Goal: Task Accomplishment & Management: Complete application form

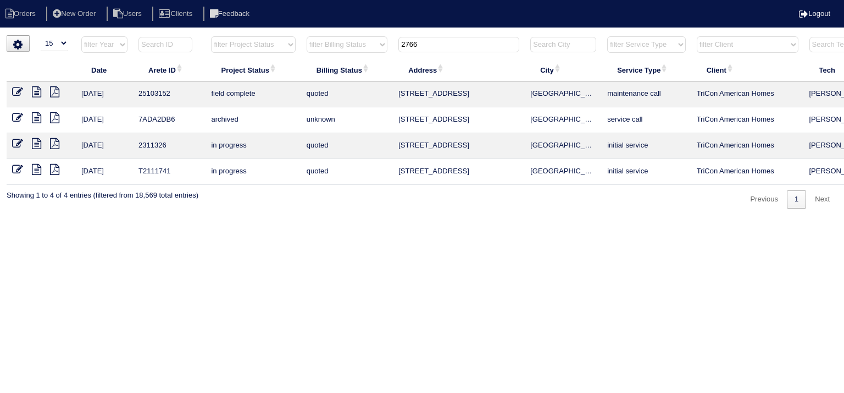
select select "15"
click at [436, 47] on input "2766" at bounding box center [459, 44] width 121 height 15
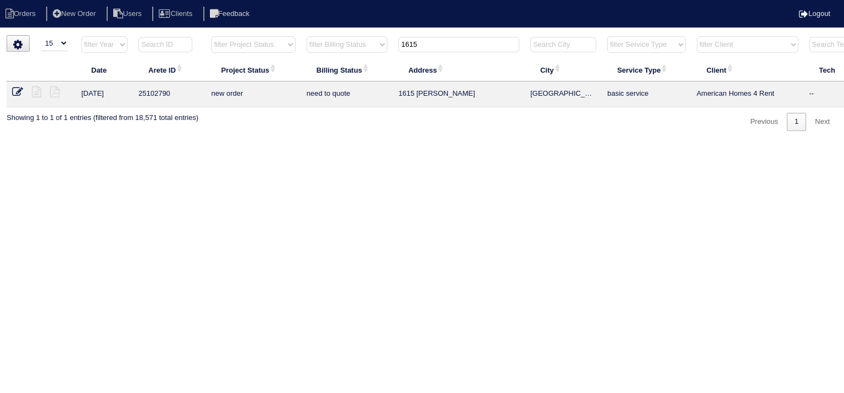
type input "1615"
click at [21, 92] on icon at bounding box center [17, 91] width 11 height 11
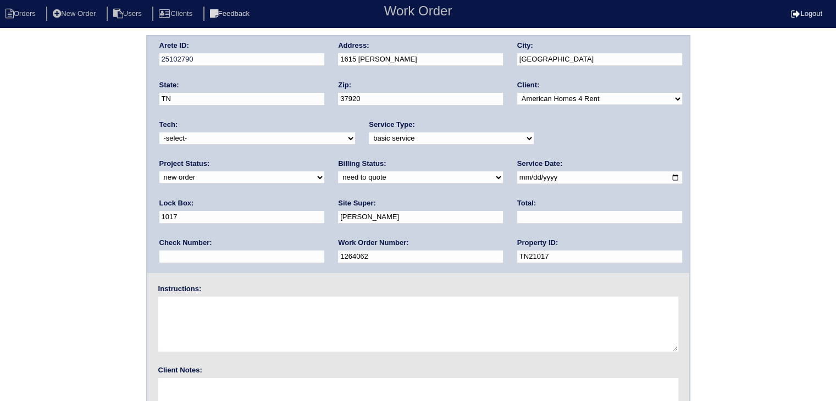
click at [307, 136] on select "-select- [EMAIL_ADDRESS][DOMAIN_NAME] [EMAIL_ADDRESS][DOMAIN_NAME] [EMAIL_ADDRE…" at bounding box center [257, 138] width 196 height 12
select select "27"
click at [159, 132] on select "-select- [EMAIL_ADDRESS][DOMAIN_NAME] [EMAIL_ADDRESS][DOMAIN_NAME] [EMAIL_ADDRE…" at bounding box center [257, 138] width 196 height 12
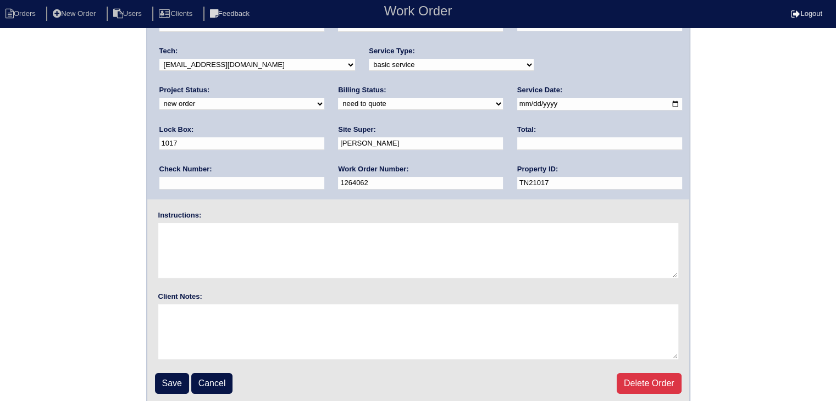
scroll to position [77, 0]
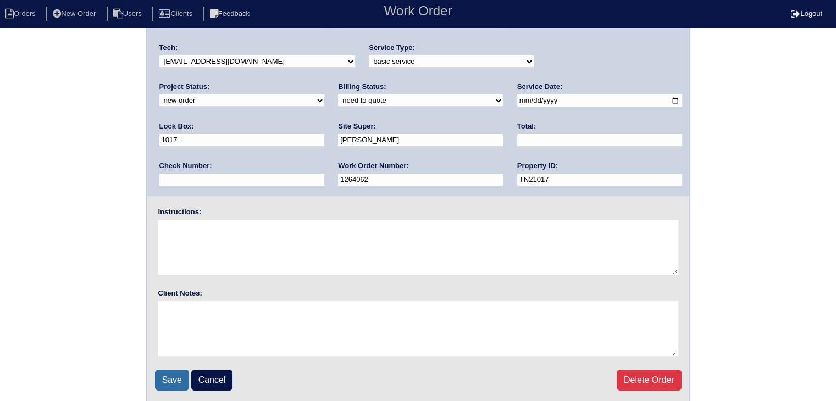
click at [160, 378] on input "Save" at bounding box center [172, 380] width 34 height 21
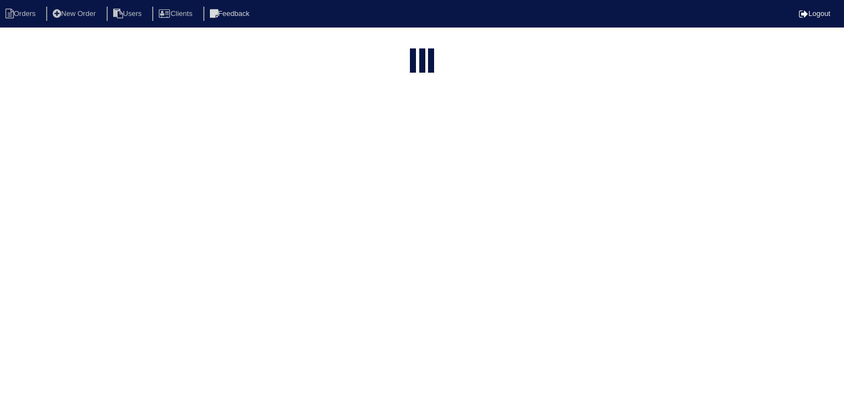
select select "15"
type input "1615"
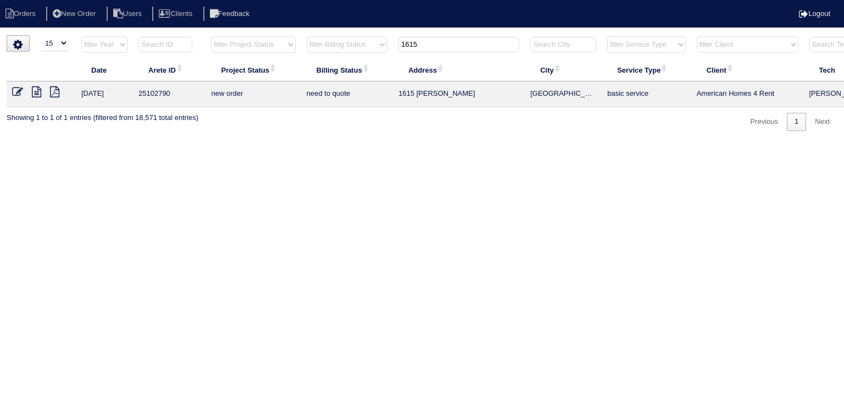
click at [35, 92] on icon at bounding box center [36, 91] width 9 height 11
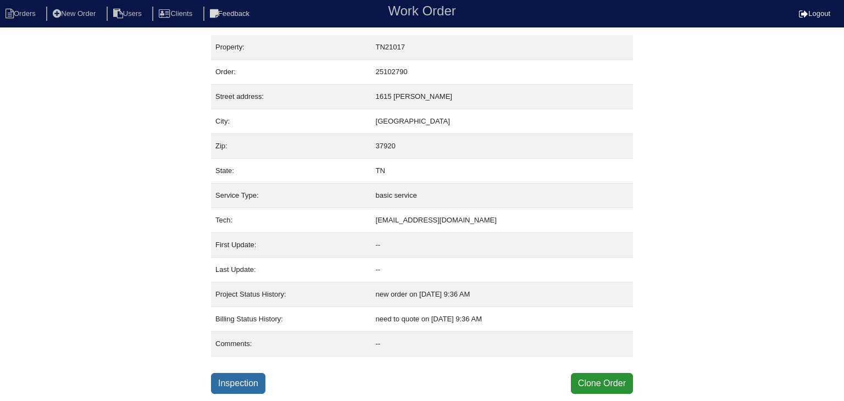
click at [257, 381] on link "Inspection" at bounding box center [238, 383] width 54 height 21
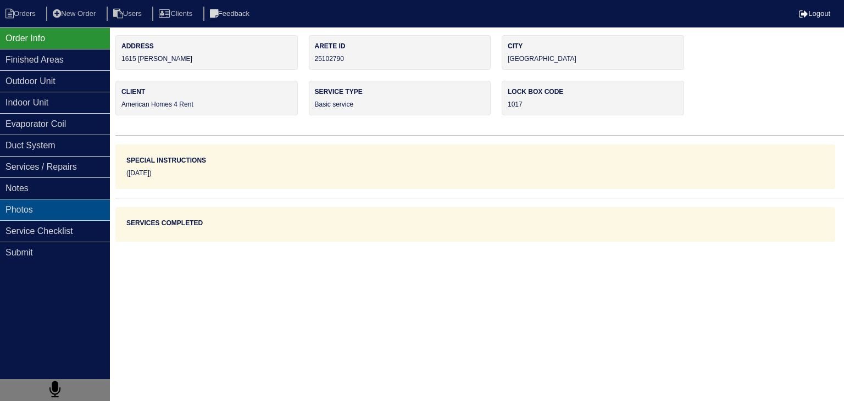
click at [35, 212] on div "Photos" at bounding box center [55, 209] width 110 height 21
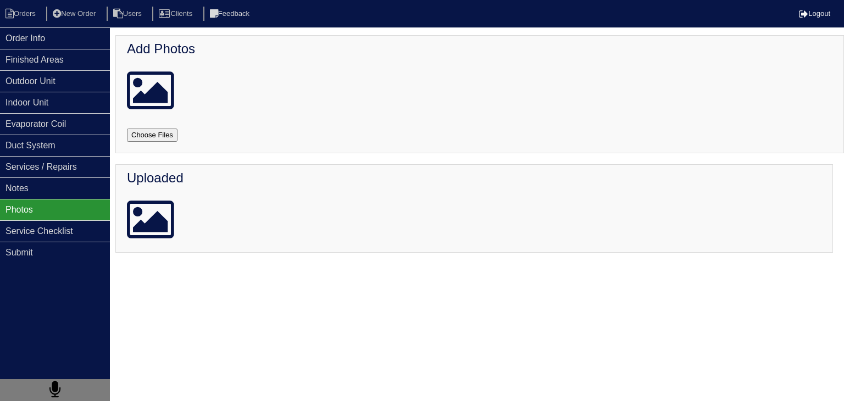
click at [155, 135] on input "file" at bounding box center [165, 135] width 77 height 13
type input "C:\fakepath\20250814_155315_copy_1000x462.jpg"
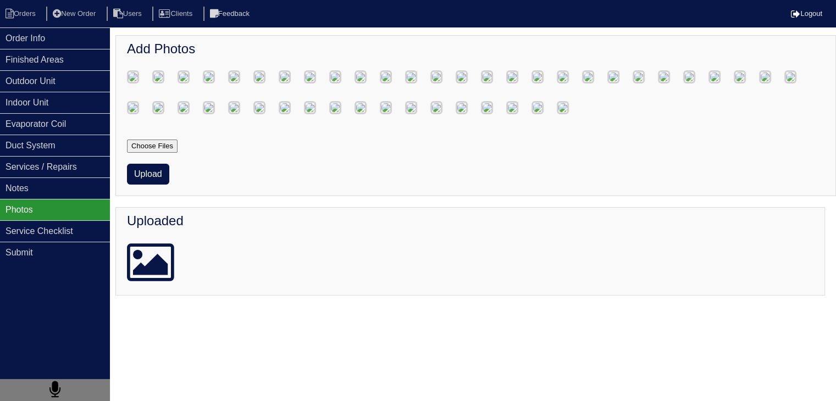
scroll to position [660, 0]
click at [159, 185] on button "Upload" at bounding box center [148, 174] width 42 height 21
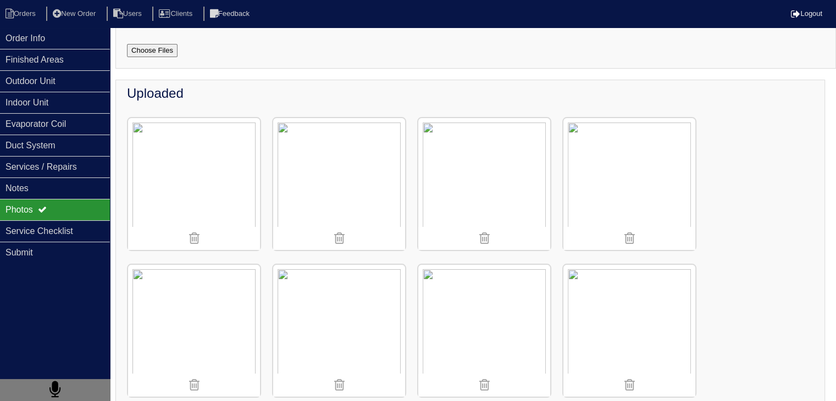
scroll to position [23, 0]
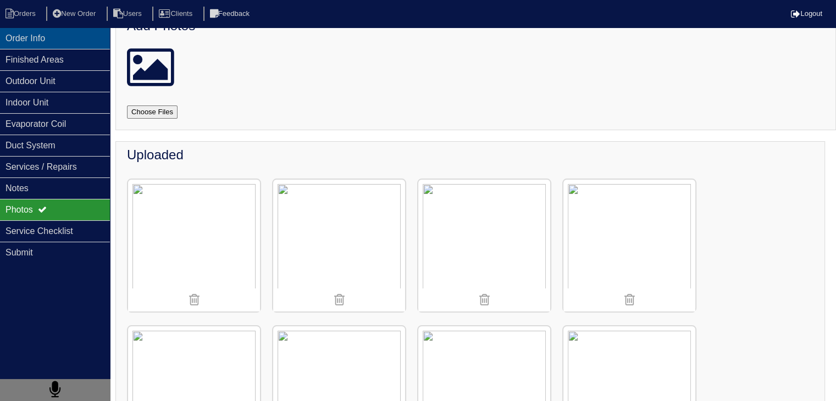
click at [43, 40] on div "Order Info" at bounding box center [55, 37] width 110 height 21
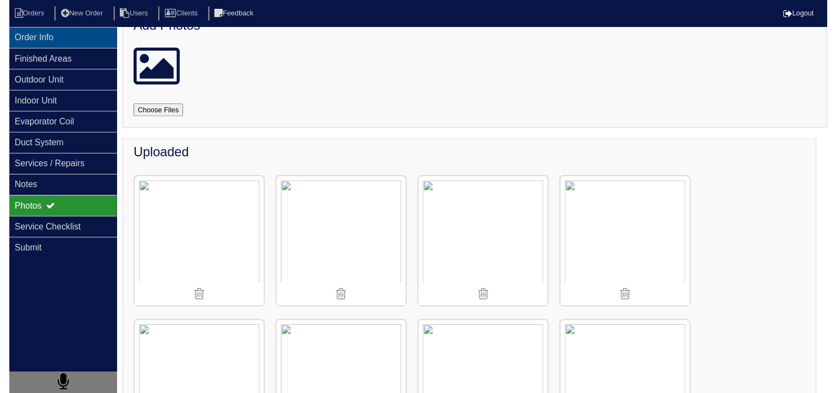
scroll to position [0, 0]
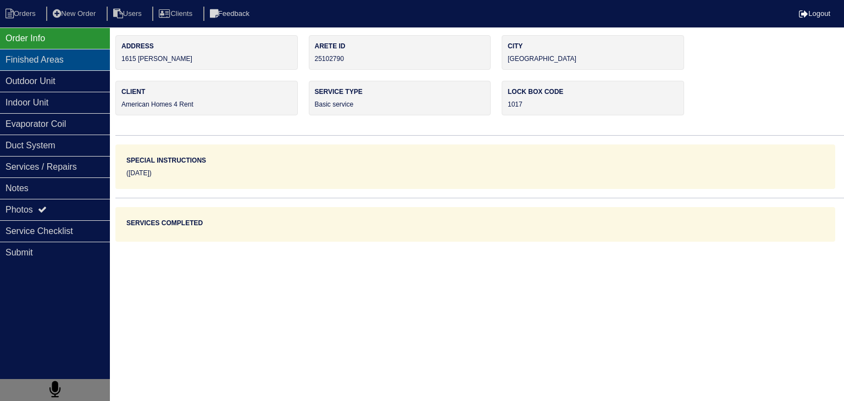
click at [57, 60] on div "Finished Areas" at bounding box center [55, 59] width 110 height 21
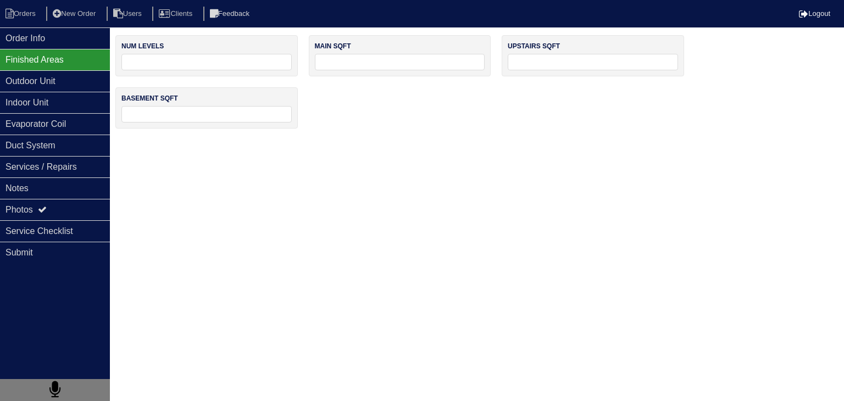
click at [147, 60] on input "tel" at bounding box center [206, 62] width 170 height 16
type input "2"
click at [23, 42] on div "Order Info" at bounding box center [55, 37] width 110 height 21
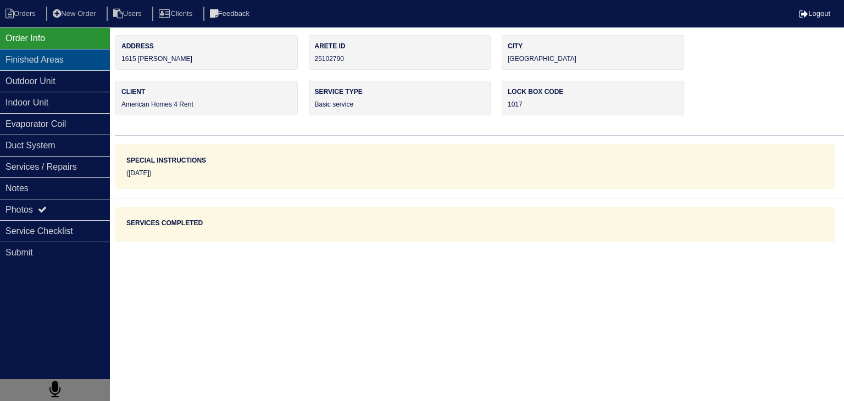
click at [77, 63] on div "Finished Areas" at bounding box center [55, 59] width 110 height 21
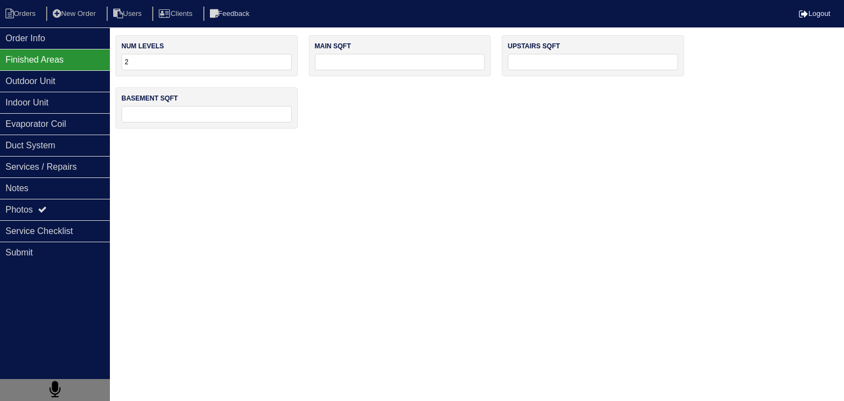
click at [398, 64] on input "tel" at bounding box center [400, 62] width 170 height 16
type input "900"
click at [584, 65] on input "tel" at bounding box center [593, 62] width 170 height 16
type input "1300"
click at [216, 117] on input "tel" at bounding box center [206, 114] width 170 height 16
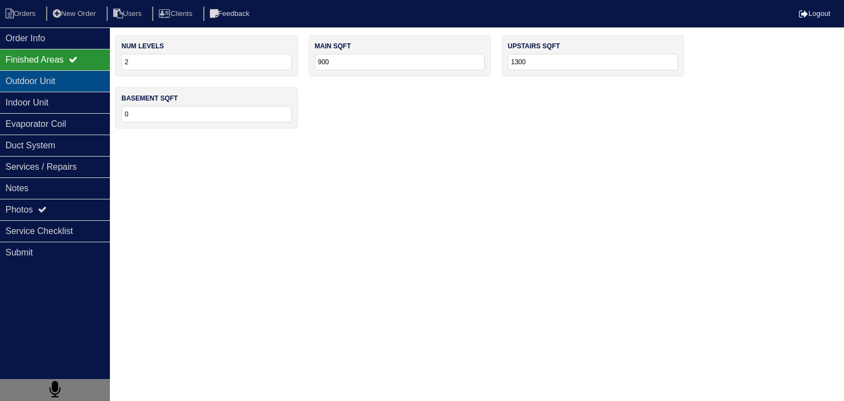
type input "0"
click at [12, 84] on div "Outdoor Unit" at bounding box center [55, 80] width 110 height 21
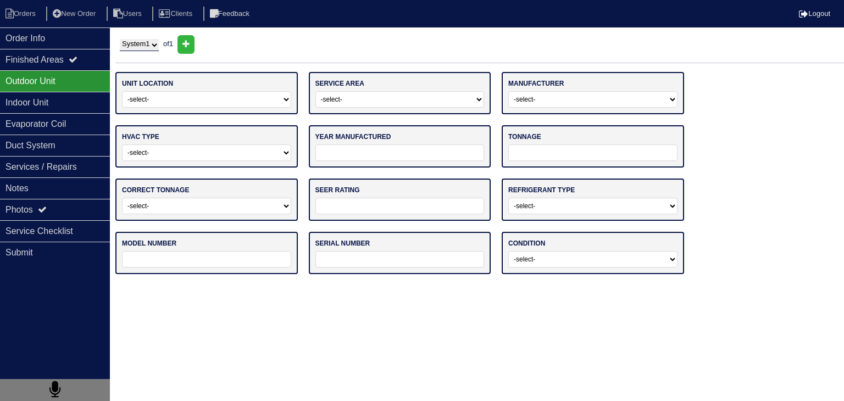
click at [206, 103] on select "-select- Ground Rooftop" at bounding box center [206, 99] width 169 height 16
click at [190, 48] on icon at bounding box center [186, 44] width 7 height 9
click at [157, 48] on select "System 1 System 2" at bounding box center [139, 45] width 39 height 12
select select "1"
click at [120, 39] on select "System 1 System 2" at bounding box center [139, 45] width 39 height 12
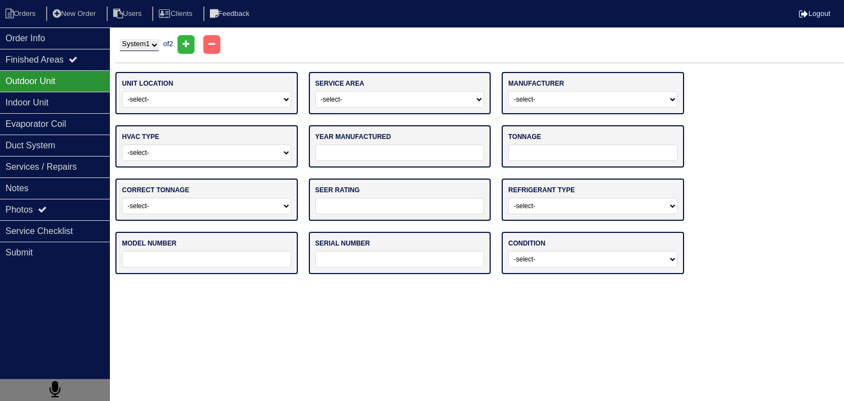
click at [220, 100] on select "-select- Ground Rooftop" at bounding box center [206, 99] width 169 height 16
select select "0"
click at [122, 91] on select "-select- Ground Rooftop" at bounding box center [206, 99] width 169 height 16
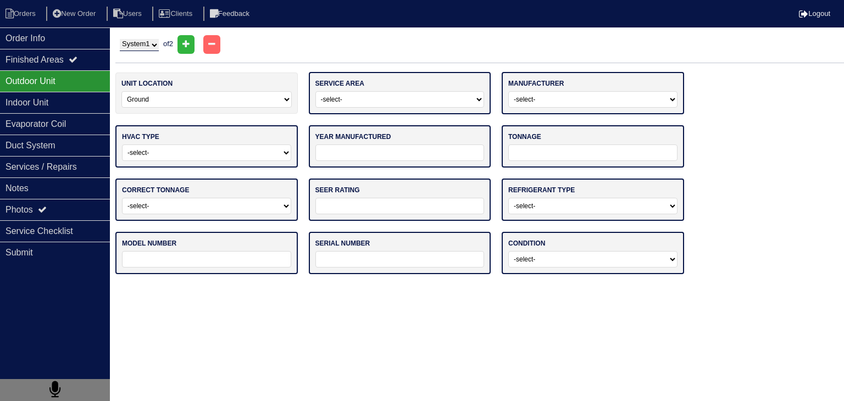
click at [389, 96] on select "-select- Main Level Upstairs Level Lower/Basement Level Other" at bounding box center [400, 99] width 169 height 16
select select "0"
click at [316, 91] on select "-select- Main Level Upstairs Level Lower/Basement Level Other" at bounding box center [400, 99] width 169 height 16
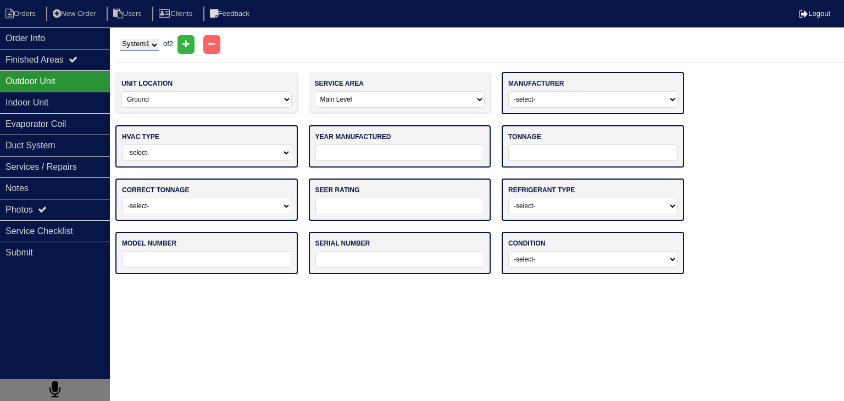
click at [582, 96] on select "-select- ADP Air Quest Air Temp Aire-Flo AirEase Airquest Airtemp Allstyle Aspe…" at bounding box center [593, 99] width 169 height 16
click at [149, 154] on select "-select- Straight Cool Heat Pump Other" at bounding box center [206, 153] width 169 height 16
select select "0"
click at [122, 145] on select "-select- Straight Cool Heat Pump Other" at bounding box center [206, 153] width 169 height 16
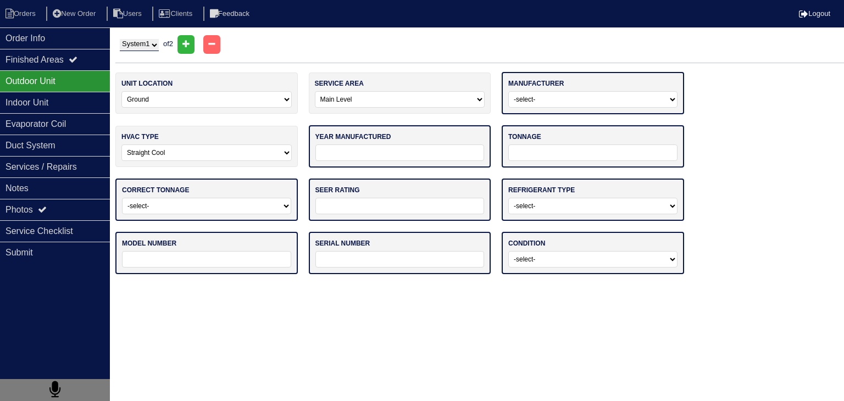
click at [572, 100] on select "-select- ADP Air Quest Air Temp Aire-Flo AirEase Airquest Airtemp Allstyle Aspe…" at bounding box center [593, 99] width 169 height 16
select select "Goodman"
click at [509, 91] on select "-select- ADP Air Quest Air Temp Aire-Flo AirEase Airquest Airtemp Allstyle Aspe…" at bounding box center [593, 99] width 169 height 16
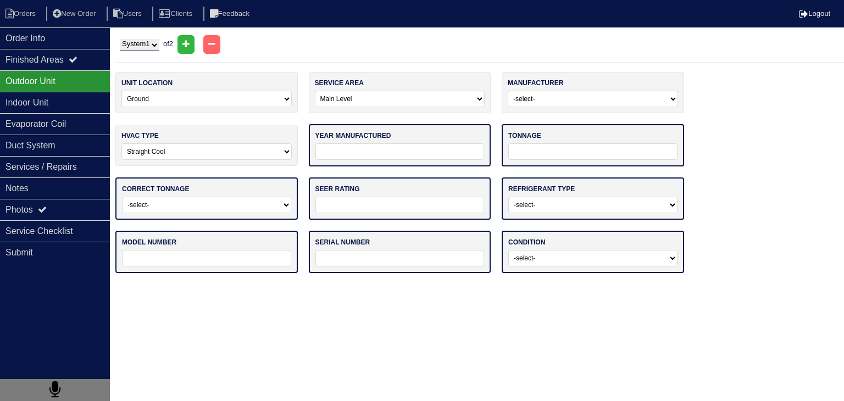
click at [177, 284] on html "Orders New Order Users Clients Feedback Logout Orders New Order Users Clients M…" at bounding box center [422, 142] width 844 height 284
click at [422, 156] on input "tel" at bounding box center [400, 151] width 169 height 16
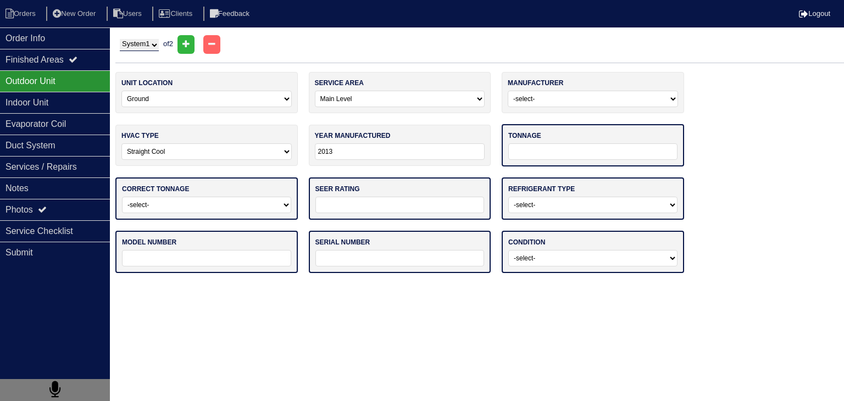
type input "2013"
click at [602, 153] on input "tel" at bounding box center [593, 151] width 169 height 16
click at [131, 284] on html "Orders New Order Users Clients Feedback Logout Orders New Order Users Clients M…" at bounding box center [422, 142] width 844 height 284
click at [581, 156] on input "tel" at bounding box center [593, 151] width 169 height 16
type input "2.5"
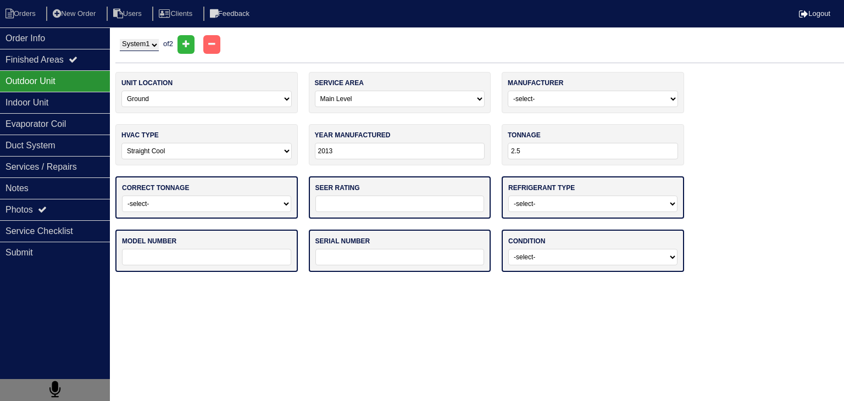
click at [737, 205] on div "unit location -select- Ground Rooftop service area -select- Main Level Upstairs…" at bounding box center [479, 177] width 729 height 211
click at [251, 207] on select "-select- Yes No - Unit Undersized No - Unit Oversized" at bounding box center [206, 204] width 169 height 16
select select "0"
click at [122, 196] on select "-select- Yes No - Unit Undersized No - Unit Oversized" at bounding box center [206, 204] width 169 height 16
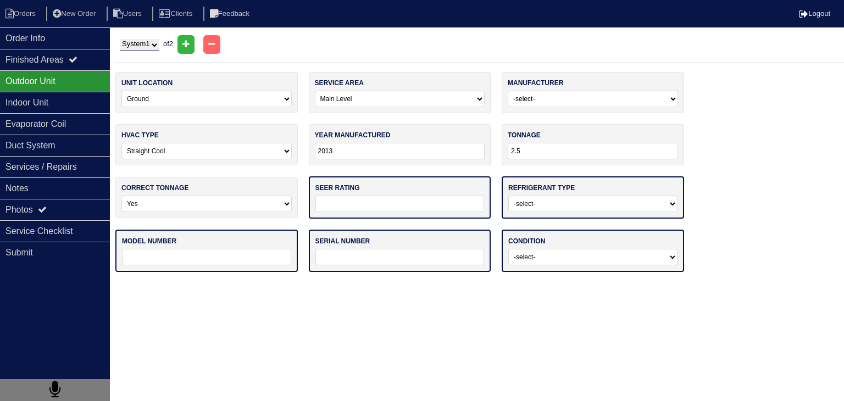
click at [401, 208] on input "tel" at bounding box center [400, 204] width 169 height 16
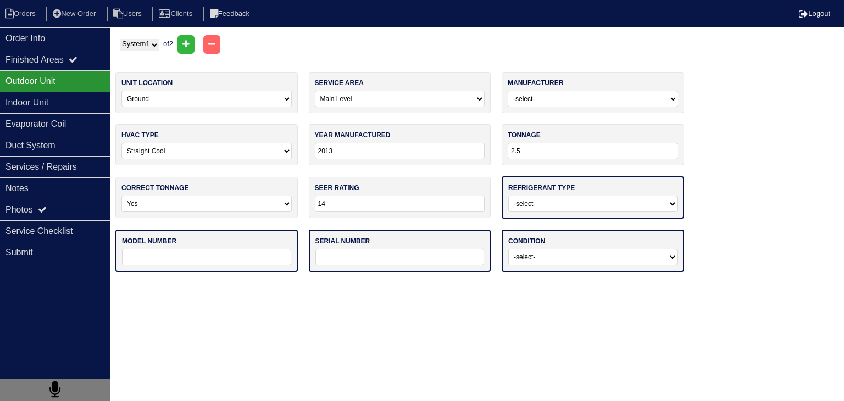
click at [185, 283] on html "Orders New Order Users Clients Feedback Logout Orders New Order Users Clients M…" at bounding box center [422, 141] width 844 height 283
click at [343, 197] on input "14" at bounding box center [400, 204] width 170 height 16
type input "13"
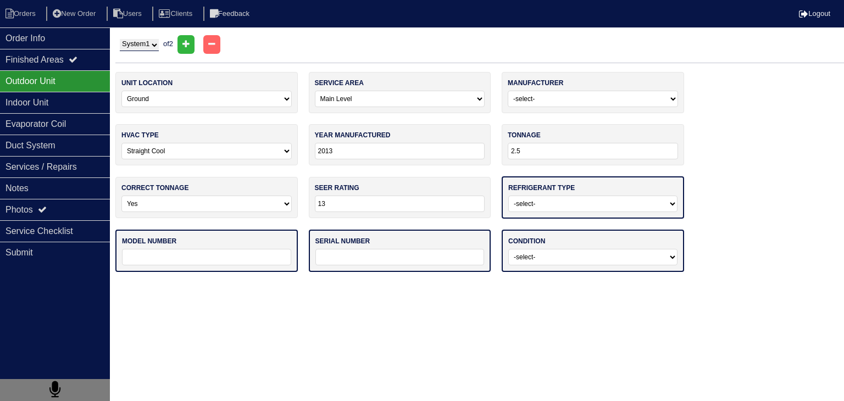
click at [513, 207] on select "-select- R22 R410a Other" at bounding box center [593, 204] width 169 height 16
select select "1"
click at [509, 196] on select "-select- R22 R410a Other" at bounding box center [593, 204] width 169 height 16
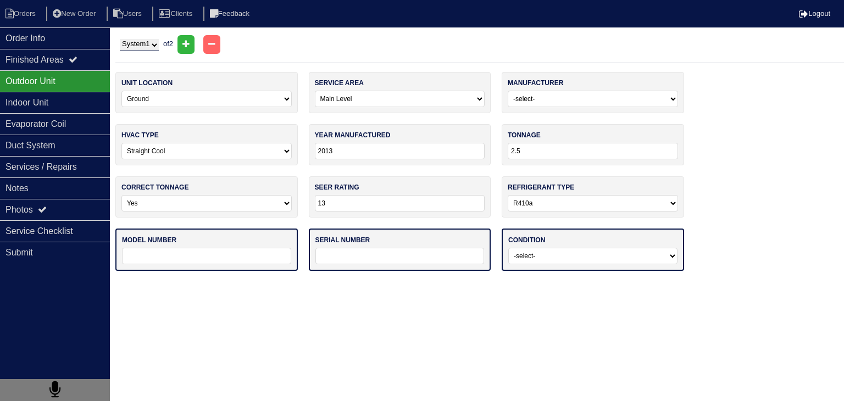
click at [162, 258] on input "text" at bounding box center [206, 256] width 169 height 16
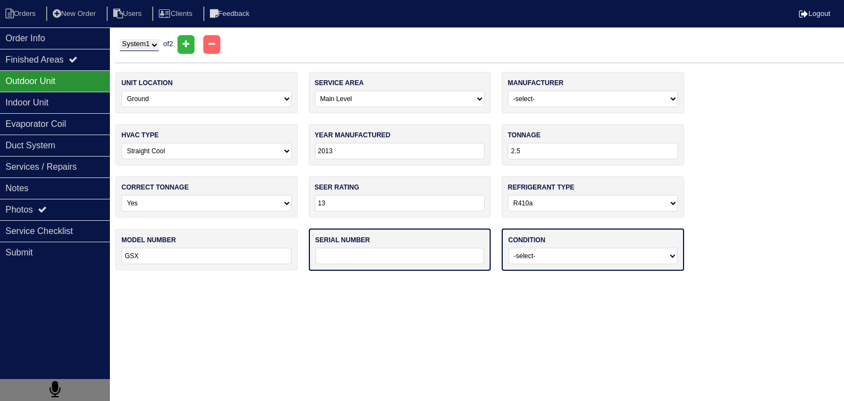
type input "GSX130181EB"
click at [563, 282] on html "Orders New Order Users Clients Feedback Logout Orders New Order Users Clients M…" at bounding box center [422, 141] width 844 height 282
click at [337, 259] on input "text" at bounding box center [400, 256] width 169 height 16
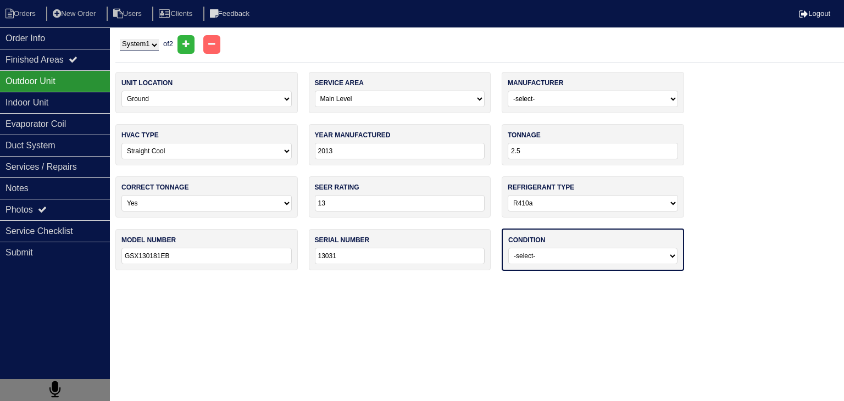
click at [517, 282] on html "Orders New Order Users Clients Feedback Logout Orders New Order Users Clients M…" at bounding box center [422, 141] width 844 height 282
click at [366, 261] on input "13031" at bounding box center [400, 256] width 170 height 16
type input "1303188769"
drag, startPoint x: 523, startPoint y: 302, endPoint x: 592, endPoint y: 297, distance: 68.3
click at [527, 282] on html "Orders New Order Users Clients Feedback Logout Orders New Order Users Clients M…" at bounding box center [422, 141] width 844 height 282
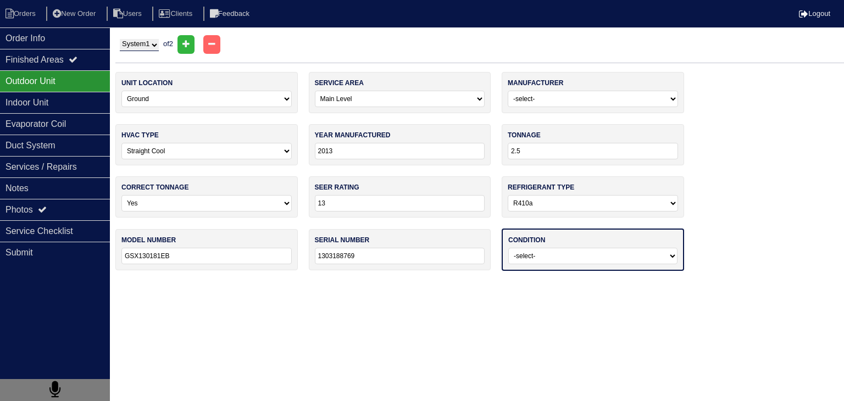
click at [605, 257] on select "-select- Operating Normally Service/Repairs Needed Replacement Needed Missing" at bounding box center [593, 256] width 169 height 16
select select "0"
click at [509, 248] on select "-select- Operating Normally Service/Repairs Needed Replacement Needed Missing" at bounding box center [593, 256] width 169 height 16
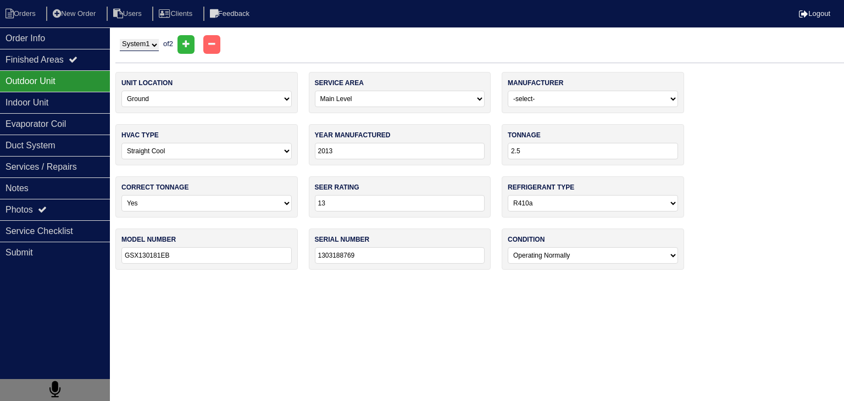
click at [159, 46] on select "System 1 System 2" at bounding box center [139, 45] width 39 height 12
select select "2"
click at [120, 39] on select "System 1 System 2" at bounding box center [139, 45] width 39 height 12
select select
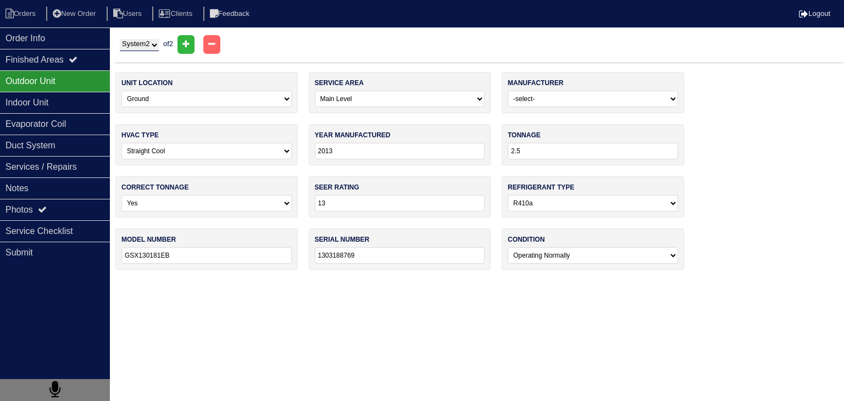
select select
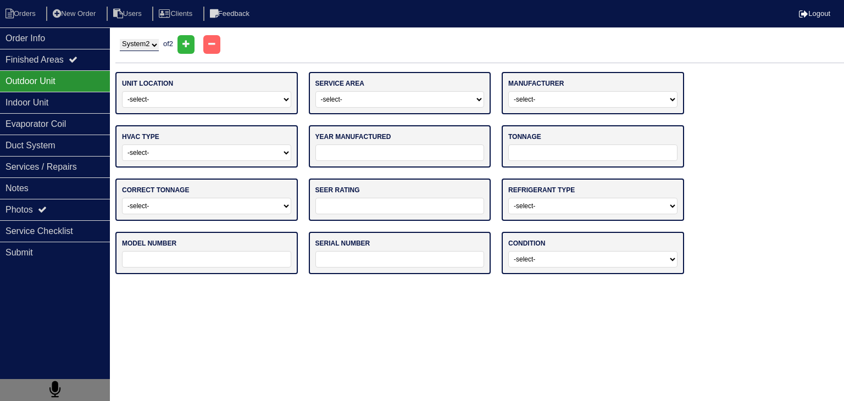
click at [141, 285] on html "Orders New Order Users Clients Feedback Logout Orders New Order Users Clients M…" at bounding box center [422, 142] width 844 height 285
click at [230, 95] on select "-select- Ground Rooftop" at bounding box center [206, 99] width 169 height 16
select select "0"
click at [122, 91] on select "-select- Ground Rooftop" at bounding box center [206, 99] width 169 height 16
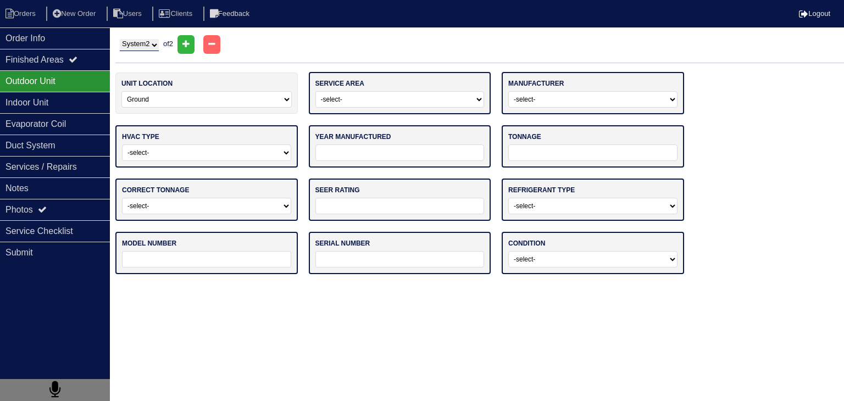
click at [364, 90] on div "service area -select- Main Level Upstairs Level Lower/Basement Level Other" at bounding box center [400, 93] width 183 height 42
click at [361, 99] on select "-select- Main Level Upstairs Level Lower/Basement Level Other" at bounding box center [400, 99] width 169 height 16
select select "1"
click at [316, 91] on select "-select- Main Level Upstairs Level Lower/Basement Level Other" at bounding box center [400, 99] width 169 height 16
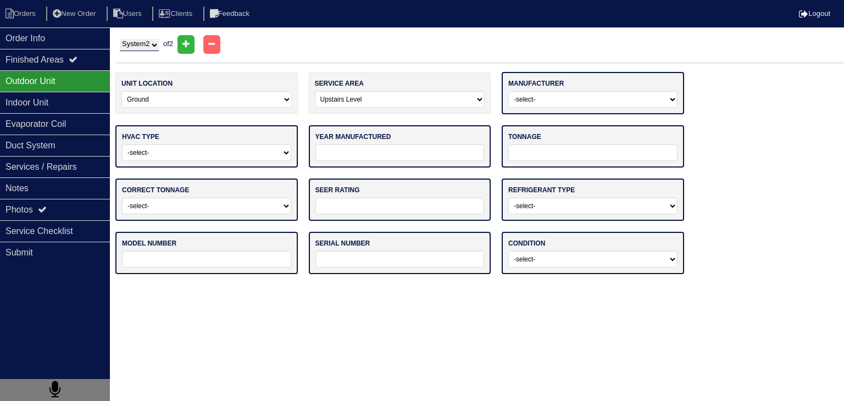
click at [556, 100] on select "-select- ADP Air Quest Air Temp Aire-Flo AirEase Airquest Airtemp Allstyle Aspe…" at bounding box center [593, 99] width 169 height 16
select select "Goodman"
click at [509, 91] on select "-select- ADP Air Quest Air Temp Aire-Flo AirEase Airquest Airtemp Allstyle Aspe…" at bounding box center [593, 99] width 169 height 16
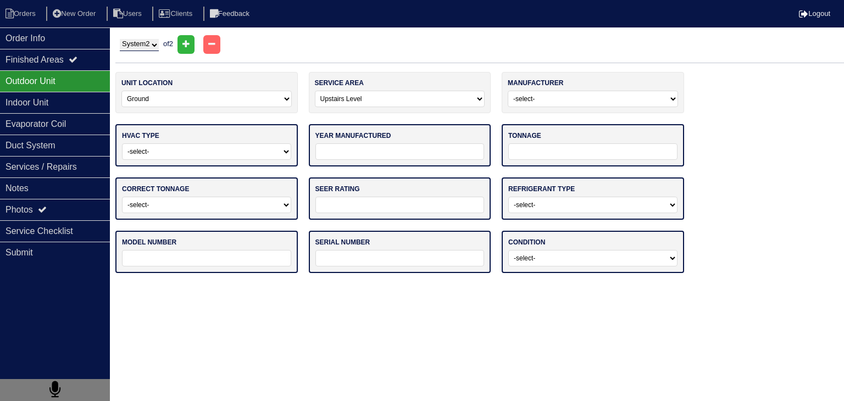
click at [217, 151] on select "-select- Straight Cool Heat Pump Other" at bounding box center [206, 151] width 169 height 16
click at [122, 143] on select "-select- Straight Cool Heat Pump Other" at bounding box center [206, 151] width 169 height 16
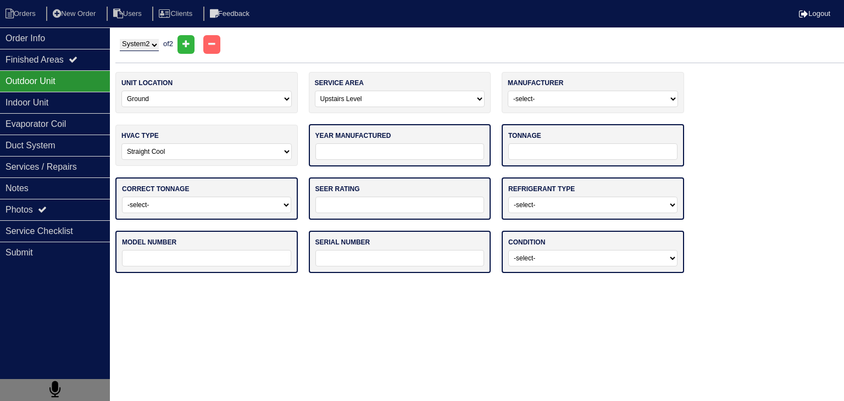
click at [275, 151] on select "-select- Straight Cool Heat Pump Other" at bounding box center [206, 151] width 170 height 16
select select "1"
click at [121, 143] on select "-select- Straight Cool Heat Pump Other" at bounding box center [206, 151] width 170 height 16
click at [396, 149] on input "tel" at bounding box center [400, 151] width 169 height 16
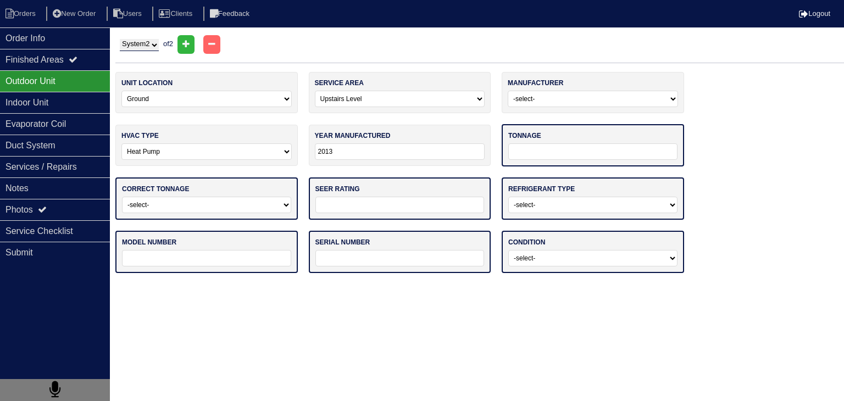
type input "2013"
click at [544, 155] on input "tel" at bounding box center [593, 151] width 169 height 16
type input "30"
click at [242, 209] on select "-select- Yes No - Unit Undersized No - Unit Oversized" at bounding box center [206, 204] width 169 height 16
select select "0"
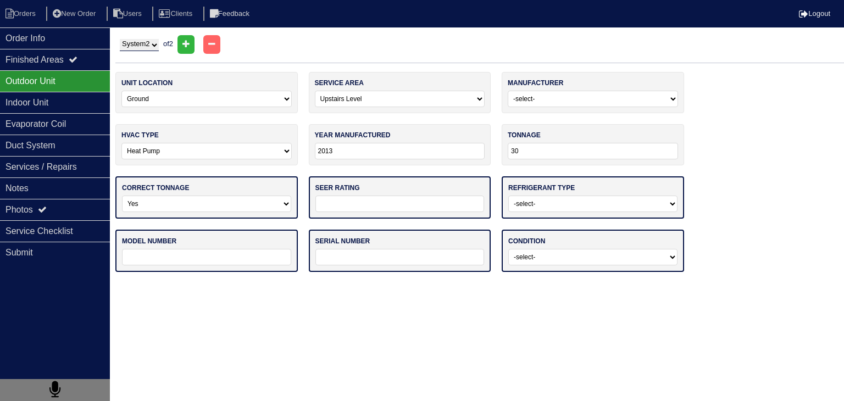
click at [122, 196] on select "-select- Yes No - Unit Undersized No - Unit Oversized" at bounding box center [206, 204] width 169 height 16
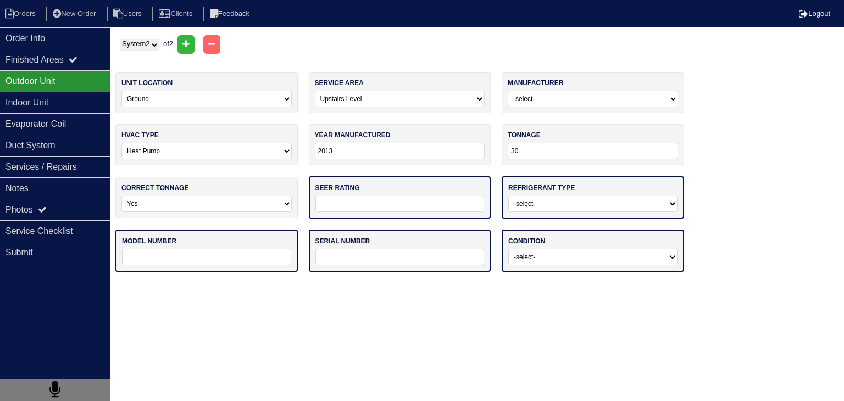
click at [416, 201] on input "tel" at bounding box center [400, 204] width 169 height 16
type input "13"
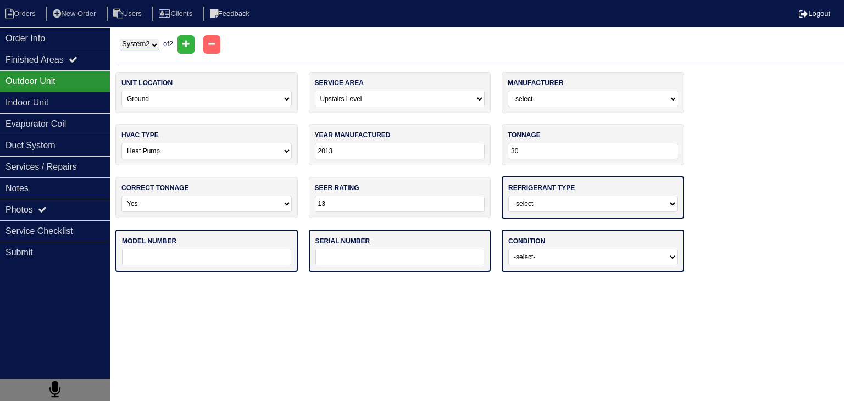
click at [562, 203] on select "-select- R22 R410a Other" at bounding box center [593, 204] width 169 height 16
select select "1"
click at [509, 196] on select "-select- R22 R410a Other" at bounding box center [593, 204] width 169 height 16
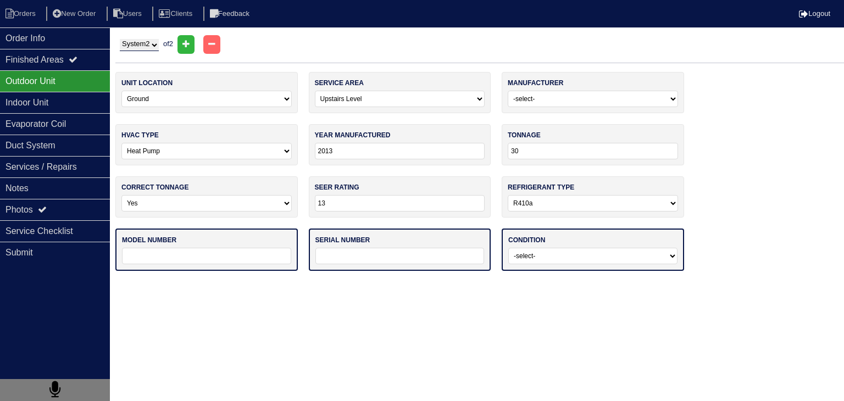
click at [254, 244] on div "model number" at bounding box center [206, 250] width 183 height 42
click at [233, 253] on input "text" at bounding box center [206, 256] width 169 height 16
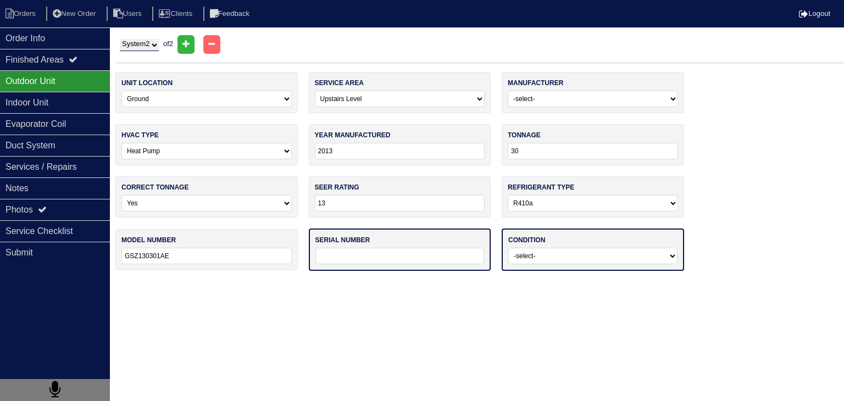
click at [394, 282] on html "Orders New Order Users Clients Feedback Logout Orders New Order Users Clients M…" at bounding box center [422, 141] width 844 height 282
click at [174, 255] on input "GSZ130301AE" at bounding box center [206, 256] width 170 height 16
drag, startPoint x: 154, startPoint y: 255, endPoint x: 241, endPoint y: 259, distance: 87.5
click at [241, 259] on input "GSZ130301AE" at bounding box center [206, 256] width 170 height 16
type input "GSZ130241BC"
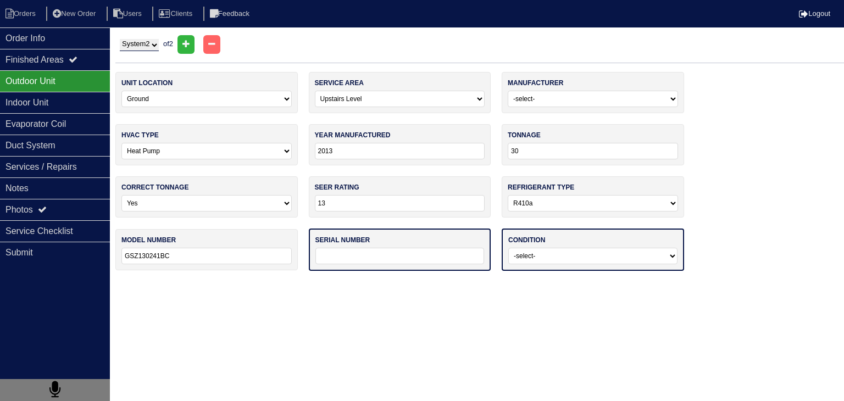
click at [264, 282] on html "Orders New Order Users Clients Feedback Logout Orders New Order Users Clients M…" at bounding box center [422, 141] width 844 height 282
click at [583, 282] on html "Orders New Order Users Clients Feedback Logout Orders New Order Users Clients M…" at bounding box center [422, 141] width 844 height 282
click at [390, 255] on input "text" at bounding box center [400, 256] width 169 height 16
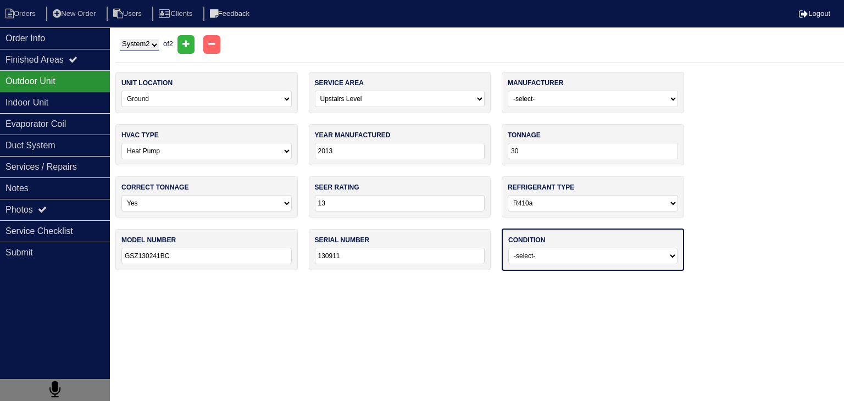
click at [610, 282] on html "Orders New Order Users Clients Feedback Logout Orders New Order Users Clients M…" at bounding box center [422, 141] width 844 height 282
click at [379, 257] on input "130911" at bounding box center [400, 256] width 170 height 16
type input "1309115674"
click at [565, 259] on select "-select- Operating Normally Service/Repairs Needed Replacement Needed Missing" at bounding box center [593, 256] width 169 height 16
select select "0"
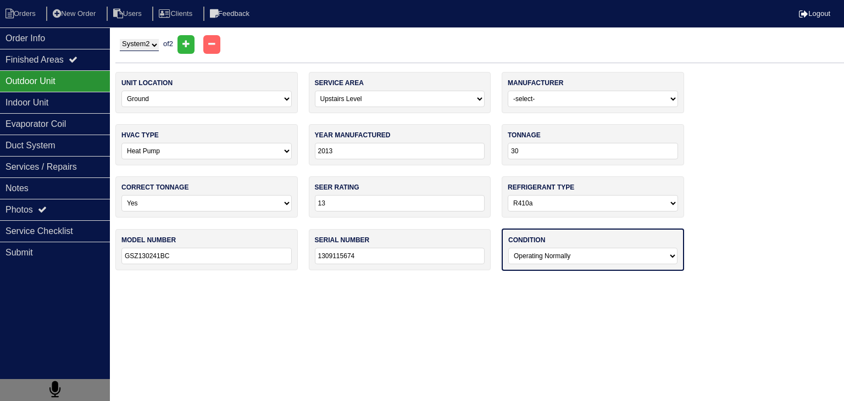
click at [509, 248] on select "-select- Operating Normally Service/Repairs Needed Replacement Needed Missing" at bounding box center [593, 256] width 169 height 16
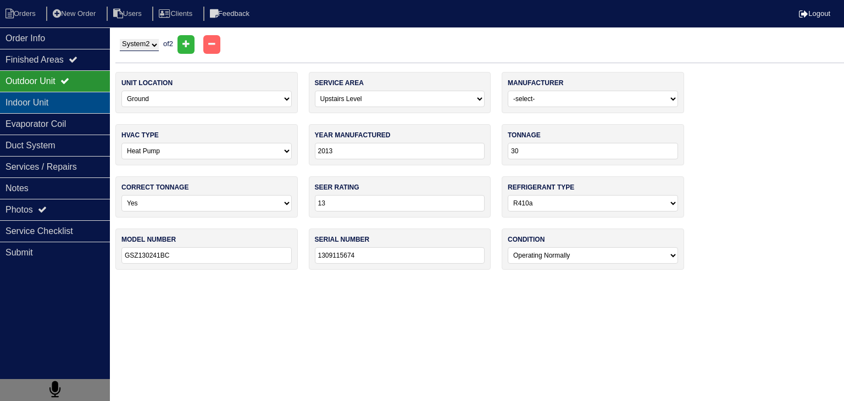
click at [44, 98] on div "Indoor Unit" at bounding box center [55, 102] width 110 height 21
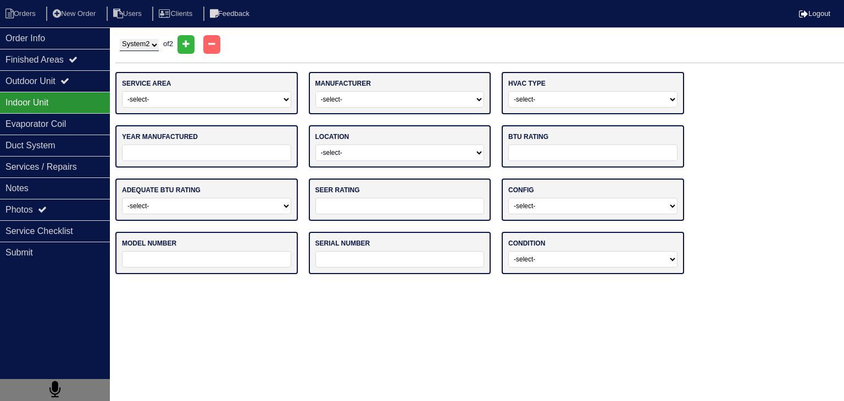
click at [169, 99] on select "-select- Main Level Upstairs Level Lower/Basement Level Other" at bounding box center [206, 99] width 169 height 16
click at [152, 43] on select "System 1 System 2" at bounding box center [139, 45] width 39 height 12
select select "1"
click at [120, 39] on select "System 1 System 2" at bounding box center [139, 45] width 39 height 12
click at [80, 100] on div "Indoor Unit" at bounding box center [55, 102] width 110 height 21
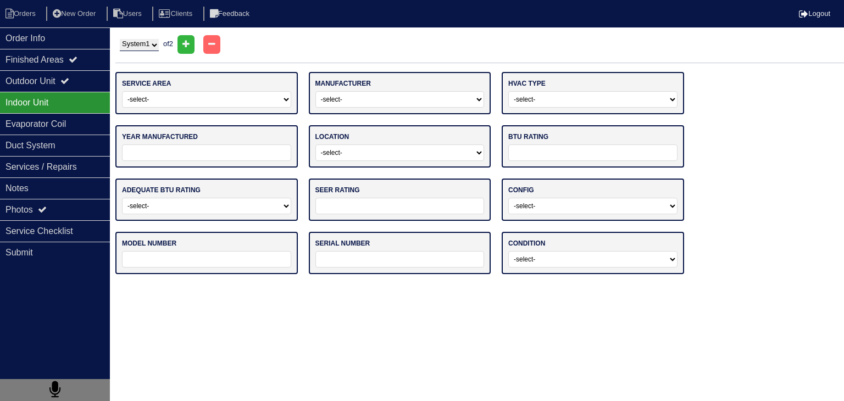
click at [235, 102] on select "-select- Main Level Upstairs Level Lower/Basement Level Other" at bounding box center [206, 99] width 169 height 16
select select "0"
click at [122, 91] on select "-select- Main Level Upstairs Level Lower/Basement Level Other" at bounding box center [206, 99] width 169 height 16
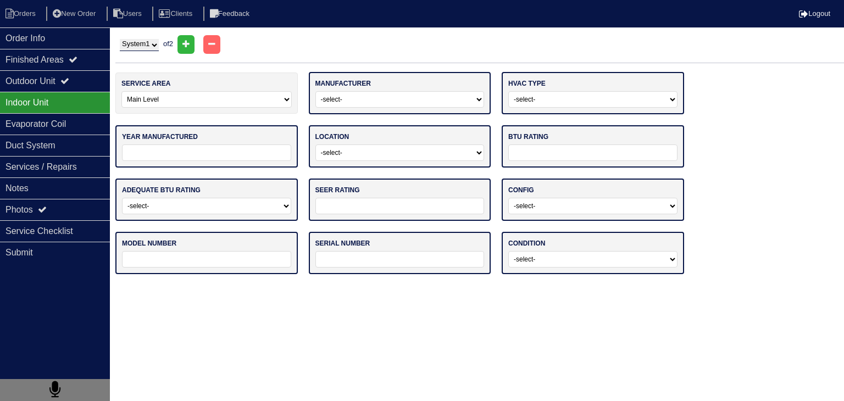
click at [450, 100] on select "-select- ADP Air Quest Air Temp Aire-Flo AirEase Airquest Airtemp Allstyle Aspe…" at bounding box center [400, 99] width 169 height 16
select select "Goodman"
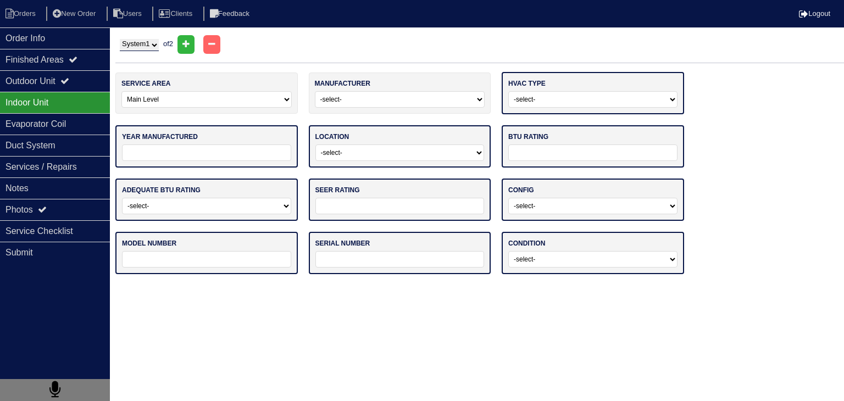
click at [593, 100] on select "-select- Gas Furnace Electric Air Handler Other" at bounding box center [593, 99] width 169 height 16
select select "0"
click at [509, 91] on select "-select- Gas Furnace Electric Air Handler Other" at bounding box center [593, 99] width 169 height 16
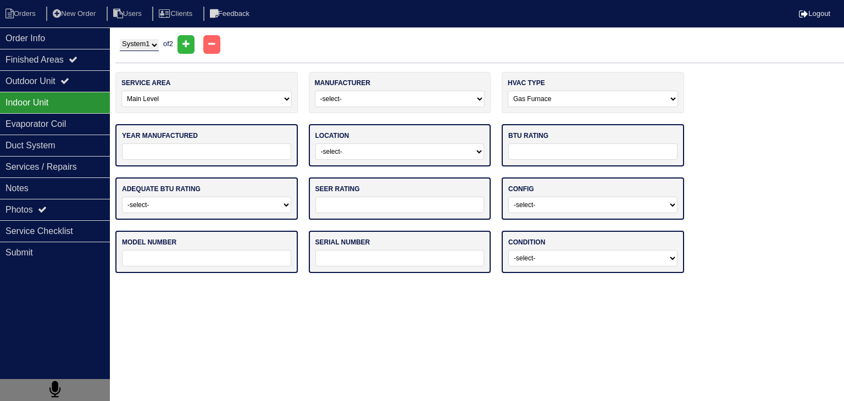
click at [217, 152] on input "tel" at bounding box center [206, 151] width 169 height 16
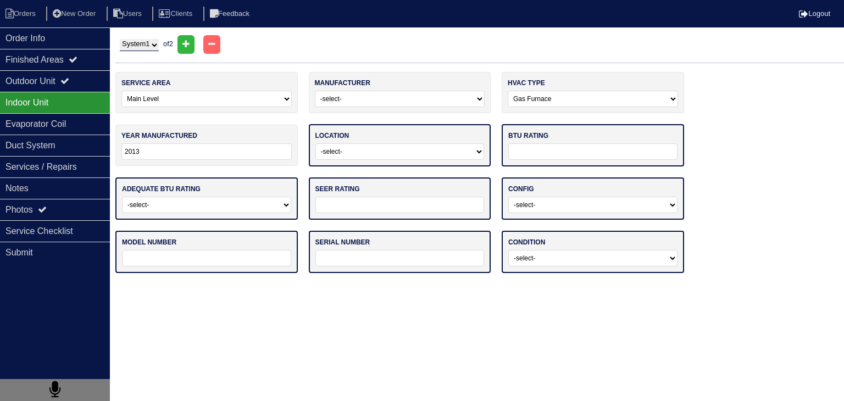
type input "2013"
click at [453, 150] on select "-select- Attic Garage Crawl Space Lower Level / Basement Main Closet Upstairs C…" at bounding box center [400, 151] width 169 height 16
select select "1"
click at [316, 143] on select "-select- Attic Garage Crawl Space Lower Level / Basement Main Closet Upstairs C…" at bounding box center [400, 151] width 169 height 16
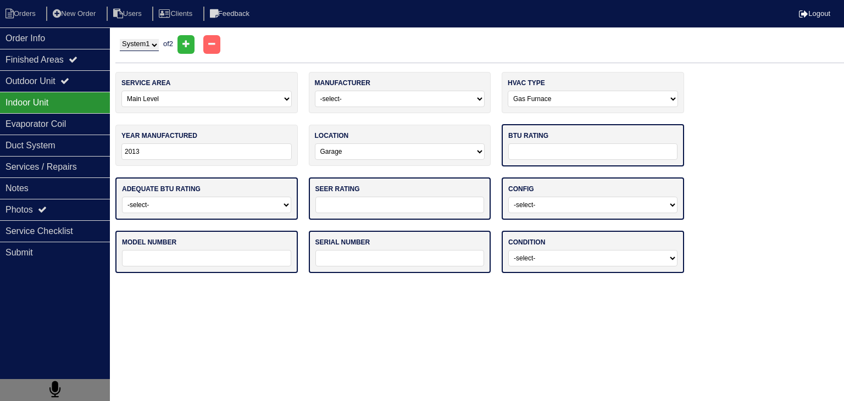
click at [556, 154] on input "text" at bounding box center [593, 151] width 169 height 16
click at [796, 192] on div "service area -select- Main Level Upstairs Level Lower/Basement Level Other manu…" at bounding box center [479, 178] width 729 height 212
click at [149, 48] on select "System 1 System 2" at bounding box center [139, 45] width 39 height 12
select select "2"
click at [120, 39] on select "System 1 System 2" at bounding box center [139, 45] width 39 height 12
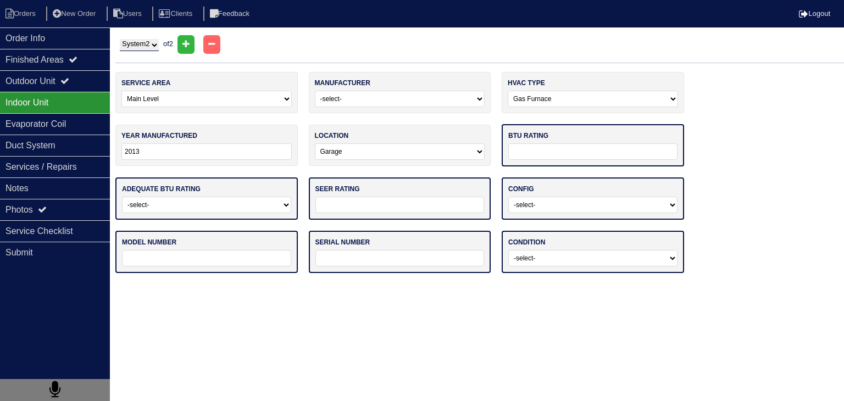
select select
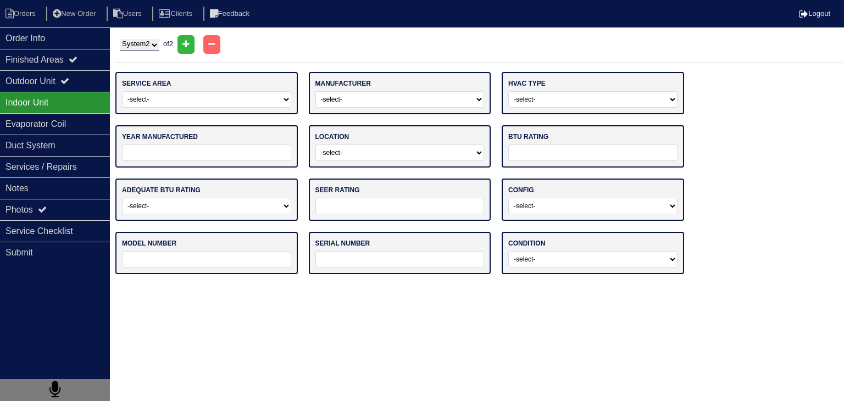
click at [163, 105] on select "-select- Main Level Upstairs Level Lower/Basement Level Other" at bounding box center [206, 99] width 169 height 16
select select "1"
click at [122, 91] on select "-select- Main Level Upstairs Level Lower/Basement Level Other" at bounding box center [206, 99] width 169 height 16
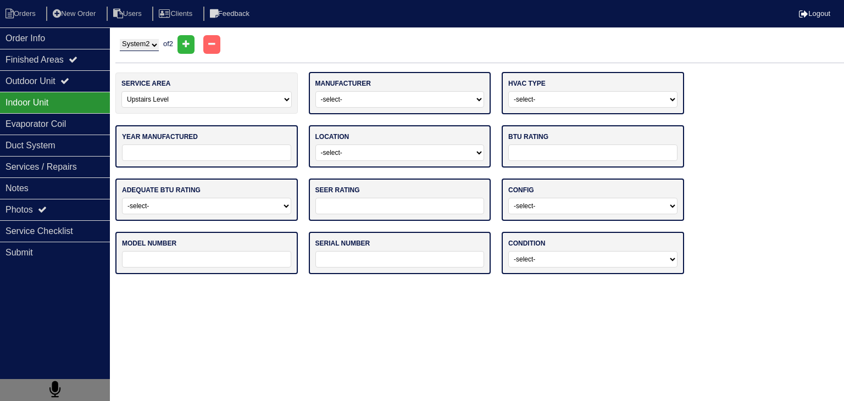
click at [369, 97] on select "-select- ADP Air Quest Air Temp Aire-Flo AirEase Airquest Airtemp Allstyle Aspe…" at bounding box center [400, 99] width 169 height 16
select select "Goodman"
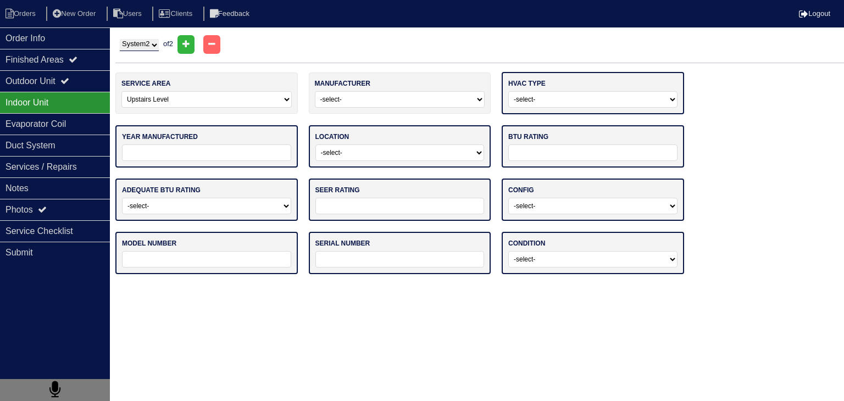
click at [572, 102] on select "-select- Gas Furnace Electric Air Handler Other" at bounding box center [593, 99] width 169 height 16
select select "1"
click at [509, 91] on select "-select- Gas Furnace Electric Air Handler Other" at bounding box center [593, 99] width 169 height 16
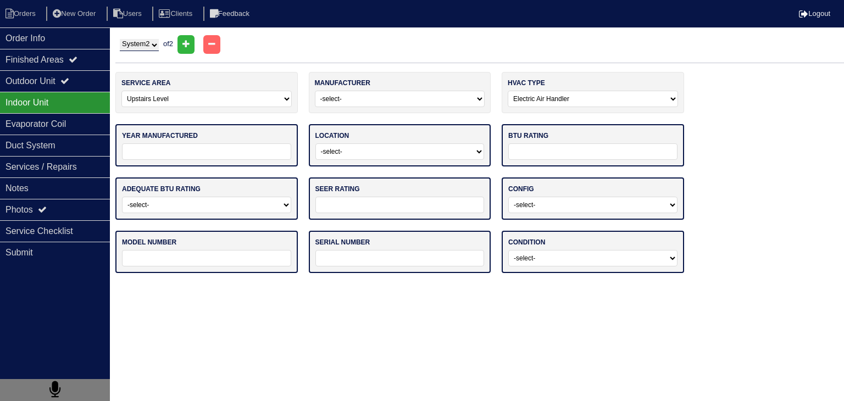
click at [233, 158] on input "tel" at bounding box center [206, 151] width 169 height 16
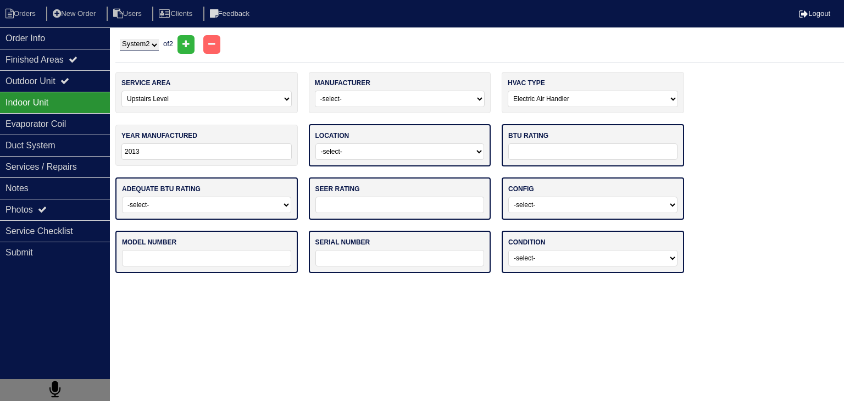
type input "2013"
click at [424, 152] on select "-select- Attic Garage Crawl Space Lower Level / Basement Main Closet Upstairs C…" at bounding box center [400, 151] width 169 height 16
select select "0"
click at [316, 143] on select "-select- Attic Garage Crawl Space Lower Level / Basement Main Closet Upstairs C…" at bounding box center [400, 151] width 169 height 16
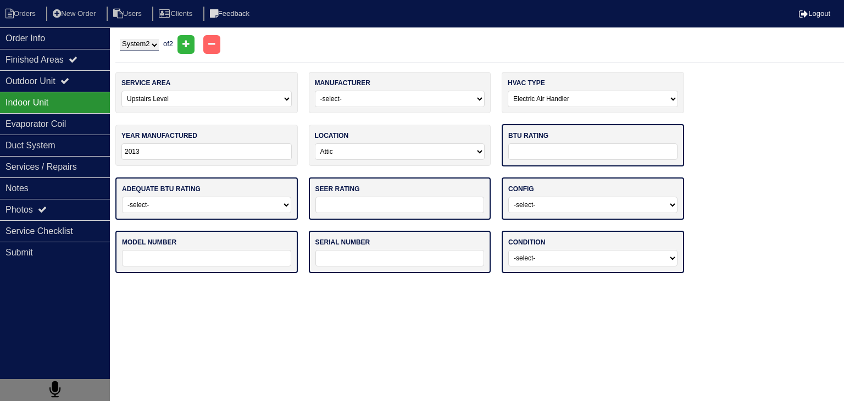
click at [734, 222] on div "service area -select- Main Level Upstairs Level Lower/Basement Level Other manu…" at bounding box center [479, 178] width 729 height 212
click at [606, 157] on input "text" at bounding box center [593, 151] width 169 height 16
click at [739, 148] on div "service area -select- Main Level Upstairs Level Lower/Basement Level Other manu…" at bounding box center [479, 178] width 729 height 212
click at [545, 150] on input "text" at bounding box center [593, 151] width 169 height 16
type input "45K"
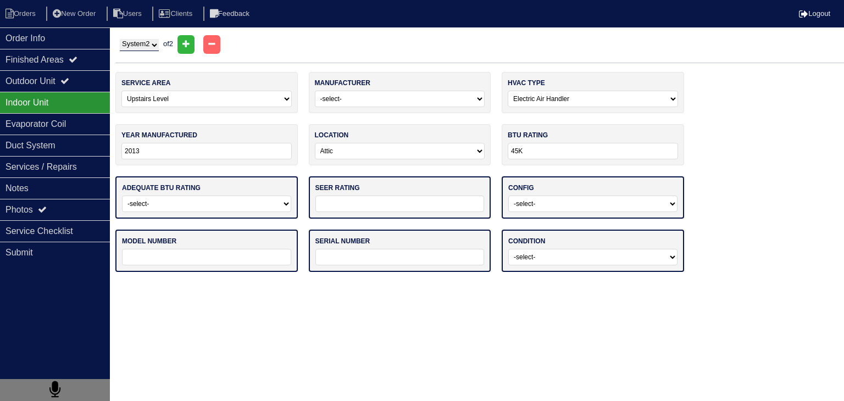
click at [247, 202] on select "-select- Yes No - Unit Undersized No - Unit Oversized" at bounding box center [206, 204] width 169 height 16
select select "0"
click at [122, 196] on select "-select- Yes No - Unit Undersized No - Unit Oversized" at bounding box center [206, 204] width 169 height 16
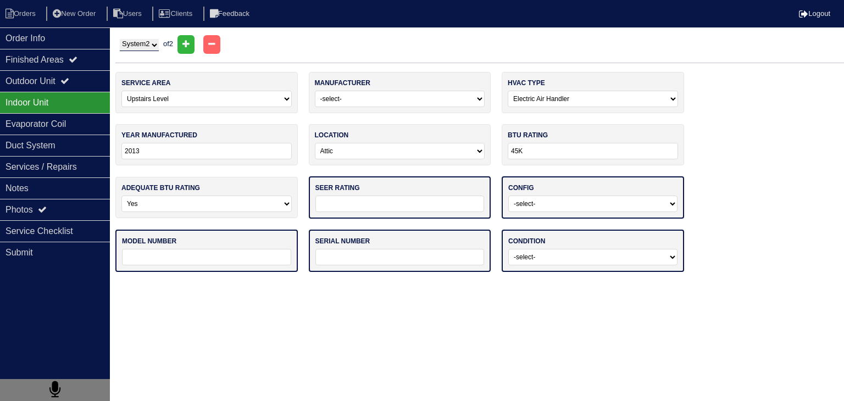
click at [372, 207] on input "text" at bounding box center [400, 204] width 169 height 16
type input "13"
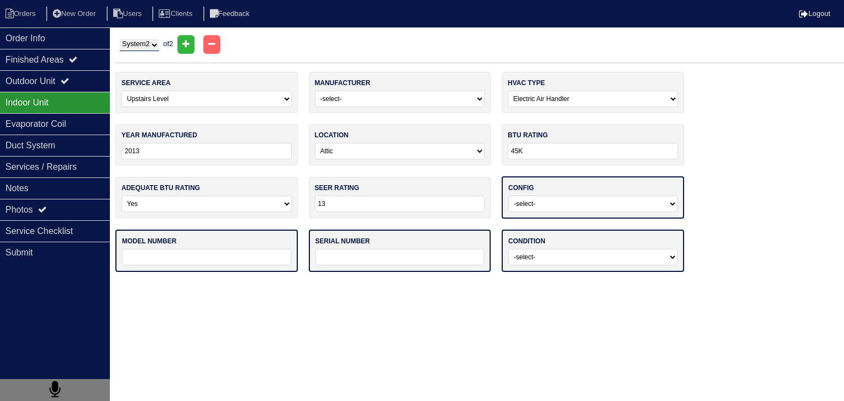
click at [539, 207] on select "-select- Vertical Horizontal" at bounding box center [593, 204] width 169 height 16
select select "1"
click at [509, 196] on select "-select- Vertical Horizontal" at bounding box center [593, 204] width 169 height 16
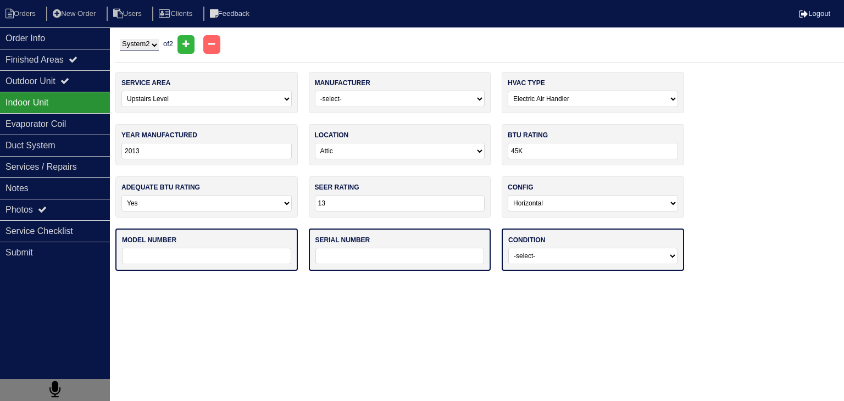
click at [698, 282] on html "Orders New Order Users Clients Feedback Logout Orders New Order Users Clients M…" at bounding box center [422, 141] width 844 height 282
drag, startPoint x: 221, startPoint y: 249, endPoint x: 227, endPoint y: 244, distance: 8.2
click at [222, 249] on input "text" at bounding box center [206, 256] width 169 height 16
click at [230, 245] on div "model number" at bounding box center [206, 250] width 183 height 42
click at [266, 256] on input "text" at bounding box center [206, 256] width 169 height 16
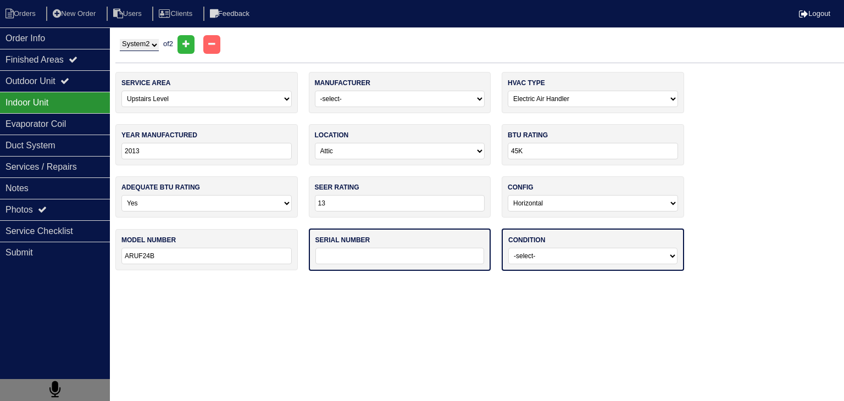
click at [701, 282] on html "Orders New Order Users Clients Feedback Logout Orders New Order Users Clients M…" at bounding box center [422, 141] width 844 height 282
click at [182, 262] on input "ARUF24B" at bounding box center [206, 256] width 170 height 16
type input "ARUF24B14BA"
click at [363, 259] on input "text" at bounding box center [400, 256] width 169 height 16
click at [718, 282] on html "Orders New Order Users Clients Feedback Logout Orders New Order Users Clients M…" at bounding box center [422, 141] width 844 height 282
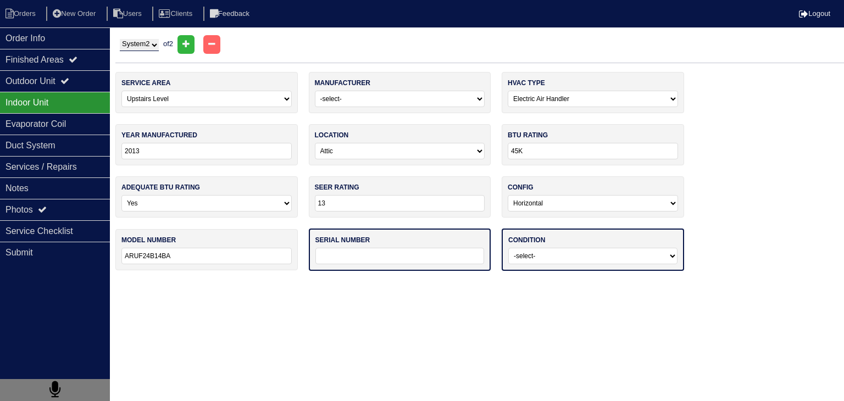
click at [425, 253] on input "text" at bounding box center [400, 256] width 169 height 16
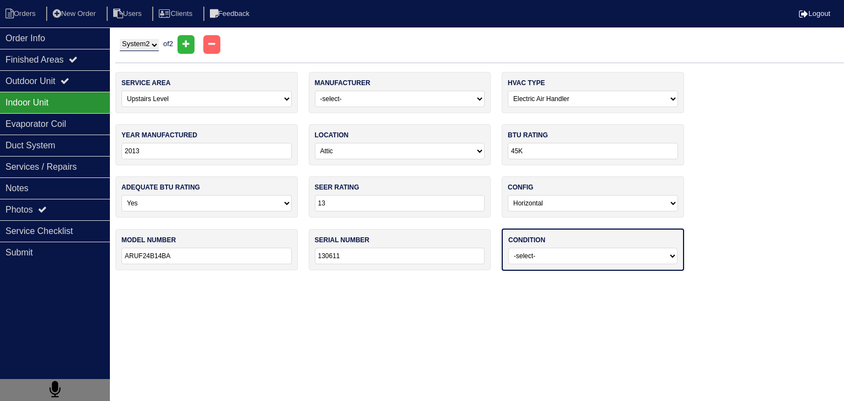
click at [714, 282] on html "Orders New Order Users Clients Feedback Logout Orders New Order Users Clients M…" at bounding box center [422, 141] width 844 height 282
click at [394, 257] on input "130611" at bounding box center [400, 256] width 170 height 16
type input "1306114494"
click at [551, 260] on select "-select- Operating Normally Service/Repairs Needed Replacement Needed Missing" at bounding box center [593, 256] width 169 height 16
select select "0"
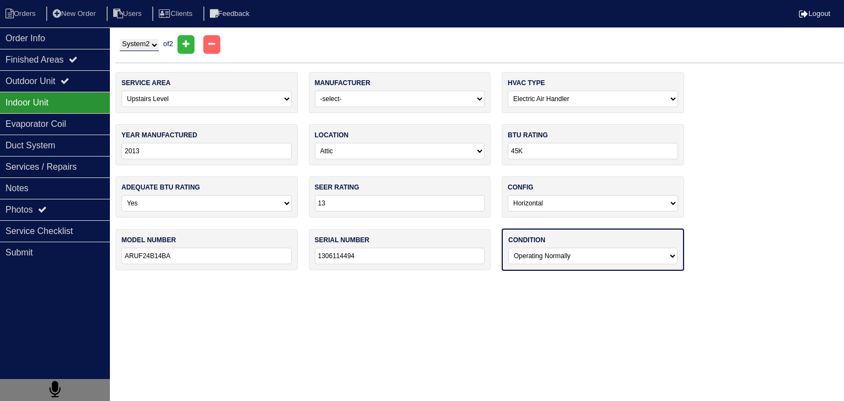
click at [509, 248] on select "-select- Operating Normally Service/Repairs Needed Replacement Needed Missing" at bounding box center [593, 256] width 169 height 16
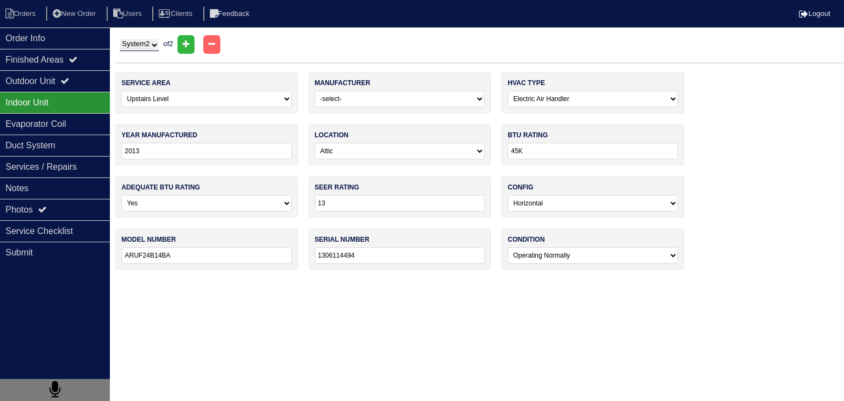
click at [197, 258] on input "ARUF24B14BA" at bounding box center [206, 255] width 170 height 16
click at [75, 122] on div "Evaporator Coil" at bounding box center [55, 123] width 110 height 21
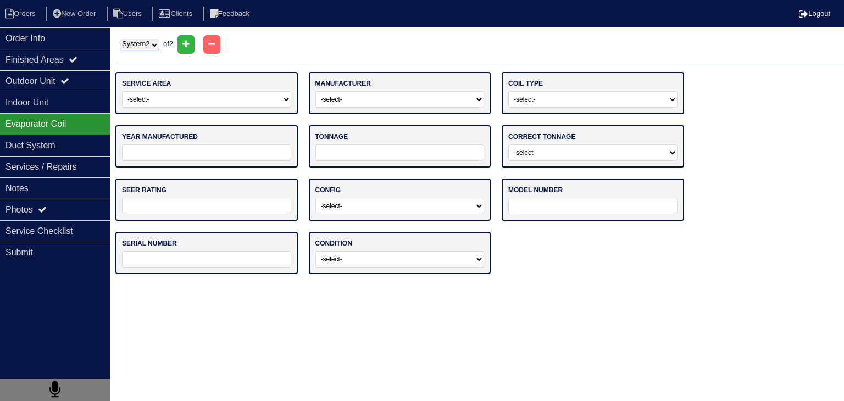
click at [608, 206] on input "text" at bounding box center [593, 206] width 169 height 16
paste input "ARUF24B14BA"
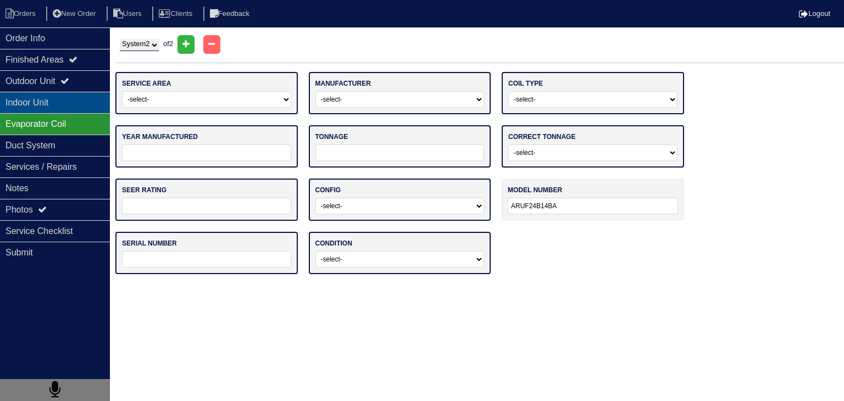
type input "ARUF24B14BA"
click at [42, 104] on div "Indoor Unit" at bounding box center [55, 102] width 110 height 21
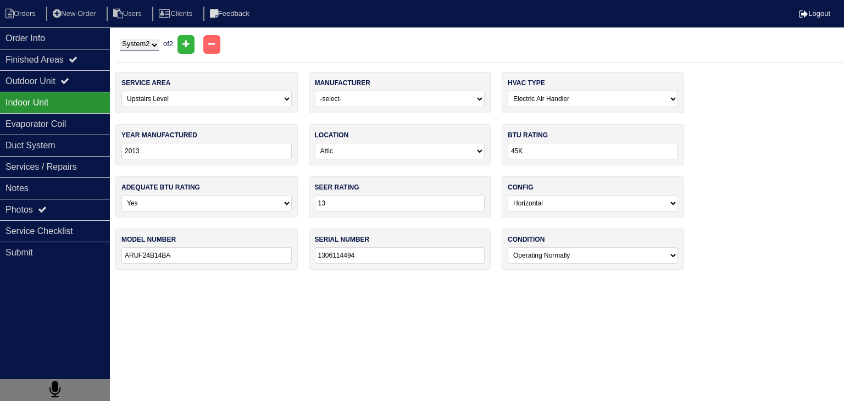
click at [401, 258] on input "1306114494" at bounding box center [400, 255] width 170 height 16
click at [50, 126] on div "Evaporator Coil" at bounding box center [55, 123] width 110 height 21
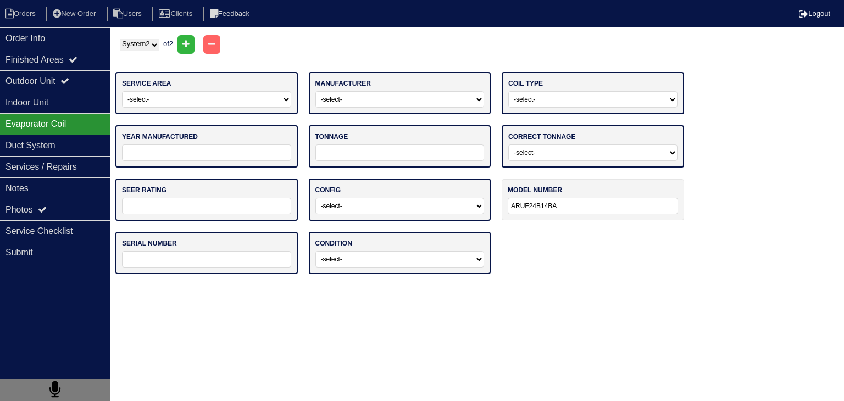
click at [200, 263] on input "text" at bounding box center [206, 259] width 169 height 16
paste input "1306114494"
type input "1306114494"
click at [394, 264] on select "-select- Operating Normally Service/Repairs Needed Replacement Needed Missing" at bounding box center [400, 259] width 169 height 16
select select "0"
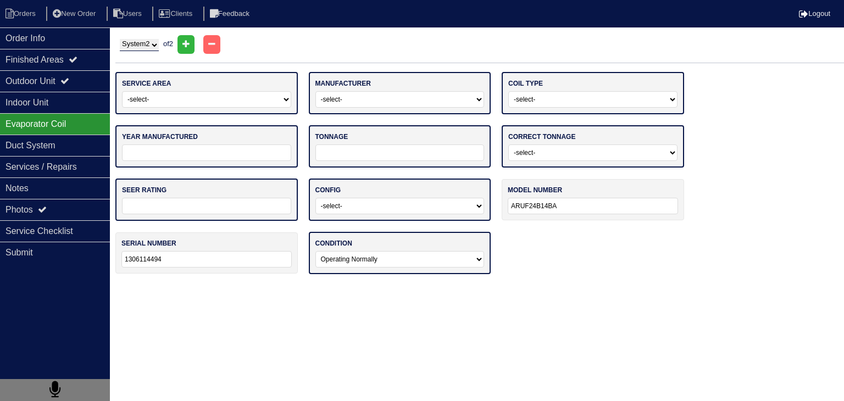
click at [316, 251] on select "-select- Operating Normally Service/Repairs Needed Replacement Needed Missing" at bounding box center [400, 259] width 169 height 16
click at [277, 203] on input "text" at bounding box center [206, 206] width 169 height 16
type input "13"
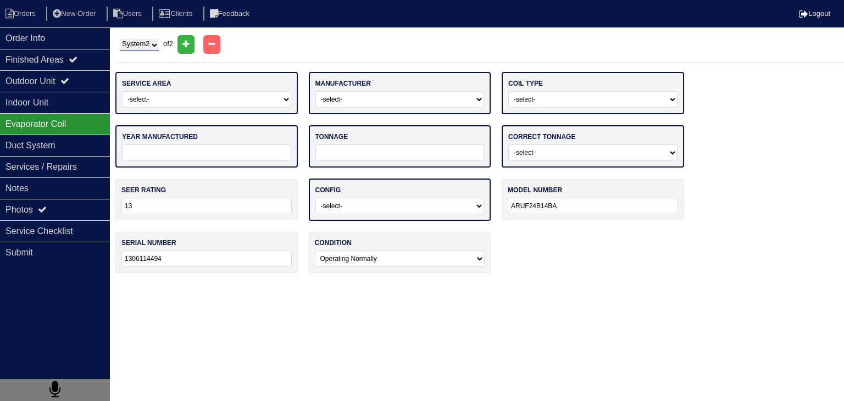
click at [406, 211] on select "-select- Vertical Horizontal" at bounding box center [400, 206] width 169 height 16
select select "1"
click at [316, 198] on select "-select- Vertical Horizontal" at bounding box center [400, 206] width 169 height 16
click at [557, 150] on select "-select- Yes No - Unit Undersized No - Unit Oversized" at bounding box center [593, 153] width 169 height 16
select select "0"
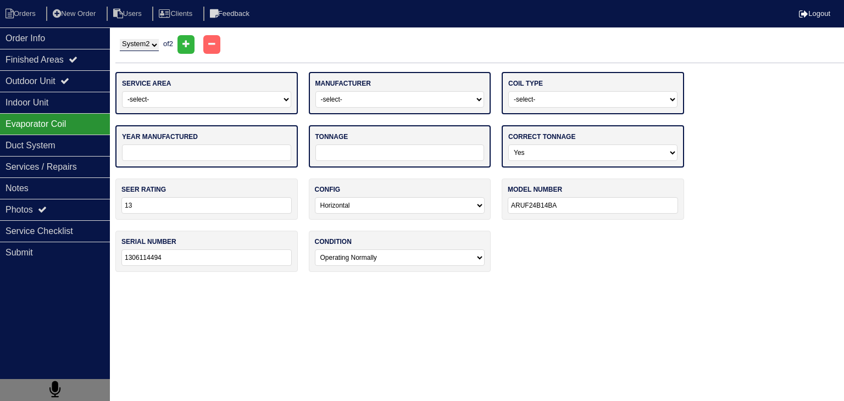
click at [509, 145] on select "-select- Yes No - Unit Undersized No - Unit Oversized" at bounding box center [593, 153] width 169 height 16
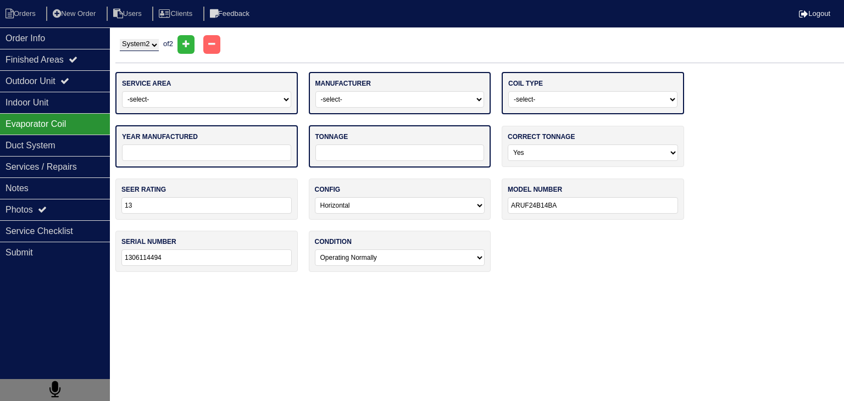
click at [398, 153] on input "tel" at bounding box center [400, 153] width 169 height 16
type input "30"
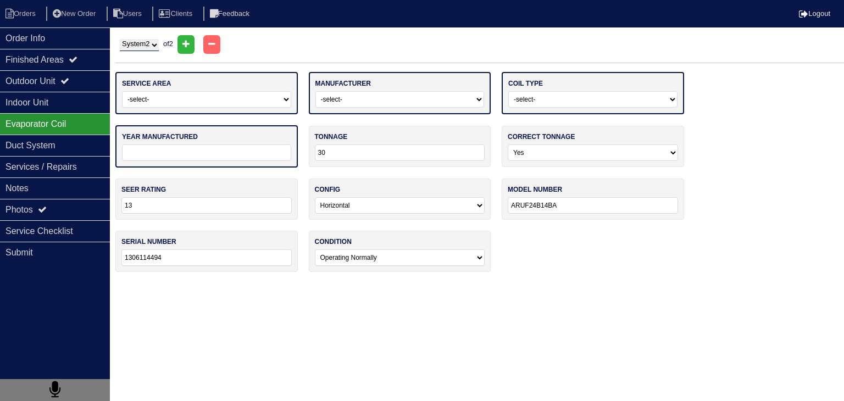
click at [255, 156] on input "tel" at bounding box center [206, 153] width 169 height 16
click at [578, 103] on select "-select- Straight Cool Air Handler Other" at bounding box center [593, 99] width 169 height 16
select select "1"
click at [509, 91] on select "-select- Straight Cool Air Handler Other" at bounding box center [593, 99] width 169 height 16
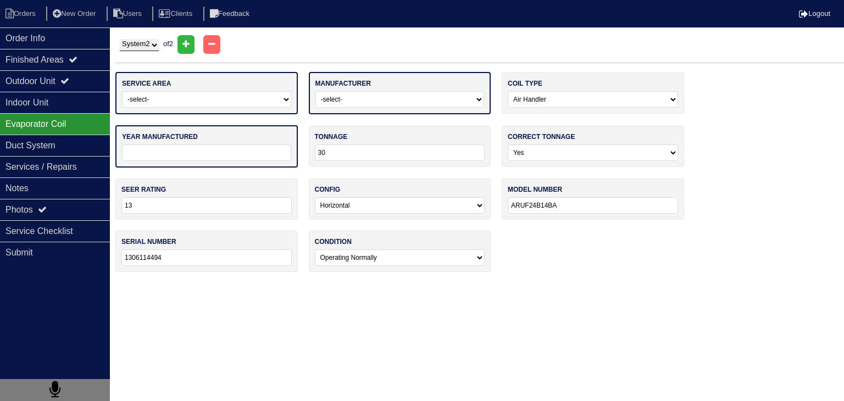
click at [434, 100] on select "-select- ADP Air Quest Air Temp Aire-Flo AirEase Airquest Airtemp Allstyle Aspe…" at bounding box center [400, 99] width 169 height 16
select select "Goodman"
click at [316, 91] on select "-select- ADP Air Quest Air Temp Aire-Flo AirEase Airquest Airtemp Allstyle Aspe…" at bounding box center [400, 99] width 169 height 16
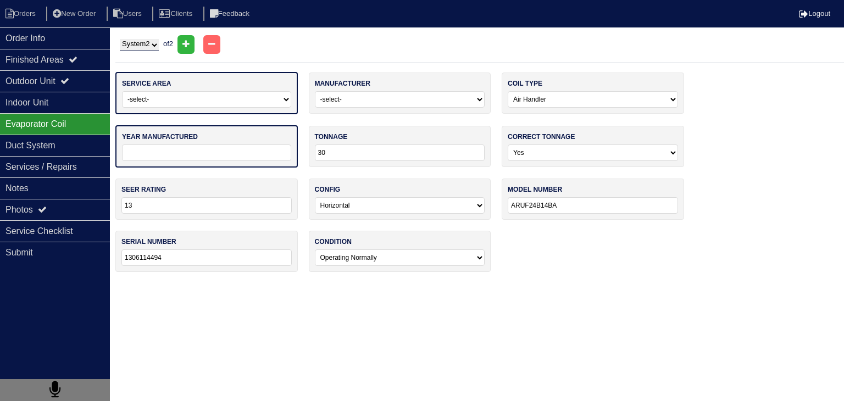
click at [223, 151] on input "tel" at bounding box center [206, 153] width 169 height 16
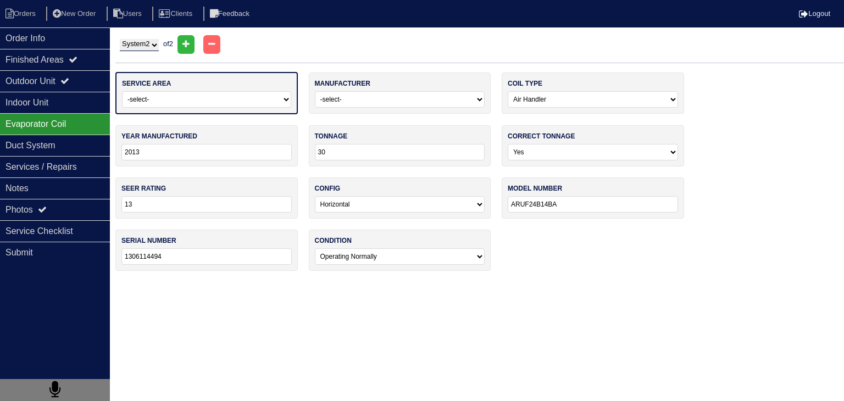
type input "2013"
click at [247, 101] on select "-select- Main Level Upstairs Level Lower/Basement Level Other" at bounding box center [206, 99] width 169 height 16
select select "1"
click at [122, 91] on select "-select- Main Level Upstairs Level Lower/Basement Level Other" at bounding box center [206, 99] width 169 height 16
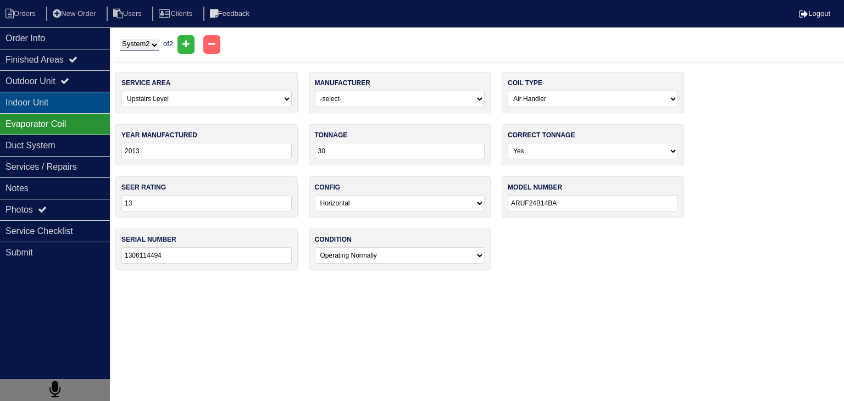
click at [73, 103] on div "Indoor Unit" at bounding box center [55, 102] width 110 height 21
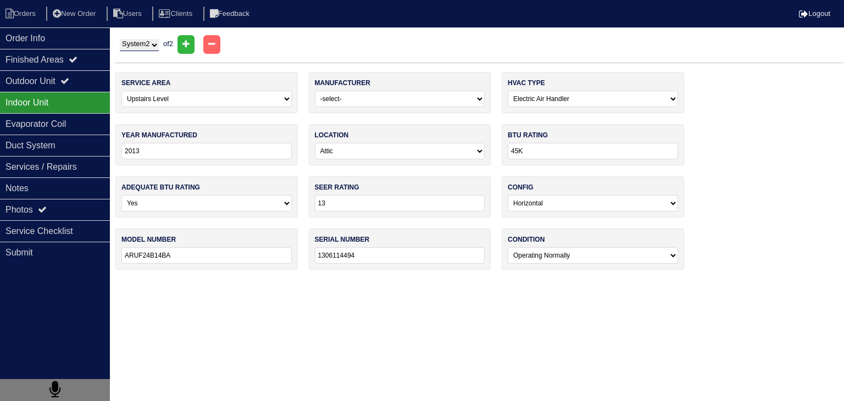
click at [159, 50] on select "System 1 System 2" at bounding box center [139, 45] width 39 height 12
select select "1"
click at [120, 39] on select "System 1 System 2" at bounding box center [139, 45] width 39 height 12
select select "0"
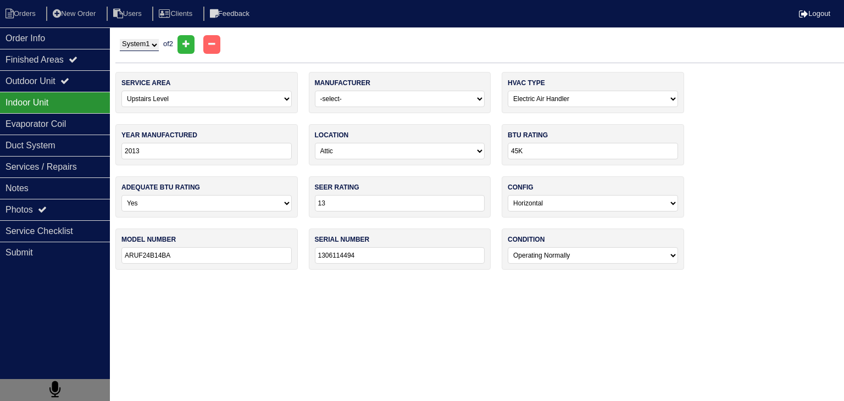
select select "1"
select select
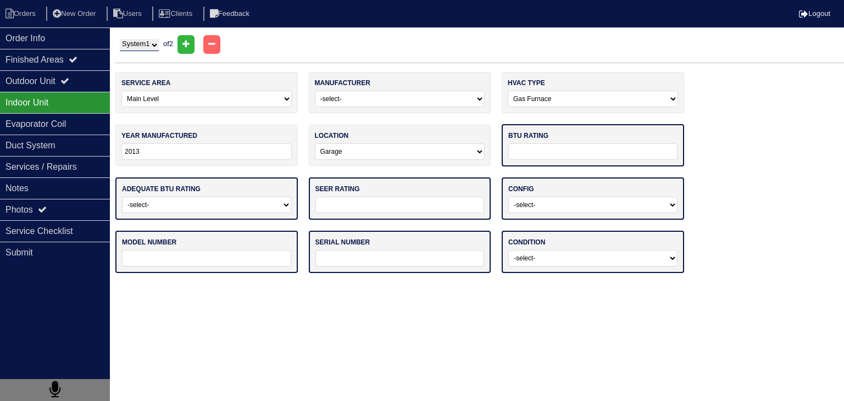
click at [150, 42] on select "System 1 System 2" at bounding box center [139, 45] width 39 height 12
select select "2"
click at [120, 39] on select "System 1 System 2" at bounding box center [139, 45] width 39 height 12
select select "1"
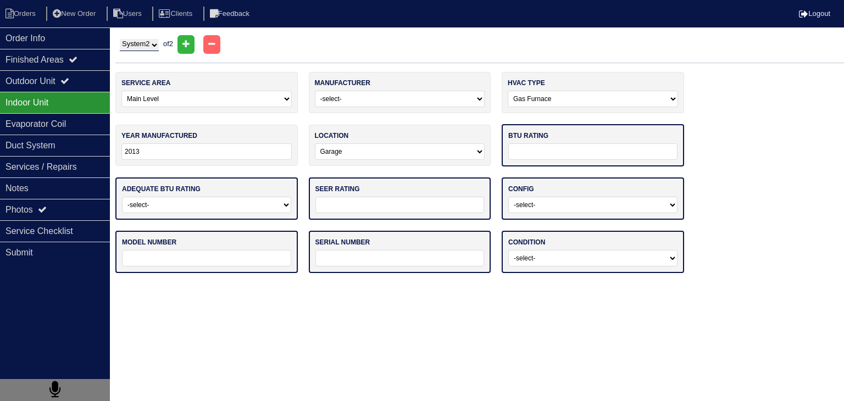
select select "0"
type input "45K"
select select "0"
type input "13"
select select "1"
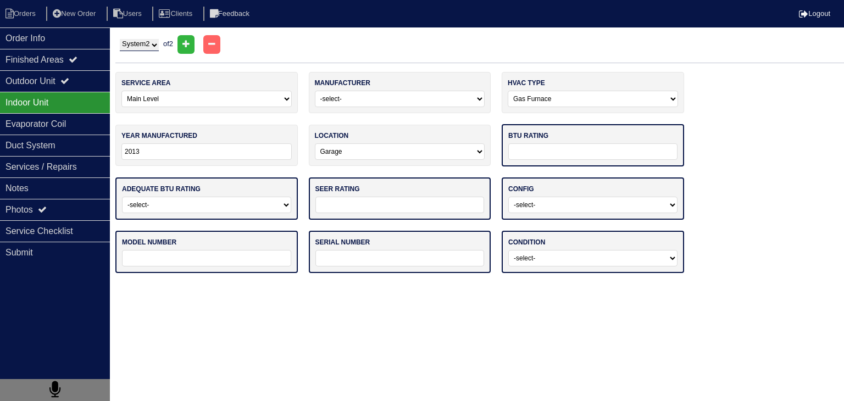
type input "ARUF24B14BA"
type input "1306114494"
select select "0"
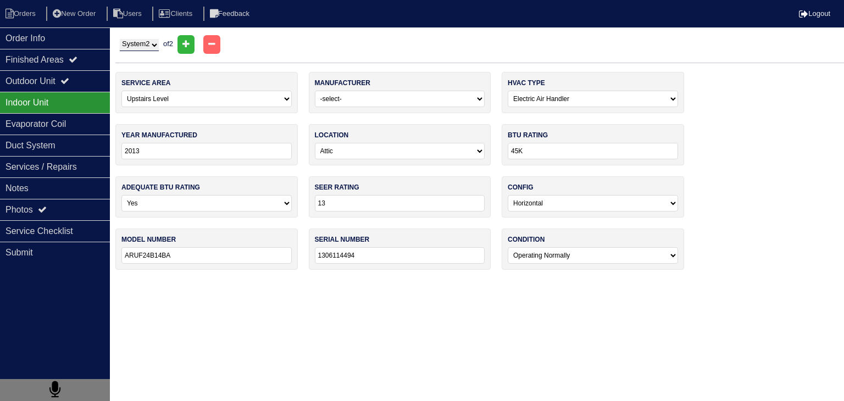
click at [202, 256] on input "ARUF24B14BA" at bounding box center [206, 255] width 170 height 16
click at [202, 257] on input "ARUF24B14BA" at bounding box center [206, 255] width 170 height 16
click at [158, 38] on div "System 1 System 2 of 2" at bounding box center [479, 44] width 729 height 19
click at [157, 49] on select "System 1 System 2" at bounding box center [139, 45] width 39 height 12
select select "1"
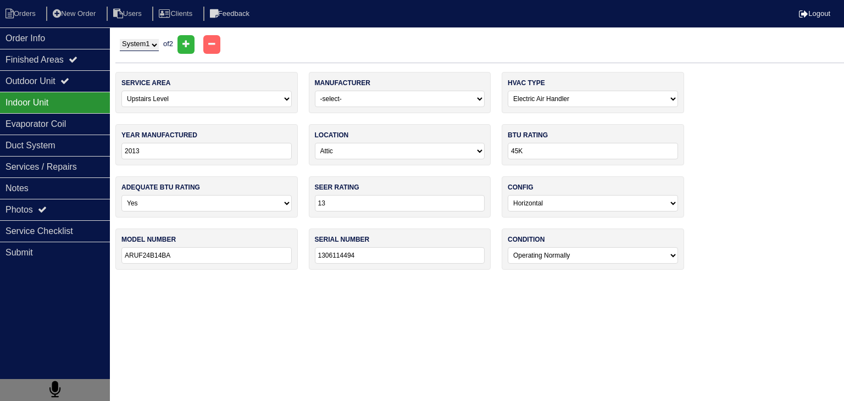
click at [120, 39] on select "System 1 System 2" at bounding box center [139, 45] width 39 height 12
select select "0"
select select "1"
select select
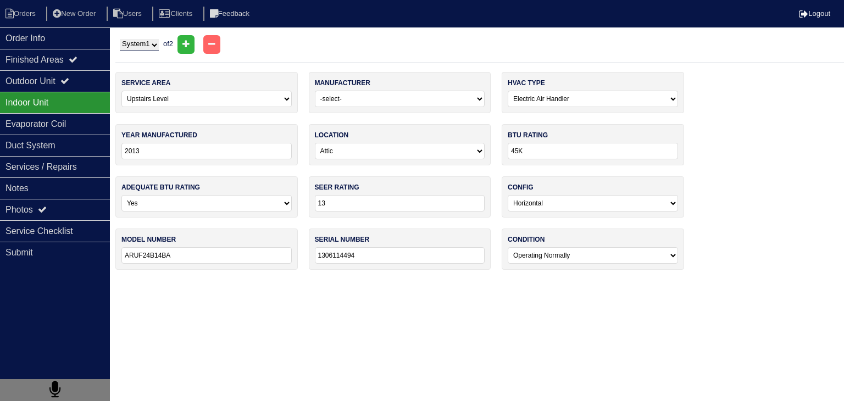
select select
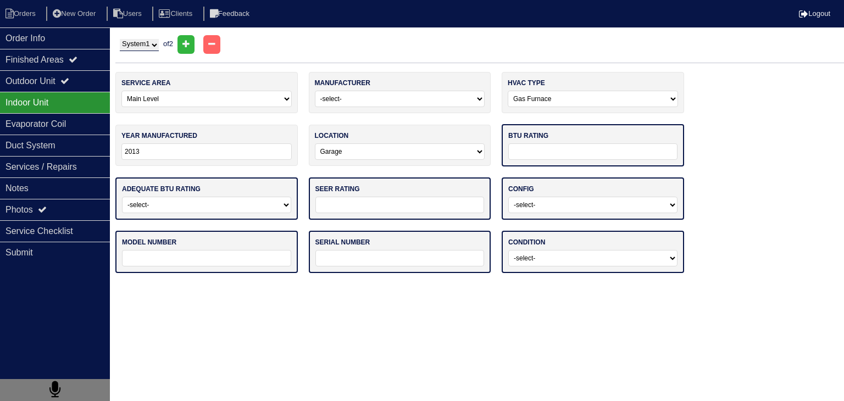
click at [212, 259] on input "text" at bounding box center [206, 258] width 169 height 16
paste input "ARUF24B14BA"
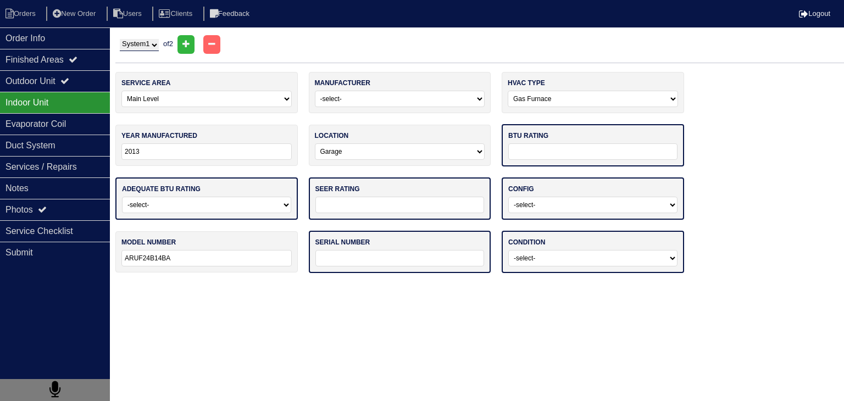
type input "ARUF24B14BA"
click at [162, 35] on div "System 1 System 2 of 2" at bounding box center [479, 44] width 729 height 19
click at [154, 45] on select "System 1 System 2" at bounding box center [139, 45] width 39 height 12
select select "2"
click at [120, 39] on select "System 1 System 2" at bounding box center [139, 45] width 39 height 12
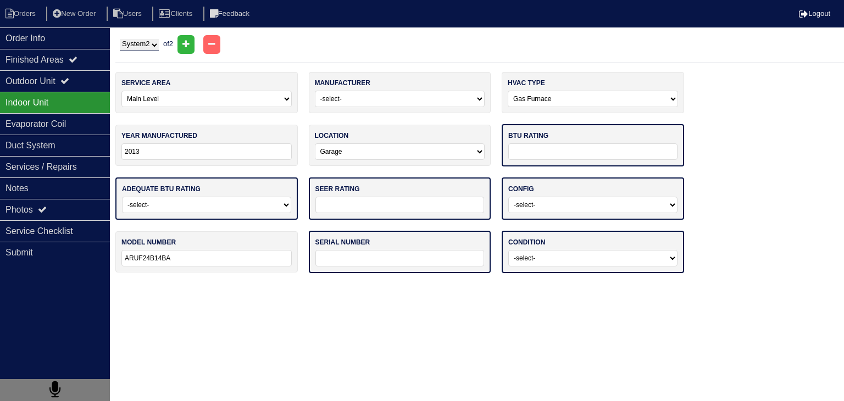
select select "1"
select select "0"
type input "45K"
select select "0"
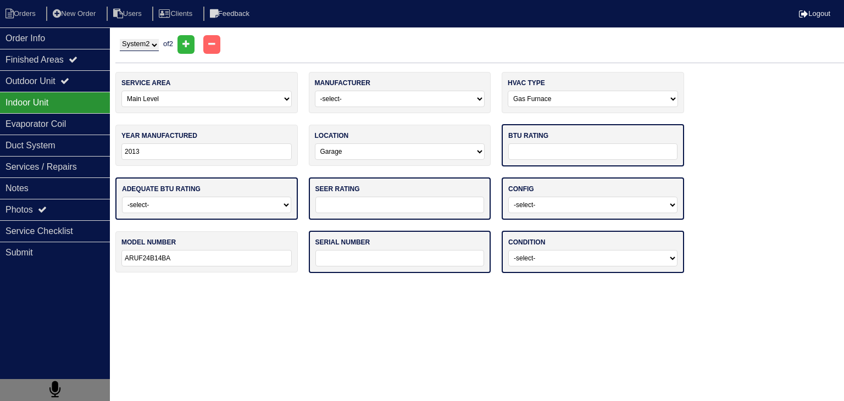
type input "13"
select select "1"
type input "1306114494"
select select "0"
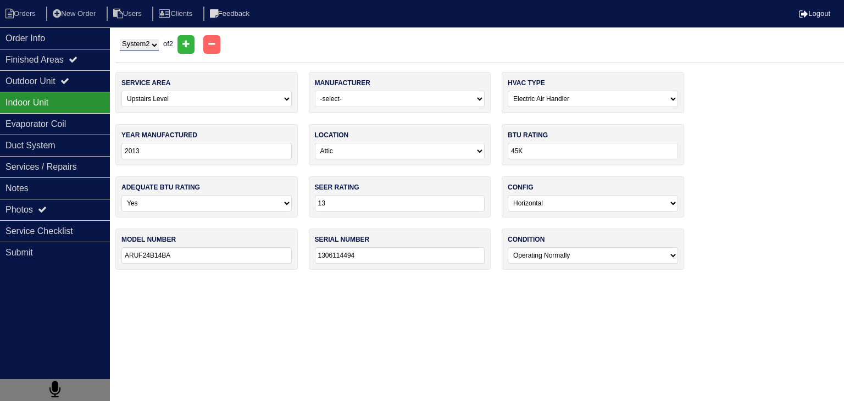
click at [404, 256] on input "1306114494" at bounding box center [400, 255] width 170 height 16
click at [48, 108] on div "Indoor Unit" at bounding box center [55, 102] width 110 height 21
click at [136, 40] on select "System 1 System 2" at bounding box center [139, 45] width 39 height 12
select select "1"
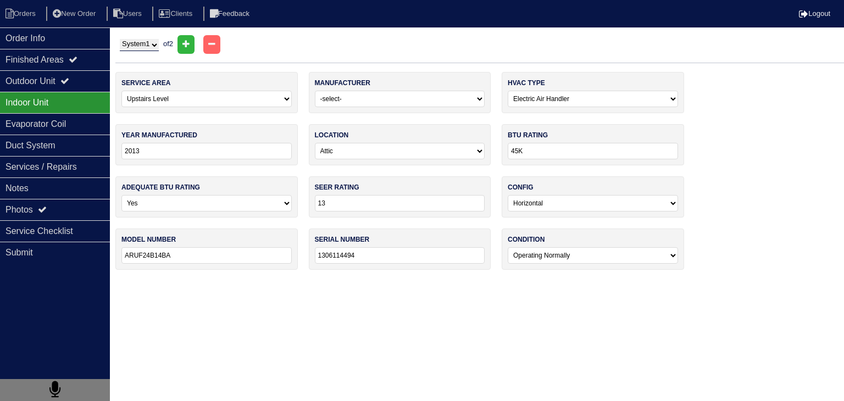
click at [120, 39] on select "System 1 System 2" at bounding box center [139, 45] width 39 height 12
select select "0"
select select "1"
select select
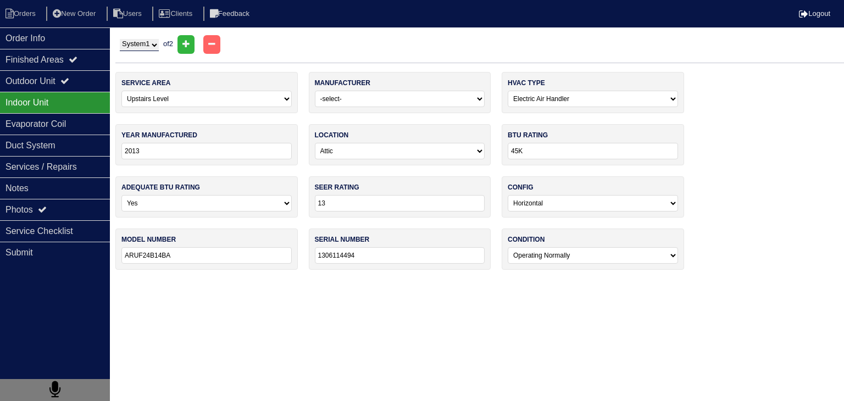
select select
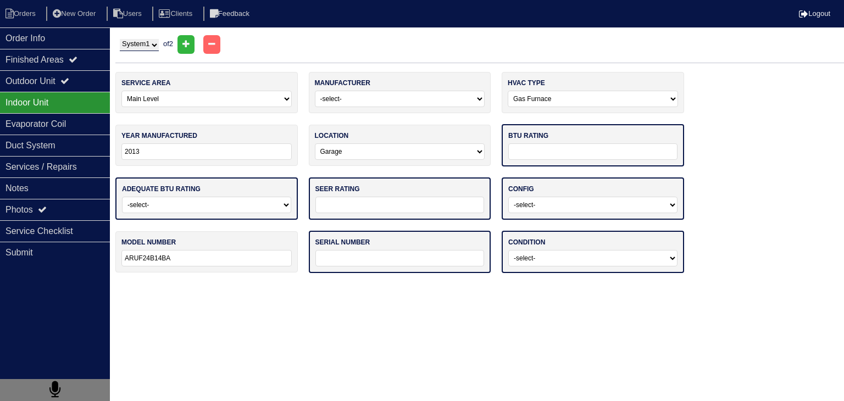
click at [367, 256] on input "text" at bounding box center [400, 258] width 169 height 16
paste input "1306114494"
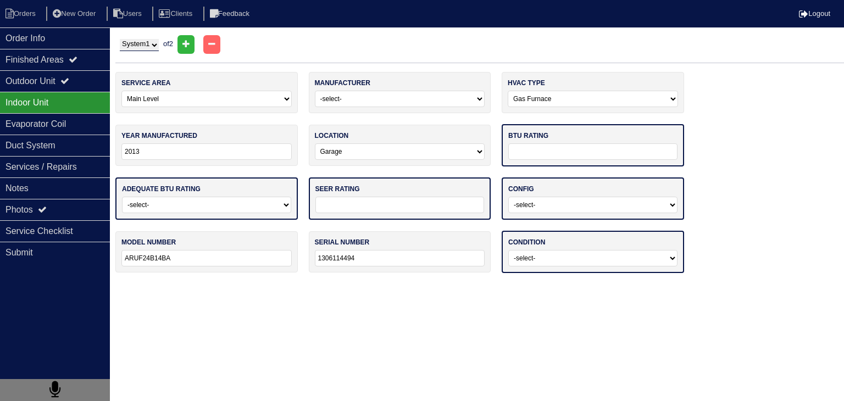
type input "1306114494"
click at [530, 255] on select "-select- Operating Normally Service/Repairs Needed Replacement Needed Missing" at bounding box center [593, 258] width 169 height 16
select select "0"
click at [509, 250] on select "-select- Operating Normally Service/Repairs Needed Replacement Needed Missing" at bounding box center [593, 258] width 169 height 16
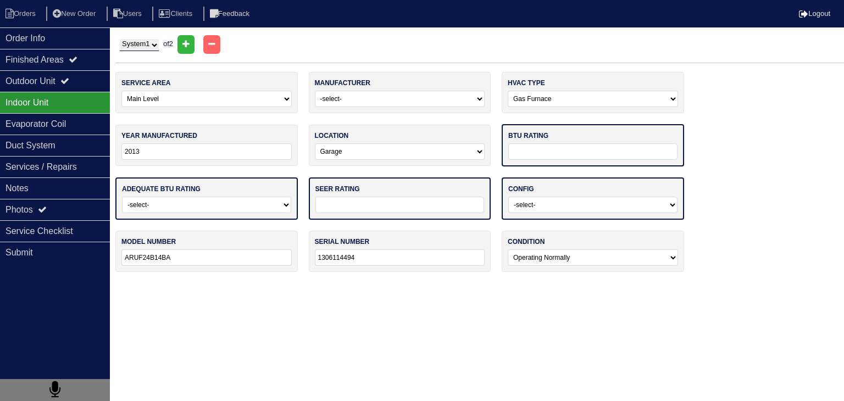
click at [578, 152] on input "text" at bounding box center [593, 151] width 169 height 16
type input "45k"
click at [385, 203] on input "text" at bounding box center [400, 204] width 169 height 16
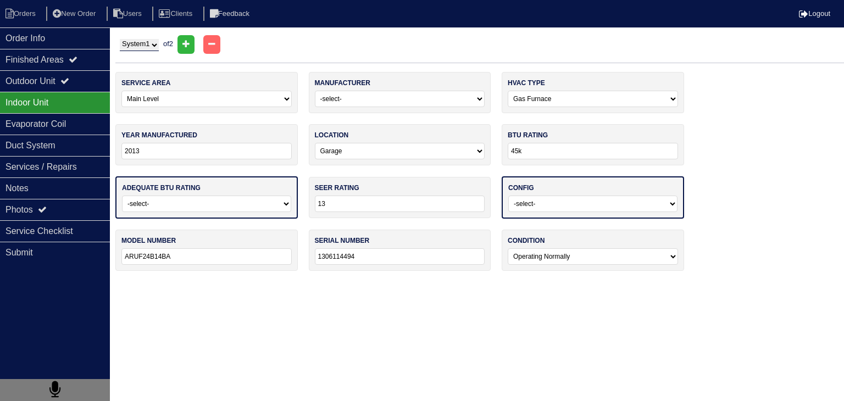
type input "13"
click at [223, 206] on select "-select- Yes No - Unit Undersized No - Unit Oversized" at bounding box center [206, 204] width 169 height 16
select select "0"
click at [122, 196] on select "-select- Yes No - Unit Undersized No - Unit Oversized" at bounding box center [206, 204] width 169 height 16
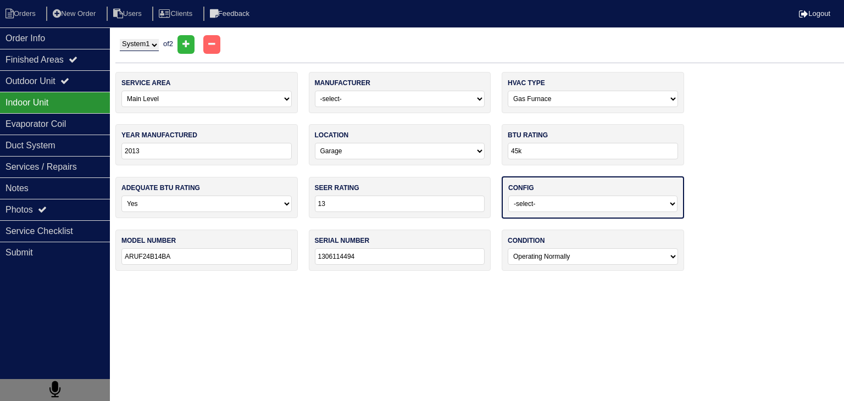
click at [697, 282] on html "Orders New Order Users Clients Feedback Logout Orders New Order Users Clients M…" at bounding box center [422, 141] width 844 height 282
click at [617, 207] on select "-select- Vertical Horizontal" at bounding box center [593, 204] width 169 height 16
select select "0"
click at [509, 196] on select "-select- Vertical Horizontal" at bounding box center [593, 204] width 169 height 16
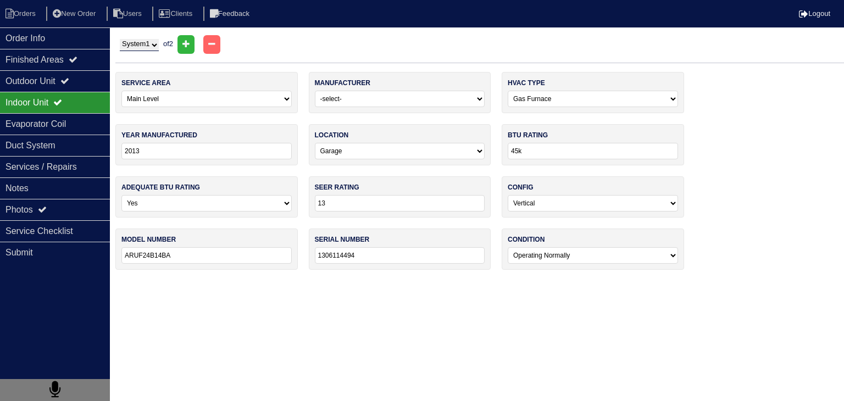
click at [456, 281] on html "Orders New Order Users Clients Feedback Logout Orders New Order Users Clients M…" at bounding box center [422, 140] width 844 height 281
click at [62, 129] on div "Evaporator Coil" at bounding box center [55, 123] width 110 height 21
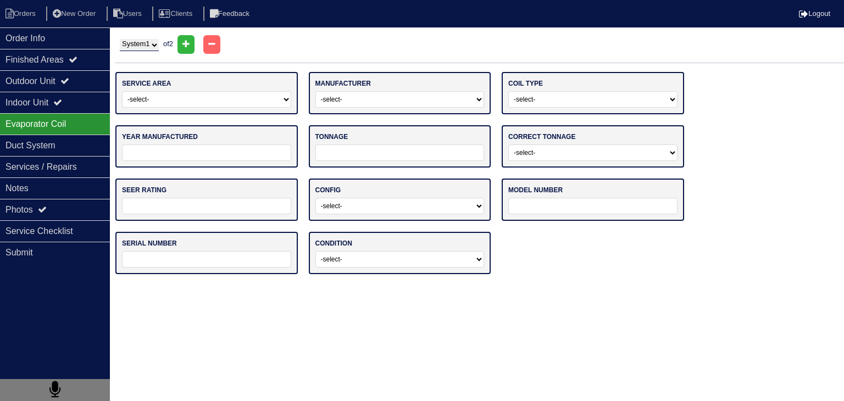
click at [710, 214] on div "service area -select- Main Level Upstairs Level Lower/Basement Level Other manu…" at bounding box center [479, 178] width 729 height 213
click at [180, 93] on select "-select- Main Level Upstairs Level Lower/Basement Level Other" at bounding box center [206, 99] width 169 height 16
select select "0"
click at [122, 91] on select "-select- Main Level Upstairs Level Lower/Basement Level Other" at bounding box center [206, 99] width 169 height 16
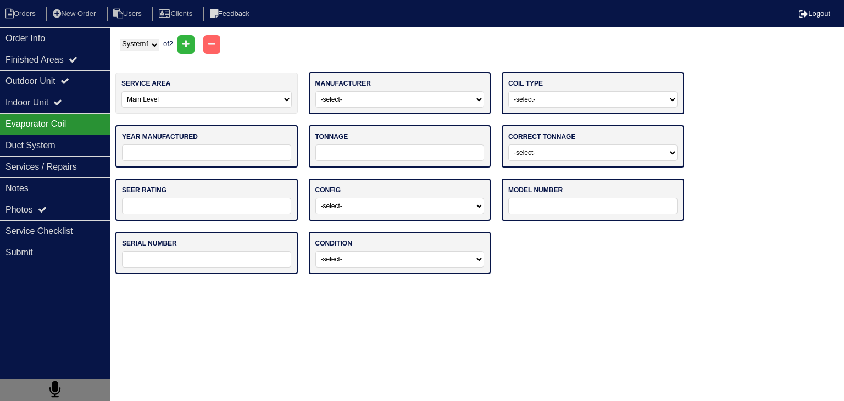
click at [414, 106] on select "-select- ADP Air Quest Air Temp Aire-Flo AirEase Airquest Airtemp Allstyle Aspe…" at bounding box center [400, 99] width 169 height 16
select select "Goodman"
click at [316, 91] on select "-select- ADP Air Quest Air Temp Aire-Flo AirEase Airquest Airtemp Allstyle Aspe…" at bounding box center [400, 99] width 169 height 16
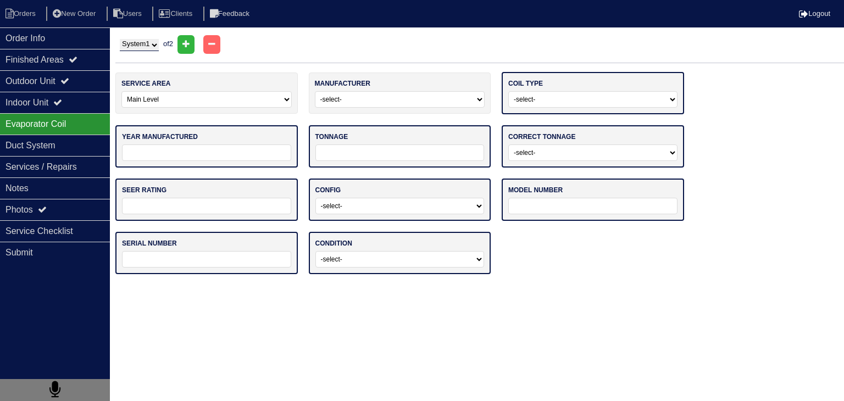
click at [565, 102] on select "-select- Straight Cool Air Handler Other" at bounding box center [593, 99] width 169 height 16
select select "0"
click at [509, 91] on select "-select- Straight Cool Air Handler Other" at bounding box center [593, 99] width 169 height 16
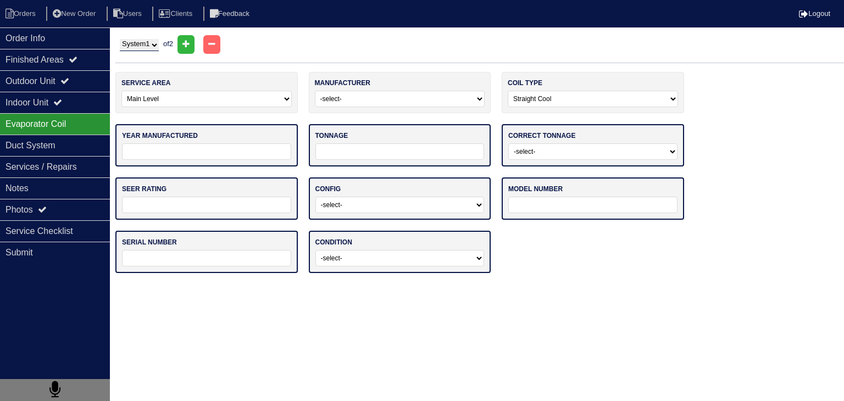
click at [224, 150] on input "tel" at bounding box center [206, 151] width 169 height 16
type input "2013"
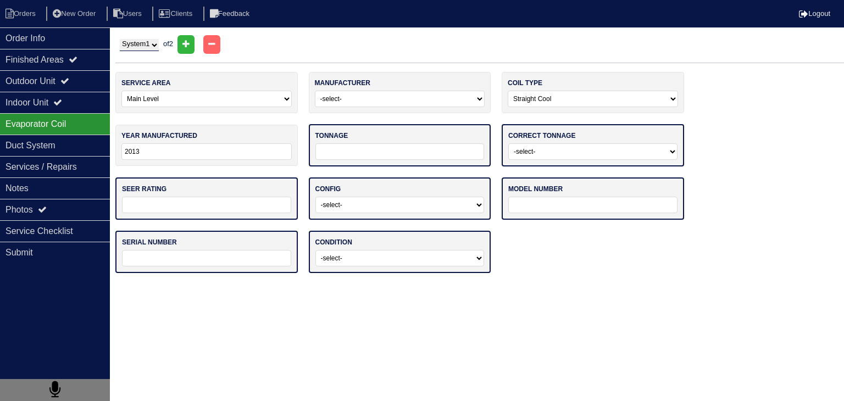
click at [353, 160] on div "tonnage" at bounding box center [400, 145] width 183 height 42
click at [360, 152] on input "tel" at bounding box center [400, 151] width 169 height 16
type input "24"
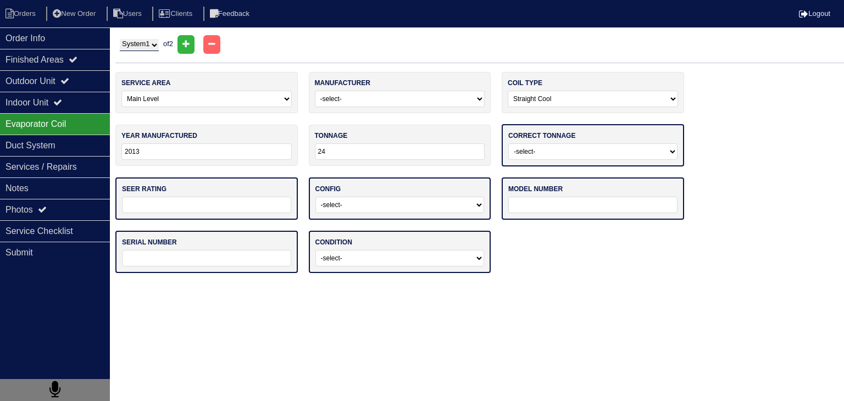
click at [559, 154] on select "-select- Yes No - Unit Undersized No - Unit Oversized" at bounding box center [593, 151] width 169 height 16
select select "0"
click at [509, 143] on select "-select- Yes No - Unit Undersized No - Unit Oversized" at bounding box center [593, 151] width 169 height 16
click at [233, 202] on input "text" at bounding box center [206, 204] width 169 height 16
type input "13"
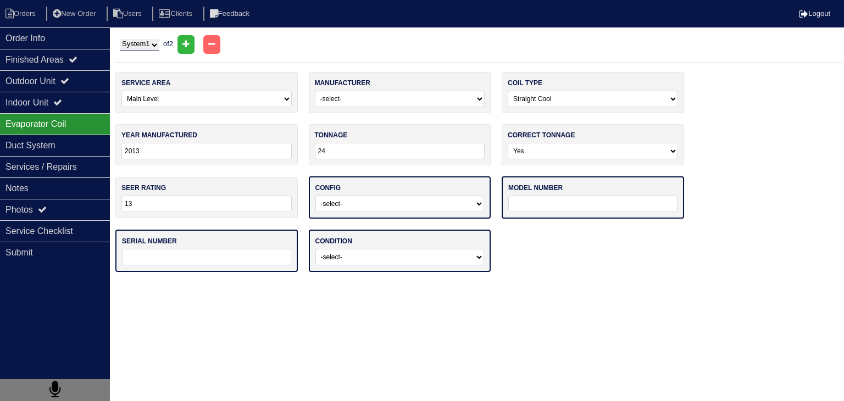
click at [389, 201] on select "-select- Vertical Horizontal" at bounding box center [400, 204] width 169 height 16
select select "0"
click at [316, 196] on select "-select- Vertical Horizontal" at bounding box center [400, 204] width 169 height 16
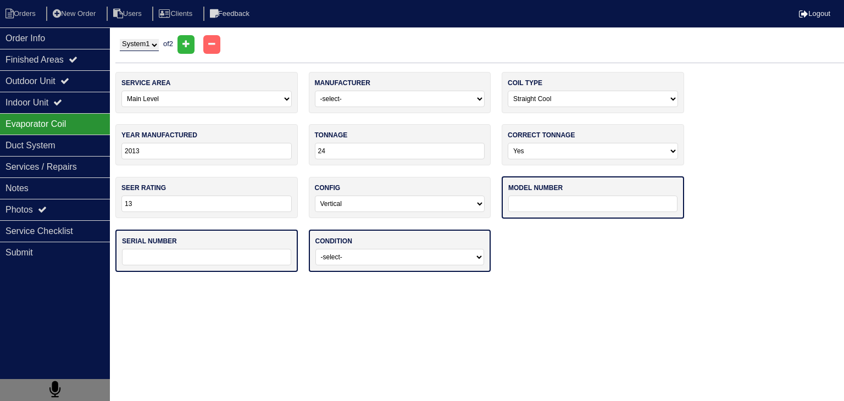
click at [545, 201] on input "text" at bounding box center [593, 204] width 169 height 16
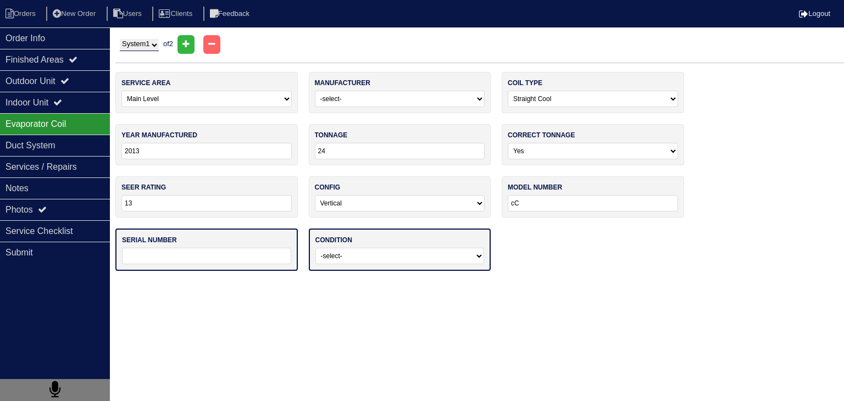
type input "c"
click at [794, 282] on html "Orders New Order Users Clients Feedback Logout Orders New Order Users Clients M…" at bounding box center [422, 141] width 844 height 282
click at [546, 203] on input "CAPF" at bounding box center [593, 203] width 170 height 16
click at [695, 282] on html "Orders New Order Users Clients Feedback Logout Orders New Order Users Clients M…" at bounding box center [422, 141] width 844 height 282
click at [570, 207] on input "CAPF1824A" at bounding box center [593, 203] width 170 height 16
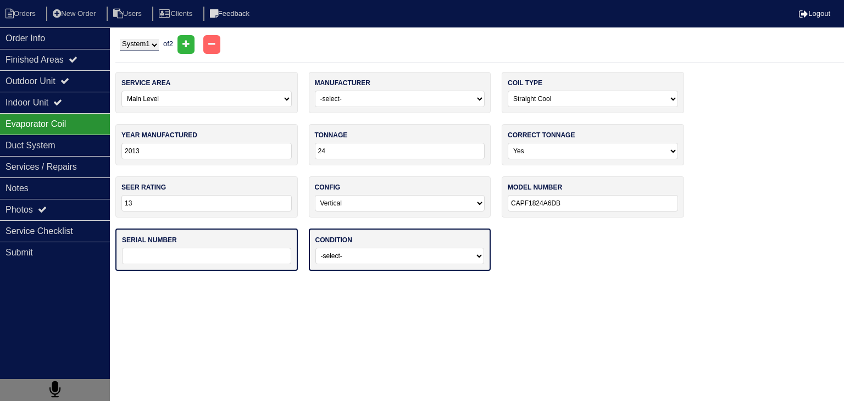
type input "CAPF1824A6DB"
click at [710, 282] on html "Orders New Order Users Clients Feedback Logout Orders New Order Users Clients M…" at bounding box center [422, 141] width 844 height 282
click at [148, 248] on input "text" at bounding box center [206, 256] width 169 height 16
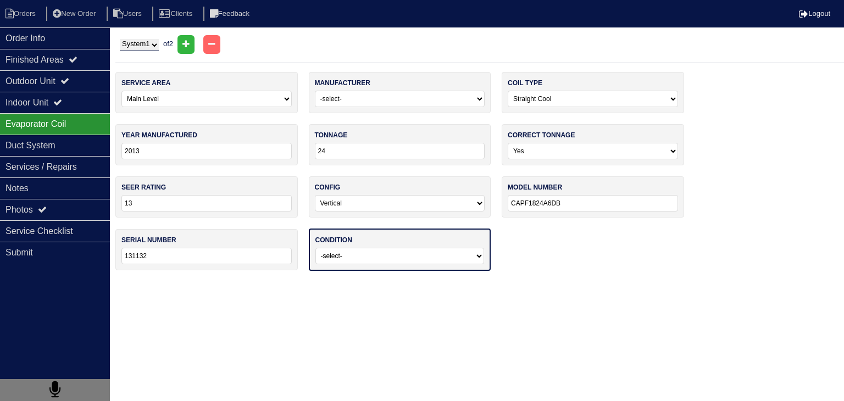
click at [671, 282] on html "Orders New Order Users Clients Feedback Logout Orders New Order Users Clients M…" at bounding box center [422, 141] width 844 height 282
click at [206, 252] on input "131132" at bounding box center [206, 256] width 170 height 16
type input "1311324800"
click at [400, 260] on select "-select- Operating Normally Service/Repairs Needed Replacement Needed Missing" at bounding box center [400, 256] width 169 height 16
select select "0"
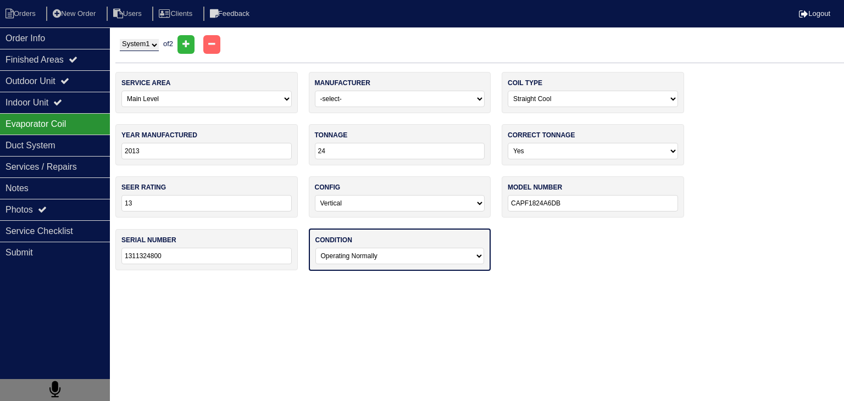
click at [316, 248] on select "-select- Operating Normally Service/Repairs Needed Replacement Needed Missing" at bounding box center [400, 256] width 169 height 16
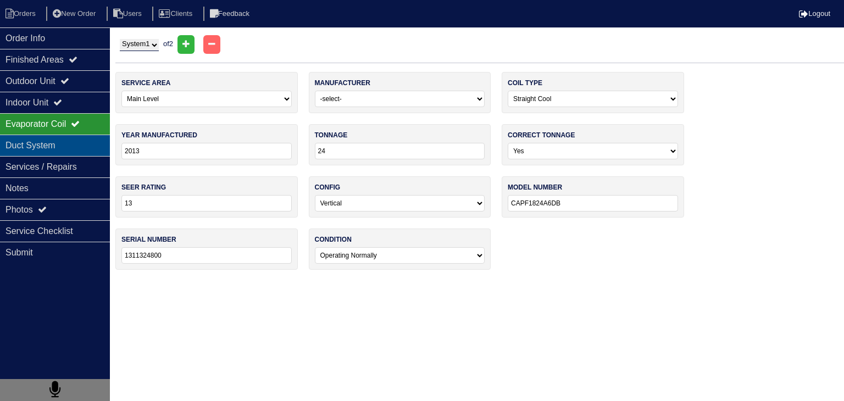
click at [86, 151] on div "Duct System" at bounding box center [55, 145] width 110 height 21
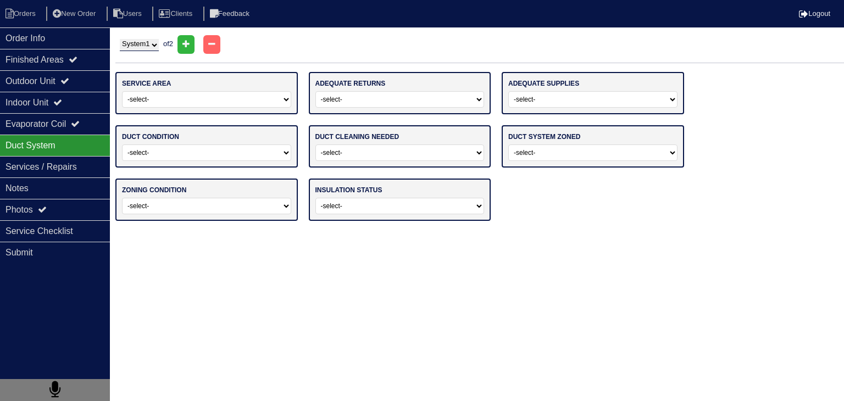
click at [219, 100] on select "-select- Main Level Upstairs Level Lower/Basement Level Main Level + Upstairs L…" at bounding box center [206, 99] width 169 height 16
select select "0"
click at [122, 91] on select "-select- Main Level Upstairs Level Lower/Basement Level Main Level + Upstairs L…" at bounding box center [206, 99] width 169 height 16
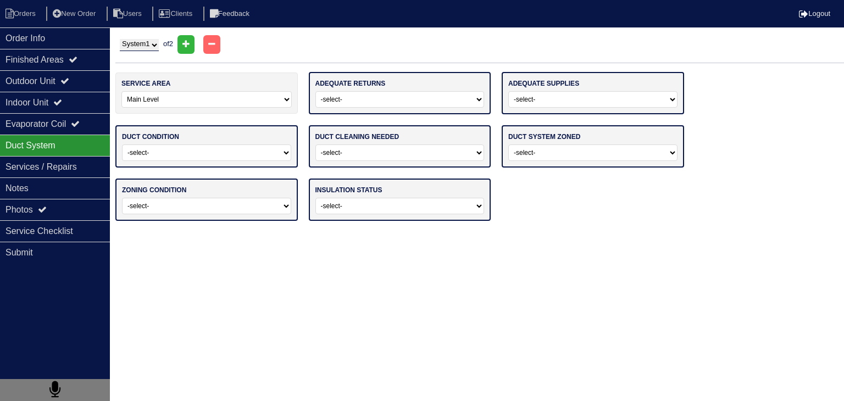
drag, startPoint x: 411, startPoint y: 104, endPoint x: 427, endPoint y: 95, distance: 18.2
click at [411, 104] on select "-select- Yes No" at bounding box center [400, 99] width 169 height 16
select select "0"
click at [316, 91] on select "-select- Yes No" at bounding box center [400, 99] width 169 height 16
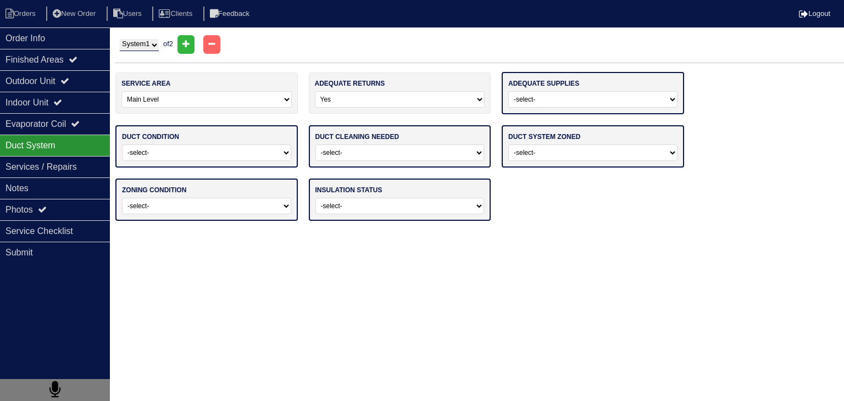
click at [611, 104] on select "-select- Yes No" at bounding box center [593, 99] width 169 height 16
select select "0"
click at [509, 91] on select "-select- Yes No" at bounding box center [593, 99] width 169 height 16
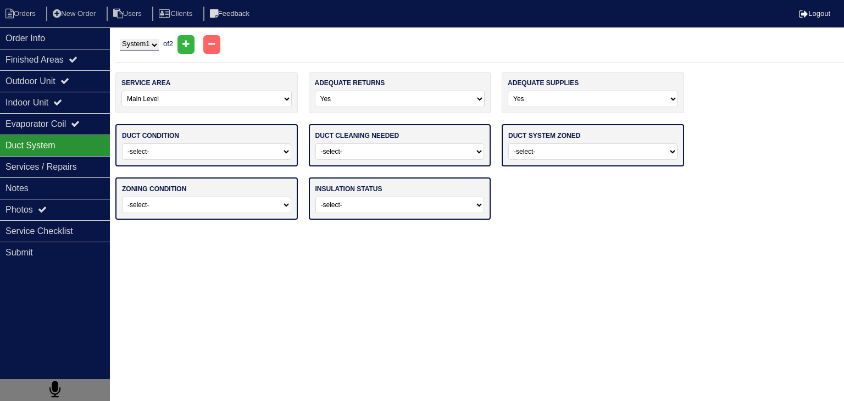
click at [170, 153] on select "-select- Adequate For System Tonnage Not Adequate - Modifications Needed Repair…" at bounding box center [206, 151] width 169 height 16
select select "0"
click at [122, 143] on select "-select- Adequate For System Tonnage Not Adequate - Modifications Needed Repair…" at bounding box center [206, 151] width 169 height 16
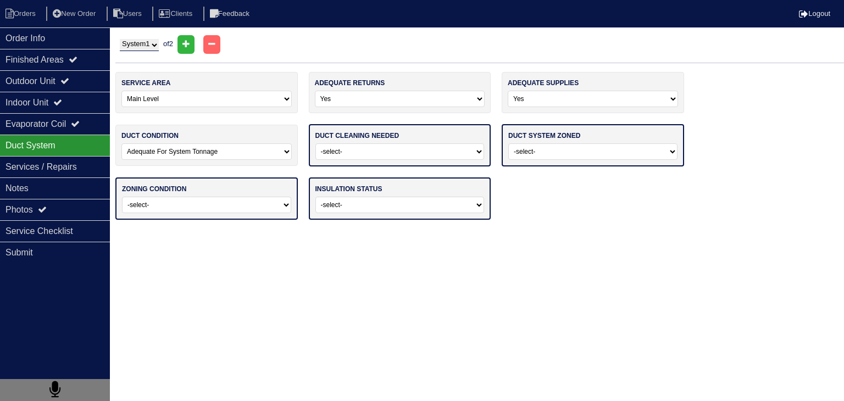
click at [449, 148] on select "-select- No Yes - Recommended But Not Required Yes - Highly Recommended" at bounding box center [400, 151] width 169 height 16
select select "0"
click at [316, 143] on select "-select- No Yes - Recommended But Not Required Yes - Highly Recommended" at bounding box center [400, 151] width 169 height 16
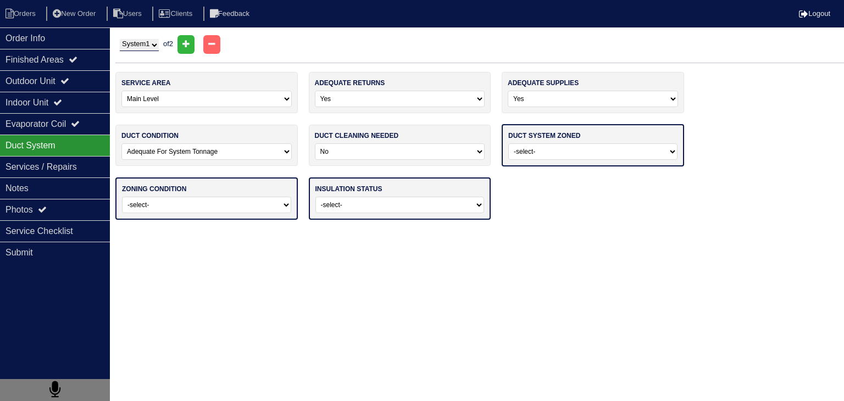
click at [583, 151] on select "-select- Yes No - Not Needed No - Zoning Needed No - Zoning Needed (ducts Not C…" at bounding box center [593, 151] width 169 height 16
select select "1"
click at [509, 143] on select "-select- Yes No - Not Needed No - Zoning Needed No - Zoning Needed (ducts Not C…" at bounding box center [593, 151] width 169 height 16
click at [252, 197] on select "-select- Operating Normally Repairs Needed Full Zoning Needed" at bounding box center [206, 204] width 169 height 16
select select "0"
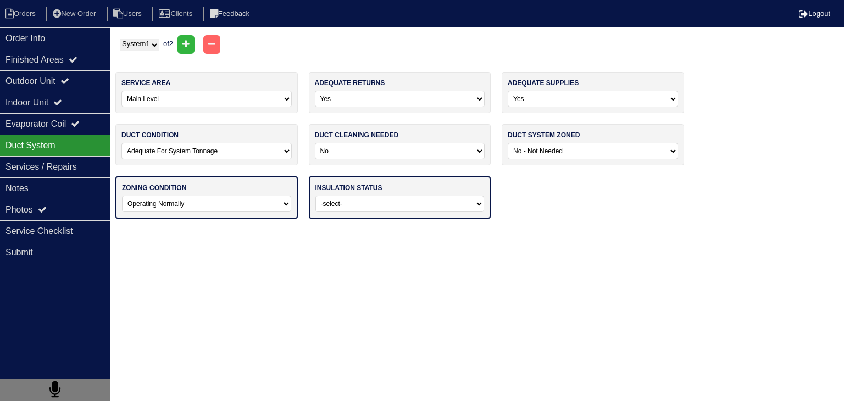
click at [122, 196] on select "-select- Operating Normally Repairs Needed Full Zoning Needed" at bounding box center [206, 204] width 169 height 16
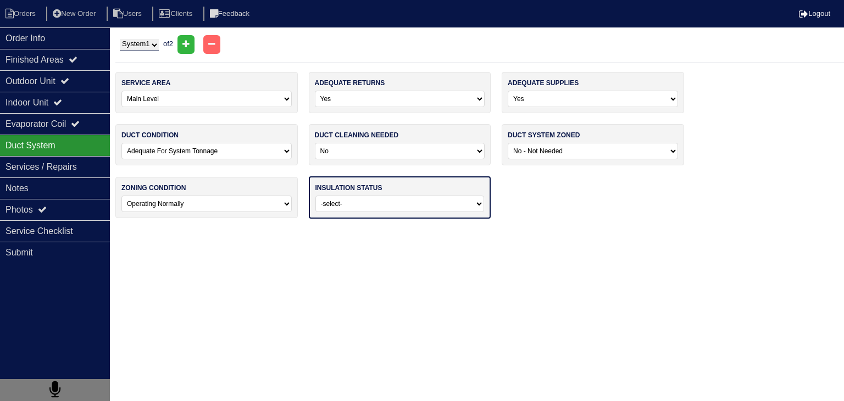
click at [346, 207] on select "-select- Adequate For Property Additional Insualtion Needed Insulation Missing …" at bounding box center [400, 204] width 169 height 16
select select "0"
click at [316, 196] on select "-select- Adequate For Property Additional Insualtion Needed Insulation Missing …" at bounding box center [400, 204] width 169 height 16
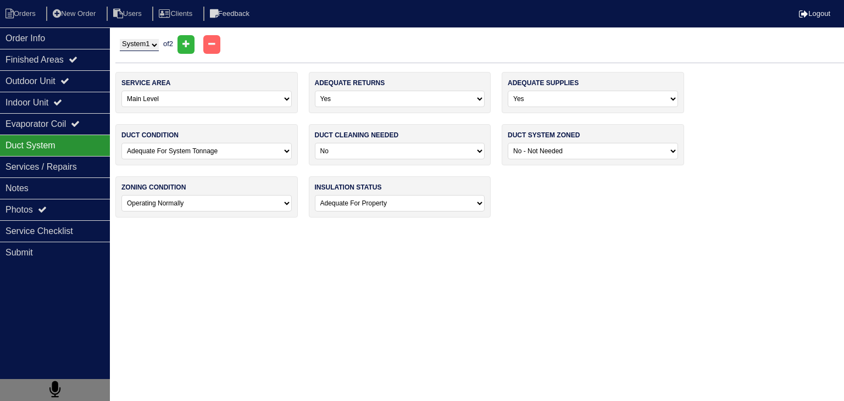
click at [159, 42] on select "System 1 System 2" at bounding box center [139, 45] width 39 height 12
click at [149, 80] on label "service area" at bounding box center [145, 83] width 49 height 10
click at [159, 49] on select "System 1 System 2" at bounding box center [139, 45] width 39 height 12
select select "2"
click at [120, 39] on select "System 1 System 2" at bounding box center [139, 45] width 39 height 12
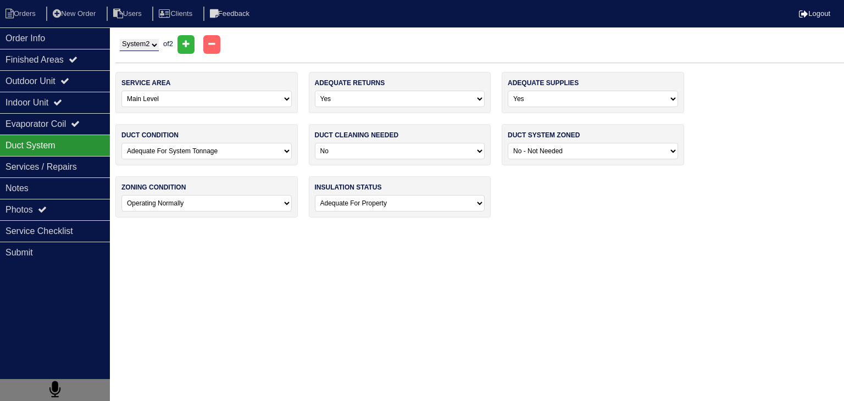
select select
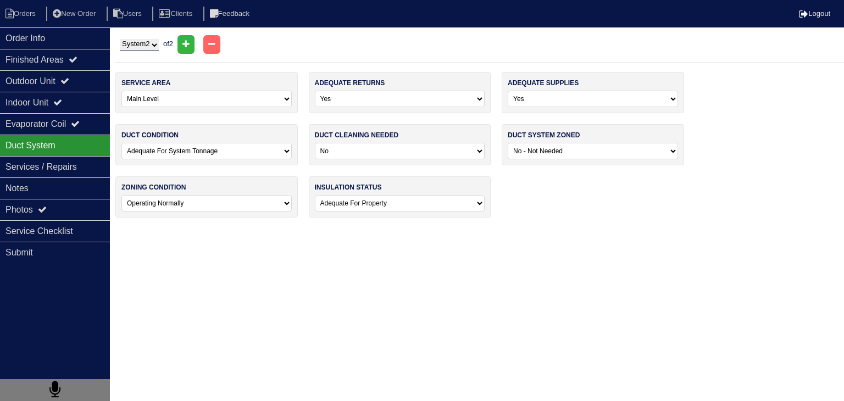
select select
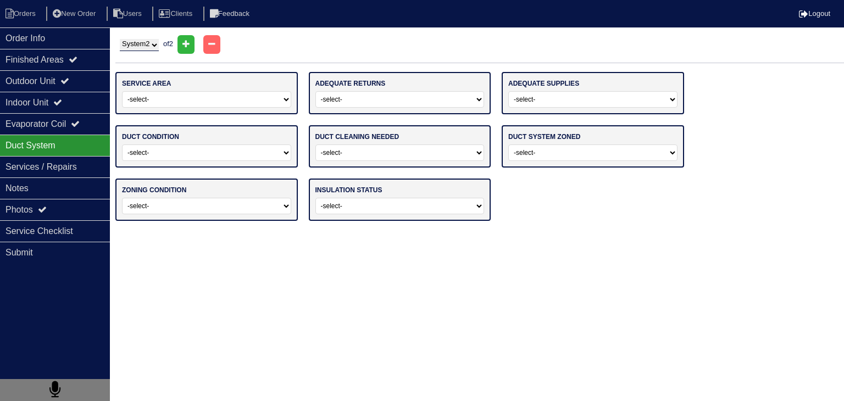
click at [205, 102] on select "-select- Main Level Upstairs Level Lower/Basement Level Main Level + Upstairs L…" at bounding box center [206, 99] width 169 height 16
select select "1"
click at [122, 91] on select "-select- Main Level Upstairs Level Lower/Basement Level Main Level + Upstairs L…" at bounding box center [206, 99] width 169 height 16
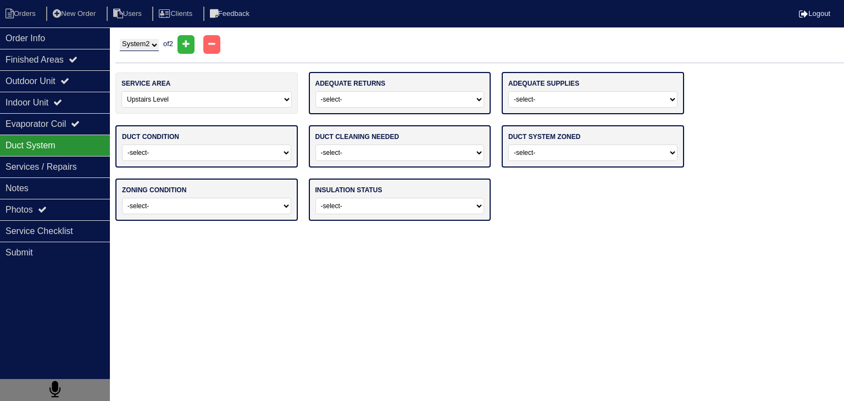
drag, startPoint x: 407, startPoint y: 106, endPoint x: 407, endPoint y: 97, distance: 8.2
click at [407, 101] on select "-select- Yes No" at bounding box center [400, 99] width 169 height 16
select select "0"
click at [316, 91] on select "-select- Yes No" at bounding box center [400, 99] width 169 height 16
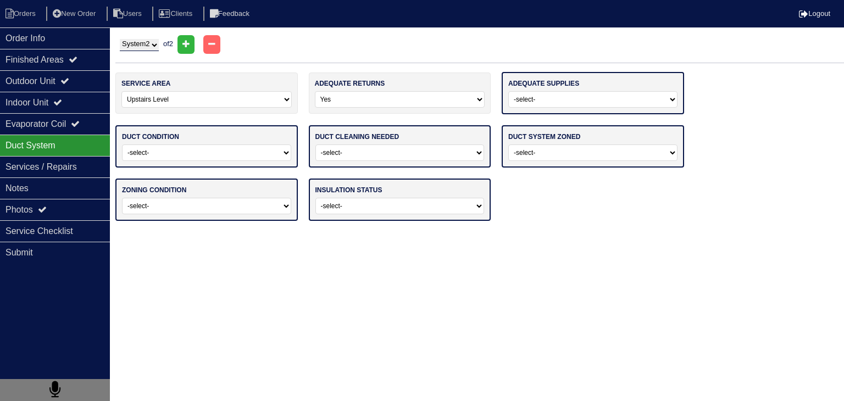
click at [651, 102] on select "-select- Yes No" at bounding box center [593, 99] width 169 height 16
select select "0"
click at [509, 91] on select "-select- Yes No" at bounding box center [593, 99] width 169 height 16
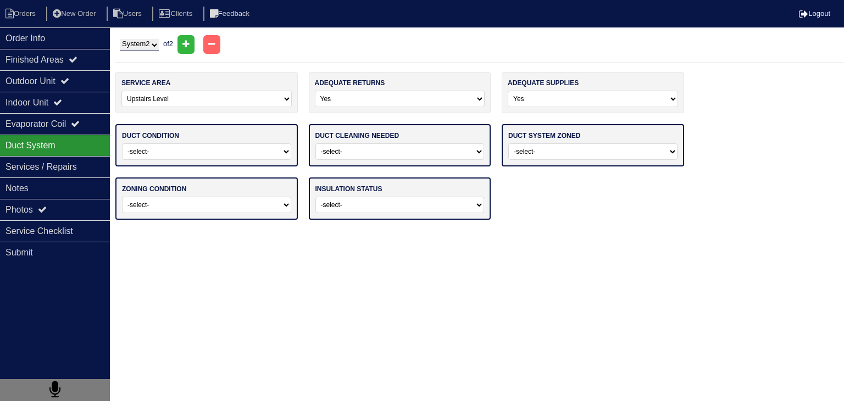
click at [196, 150] on select "-select- Adequate For System Tonnage Not Adequate - Modifications Needed Repair…" at bounding box center [206, 151] width 169 height 16
select select "0"
click at [122, 143] on select "-select- Adequate For System Tonnage Not Adequate - Modifications Needed Repair…" at bounding box center [206, 151] width 169 height 16
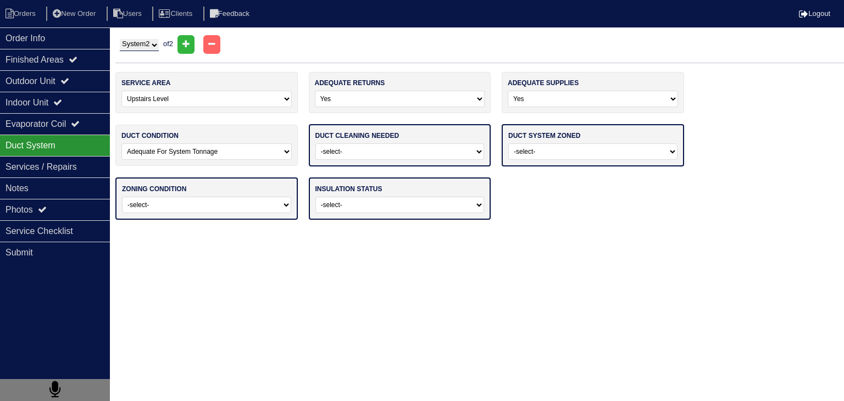
click at [406, 152] on select "-select- No Yes - Recommended But Not Required Yes - Highly Recommended" at bounding box center [400, 151] width 169 height 16
select select "0"
click at [316, 143] on select "-select- No Yes - Recommended But Not Required Yes - Highly Recommended" at bounding box center [400, 151] width 169 height 16
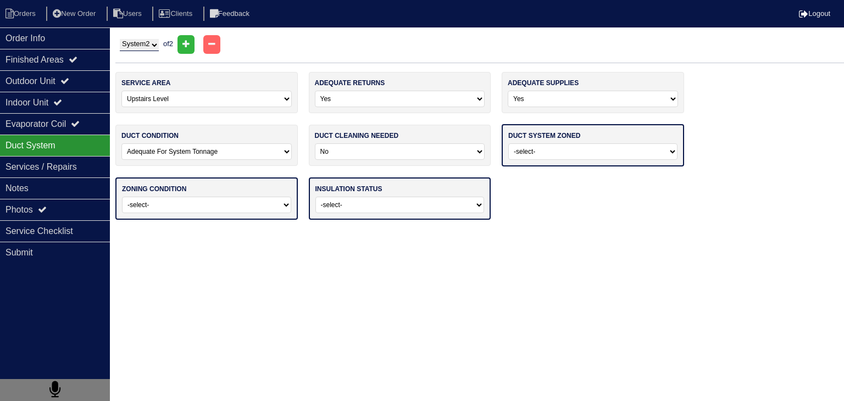
click at [561, 156] on select "-select- Yes No - Not Needed No - Zoning Needed No - Zoning Needed (ducts Not C…" at bounding box center [593, 151] width 169 height 16
select select "1"
click at [509, 143] on select "-select- Yes No - Not Needed No - Zoning Needed No - Zoning Needed (ducts Not C…" at bounding box center [593, 151] width 169 height 16
click at [252, 200] on select "-select- Operating Normally Repairs Needed Full Zoning Needed" at bounding box center [206, 204] width 169 height 16
select select "0"
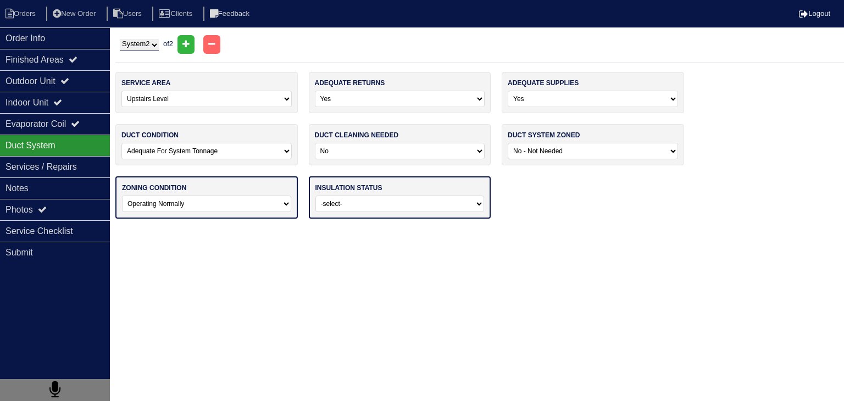
click at [122, 196] on select "-select- Operating Normally Repairs Needed Full Zoning Needed" at bounding box center [206, 204] width 169 height 16
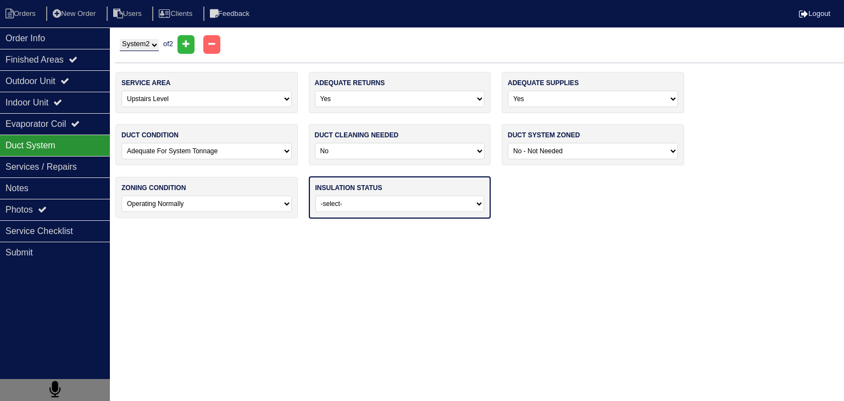
click at [390, 200] on select "-select- Adequate For Property Additional Insualtion Needed Insulation Missing …" at bounding box center [400, 204] width 169 height 16
select select "0"
click at [316, 196] on select "-select- Adequate For Property Additional Insualtion Needed Insulation Missing …" at bounding box center [400, 204] width 169 height 16
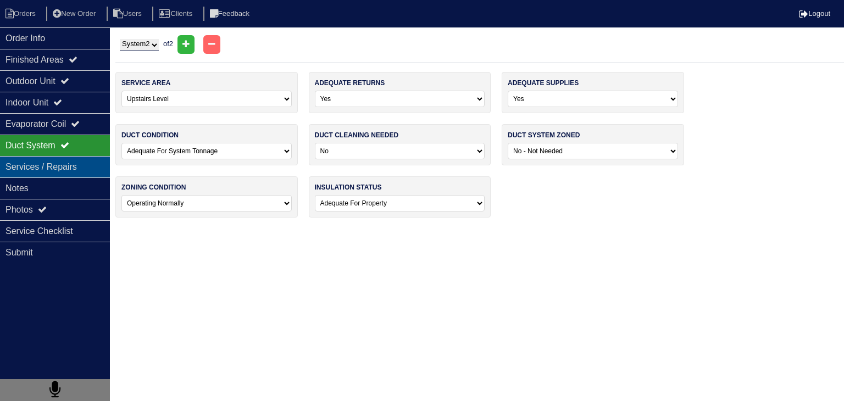
click at [89, 168] on div "Services / Repairs" at bounding box center [55, 166] width 110 height 21
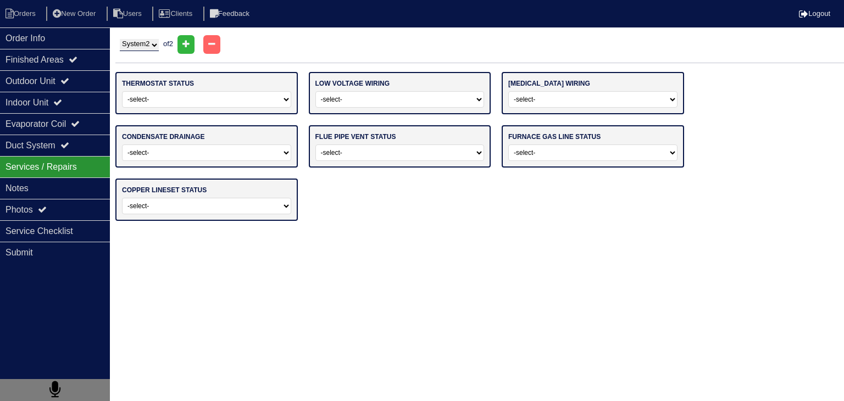
click at [159, 101] on select "-select- Operating Normally Repairs Needed Replaced - Programmable Replaced - M…" at bounding box center [206, 99] width 169 height 16
click at [122, 91] on select "-select- Operating Normally Repairs Needed Replaced - Programmable Replaced - M…" at bounding box center [206, 99] width 169 height 16
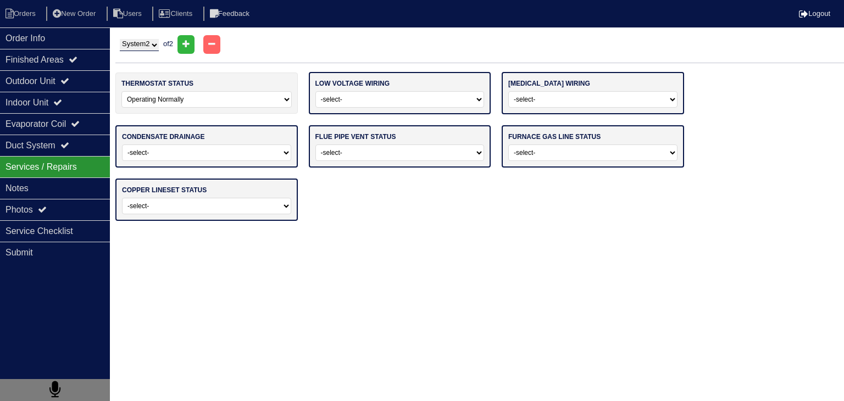
click at [369, 97] on select "-select- Operating Normally Repairs Needed Missing" at bounding box center [400, 99] width 169 height 16
click at [225, 105] on select "-select- Operating Normally Repairs Needed Replaced - Programmable Replaced - M…" at bounding box center [206, 99] width 170 height 16
select select "1"
click at [121, 91] on select "-select- Operating Normally Repairs Needed Replaced - Programmable Replaced - M…" at bounding box center [206, 99] width 170 height 16
click at [378, 101] on select "-select- Operating Normally Repairs Needed Missing" at bounding box center [400, 99] width 169 height 16
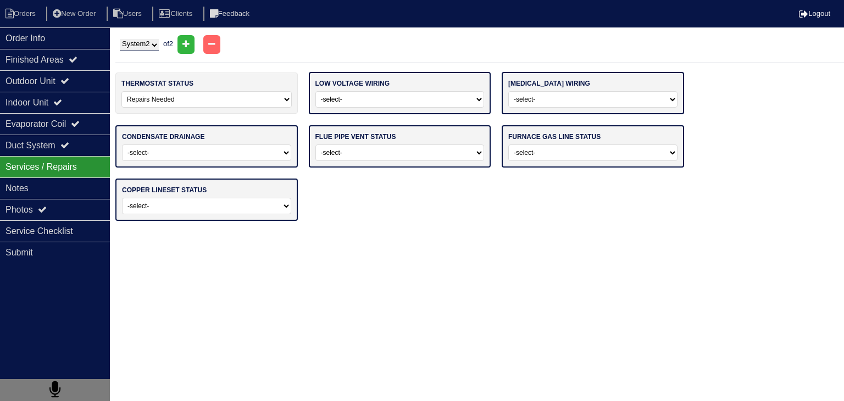
select select "1"
click at [316, 91] on select "-select- Operating Normally Repairs Needed Missing" at bounding box center [400, 99] width 169 height 16
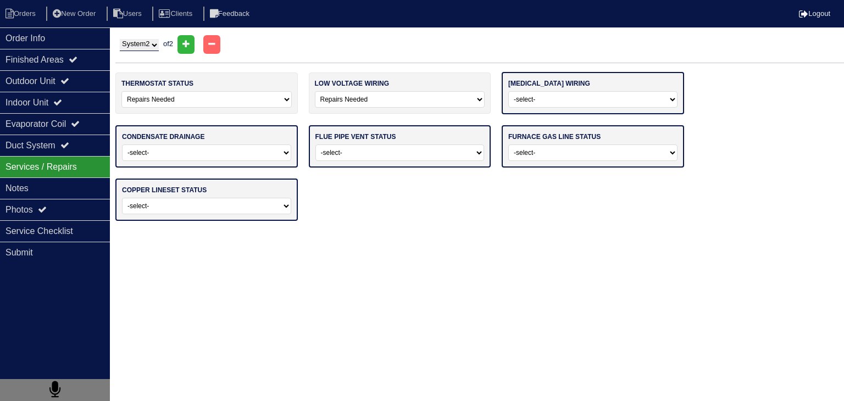
click at [600, 104] on select "-select- Operating Normally Repairs Needed Missing Electrician Needed" at bounding box center [593, 99] width 169 height 16
select select "1"
click at [509, 91] on select "-select- Operating Normally Repairs Needed Missing Electrician Needed" at bounding box center [593, 99] width 169 height 16
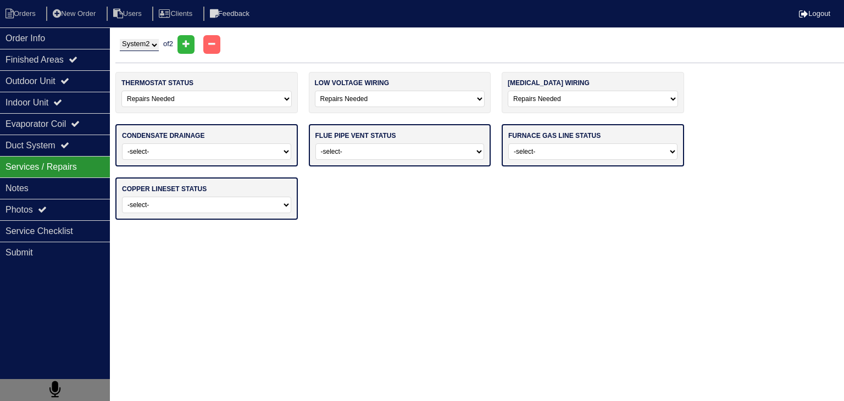
click at [201, 152] on select "-select- Normal Service/Repairs Needed Condensate Line Replacement Needed" at bounding box center [206, 151] width 169 height 16
select select "0"
click at [122, 143] on select "-select- Normal Service/Repairs Needed Condensate Line Replacement Needed" at bounding box center [206, 151] width 169 height 16
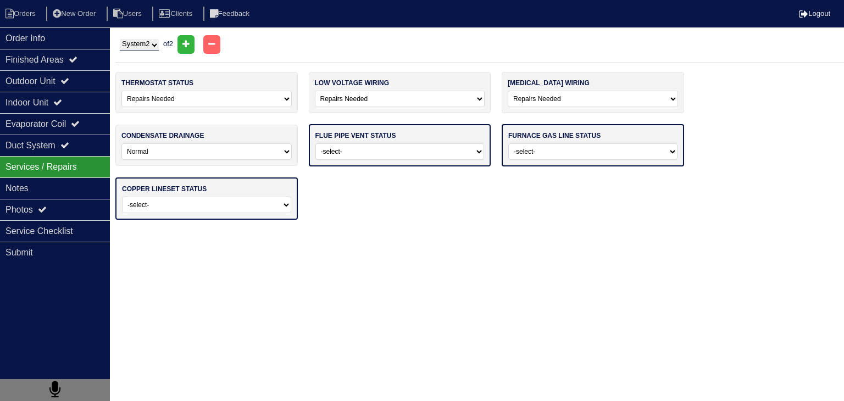
click at [418, 153] on select "-select- Average For Age Service / Repairs Needed Replacement Needed" at bounding box center [400, 151] width 169 height 16
select select "0"
click at [316, 143] on select "-select- Average For Age Service / Repairs Needed Replacement Needed" at bounding box center [400, 151] width 169 height 16
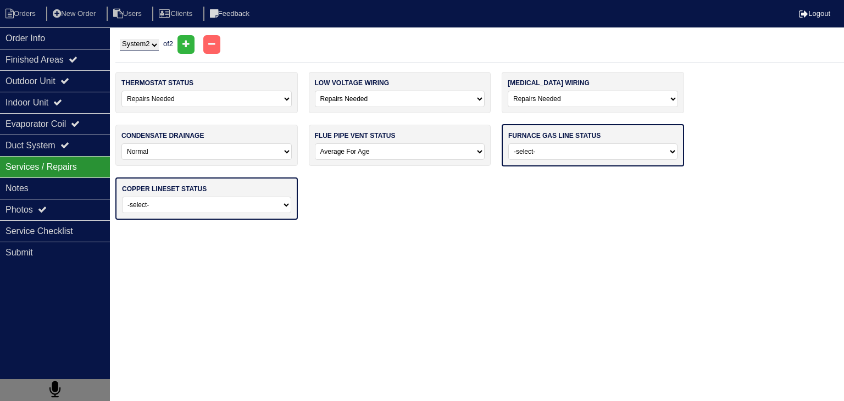
click at [559, 155] on select "-select- Normal - To Code Not Code - Service Needed Not Code - Gas Company Need…" at bounding box center [593, 151] width 169 height 16
click at [429, 153] on select "-select- Average For Age Service / Repairs Needed Replacement Needed" at bounding box center [400, 151] width 170 height 16
click at [537, 152] on select "-select- Normal - To Code Not Code - Service Needed Not Code - Gas Company Need…" at bounding box center [593, 151] width 169 height 16
select select "3"
click at [509, 143] on select "-select- Normal - To Code Not Code - Service Needed Not Code - Gas Company Need…" at bounding box center [593, 151] width 169 height 16
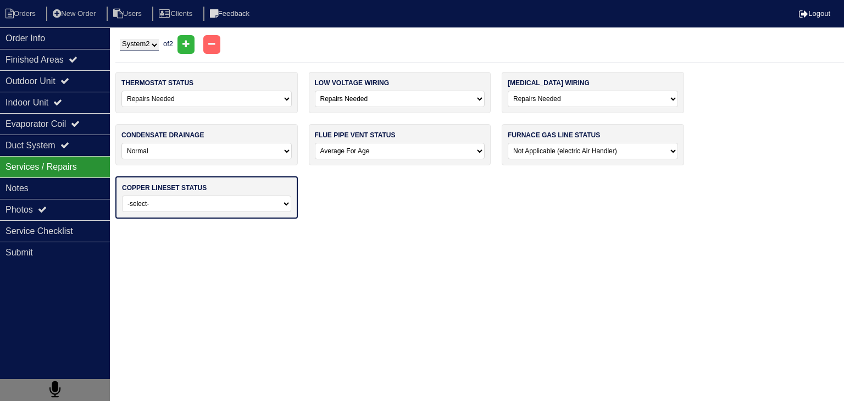
click at [248, 207] on select "-select- Normal Repairs / Service Needed Missing" at bounding box center [206, 204] width 169 height 16
select select "0"
click at [122, 196] on select "-select- Normal Repairs / Service Needed Missing" at bounding box center [206, 204] width 169 height 16
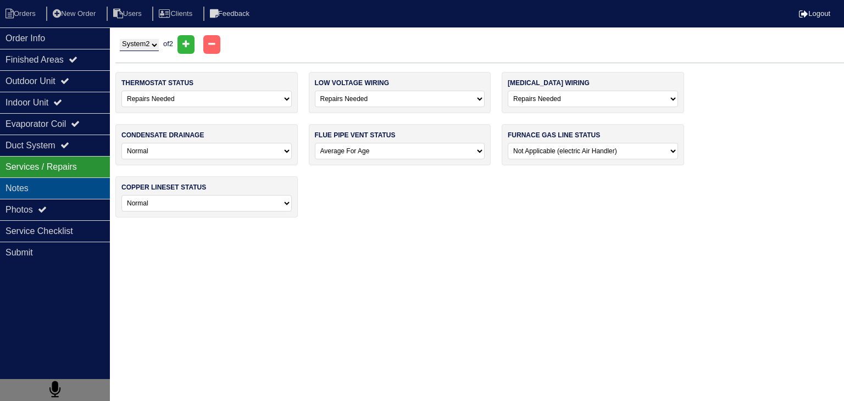
click at [73, 191] on div "Notes" at bounding box center [55, 188] width 110 height 21
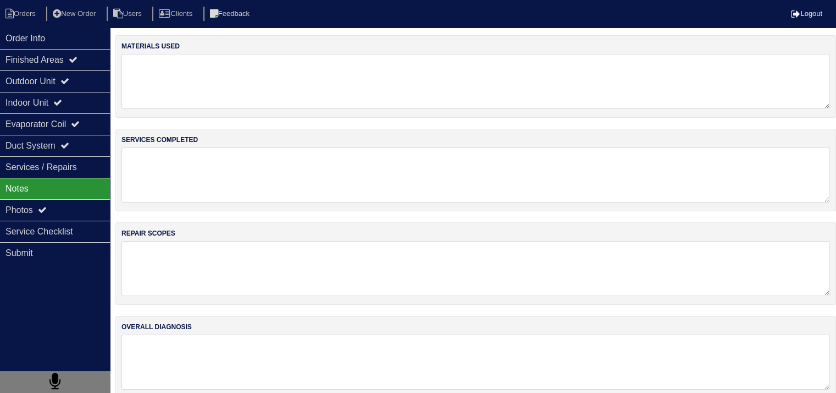
click at [202, 258] on textarea at bounding box center [475, 268] width 709 height 55
type textarea "m"
click at [201, 255] on textarea "MAIN LEVEL" at bounding box center [475, 268] width 709 height 54
click at [308, 273] on textarea "MAIN LEVEL -Replace TStat -Drain Pan vacuum -Dethaw AC System (AC was set below…" at bounding box center [475, 268] width 709 height 54
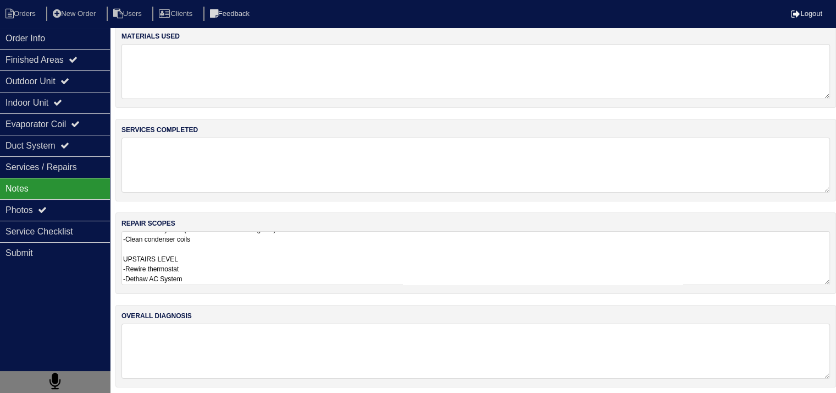
scroll to position [13, 0]
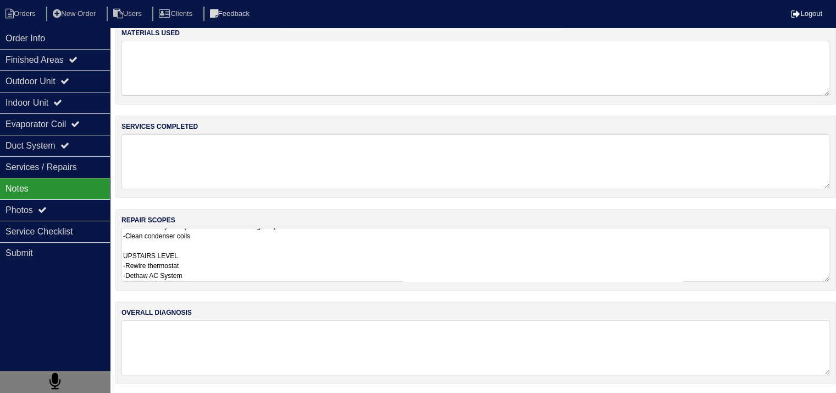
click at [204, 278] on textarea "MAIN LEVEL -Replace TStat -Drain Pan vacuum -Dethaw AC System (AC was set below…" at bounding box center [475, 255] width 709 height 54
type textarea "MAIN LEVEL -Replace TStat -Drain Pan vacuum -Dethaw AC System (AC was set below…"
click at [164, 337] on textarea at bounding box center [475, 348] width 709 height 54
type textarea "Both systems operating normally after services"
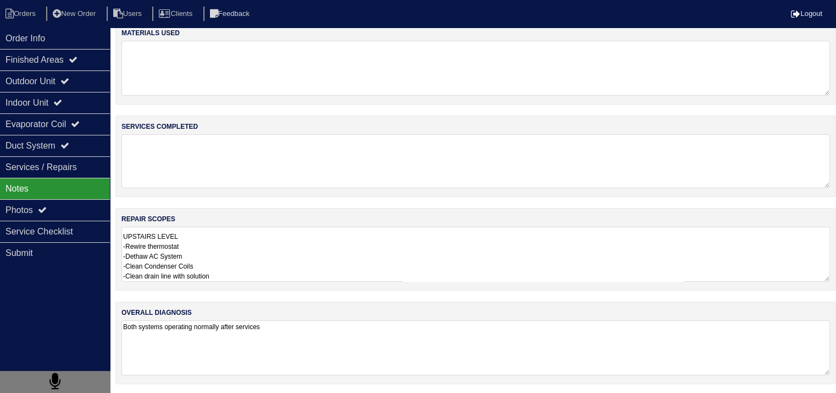
click at [191, 154] on textarea at bounding box center [475, 161] width 709 height 54
click at [207, 154] on textarea "Basic Service see below" at bounding box center [475, 161] width 709 height 54
type textarea "Basic Service see below"
click at [169, 53] on textarea at bounding box center [475, 68] width 709 height 55
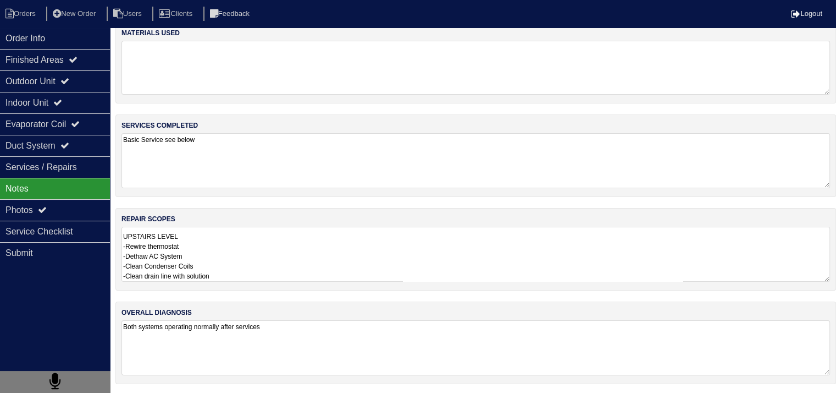
paste textarea "Basic Service see below"
type textarea "Basic Service see below"
click at [70, 304] on div "Order Info Finished Areas Outdoor Unit Indoor Unit Evaporator Coil Duct System …" at bounding box center [55, 223] width 110 height 393
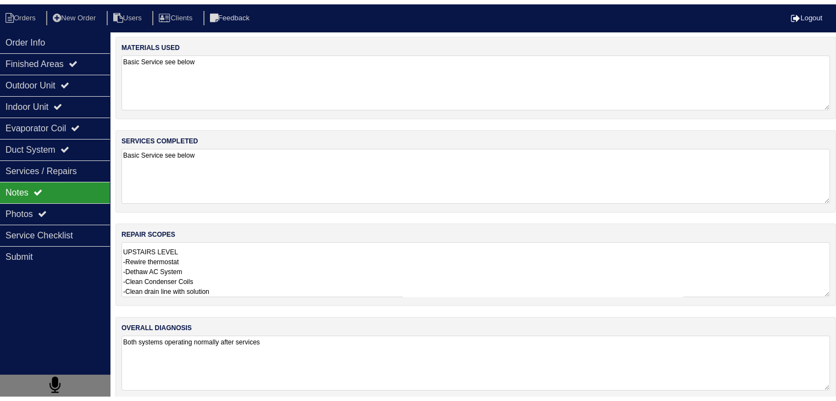
scroll to position [0, 0]
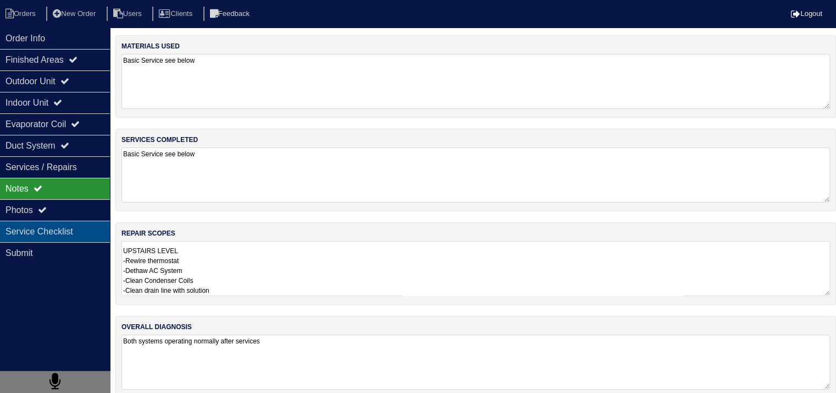
click at [90, 234] on div "Service Checklist" at bounding box center [55, 230] width 110 height 21
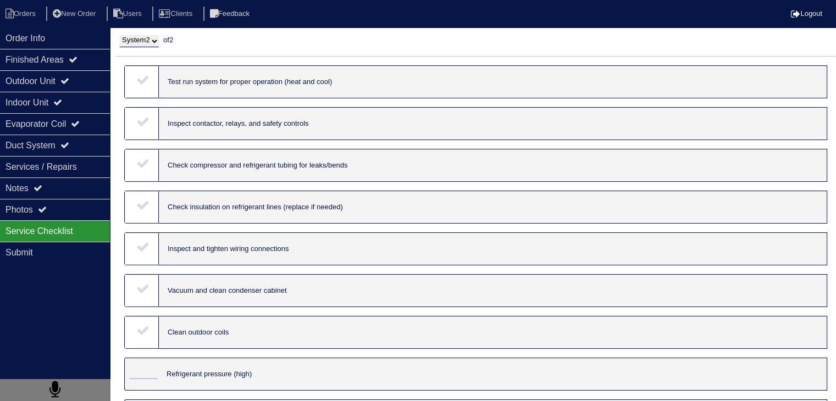
click at [148, 44] on select "System 1 System 2" at bounding box center [139, 41] width 39 height 12
select select "1"
click at [120, 35] on select "System 1 System 2" at bounding box center [139, 41] width 39 height 12
click at [136, 91] on div at bounding box center [142, 82] width 34 height 32
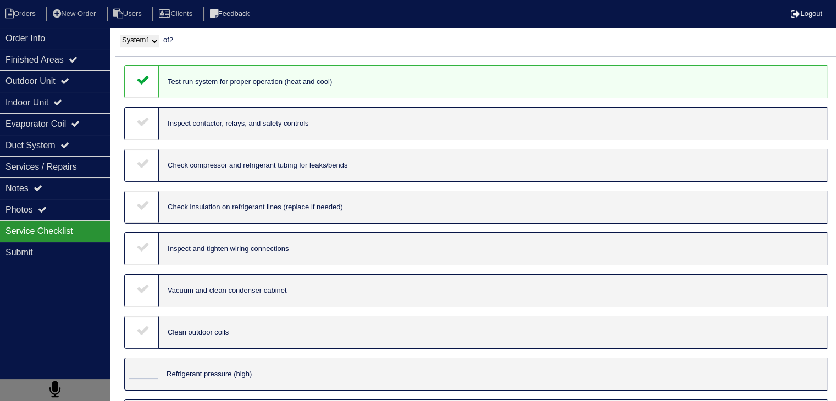
click at [139, 130] on div at bounding box center [142, 124] width 34 height 32
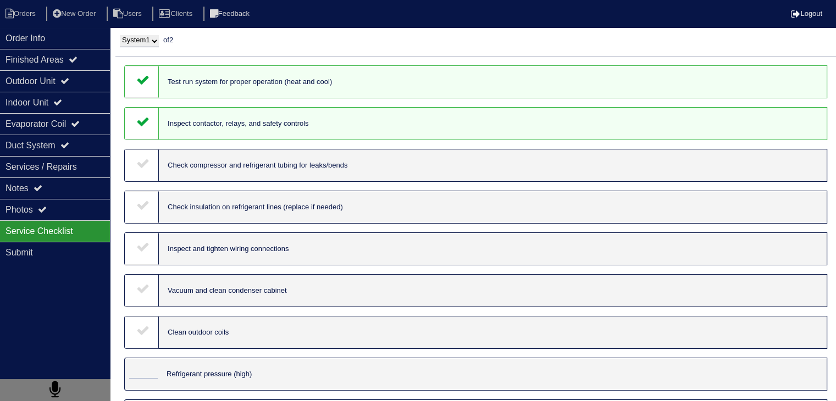
click at [140, 174] on div at bounding box center [142, 166] width 34 height 32
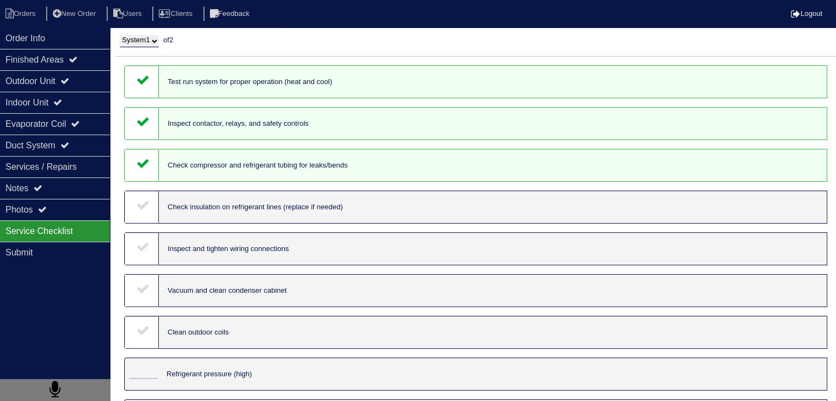
drag, startPoint x: 141, startPoint y: 203, endPoint x: 142, endPoint y: 220, distance: 17.1
click at [141, 211] on icon at bounding box center [142, 204] width 13 height 13
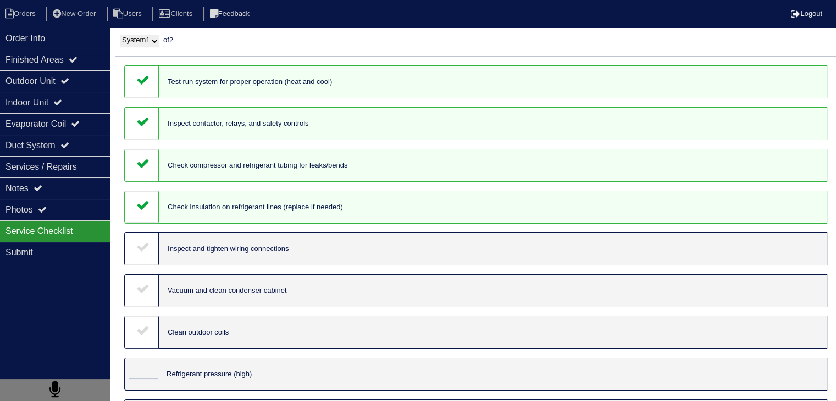
drag, startPoint x: 141, startPoint y: 242, endPoint x: 152, endPoint y: 247, distance: 11.6
click at [141, 245] on icon at bounding box center [142, 246] width 13 height 13
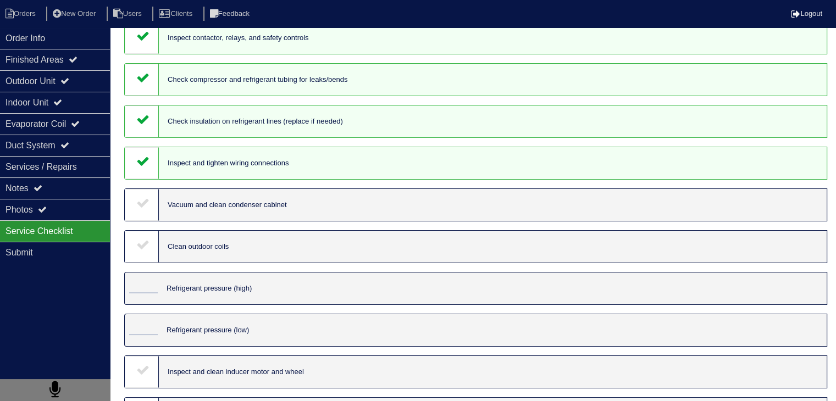
scroll to position [110, 0]
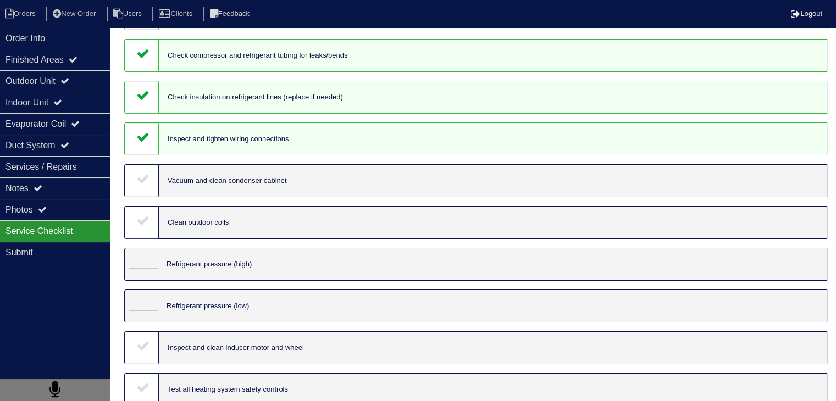
click at [146, 181] on icon at bounding box center [142, 178] width 13 height 13
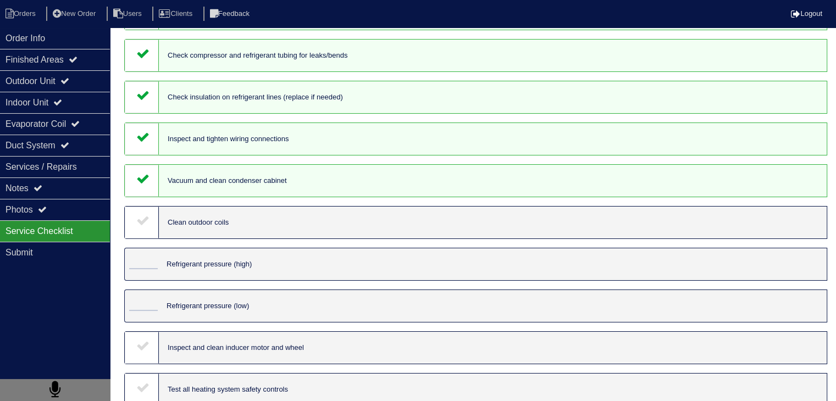
click at [142, 212] on div at bounding box center [142, 223] width 34 height 32
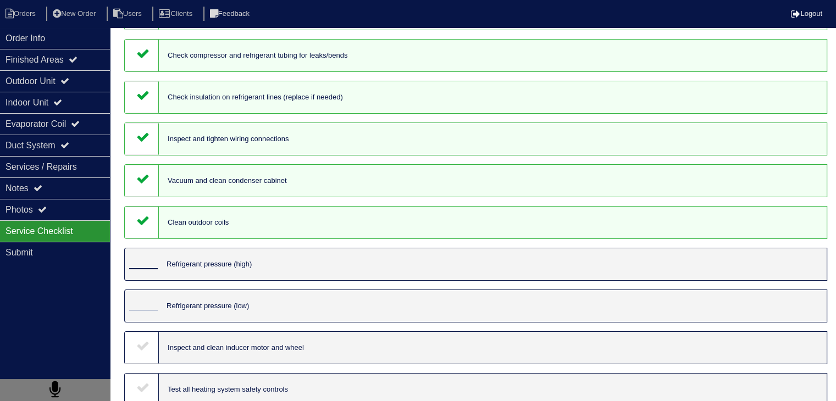
click at [150, 269] on input "tel" at bounding box center [143, 263] width 29 height 12
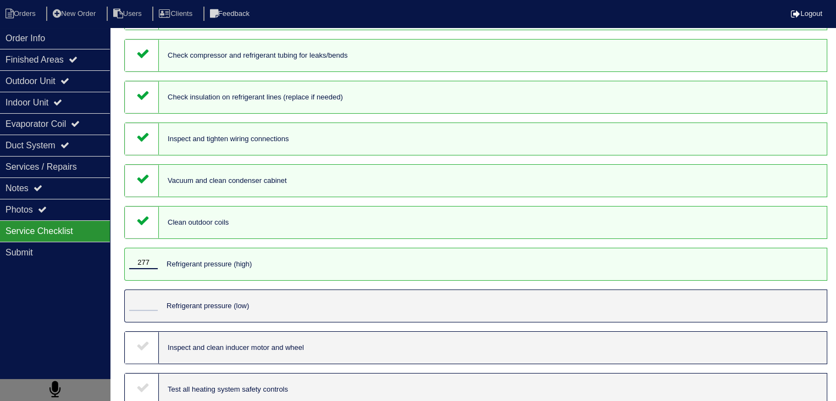
type input "277"
click at [139, 308] on input "tel" at bounding box center [143, 305] width 29 height 12
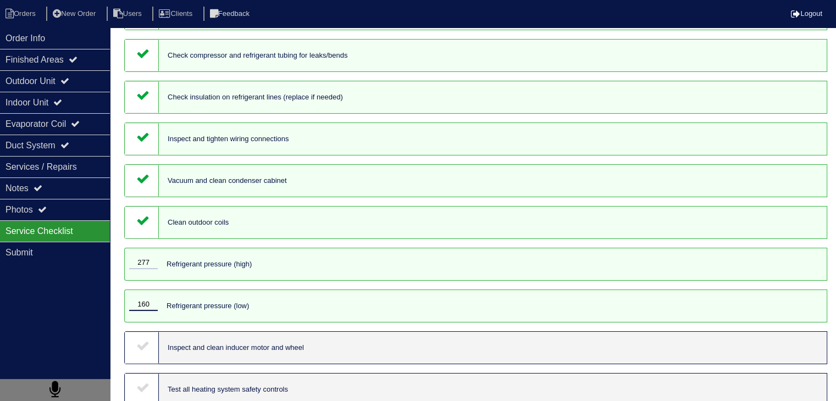
type input "160"
click at [151, 358] on div at bounding box center [142, 348] width 34 height 32
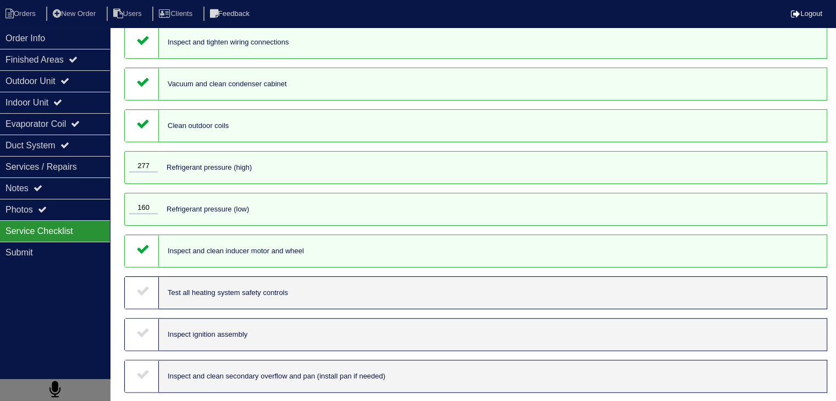
scroll to position [220, 0]
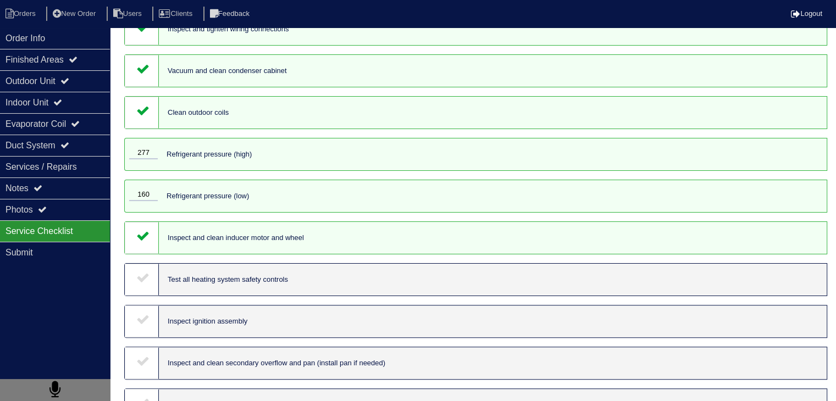
click at [140, 284] on icon at bounding box center [142, 277] width 13 height 13
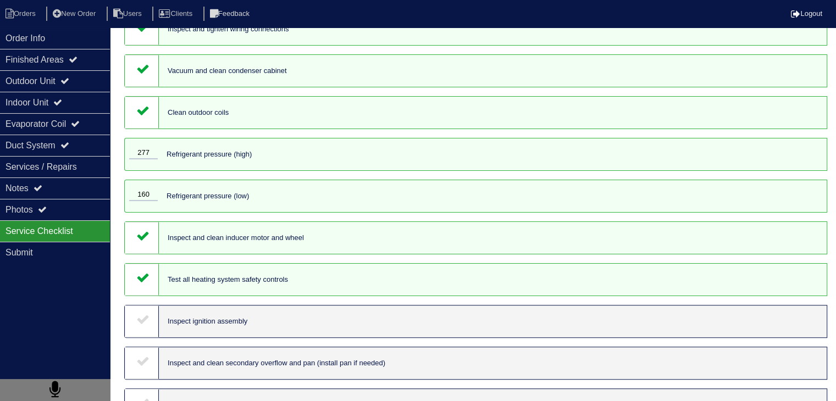
drag, startPoint x: 141, startPoint y: 330, endPoint x: 144, endPoint y: 358, distance: 27.6
click at [142, 334] on div at bounding box center [142, 322] width 34 height 32
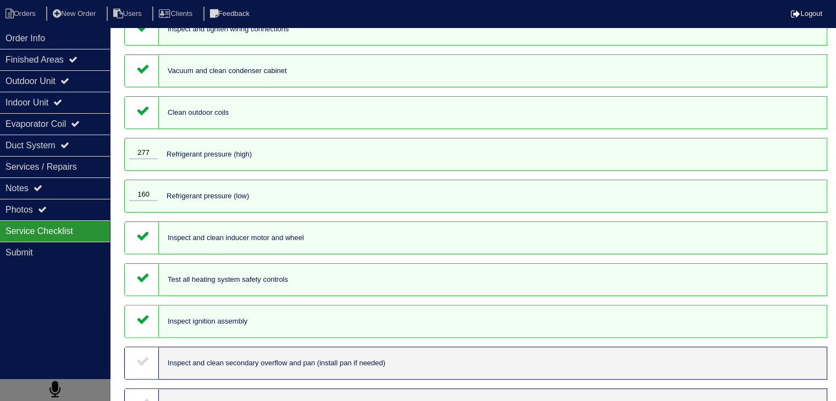
drag, startPoint x: 141, startPoint y: 376, endPoint x: 154, endPoint y: 372, distance: 13.7
click at [142, 376] on div at bounding box center [142, 363] width 34 height 32
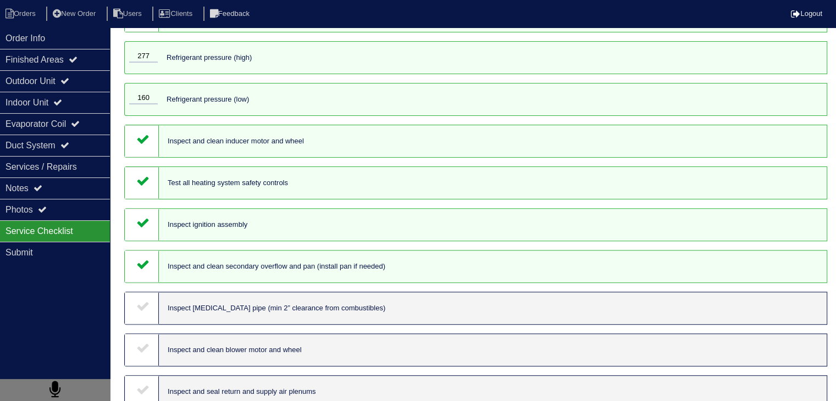
scroll to position [330, 0]
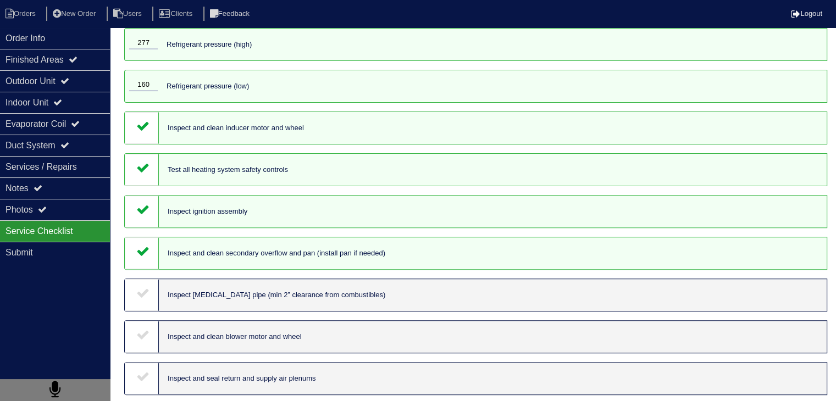
click at [139, 300] on icon at bounding box center [142, 292] width 13 height 13
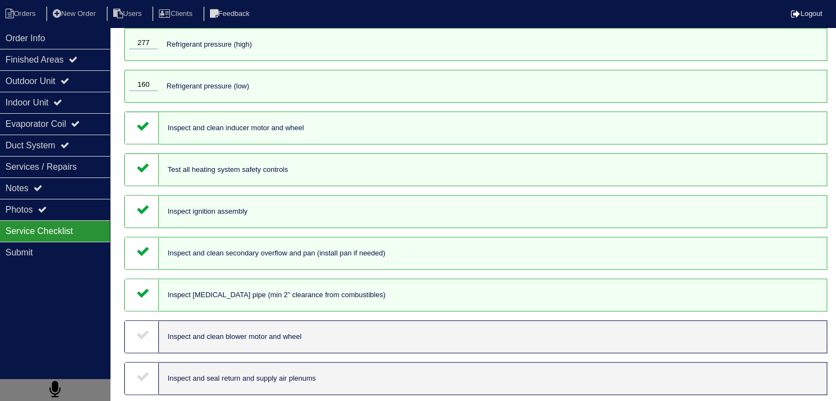
click at [143, 341] on icon at bounding box center [142, 334] width 13 height 13
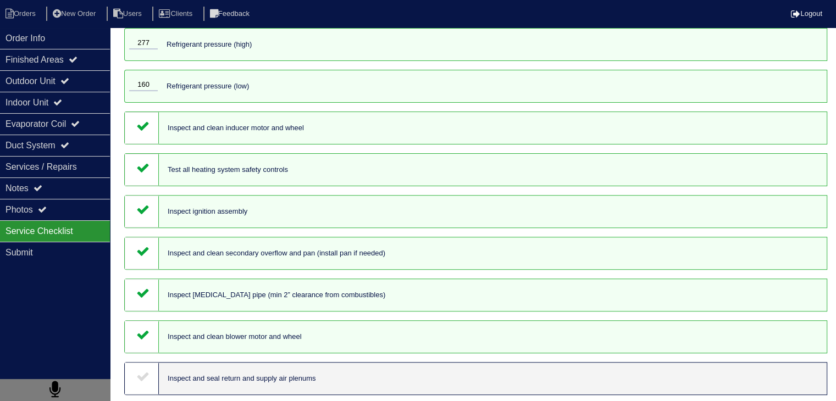
drag, startPoint x: 141, startPoint y: 383, endPoint x: 171, endPoint y: 373, distance: 31.8
click at [141, 383] on icon at bounding box center [142, 376] width 13 height 13
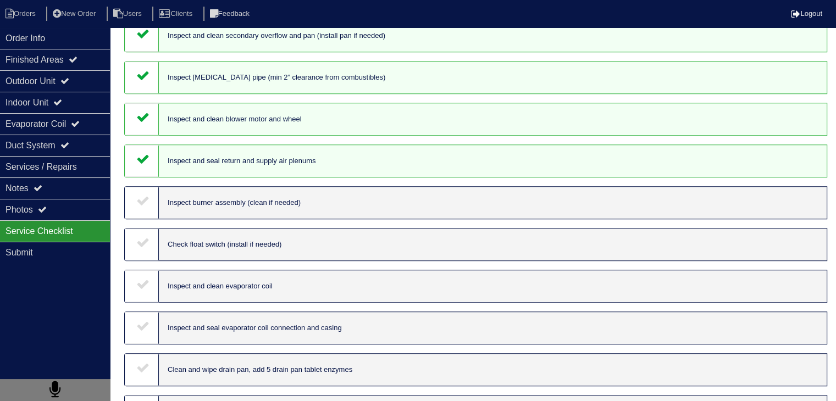
scroll to position [550, 0]
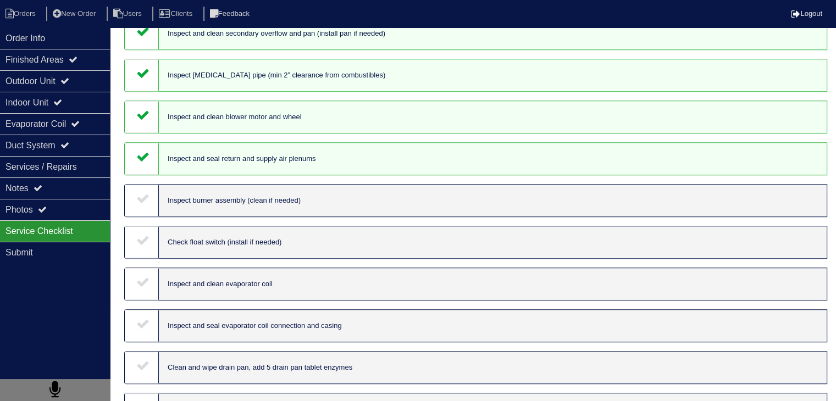
click at [143, 205] on icon at bounding box center [142, 198] width 13 height 13
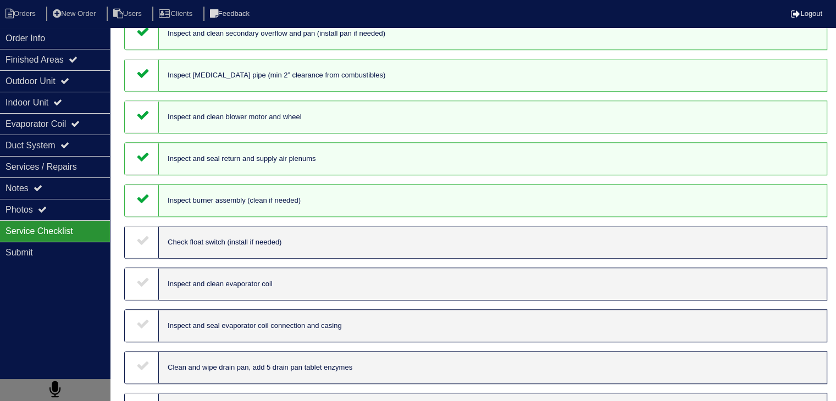
drag, startPoint x: 141, startPoint y: 252, endPoint x: 145, endPoint y: 278, distance: 25.6
click at [141, 247] on icon at bounding box center [142, 240] width 13 height 13
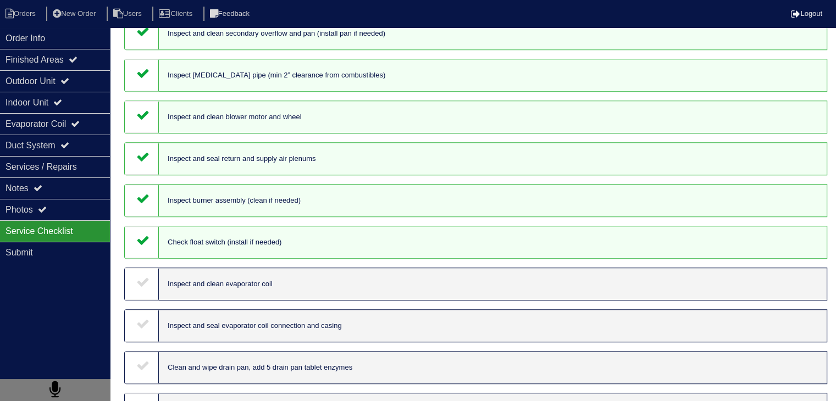
click at [142, 300] on div at bounding box center [142, 284] width 34 height 32
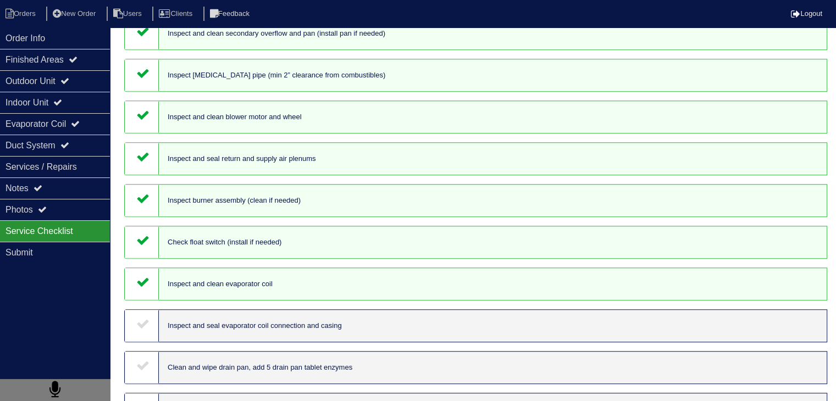
click at [148, 330] on div at bounding box center [142, 326] width 34 height 32
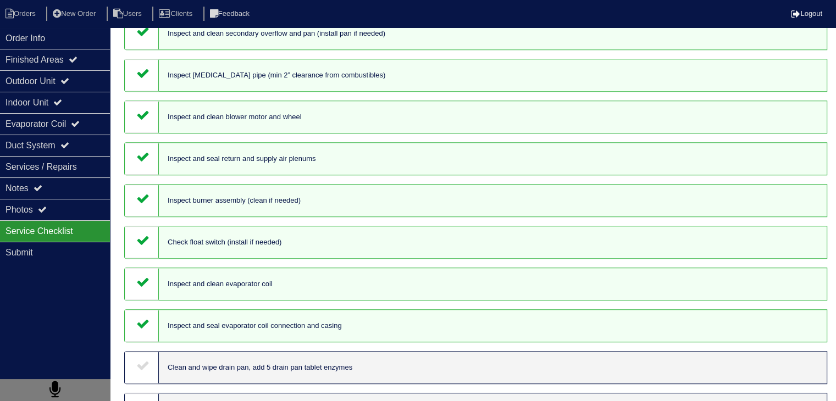
click at [136, 384] on div at bounding box center [142, 368] width 34 height 32
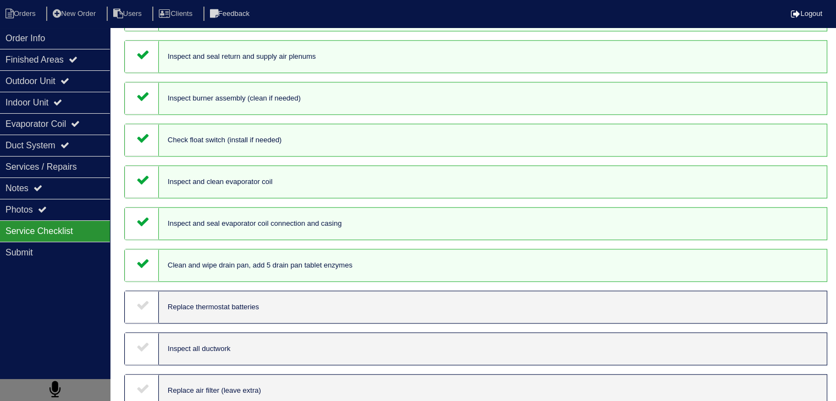
scroll to position [770, 0]
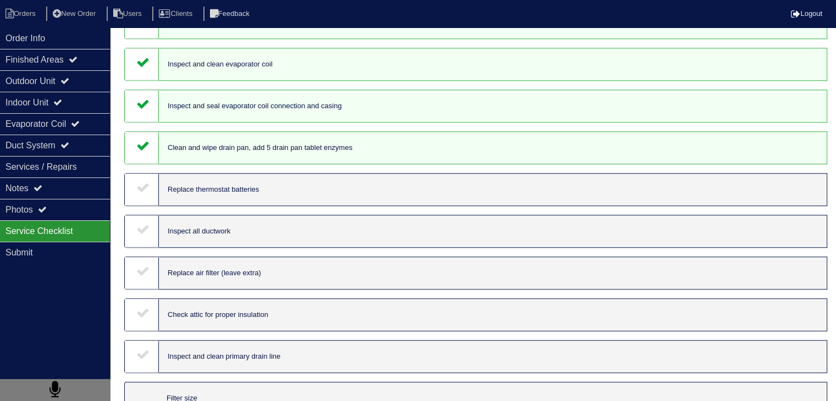
click at [139, 194] on icon at bounding box center [142, 187] width 13 height 13
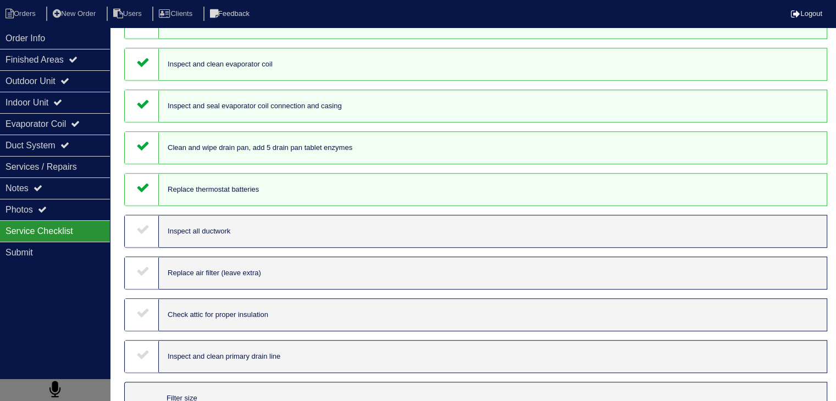
click at [143, 236] on icon at bounding box center [142, 229] width 13 height 13
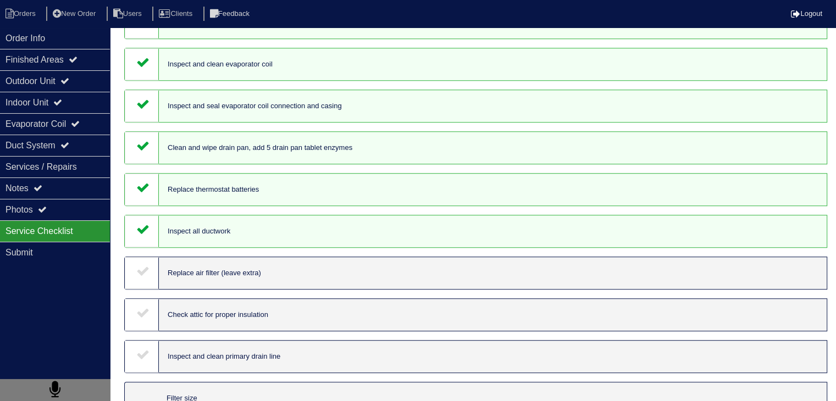
click at [140, 289] on div at bounding box center [142, 273] width 34 height 32
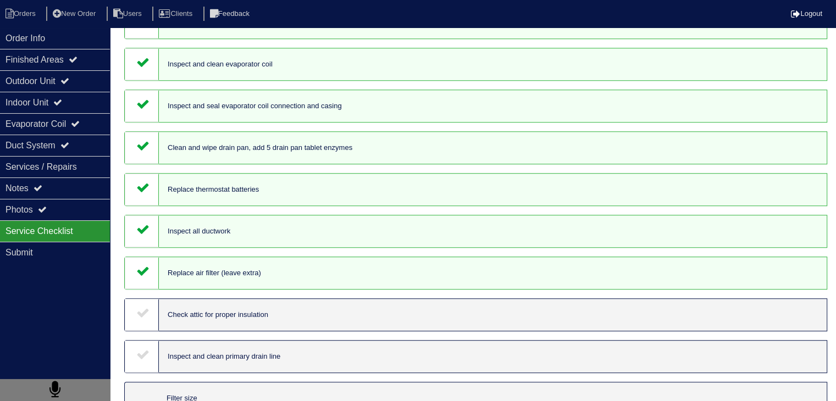
click at [150, 329] on div at bounding box center [142, 315] width 34 height 32
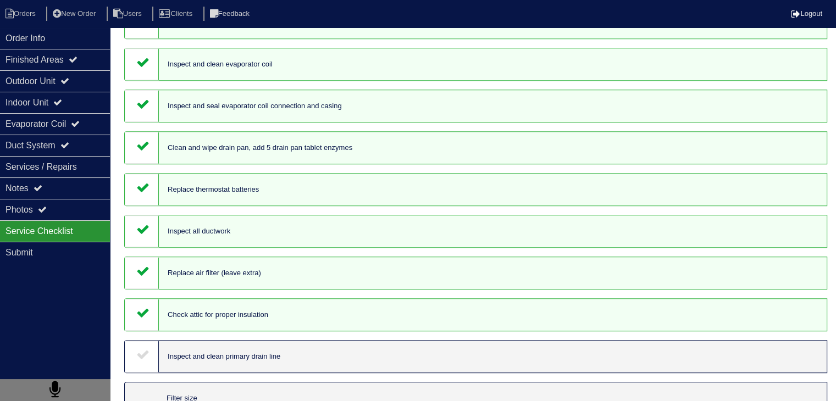
click at [139, 361] on icon at bounding box center [142, 354] width 13 height 13
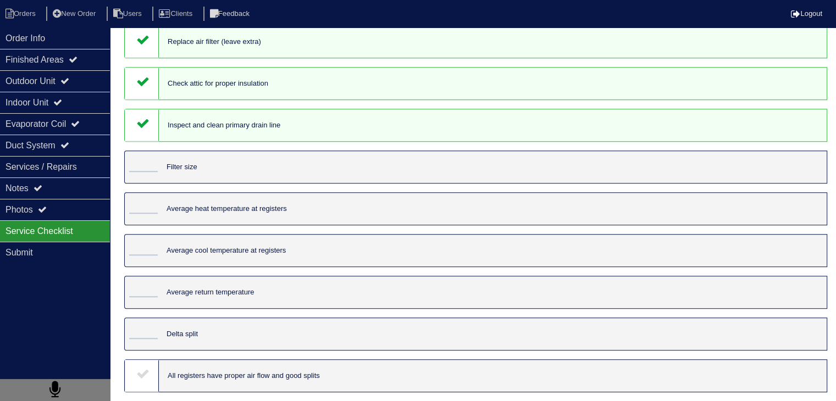
scroll to position [1022, 0]
click at [25, 42] on div "Order Info" at bounding box center [55, 37] width 110 height 21
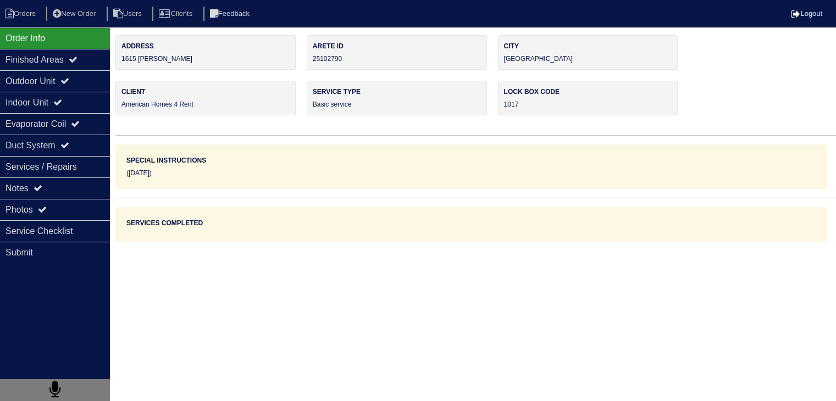
scroll to position [0, 0]
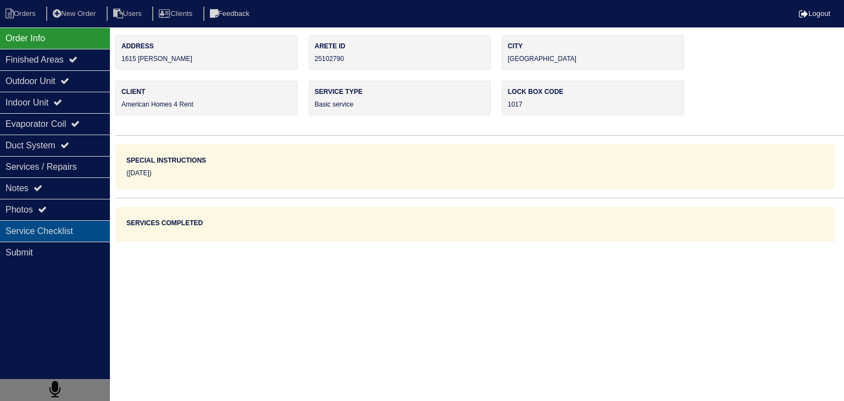
click at [81, 224] on div "Service Checklist" at bounding box center [55, 230] width 110 height 21
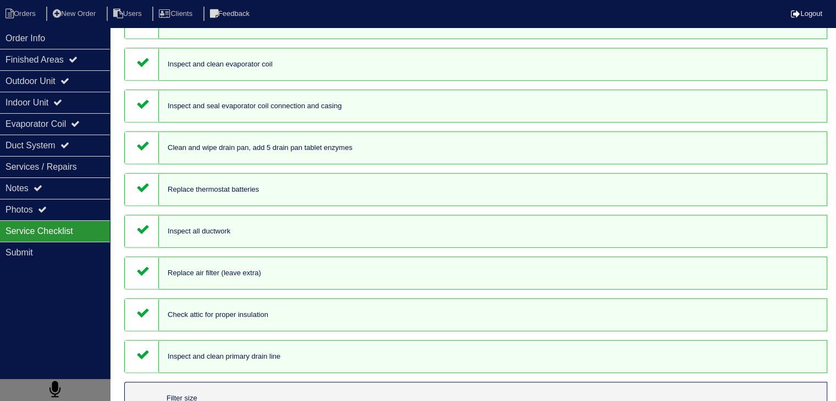
scroll to position [1022, 0]
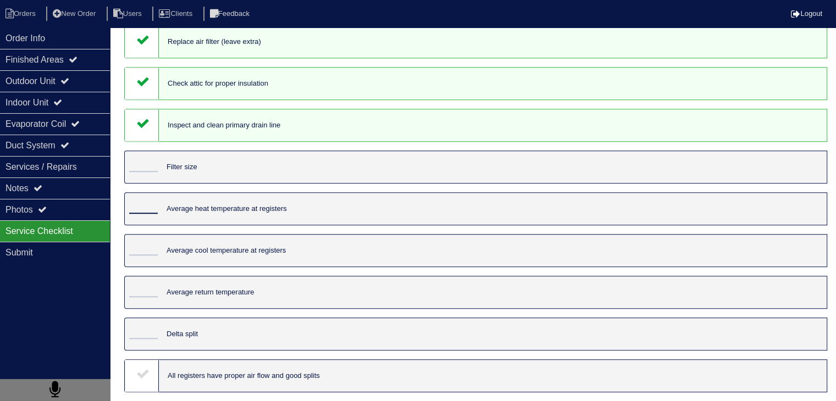
click at [150, 203] on input "tel" at bounding box center [143, 208] width 29 height 12
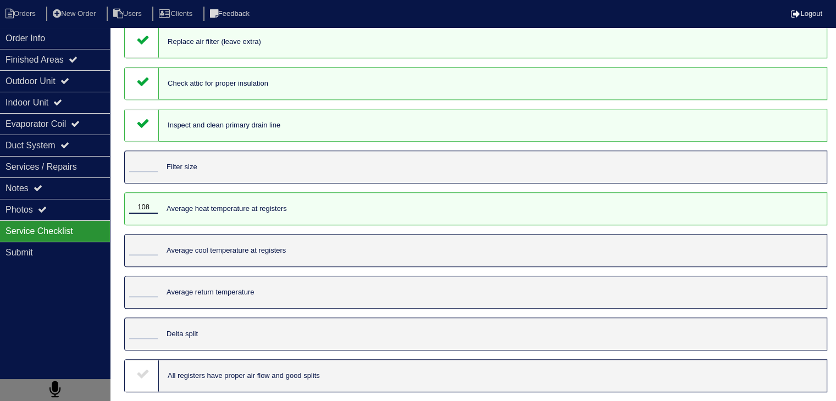
type input "108"
click at [150, 247] on input "tel" at bounding box center [143, 250] width 29 height 12
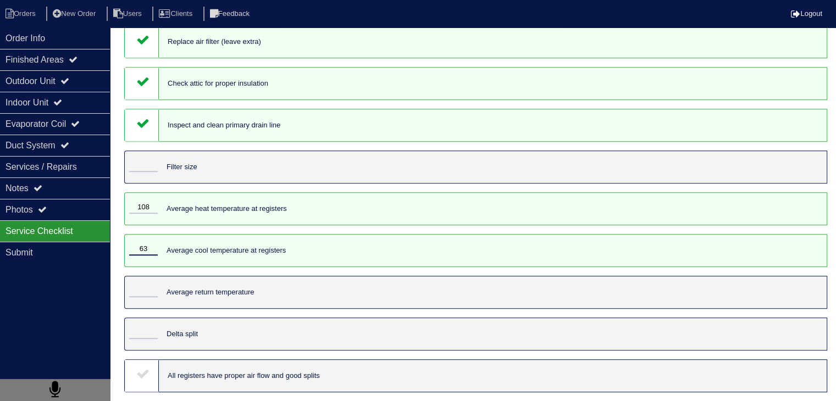
type input "6"
type input "45"
click at [150, 286] on input "tel" at bounding box center [143, 291] width 29 height 12
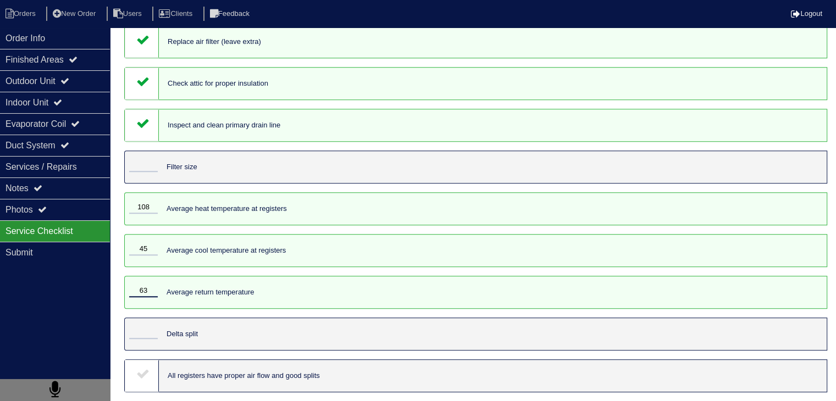
type input "63"
click at [136, 334] on input "tel" at bounding box center [143, 333] width 29 height 12
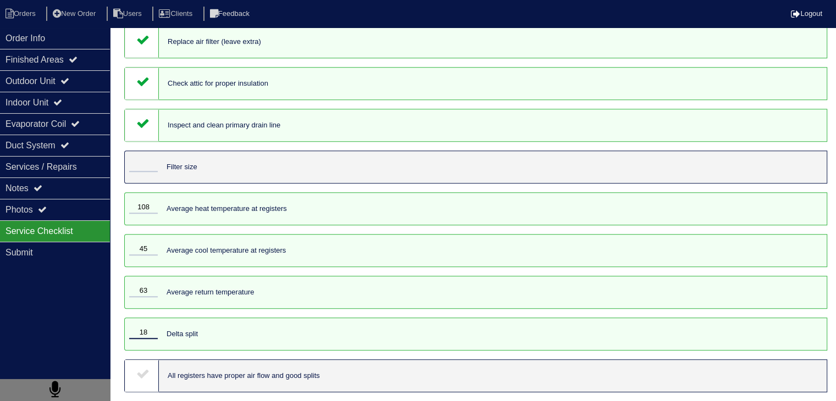
type input "18"
click at [147, 372] on icon at bounding box center [142, 373] width 13 height 13
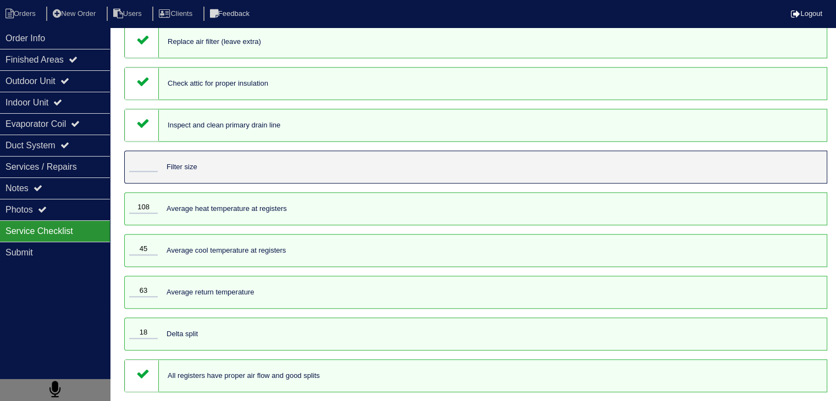
click at [139, 155] on div at bounding box center [141, 167] width 33 height 32
click at [146, 164] on input "tel" at bounding box center [143, 166] width 29 height 12
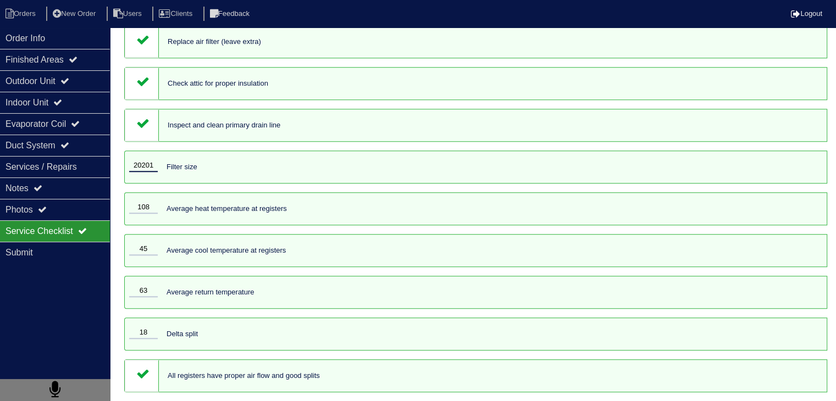
type input "20201"
click at [371, 207] on div "108 Average heat temperature at registers" at bounding box center [475, 208] width 703 height 33
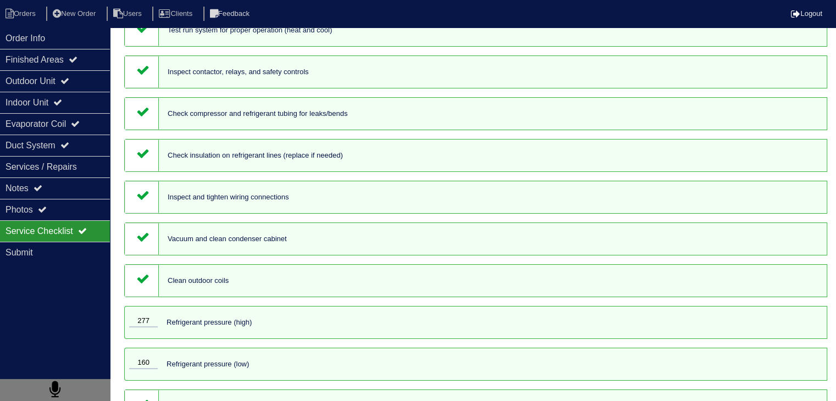
scroll to position [0, 0]
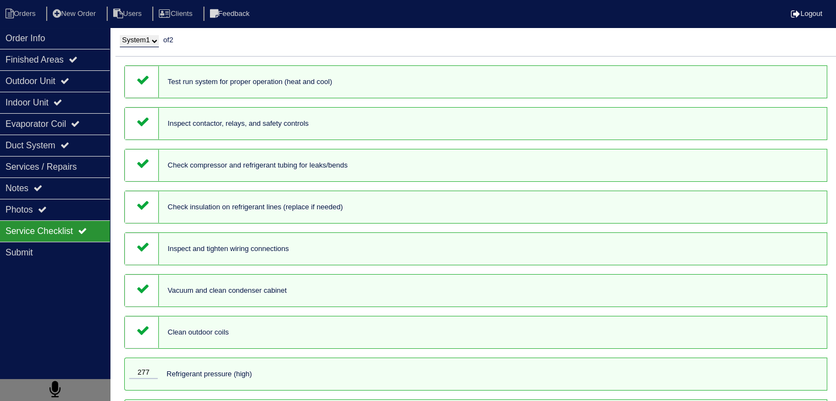
click at [140, 41] on select "System 1 System 2" at bounding box center [139, 41] width 39 height 12
select select "2"
click at [120, 35] on select "System 1 System 2" at bounding box center [139, 41] width 39 height 12
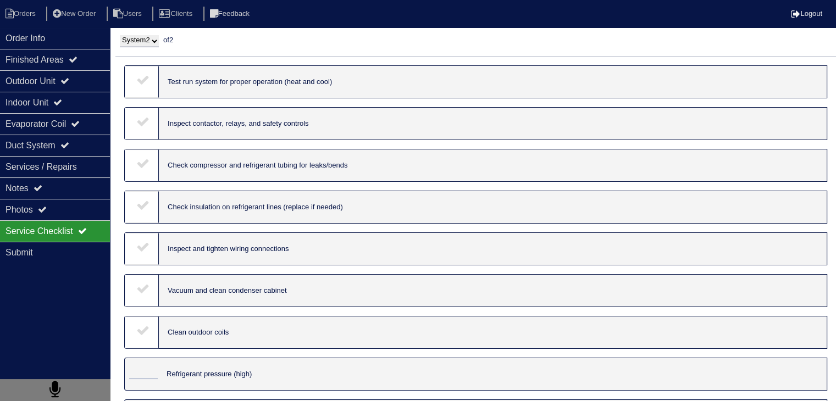
click at [147, 86] on div at bounding box center [142, 82] width 34 height 32
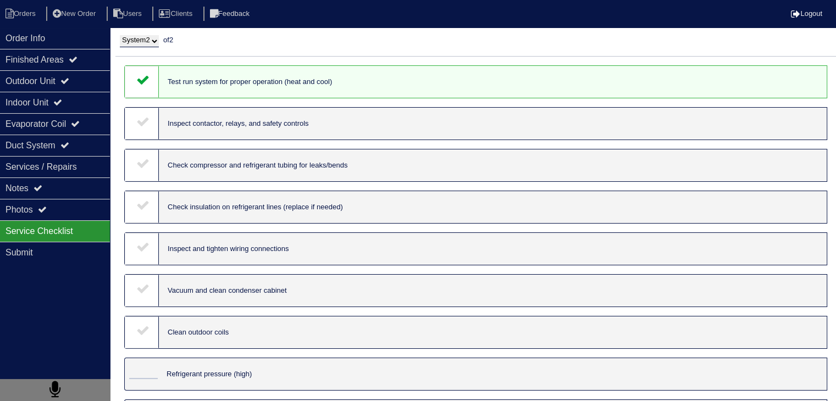
click at [142, 130] on div at bounding box center [142, 124] width 34 height 32
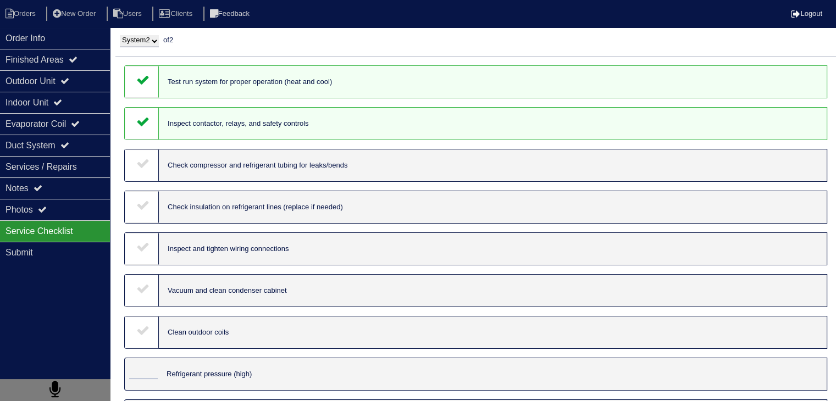
click at [147, 170] on icon at bounding box center [142, 163] width 13 height 13
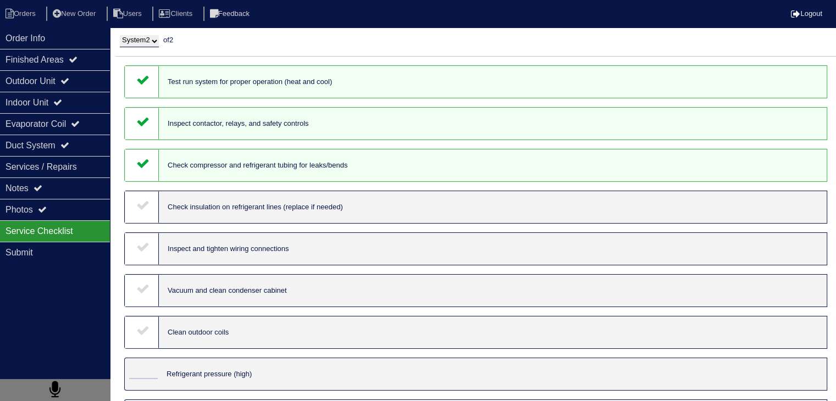
click at [146, 207] on icon at bounding box center [142, 204] width 13 height 13
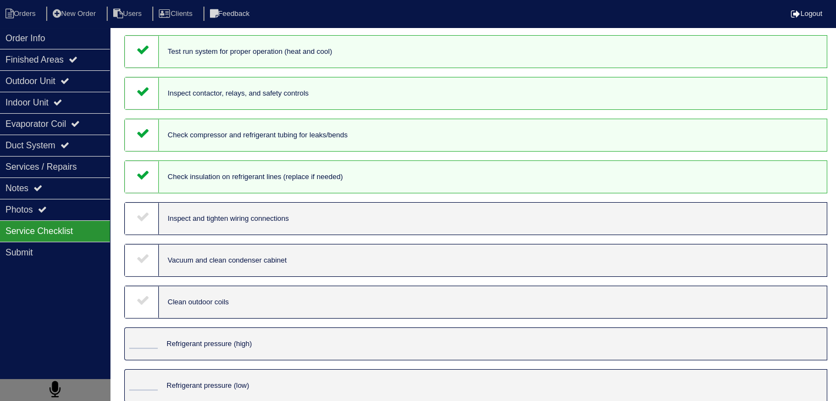
scroll to position [55, 0]
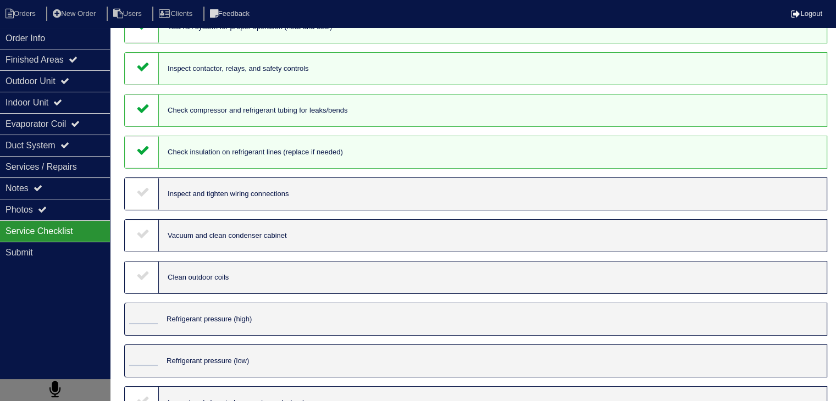
click at [147, 194] on icon at bounding box center [142, 191] width 13 height 13
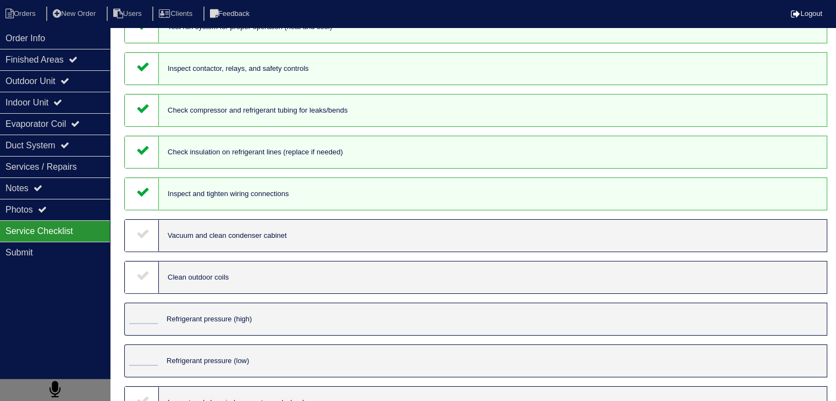
click at [143, 238] on icon at bounding box center [142, 233] width 13 height 13
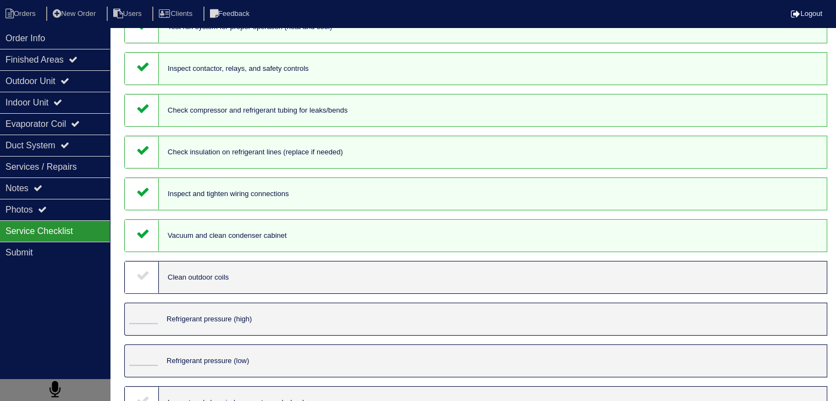
click at [150, 281] on div at bounding box center [142, 278] width 34 height 32
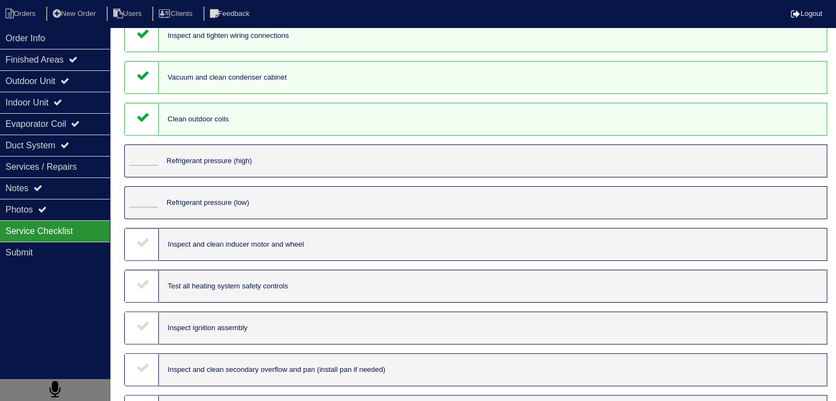
scroll to position [220, 0]
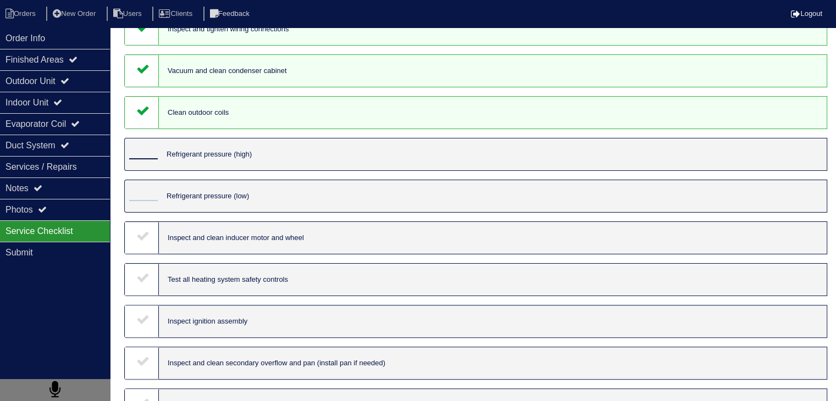
click at [148, 159] on input "tel" at bounding box center [143, 153] width 29 height 12
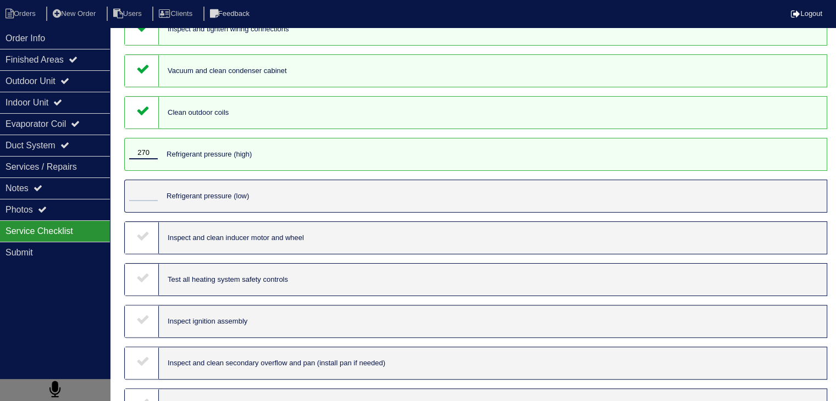
type input "270"
click at [142, 198] on input "tel" at bounding box center [143, 195] width 29 height 12
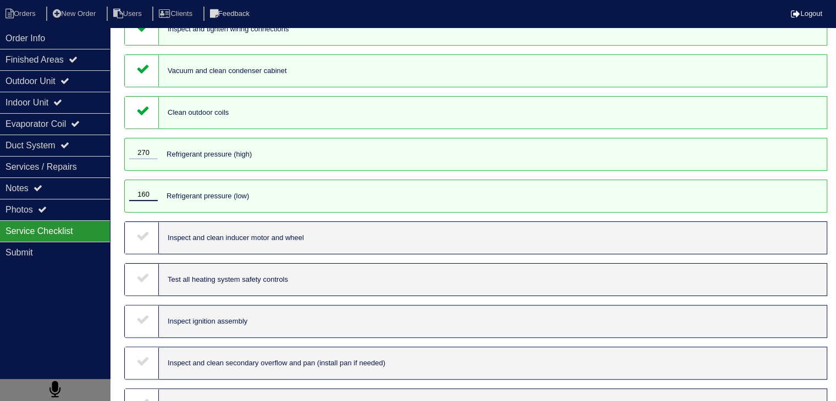
type input "160"
click at [147, 240] on icon at bounding box center [142, 235] width 13 height 13
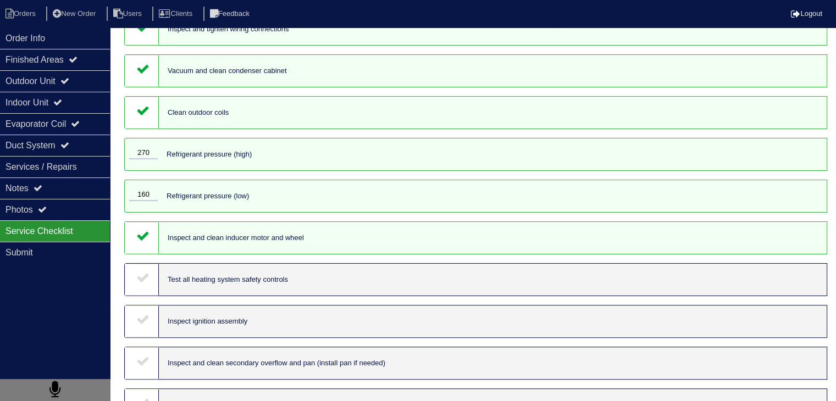
click at [137, 294] on div at bounding box center [142, 280] width 34 height 32
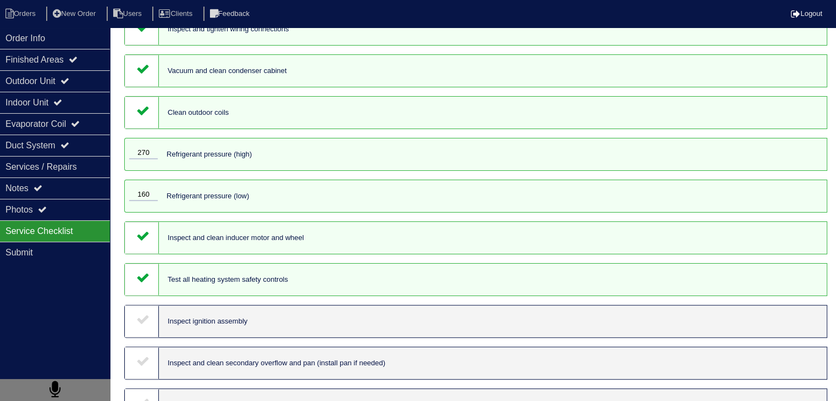
drag, startPoint x: 146, startPoint y: 331, endPoint x: 148, endPoint y: 338, distance: 7.5
click at [147, 333] on div at bounding box center [142, 322] width 34 height 32
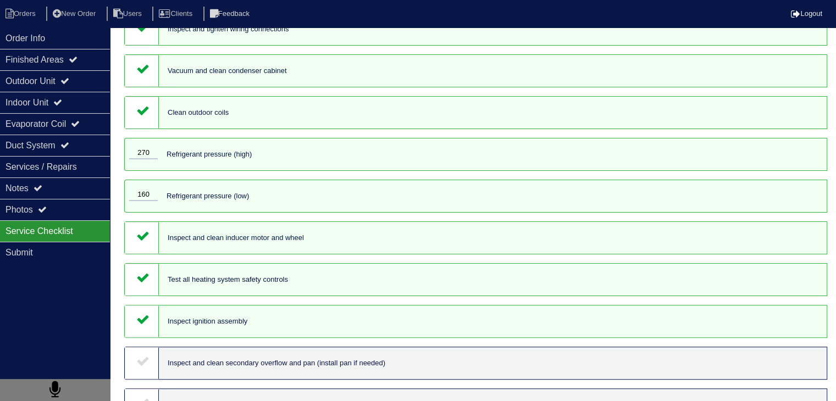
click at [146, 379] on div at bounding box center [142, 363] width 34 height 32
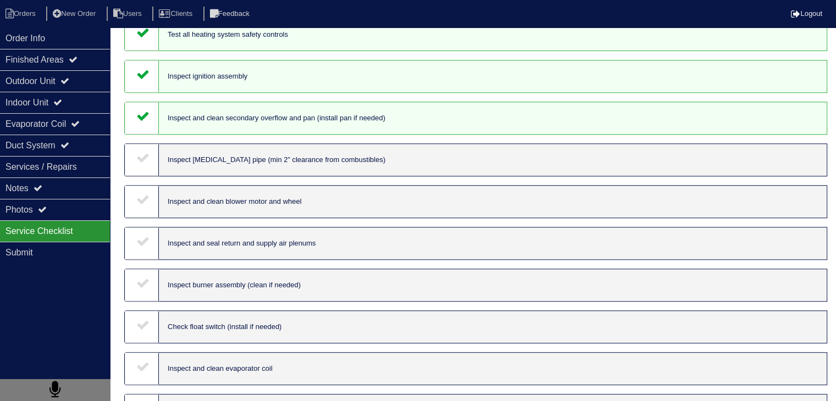
scroll to position [495, 0]
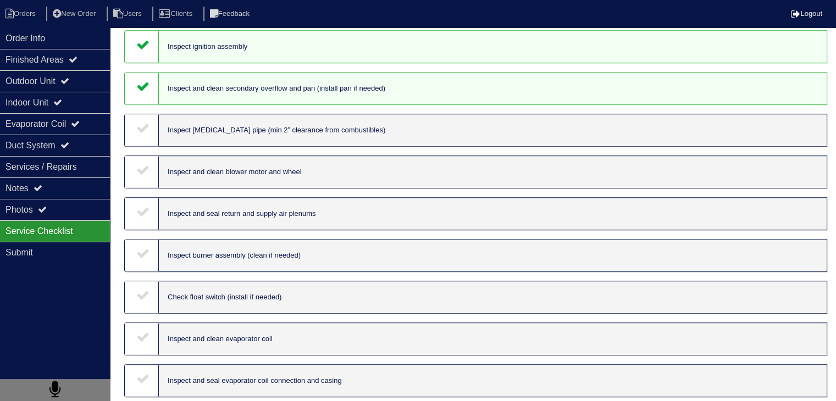
click at [150, 135] on icon at bounding box center [142, 127] width 13 height 13
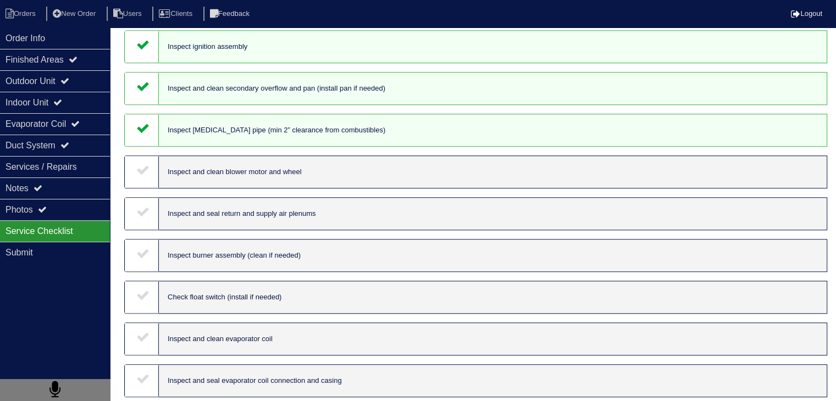
click at [138, 176] on icon at bounding box center [142, 169] width 13 height 13
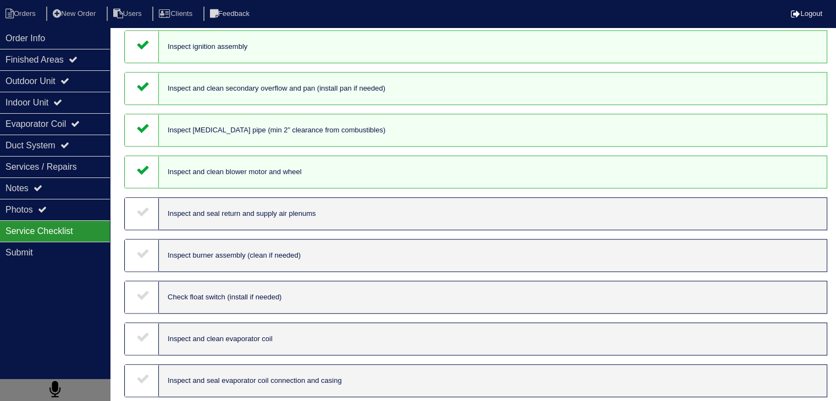
click at [140, 229] on div at bounding box center [142, 214] width 34 height 32
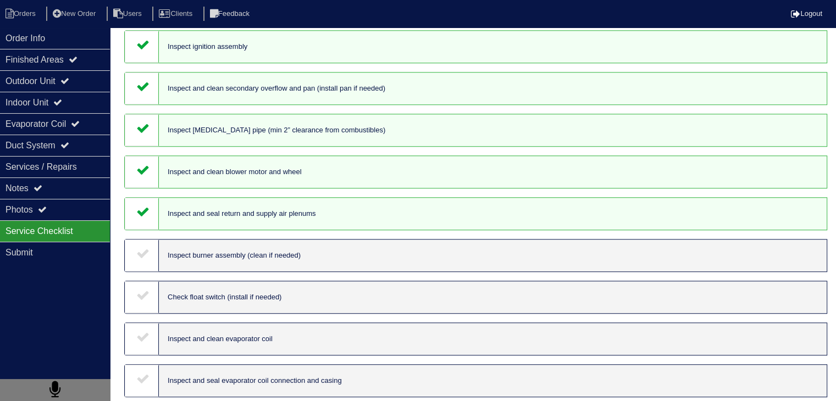
drag, startPoint x: 146, startPoint y: 267, endPoint x: 157, endPoint y: 282, distance: 18.9
click at [146, 260] on icon at bounding box center [142, 253] width 13 height 13
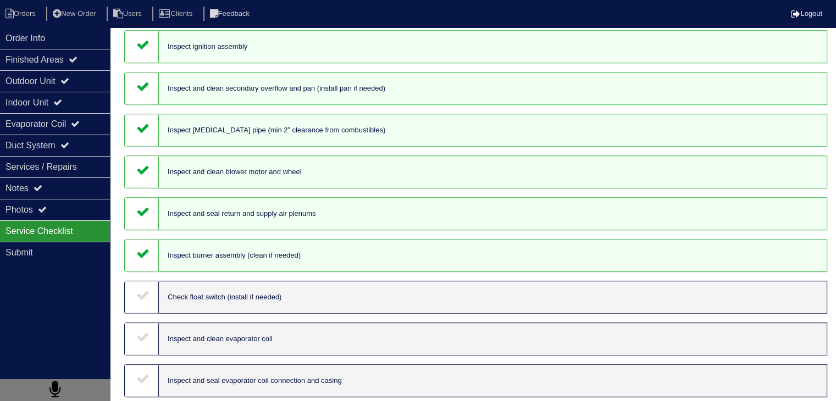
click at [139, 313] on div at bounding box center [142, 297] width 34 height 32
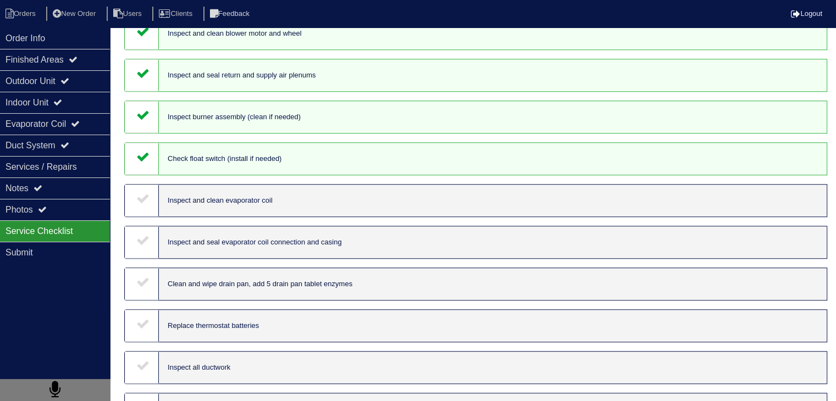
scroll to position [660, 0]
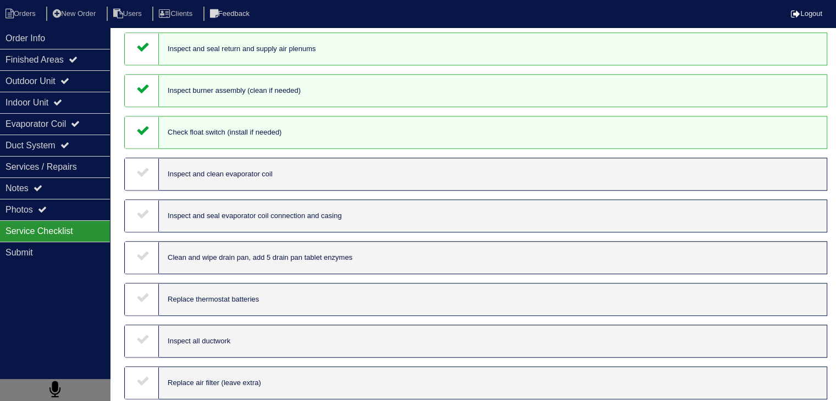
click at [144, 179] on icon at bounding box center [142, 171] width 13 height 13
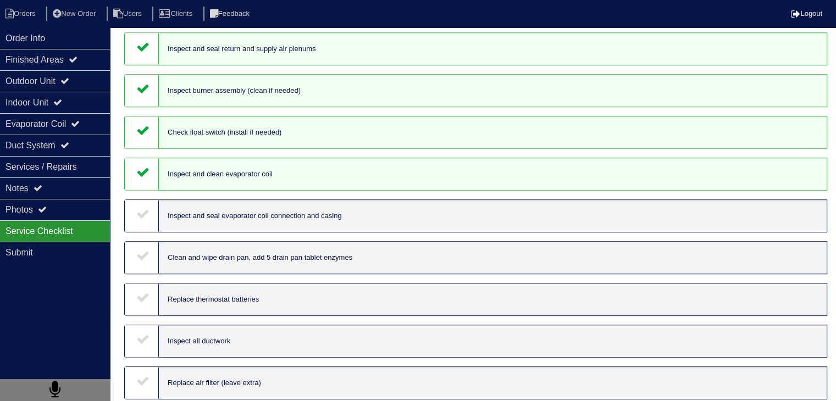
click at [136, 232] on div at bounding box center [142, 216] width 34 height 32
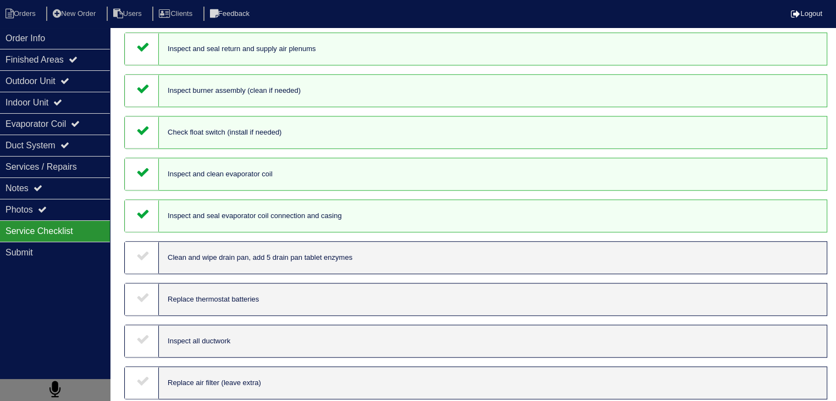
click at [146, 262] on icon at bounding box center [142, 255] width 13 height 13
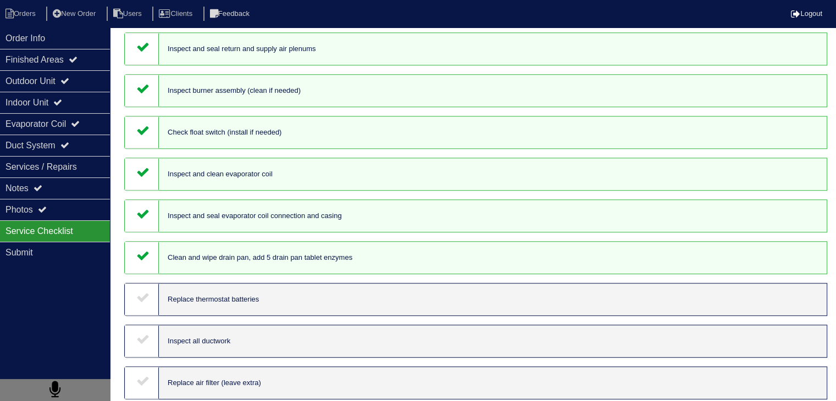
click at [141, 316] on div at bounding box center [142, 300] width 34 height 32
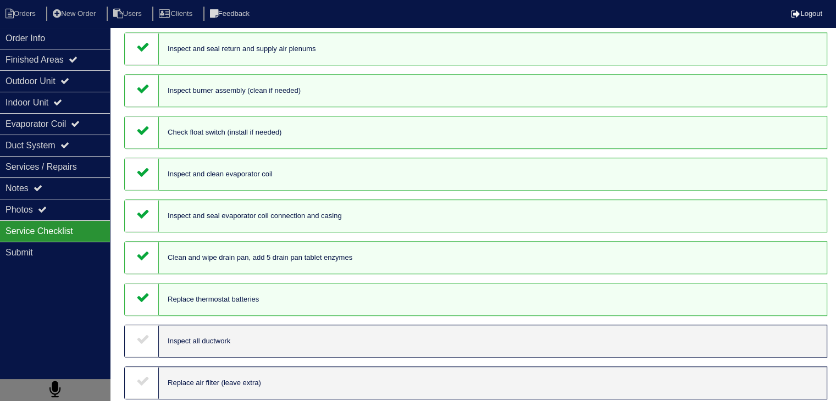
click at [141, 357] on div at bounding box center [142, 341] width 34 height 32
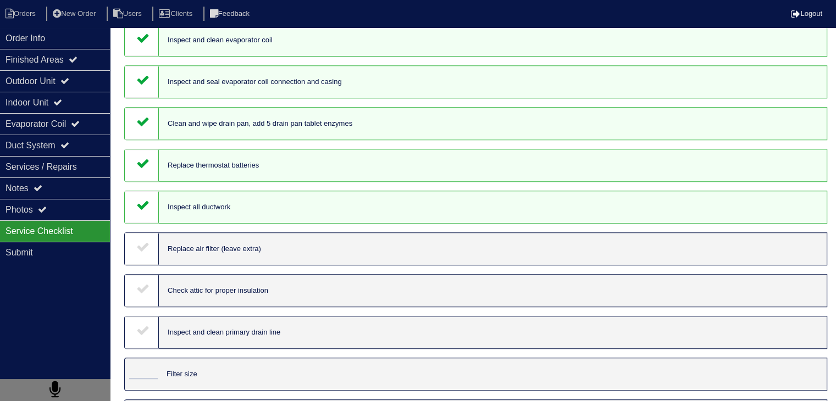
scroll to position [825, 0]
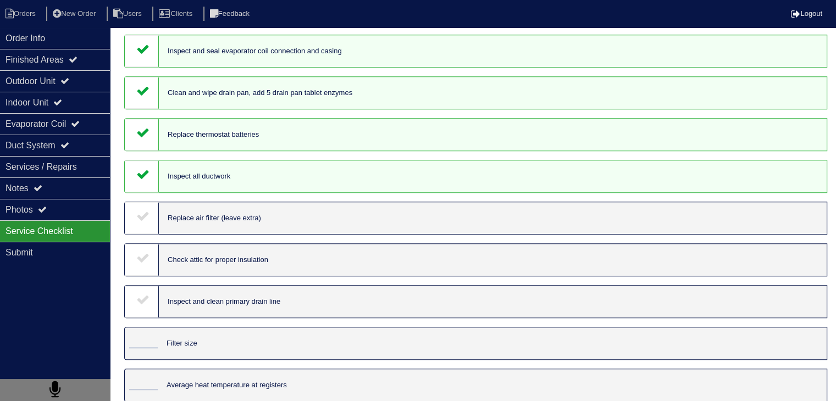
click at [138, 223] on icon at bounding box center [142, 215] width 13 height 13
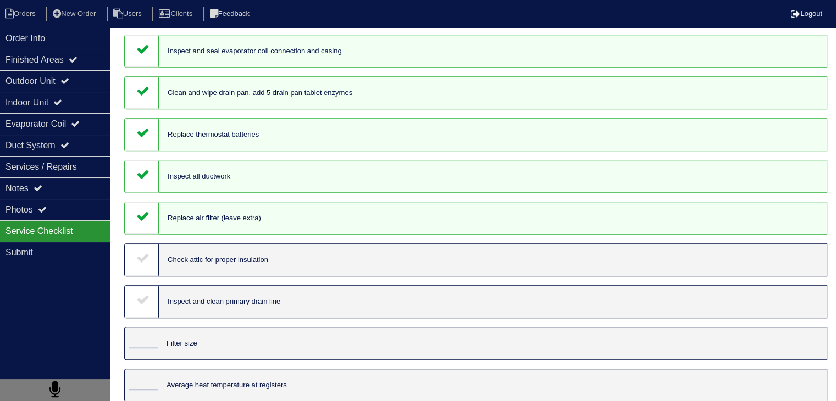
click at [132, 274] on div at bounding box center [142, 260] width 34 height 32
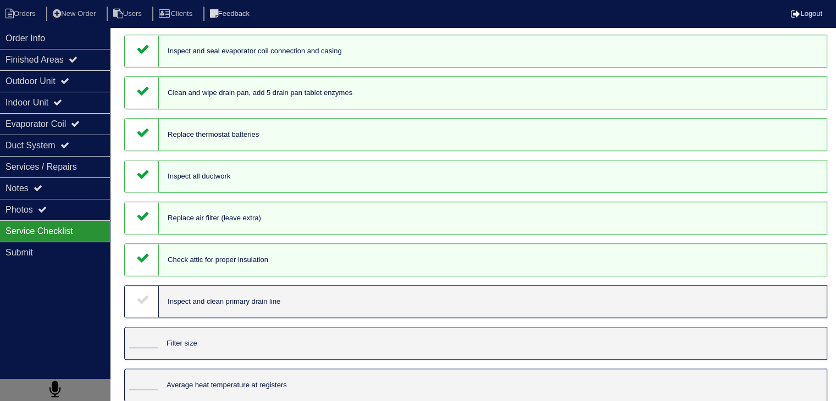
click at [139, 306] on icon at bounding box center [142, 299] width 13 height 13
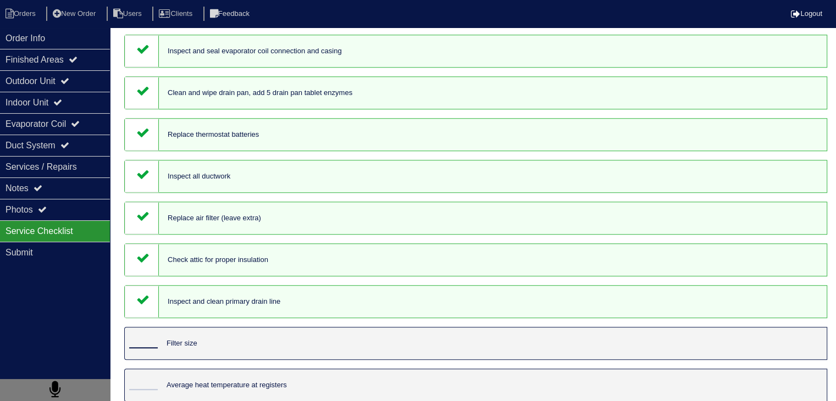
click at [141, 349] on input "tel" at bounding box center [143, 342] width 29 height 12
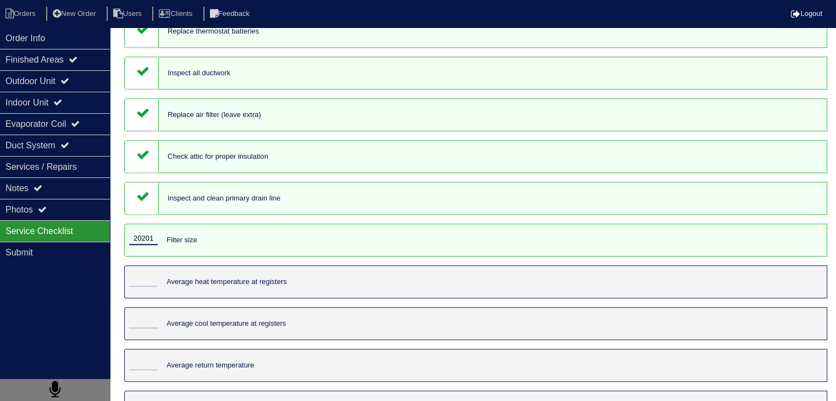
scroll to position [935, 0]
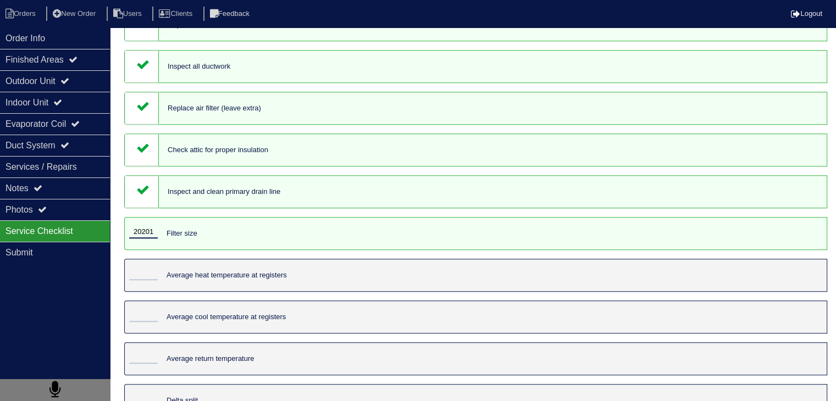
type input "20201"
click at [143, 280] on input "tel" at bounding box center [143, 274] width 29 height 12
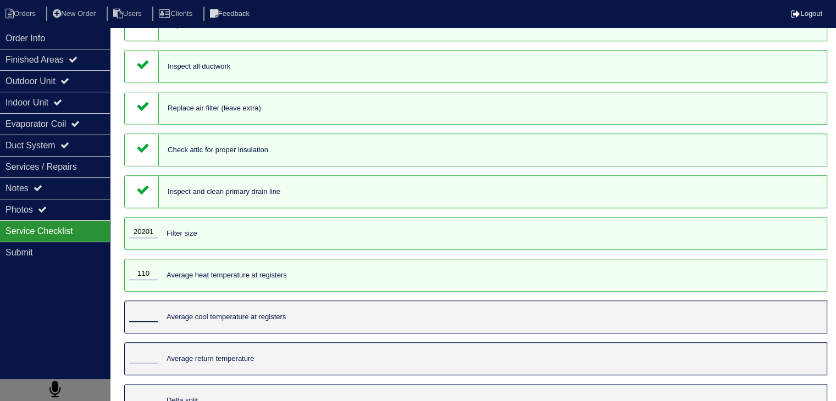
click at [138, 322] on input "tel" at bounding box center [143, 316] width 29 height 12
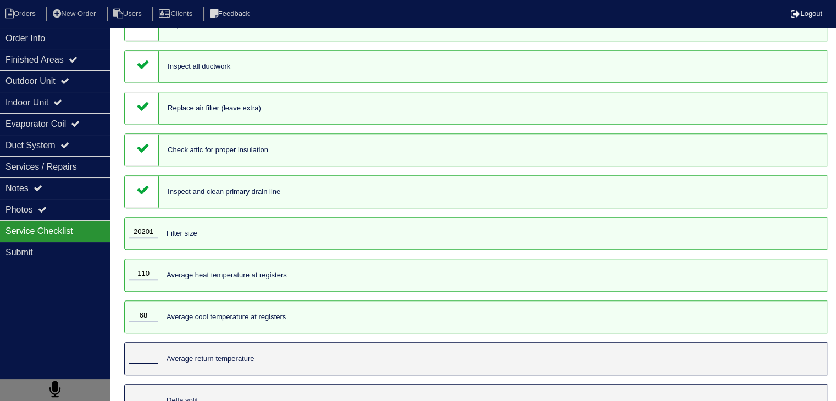
click at [141, 364] on input "tel" at bounding box center [143, 358] width 29 height 12
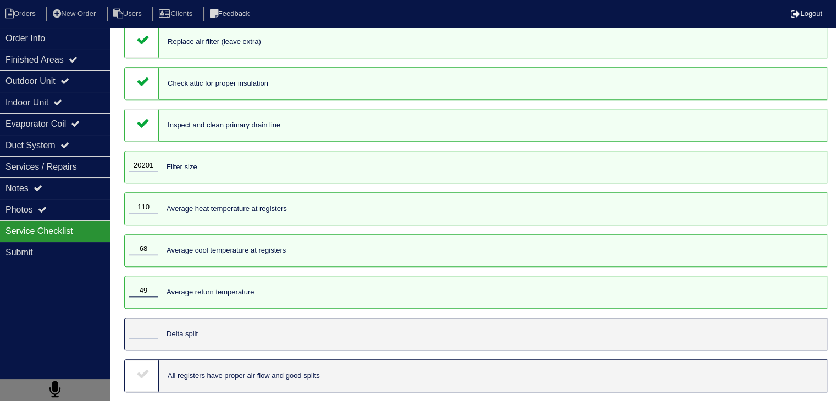
scroll to position [1022, 0]
click at [142, 329] on input "tel" at bounding box center [143, 333] width 29 height 12
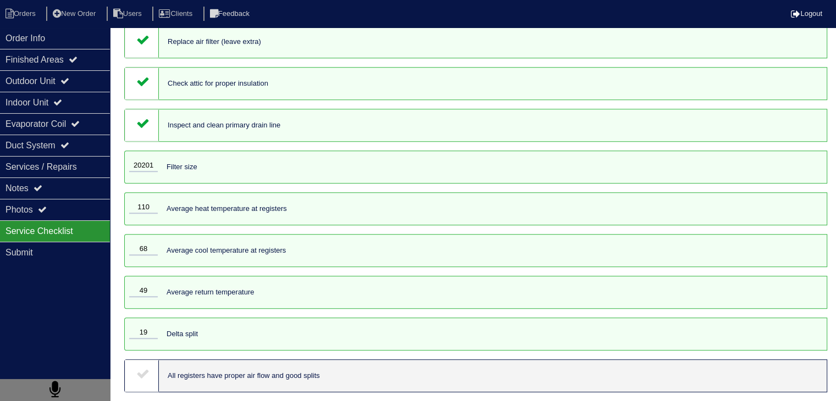
click at [139, 374] on icon at bounding box center [142, 373] width 13 height 13
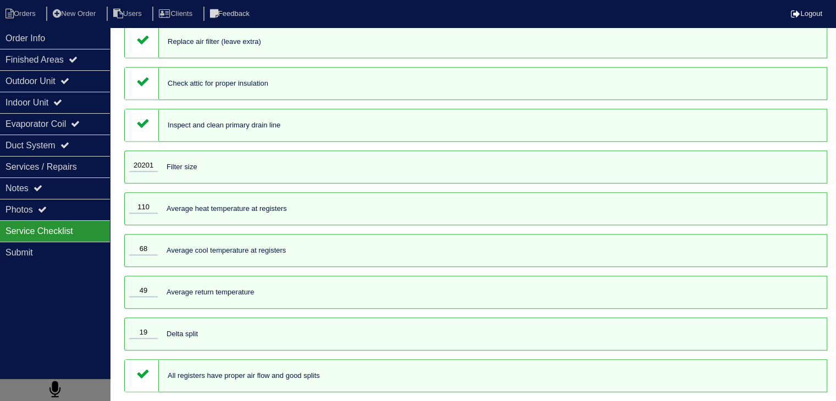
click at [70, 328] on div "Order Info Finished Areas Outdoor Unit Indoor Unit Evaporator Coil Duct System …" at bounding box center [55, 227] width 110 height 401
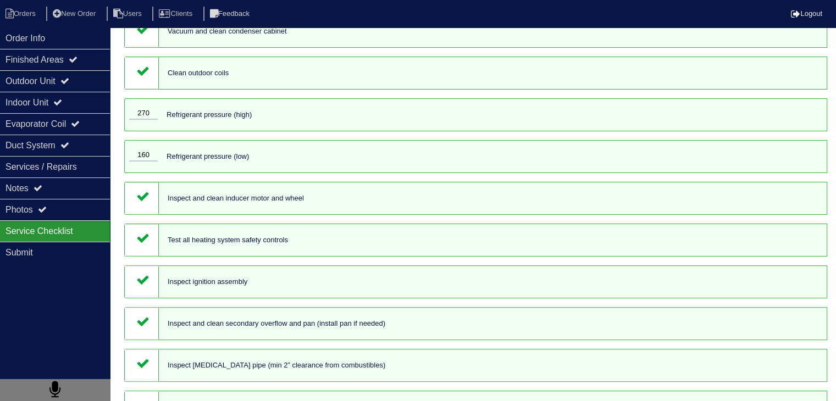
scroll to position [252, 0]
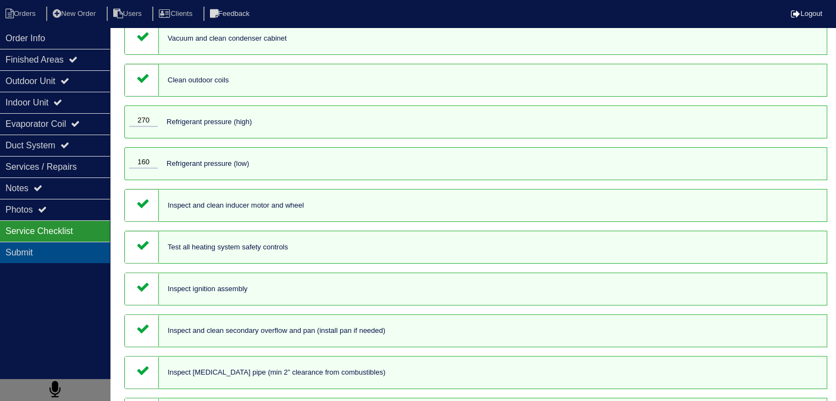
click at [26, 251] on div "Submit" at bounding box center [55, 252] width 110 height 21
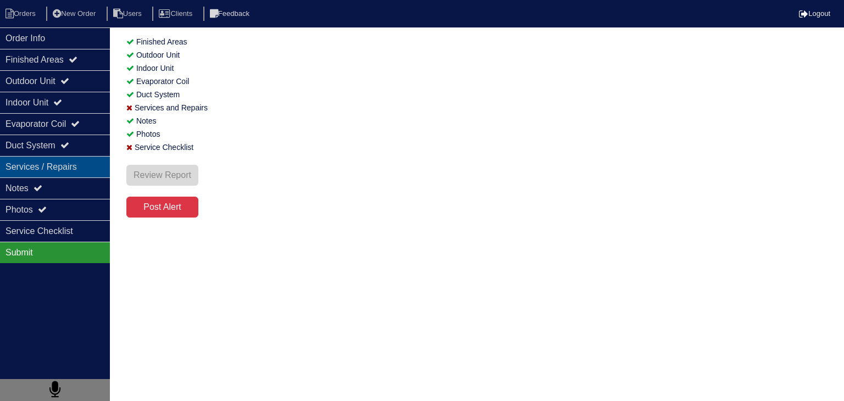
click at [77, 163] on div "Services / Repairs" at bounding box center [55, 166] width 110 height 21
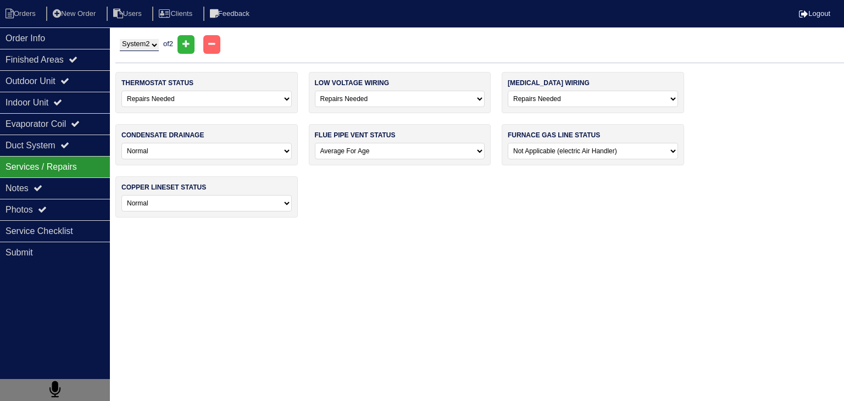
click at [146, 41] on select "System 1 System 2" at bounding box center [139, 45] width 39 height 12
click at [120, 39] on select "System 1 System 2" at bounding box center [139, 45] width 39 height 12
click at [153, 44] on select "System 1 System 2" at bounding box center [139, 45] width 39 height 12
click at [120, 39] on select "System 1 System 2" at bounding box center [139, 45] width 39 height 12
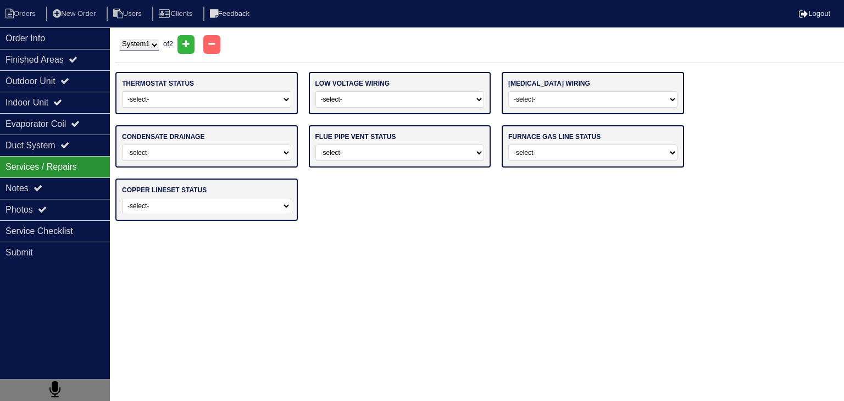
click at [235, 100] on select "-select- Operating Normally Repairs Needed Replaced - Programmable Replaced - M…" at bounding box center [206, 99] width 169 height 16
click at [122, 91] on select "-select- Operating Normally Repairs Needed Replaced - Programmable Replaced - M…" at bounding box center [206, 99] width 169 height 16
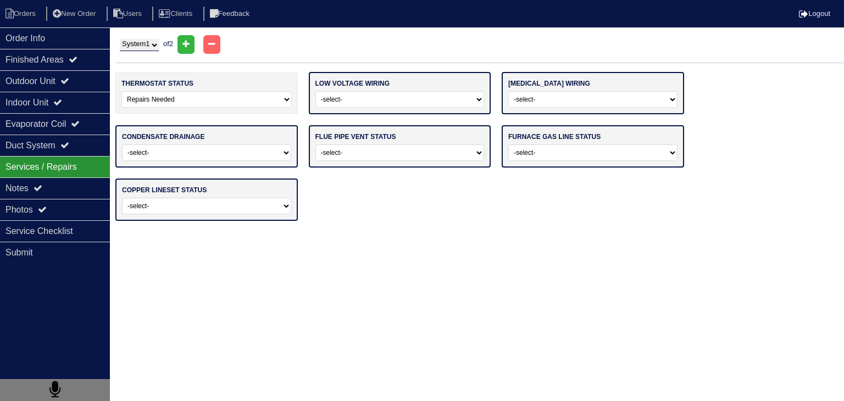
click at [376, 104] on select "-select- Operating Normally Repairs Needed Missing" at bounding box center [400, 99] width 169 height 16
click at [316, 91] on select "-select- Operating Normally Repairs Needed Missing" at bounding box center [400, 99] width 169 height 16
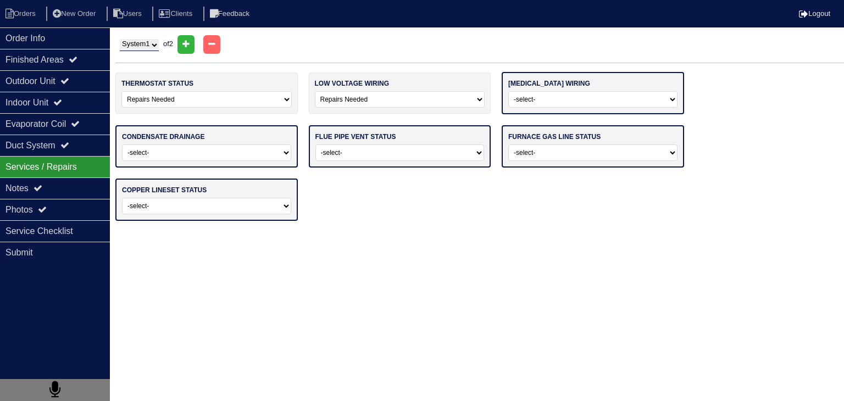
click at [548, 98] on select "-select- Operating Normally Repairs Needed Missing Electrician Needed" at bounding box center [593, 99] width 169 height 16
click at [509, 91] on select "-select- Operating Normally Repairs Needed Missing Electrician Needed" at bounding box center [593, 99] width 169 height 16
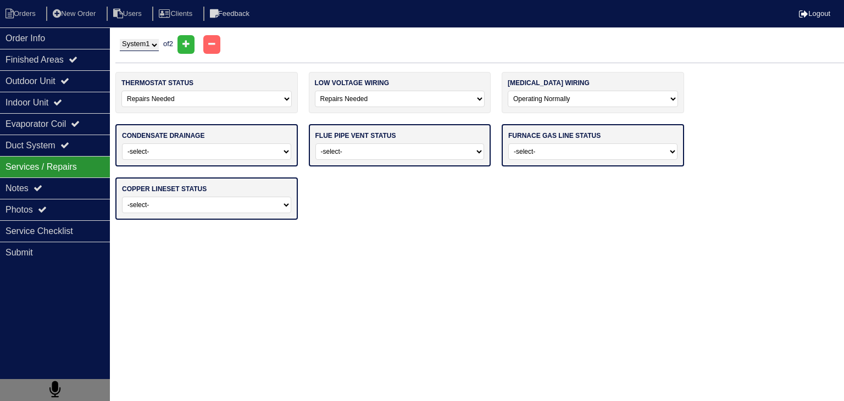
click at [263, 151] on select "-select- Normal Service/Repairs Needed Condensate Line Replacement Needed" at bounding box center [206, 151] width 169 height 16
click at [122, 143] on select "-select- Normal Service/Repairs Needed Condensate Line Replacement Needed" at bounding box center [206, 151] width 169 height 16
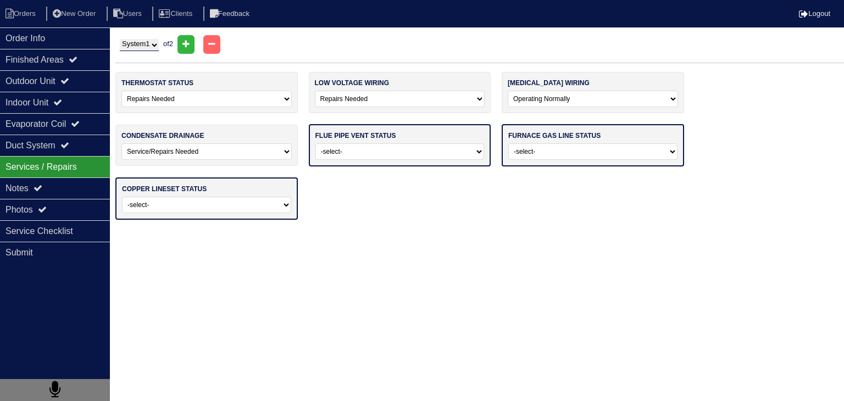
click at [267, 152] on select "-select- Normal Service/Repairs Needed Condensate Line Replacement Needed" at bounding box center [206, 151] width 170 height 16
click at [121, 143] on select "-select- Normal Service/Repairs Needed Condensate Line Replacement Needed" at bounding box center [206, 151] width 170 height 16
click at [376, 153] on select "-select- Average For Age Service / Repairs Needed Replacement Needed" at bounding box center [400, 151] width 169 height 16
click at [316, 143] on select "-select- Average For Age Service / Repairs Needed Replacement Needed" at bounding box center [400, 151] width 169 height 16
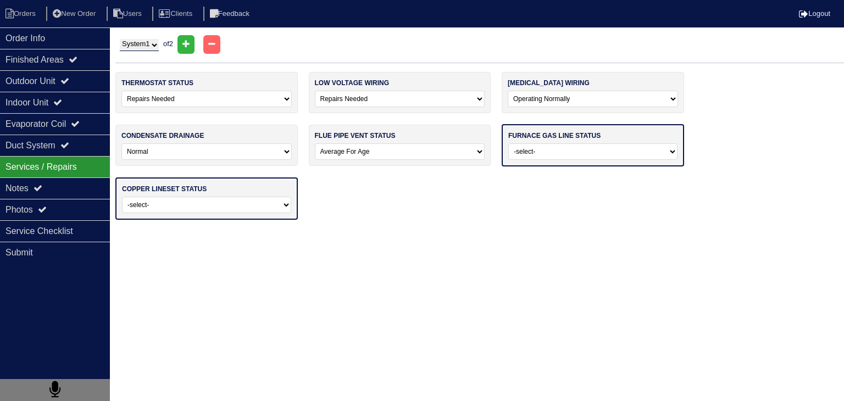
click at [573, 152] on select "-select- Normal - To Code Not Code - Service Needed Not Code - Gas Company Need…" at bounding box center [593, 151] width 169 height 16
click at [509, 143] on select "-select- Normal - To Code Not Code - Service Needed Not Code - Gas Company Need…" at bounding box center [593, 151] width 169 height 16
click at [245, 197] on select "-select- Normal Repairs / Service Needed Missing" at bounding box center [206, 204] width 169 height 16
click at [122, 196] on select "-select- Normal Repairs / Service Needed Missing" at bounding box center [206, 204] width 169 height 16
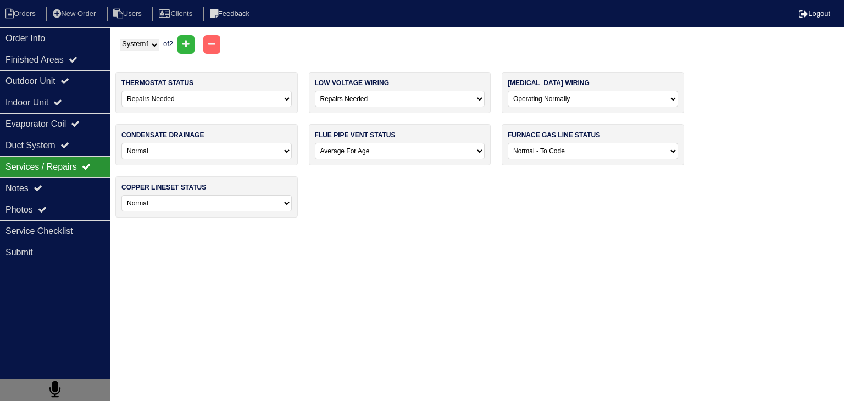
drag, startPoint x: 206, startPoint y: 256, endPoint x: 193, endPoint y: 262, distance: 14.5
click at [207, 229] on html "Orders New Order Users Clients Feedback Logout Orders New Order Users Clients M…" at bounding box center [422, 114] width 844 height 229
click at [60, 253] on div "Submit" at bounding box center [55, 252] width 110 height 21
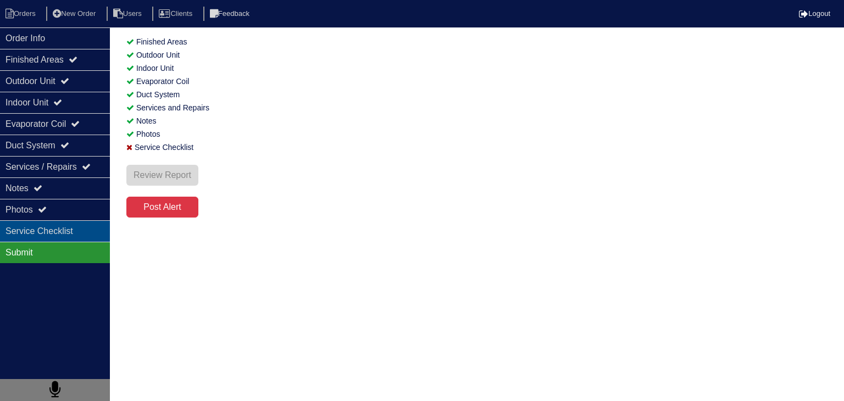
click at [62, 236] on div "Service Checklist" at bounding box center [55, 230] width 110 height 21
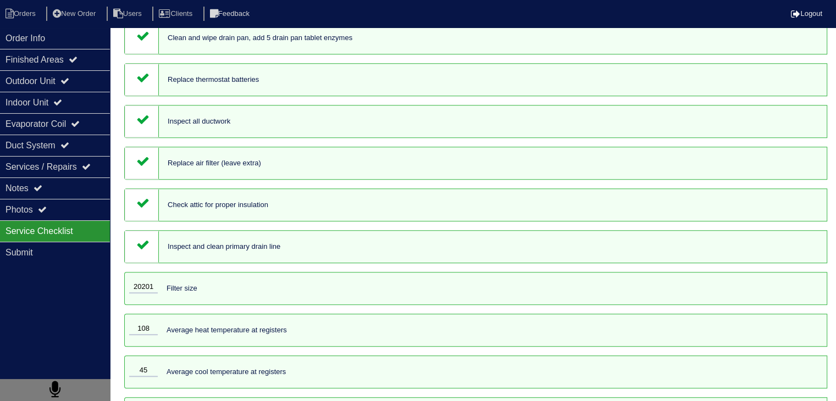
scroll to position [1022, 0]
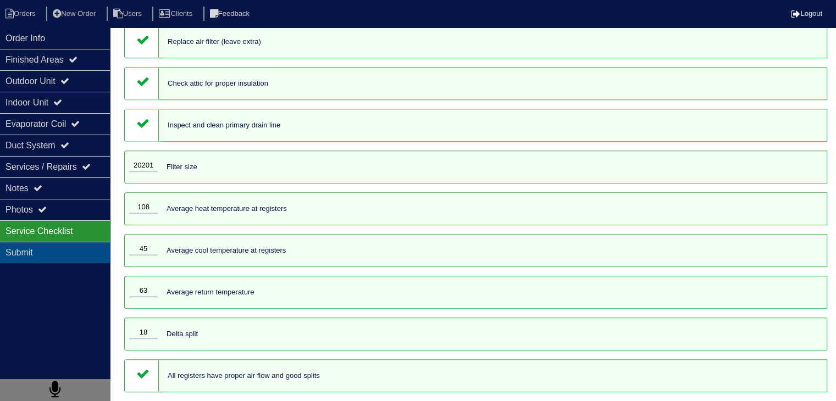
click at [27, 253] on div "Submit" at bounding box center [55, 252] width 110 height 21
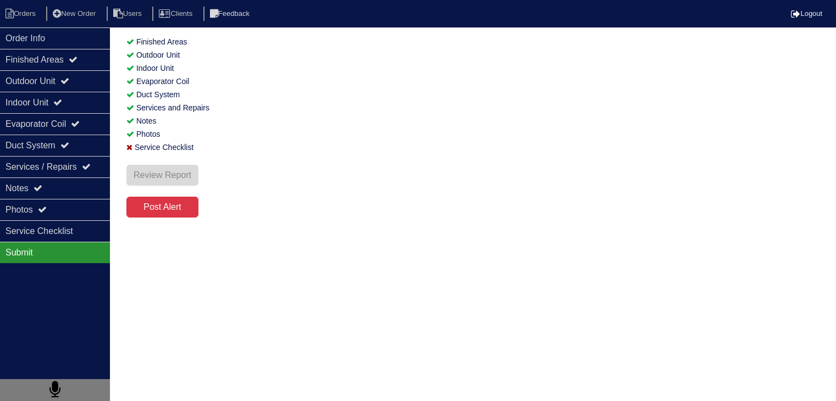
scroll to position [0, 0]
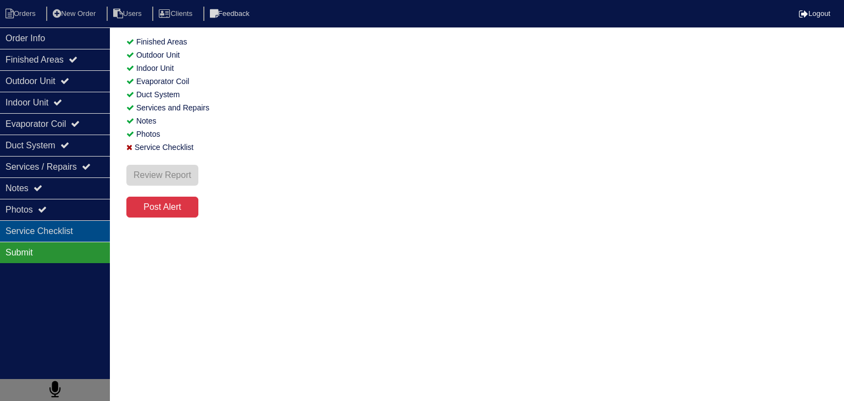
click at [78, 235] on div "Service Checklist" at bounding box center [55, 230] width 110 height 21
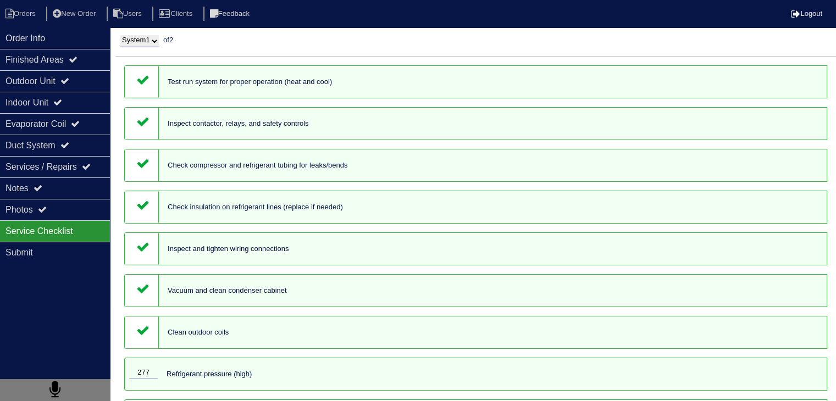
click at [152, 38] on select "System 1 System 2" at bounding box center [139, 41] width 39 height 12
click at [120, 35] on select "System 1 System 2" at bounding box center [139, 41] width 39 height 12
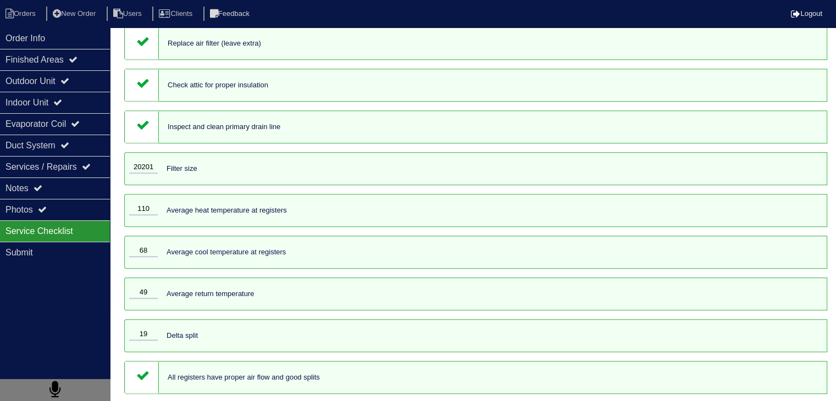
scroll to position [1022, 0]
click at [70, 286] on div "Order Info Finished Areas Outdoor Unit Indoor Unit Evaporator Coil Duct System …" at bounding box center [55, 227] width 110 height 401
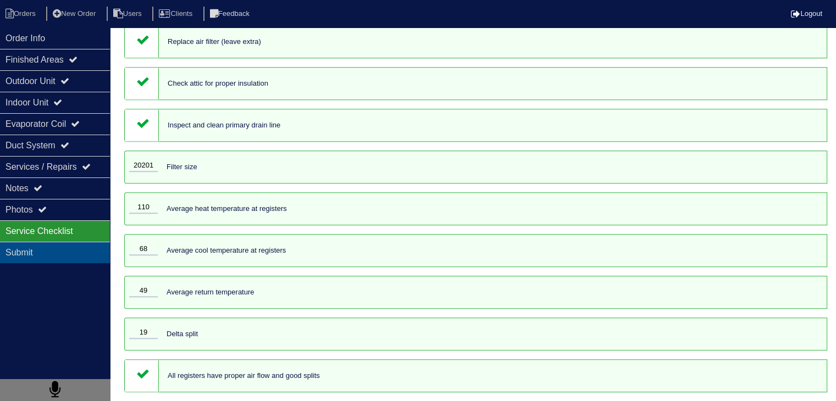
click at [29, 256] on div "Submit" at bounding box center [55, 252] width 110 height 21
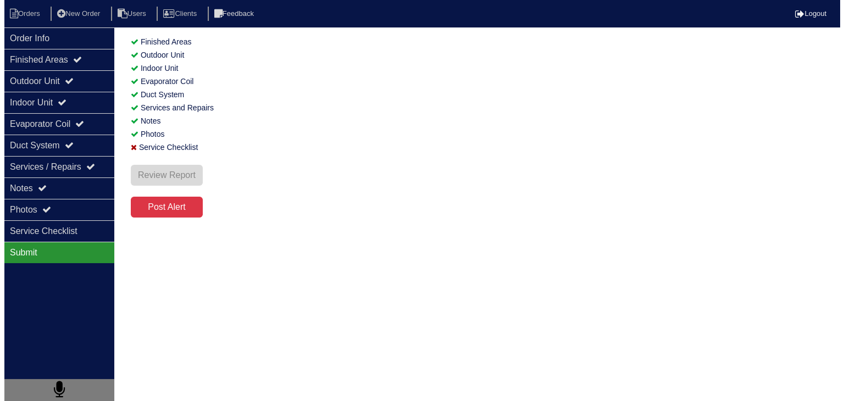
scroll to position [0, 0]
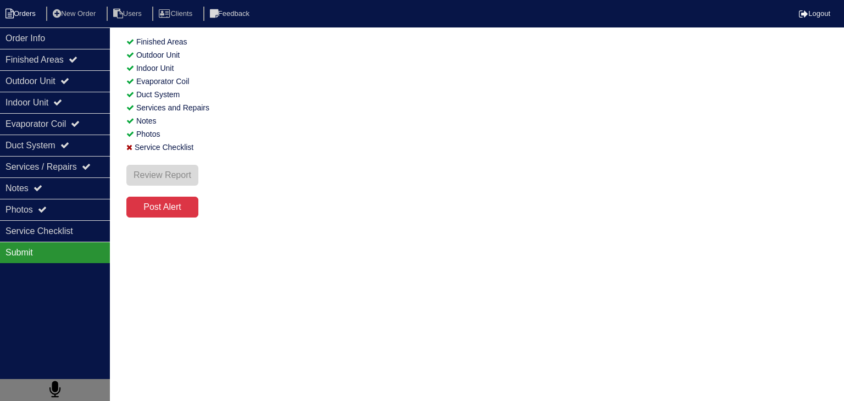
click at [24, 11] on li "Orders" at bounding box center [22, 14] width 45 height 15
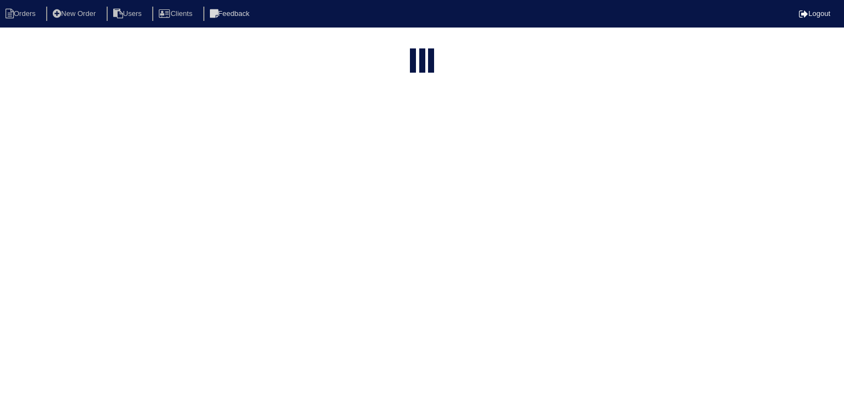
select select "15"
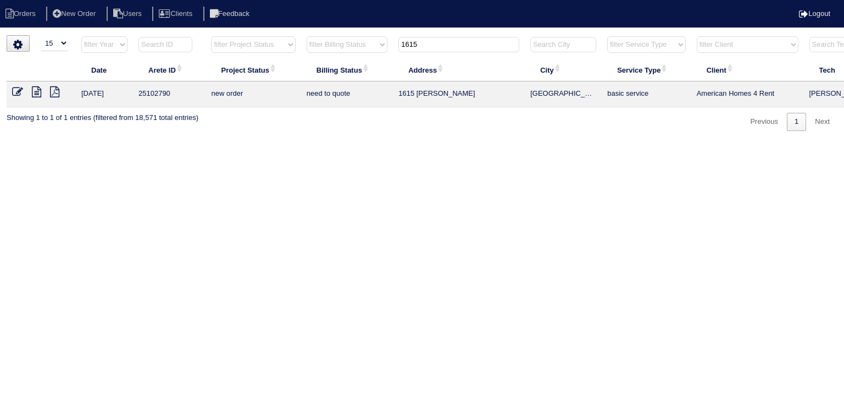
click at [53, 91] on icon at bounding box center [54, 91] width 9 height 11
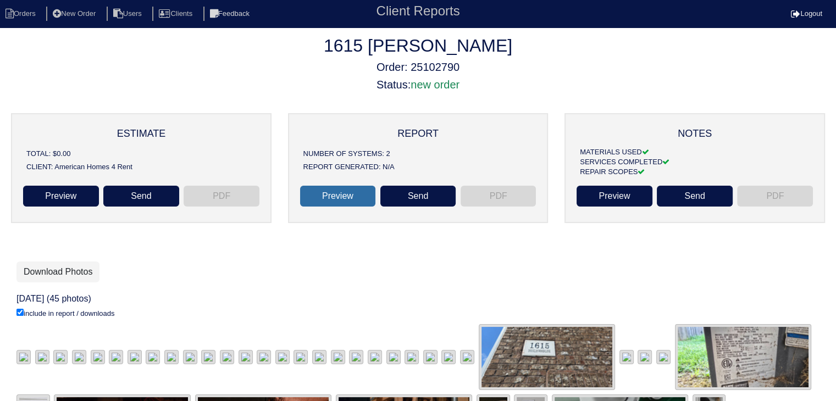
click at [343, 197] on link "Preview" at bounding box center [338, 196] width 76 height 21
click at [36, 14] on li "Orders" at bounding box center [22, 14] width 45 height 15
select select "15"
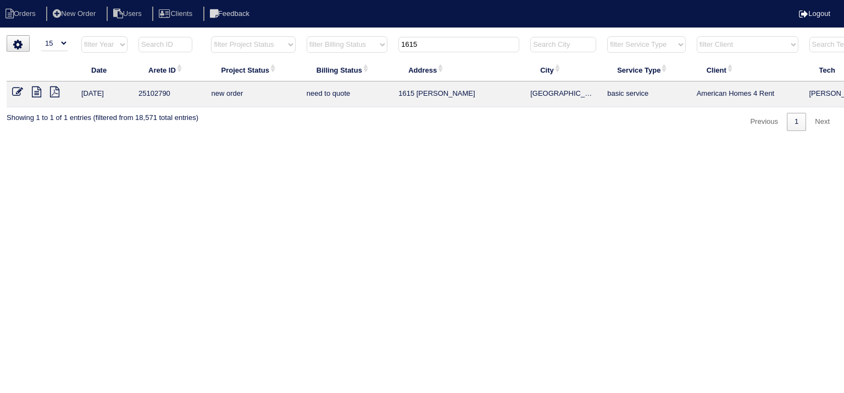
click at [444, 46] on input "1615" at bounding box center [459, 44] width 121 height 15
type input "1833 Tu"
click at [18, 95] on icon at bounding box center [17, 91] width 11 height 11
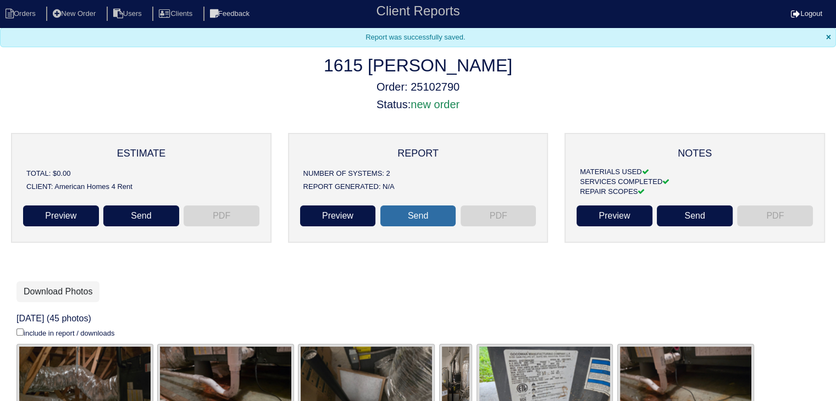
click at [425, 216] on link "Send" at bounding box center [418, 216] width 76 height 21
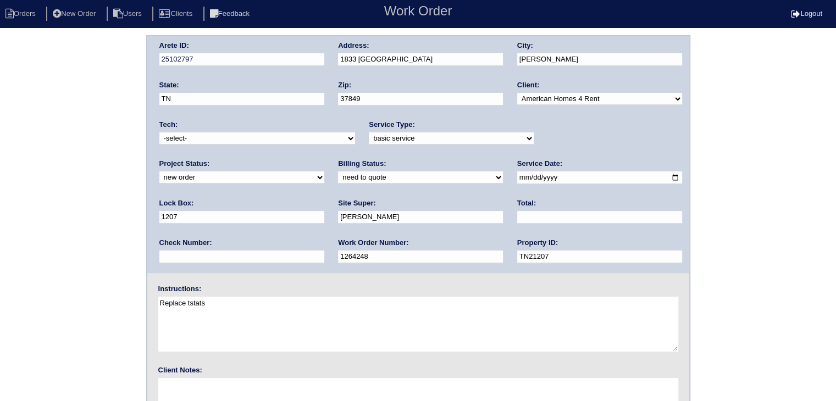
click at [238, 137] on select "-select- [EMAIL_ADDRESS][DOMAIN_NAME] [EMAIL_ADDRESS][DOMAIN_NAME] [EMAIL_ADDRE…" at bounding box center [257, 138] width 196 height 12
select select "27"
click at [159, 132] on select "-select- [EMAIL_ADDRESS][DOMAIN_NAME] [EMAIL_ADDRESS][DOMAIN_NAME] [EMAIL_ADDRE…" at bounding box center [257, 138] width 196 height 12
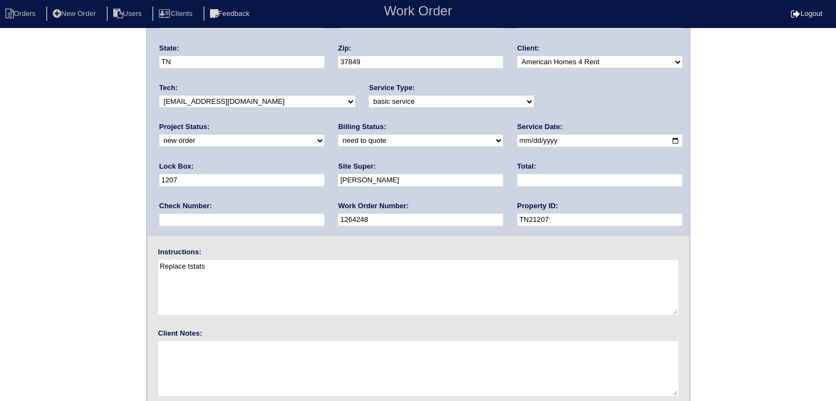
scroll to position [77, 0]
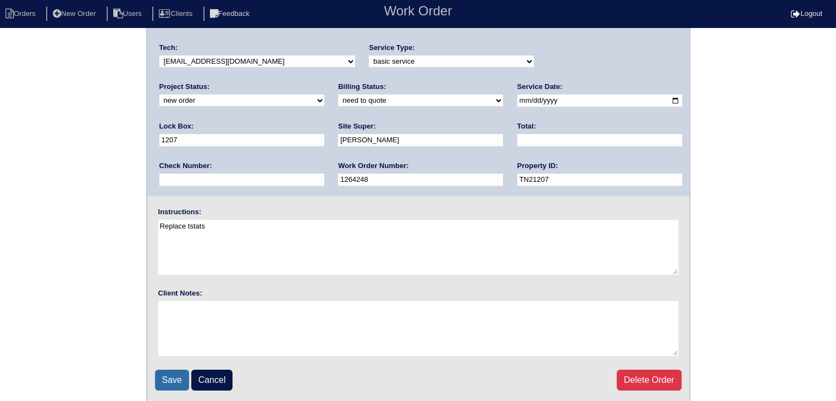
click at [185, 379] on input "Save" at bounding box center [172, 380] width 34 height 21
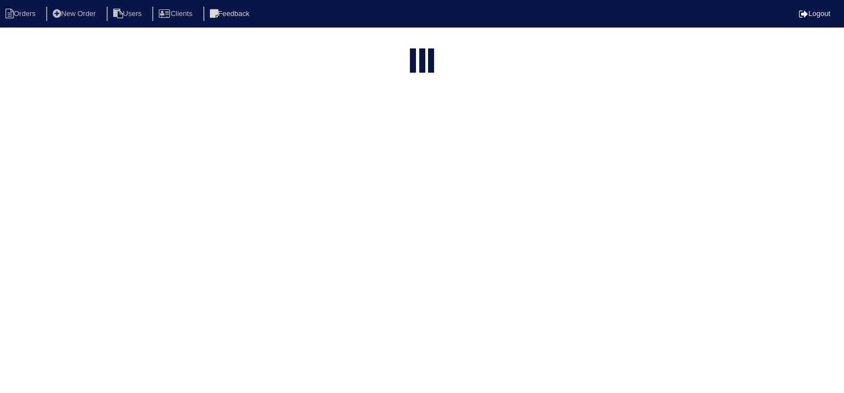
select select "15"
type input "1833 Tu"
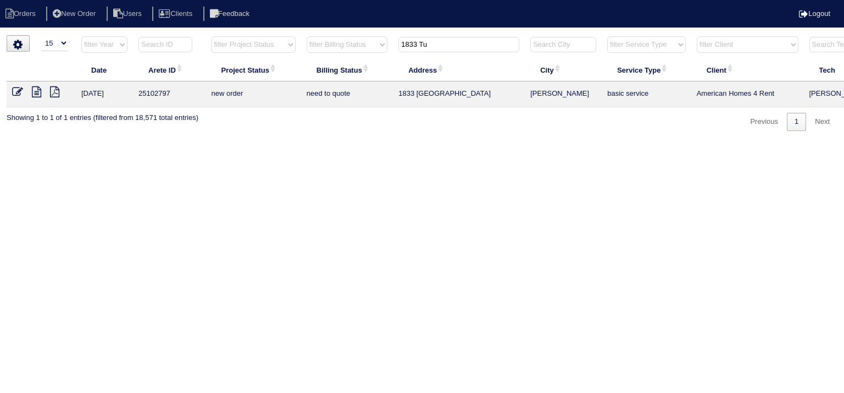
click at [36, 91] on icon at bounding box center [36, 91] width 9 height 11
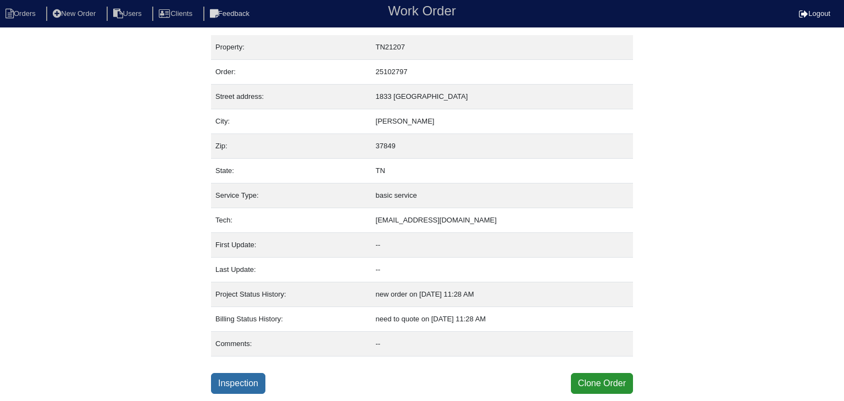
click at [234, 381] on link "Inspection" at bounding box center [238, 383] width 54 height 21
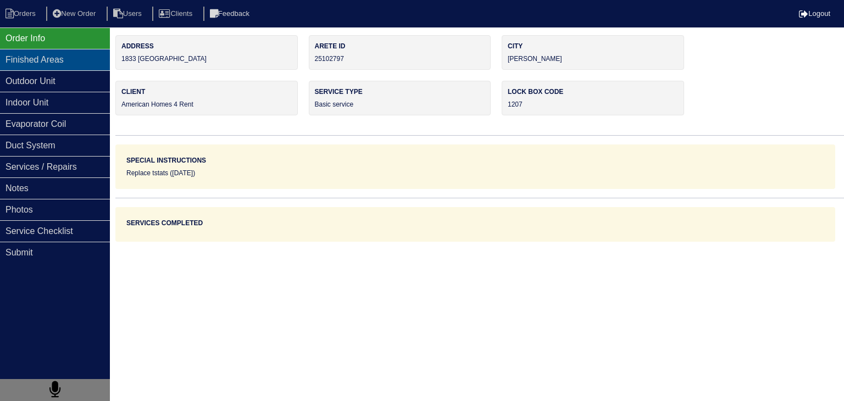
click at [64, 63] on div "Finished Areas" at bounding box center [55, 59] width 110 height 21
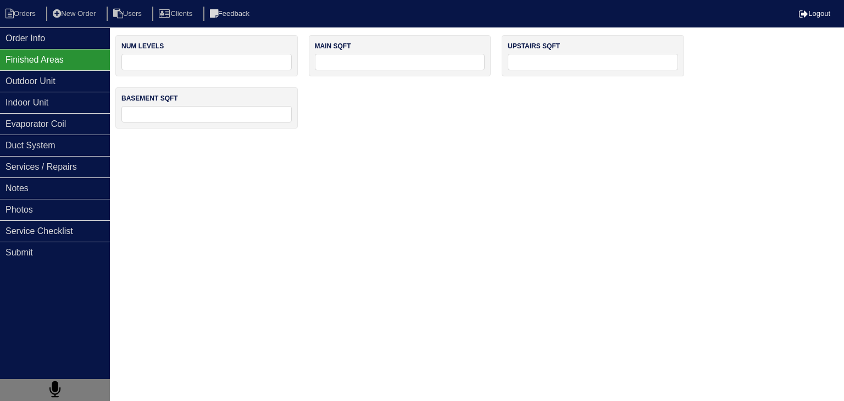
click at [194, 59] on input "tel" at bounding box center [206, 62] width 170 height 16
type input "2"
click at [383, 63] on input "tel" at bounding box center [400, 62] width 170 height 16
type input "900"
click at [550, 65] on input "tel" at bounding box center [593, 62] width 170 height 16
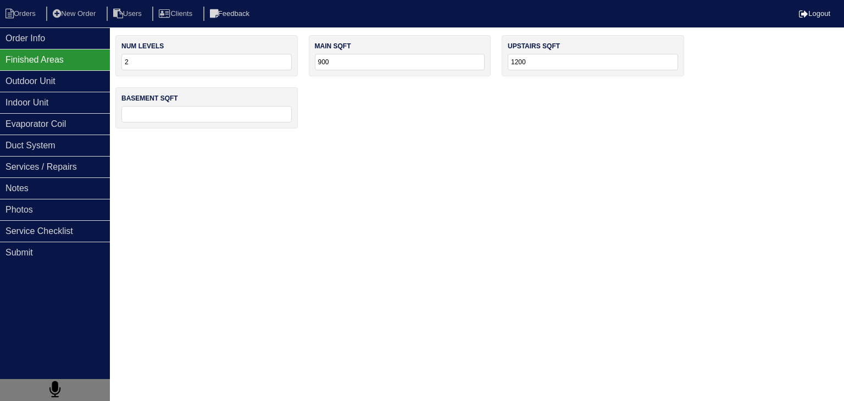
type input "1200"
click at [241, 114] on input "tel" at bounding box center [206, 114] width 170 height 16
type input "0"
click at [65, 85] on div "Outdoor Unit" at bounding box center [55, 80] width 110 height 21
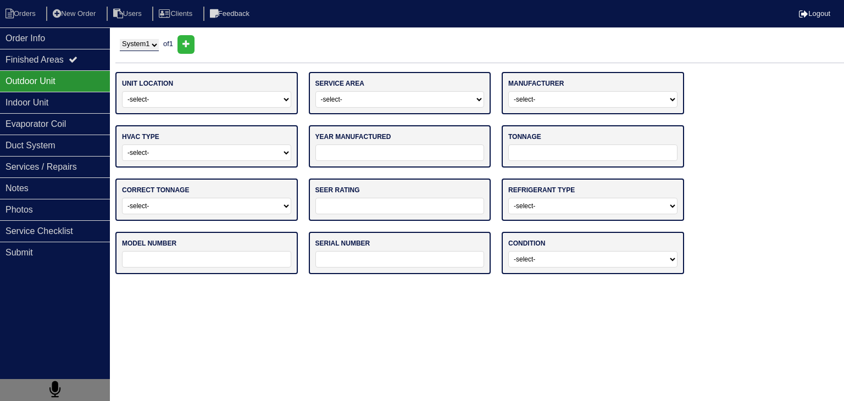
click at [167, 101] on select "-select- Ground Rooftop" at bounding box center [206, 99] width 169 height 16
select select "0"
click at [122, 91] on select "-select- Ground Rooftop" at bounding box center [206, 99] width 169 height 16
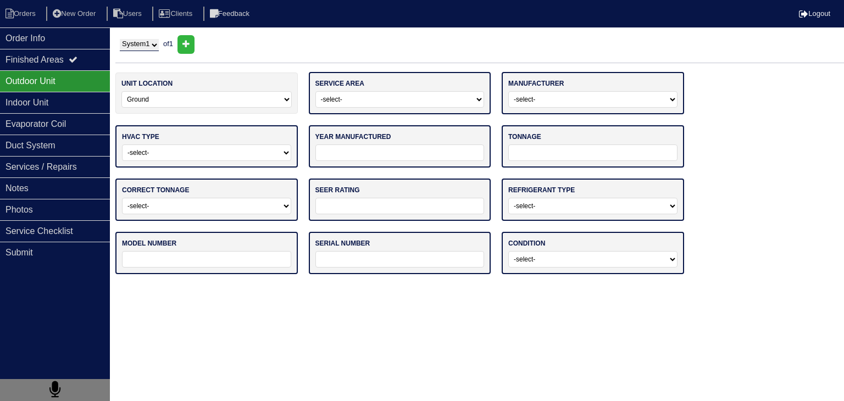
click at [417, 105] on select "-select- Main Level Upstairs Level Lower/Basement Level Other" at bounding box center [400, 99] width 169 height 16
select select "0"
click at [316, 91] on select "-select- Main Level Upstairs Level Lower/Basement Level Other" at bounding box center [400, 99] width 169 height 16
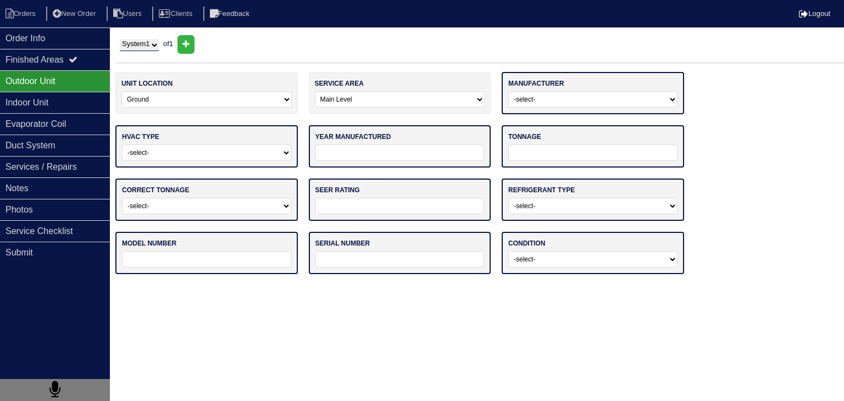
click at [583, 92] on select "-select- ADP Air Quest Air Temp Aire-Flo AirEase Airquest Airtemp Allstyle Aspe…" at bounding box center [593, 99] width 169 height 16
select select "Goodman"
click at [781, 126] on div "unit location -select- Ground Rooftop service area -select- Main Level Upstairs…" at bounding box center [479, 178] width 729 height 213
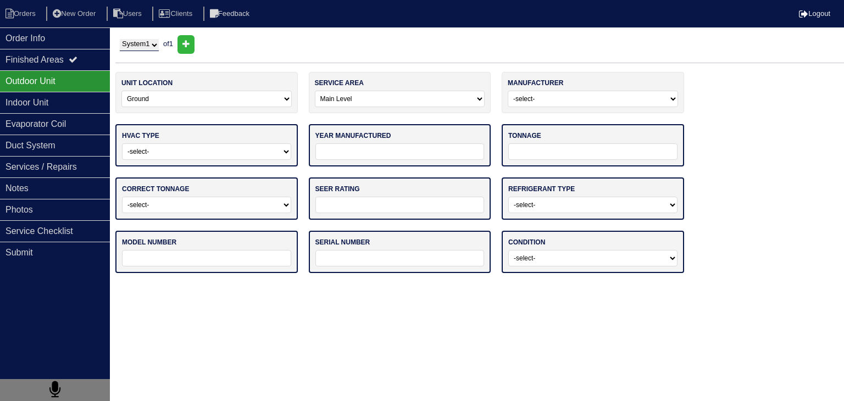
click at [225, 148] on select "-select- Straight Cool Heat Pump Other" at bounding box center [206, 151] width 169 height 16
click at [59, 212] on div "Photos" at bounding box center [55, 209] width 110 height 21
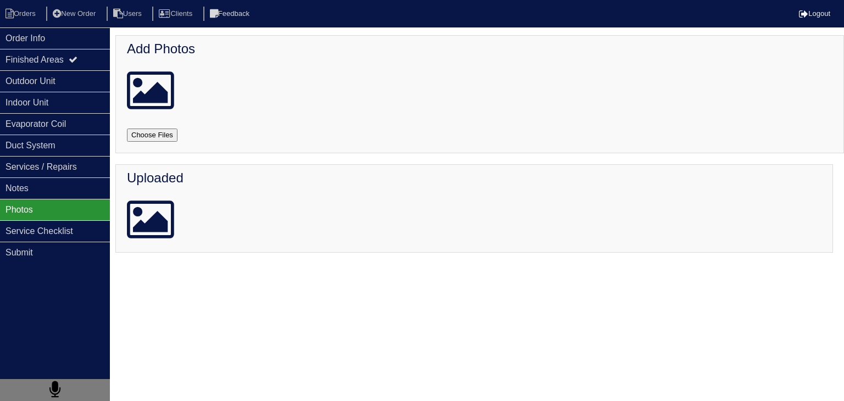
click at [141, 133] on input "file" at bounding box center [165, 135] width 77 height 13
type input "C:\fakepath\20250814_135445_copy_1000x462.jpg"
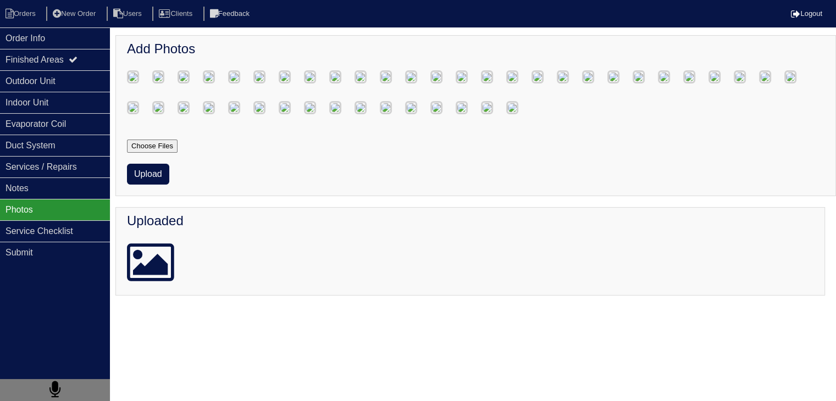
scroll to position [675, 0]
click at [154, 185] on button "Upload" at bounding box center [148, 174] width 42 height 21
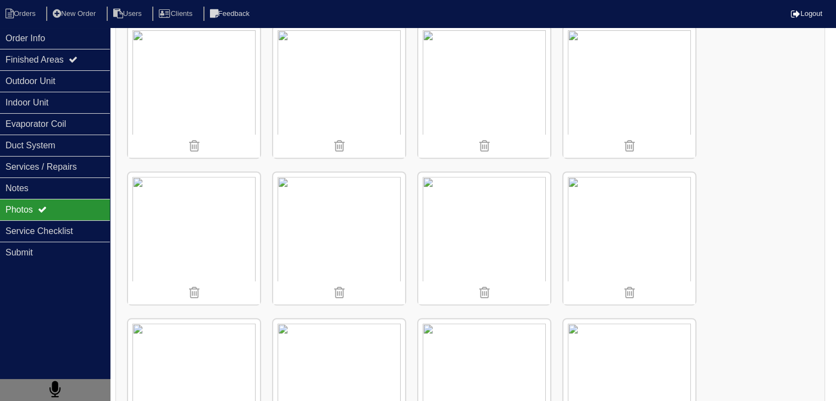
scroll to position [485, 0]
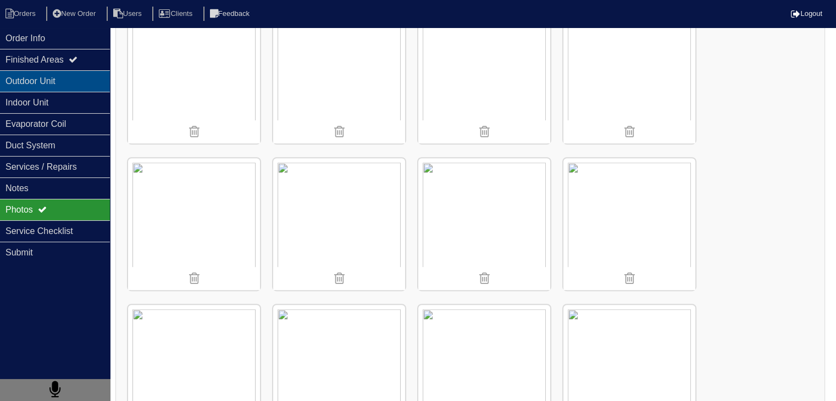
click at [60, 89] on div "Outdoor Unit" at bounding box center [55, 80] width 110 height 21
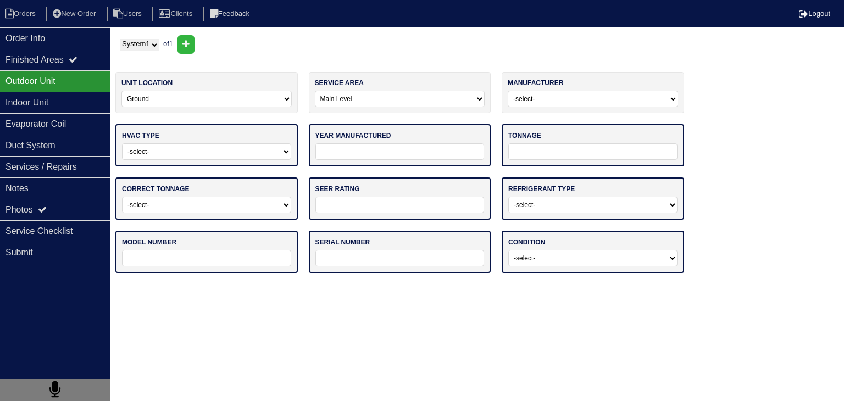
click at [194, 152] on select "-select- Straight Cool Heat Pump Other" at bounding box center [206, 151] width 169 height 16
select select "1"
click at [122, 143] on select "-select- Straight Cool Heat Pump Other" at bounding box center [206, 151] width 169 height 16
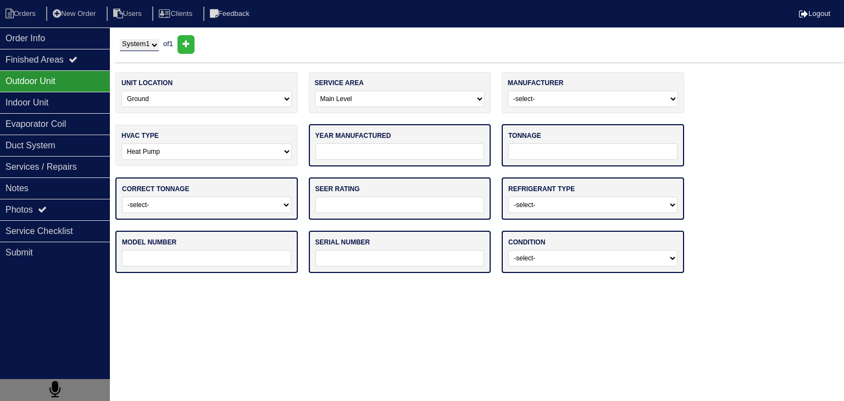
click at [371, 152] on input "tel" at bounding box center [400, 151] width 169 height 16
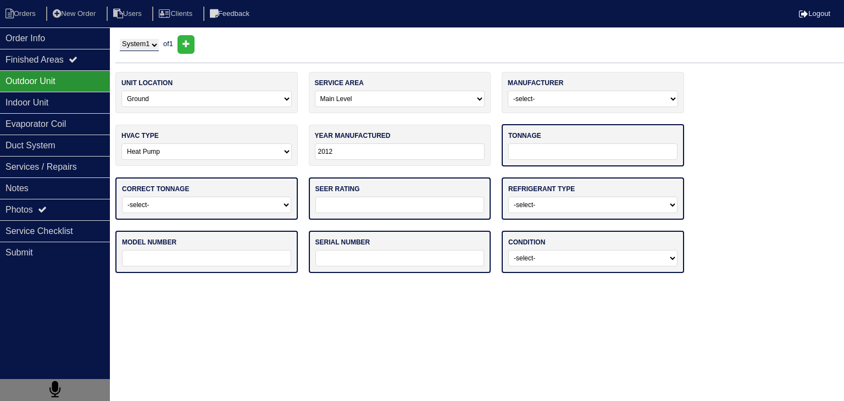
type input "2012"
click at [559, 150] on input "tel" at bounding box center [593, 151] width 169 height 16
type input "24"
click at [248, 206] on select "-select- Yes No - Unit Undersized No - Unit Oversized" at bounding box center [206, 204] width 169 height 16
select select "0"
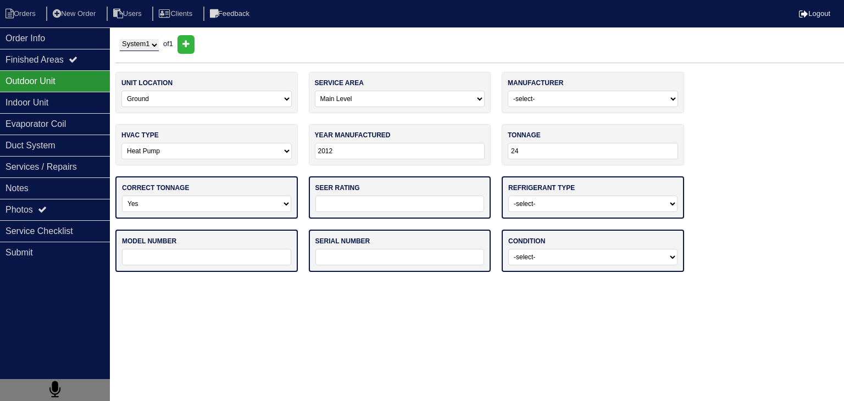
click at [122, 196] on select "-select- Yes No - Unit Undersized No - Unit Oversized" at bounding box center [206, 204] width 169 height 16
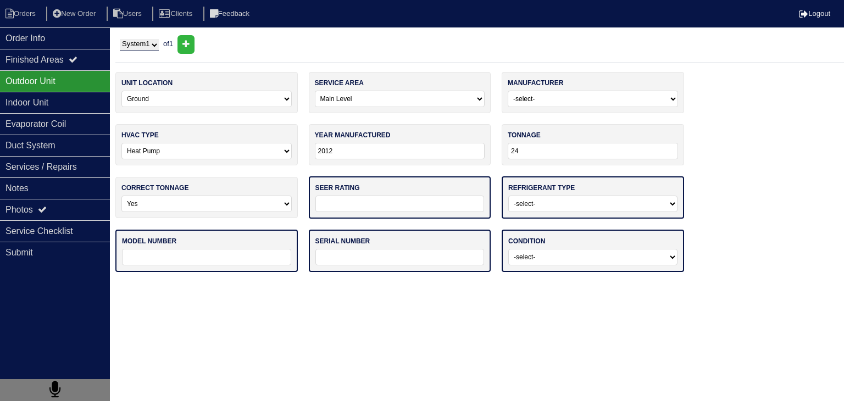
click at [347, 205] on input "tel" at bounding box center [400, 204] width 169 height 16
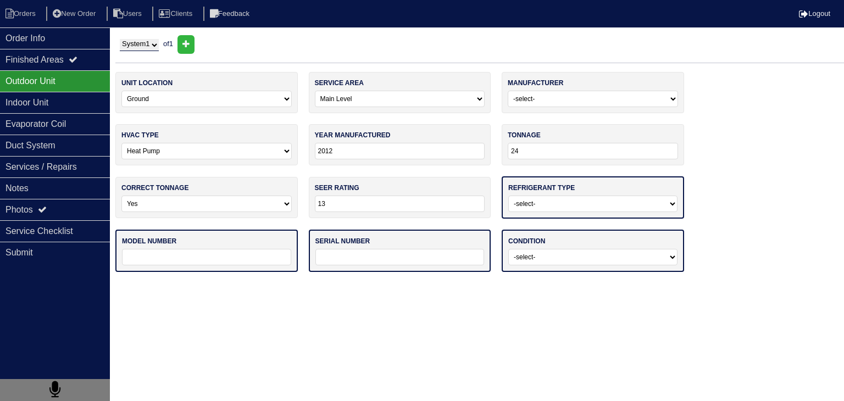
type input "13"
click at [550, 205] on select "-select- R22 R410a Other" at bounding box center [593, 204] width 169 height 16
select select "1"
click at [509, 196] on select "-select- R22 R410a Other" at bounding box center [593, 204] width 169 height 16
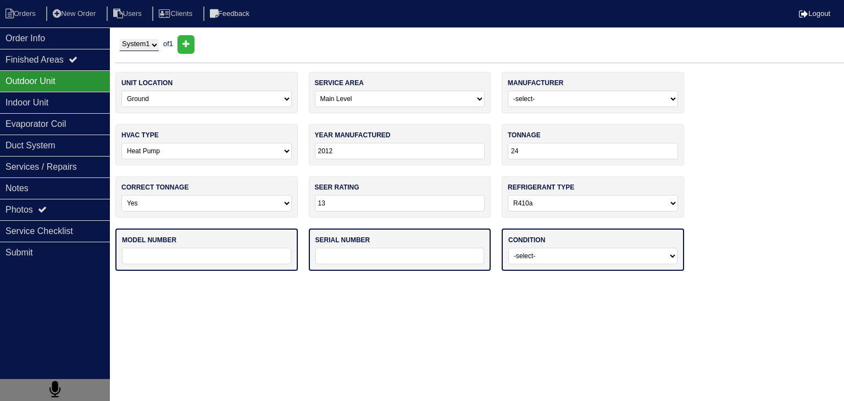
click at [236, 262] on input "text" at bounding box center [206, 256] width 169 height 16
click at [190, 48] on icon at bounding box center [186, 44] width 7 height 9
select select
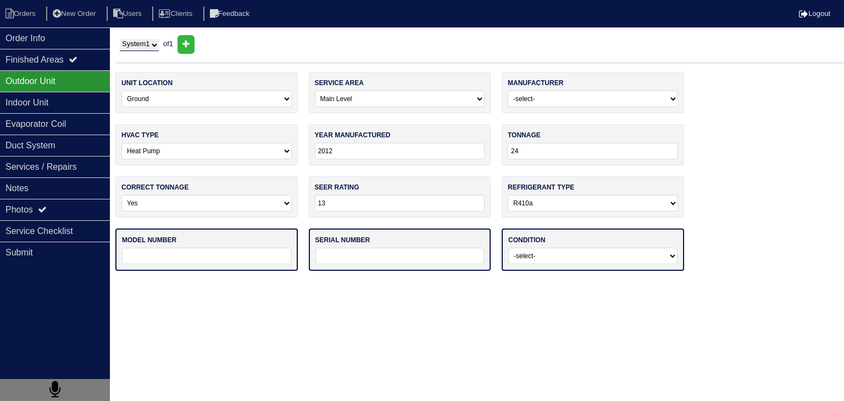
select select
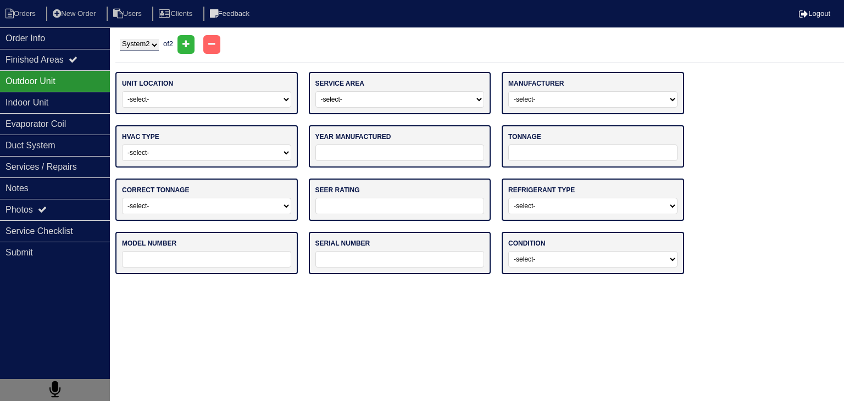
click at [152, 43] on select "System 1 System 2" at bounding box center [139, 45] width 39 height 12
select select "1"
click at [120, 39] on select "System 1 System 2" at bounding box center [139, 45] width 39 height 12
select select "0"
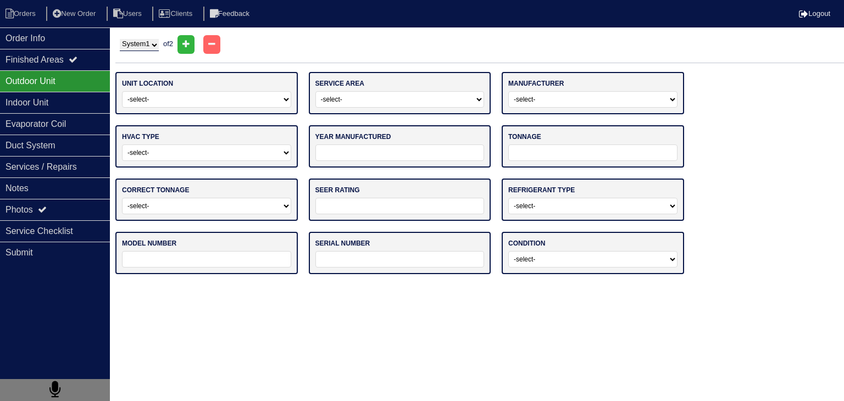
select select "Goodman"
select select "1"
type input "2012"
type input "24"
select select "0"
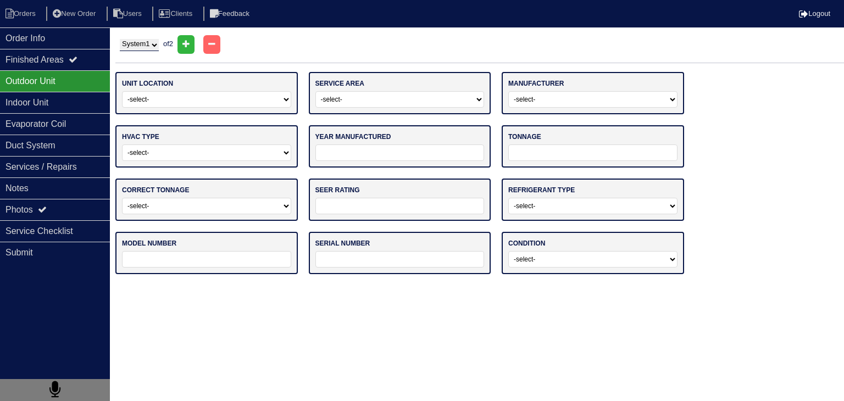
type input "13"
select select "1"
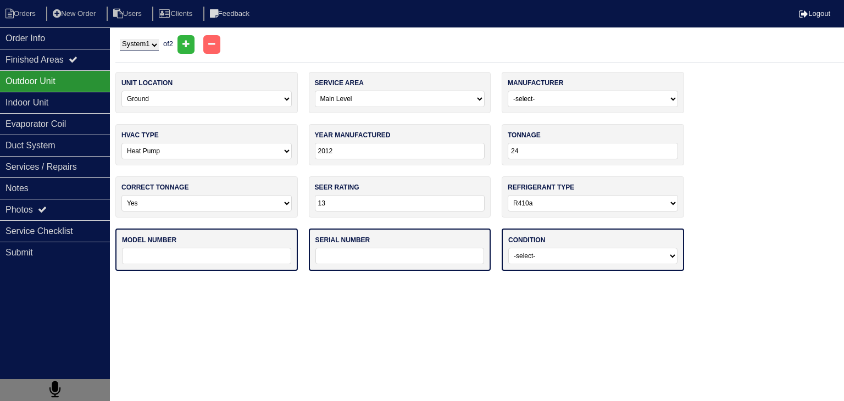
click at [488, 282] on html "Orders New Order Users Clients Feedback Logout Orders New Order Users Clients M…" at bounding box center [422, 141] width 844 height 282
click at [228, 254] on input "text" at bounding box center [206, 256] width 169 height 16
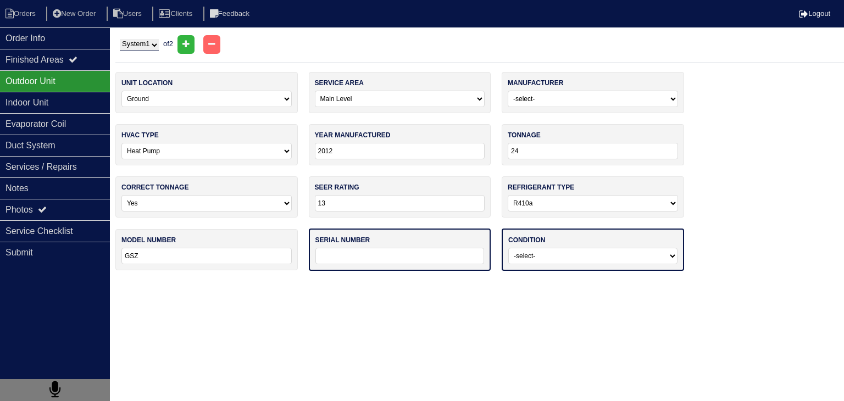
type input "GSZ130241BC"
click at [363, 257] on input "text" at bounding box center [400, 256] width 169 height 16
click at [583, 282] on html "Orders New Order Users Clients Feedback Logout Orders New Order Users Clients M…" at bounding box center [422, 141] width 844 height 282
click at [380, 256] on input "text" at bounding box center [400, 256] width 169 height 16
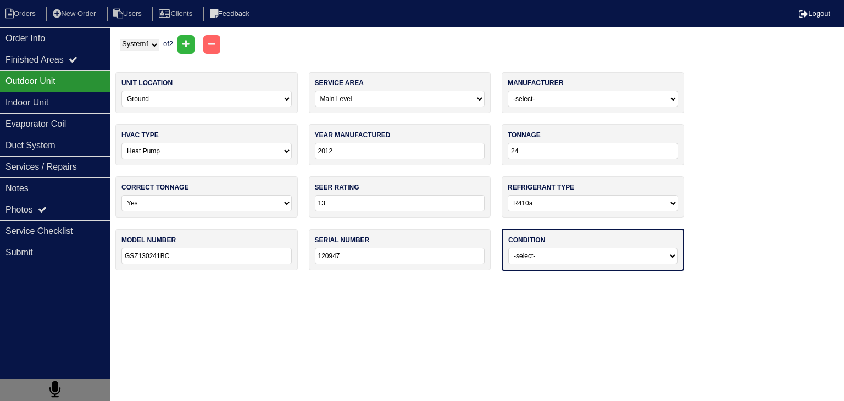
click at [561, 282] on html "Orders New Order Users Clients Feedback Logout Orders New Order Users Clients M…" at bounding box center [422, 141] width 844 height 282
click at [404, 254] on input "120947" at bounding box center [400, 256] width 170 height 16
type input "120947221"
click at [559, 262] on select "-select- Operating Normally Service/Repairs Needed Replacement Needed Missing" at bounding box center [593, 256] width 169 height 16
select select "0"
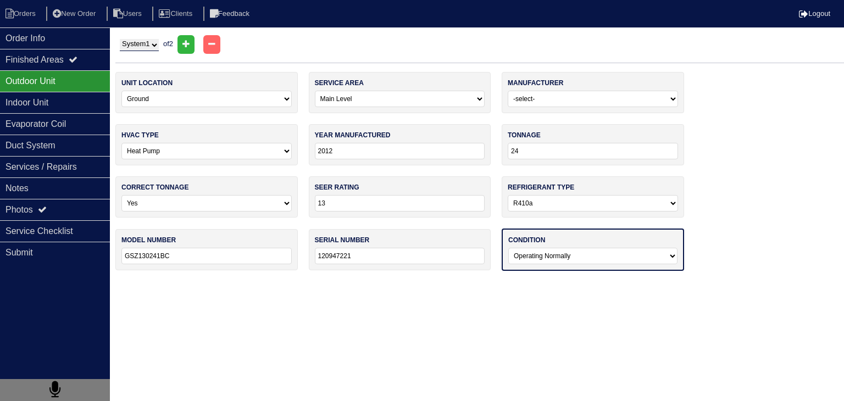
click at [509, 248] on select "-select- Operating Normally Service/Repairs Needed Replacement Needed Missing" at bounding box center [593, 256] width 169 height 16
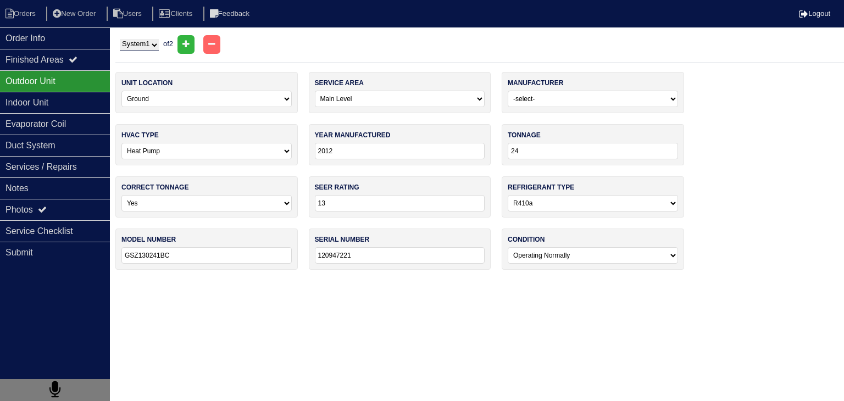
click at [150, 47] on select "System 1 System 2" at bounding box center [139, 45] width 39 height 12
select select "2"
click at [120, 39] on select "System 1 System 2" at bounding box center [139, 45] width 39 height 12
select select
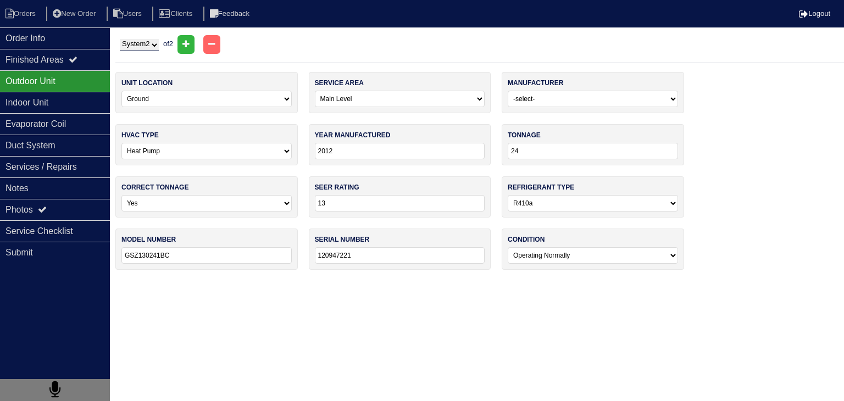
select select
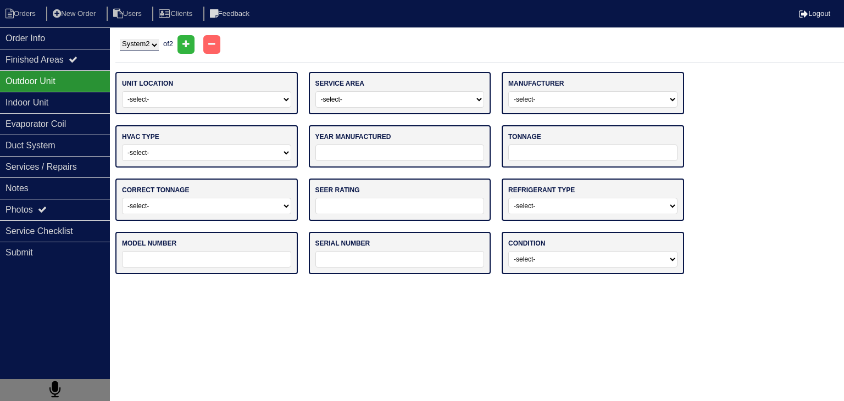
click at [165, 97] on select "-select- Ground Rooftop" at bounding box center [206, 99] width 169 height 16
select select "0"
click at [122, 91] on select "-select- Ground Rooftop" at bounding box center [206, 99] width 169 height 16
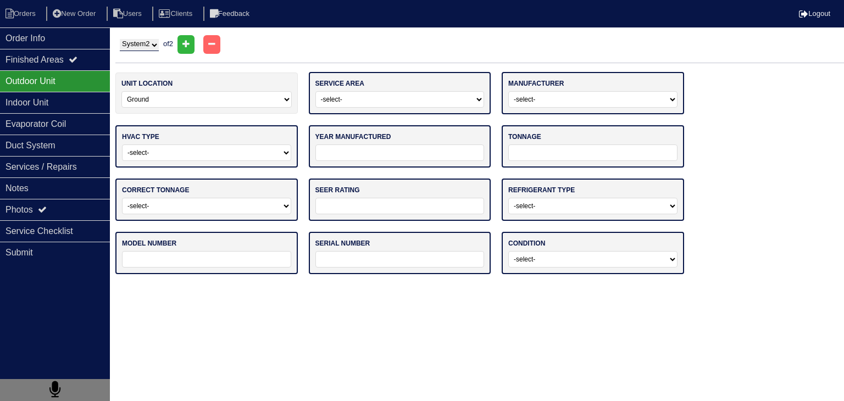
click at [406, 104] on select "-select- Main Level Upstairs Level Lower/Basement Level Other" at bounding box center [400, 99] width 169 height 16
select select "1"
click at [316, 91] on select "-select- Main Level Upstairs Level Lower/Basement Level Other" at bounding box center [400, 99] width 169 height 16
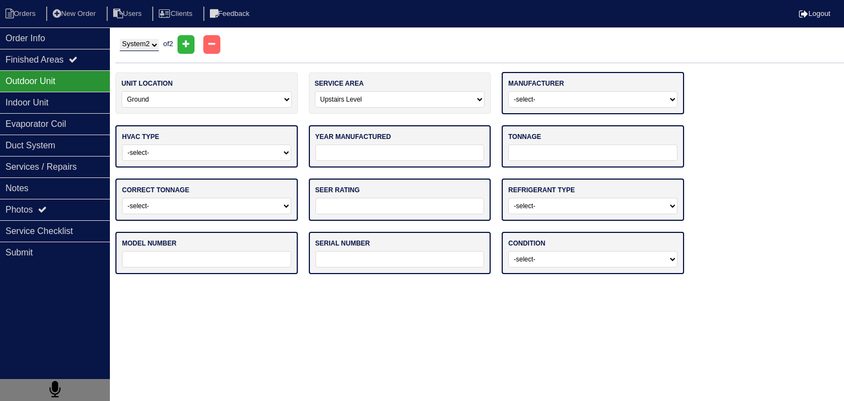
click at [560, 102] on select "-select- ADP Air Quest Air Temp Aire-Flo AirEase Airquest Airtemp Allstyle Aspe…" at bounding box center [593, 99] width 169 height 16
select select "Goodman"
click at [509, 91] on select "-select- ADP Air Quest Air Temp Aire-Flo AirEase Airquest Airtemp Allstyle Aspe…" at bounding box center [593, 99] width 169 height 16
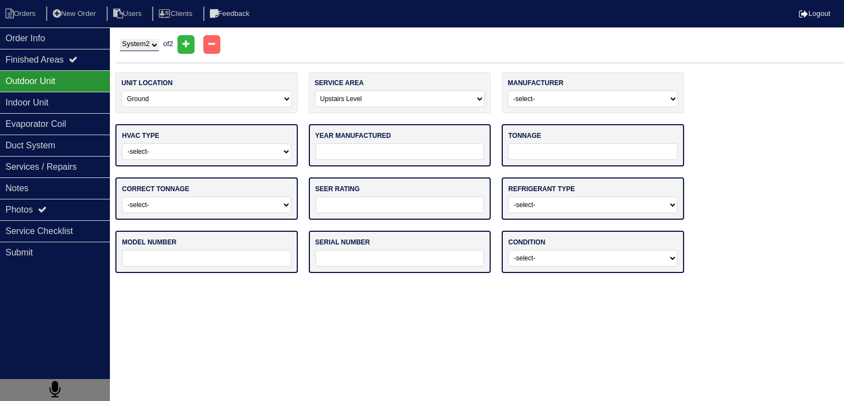
click at [205, 153] on select "-select- Straight Cool Heat Pump Other" at bounding box center [206, 151] width 169 height 16
select select "1"
click at [122, 143] on select "-select- Straight Cool Heat Pump Other" at bounding box center [206, 151] width 169 height 16
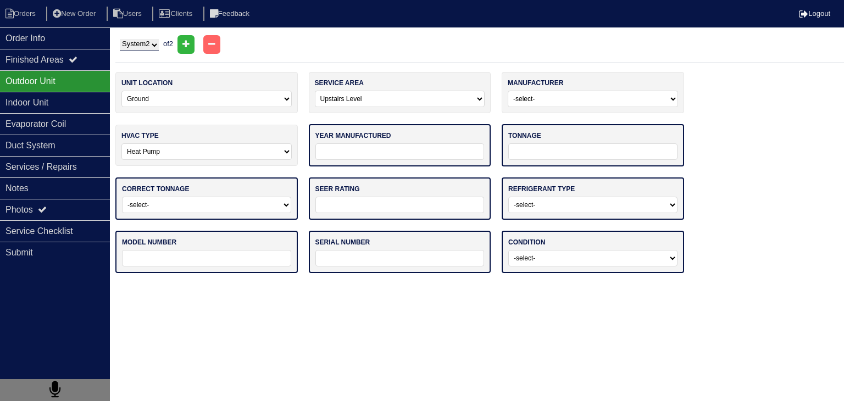
click at [378, 150] on input "tel" at bounding box center [400, 151] width 169 height 16
type input "2012"
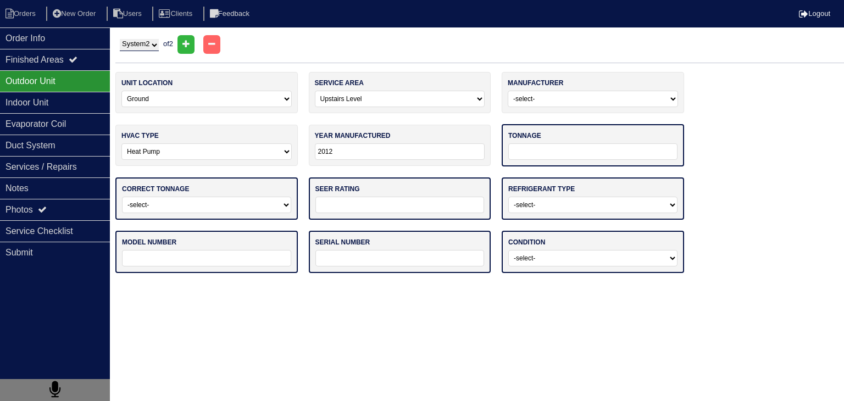
click at [626, 159] on input "tel" at bounding box center [593, 151] width 169 height 16
type input "30"
click at [239, 209] on select "-select- Yes No - Unit Undersized No - Unit Oversized" at bounding box center [206, 204] width 169 height 16
select select "0"
click at [122, 196] on select "-select- Yes No - Unit Undersized No - Unit Oversized" at bounding box center [206, 204] width 169 height 16
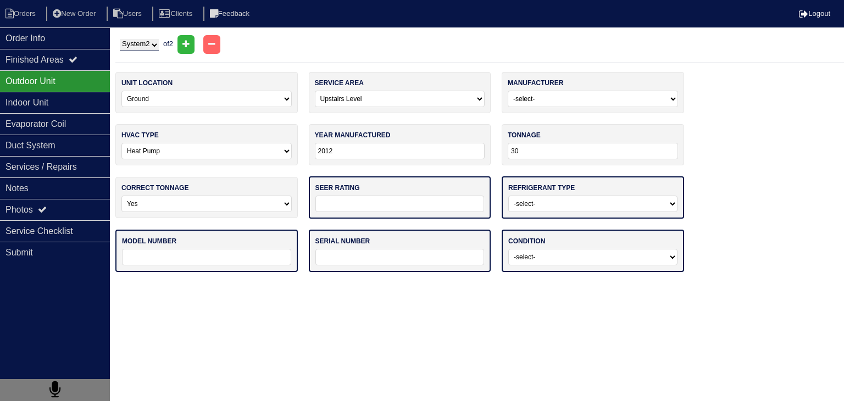
click at [377, 203] on input "tel" at bounding box center [400, 204] width 169 height 16
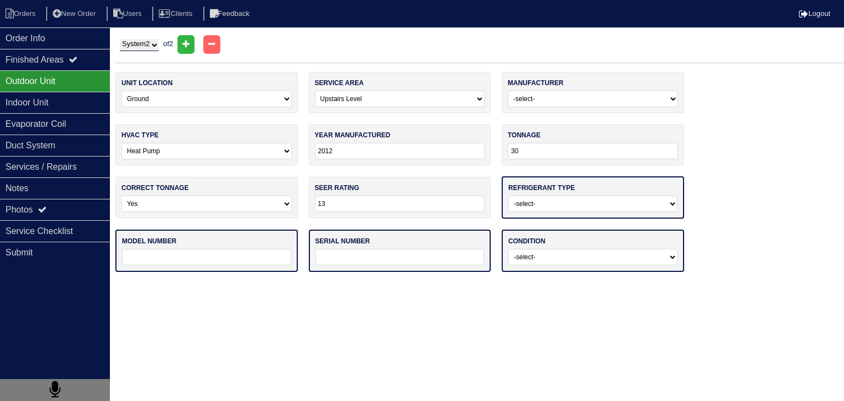
type input "13"
click at [545, 203] on select "-select- R22 R410a Other" at bounding box center [593, 204] width 169 height 16
select select "1"
click at [509, 196] on select "-select- R22 R410a Other" at bounding box center [593, 204] width 169 height 16
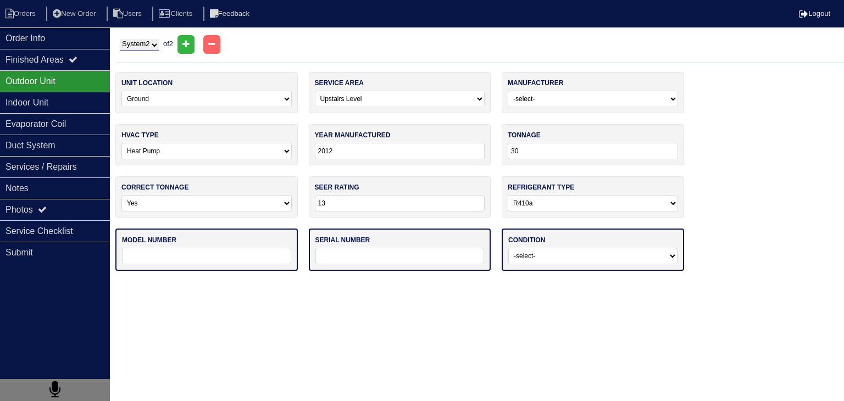
click at [266, 255] on input "text" at bounding box center [206, 256] width 169 height 16
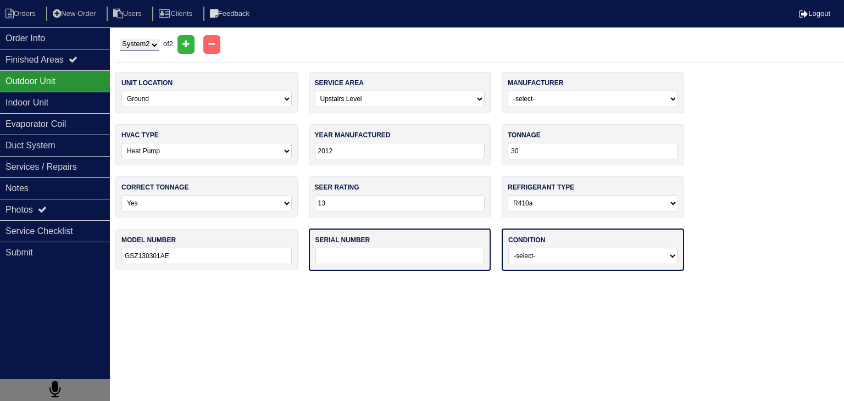
click at [554, 282] on html "Orders New Order Users Clients Feedback Logout Orders New Order Users Clients M…" at bounding box center [422, 141] width 844 height 282
click at [570, 282] on html "Orders New Order Users Clients Feedback Logout Orders New Order Users Clients M…" at bounding box center [422, 141] width 844 height 282
click at [156, 258] on input "GSZ130301AE" at bounding box center [206, 256] width 170 height 16
drag, startPoint x: 153, startPoint y: 257, endPoint x: 159, endPoint y: 258, distance: 6.7
click at [159, 258] on input "GSZ130301AE" at bounding box center [206, 256] width 170 height 16
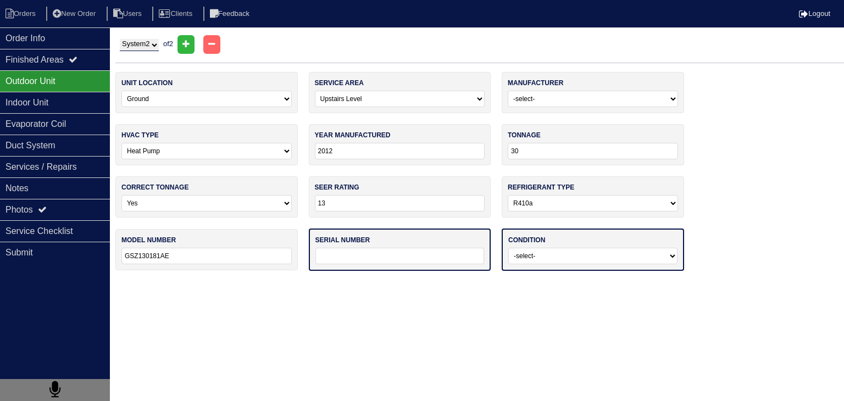
type input "GSZ130181AE"
click at [515, 282] on html "Orders New Order Users Clients Feedback Logout Orders New Order Users Clients M…" at bounding box center [422, 141] width 844 height 282
click at [387, 255] on input "text" at bounding box center [400, 256] width 169 height 16
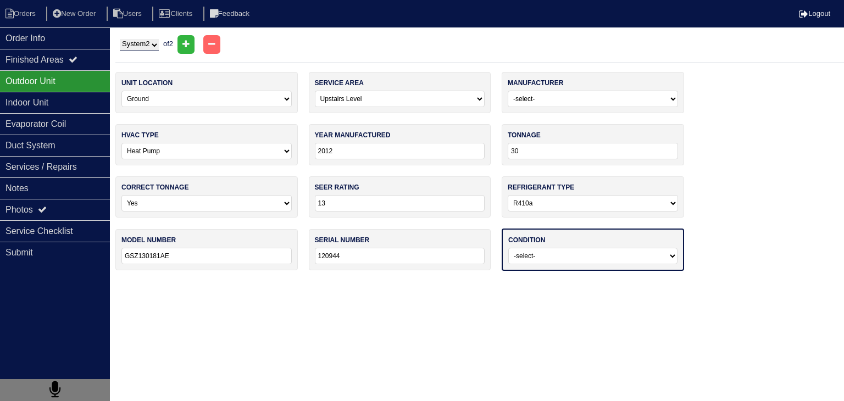
drag, startPoint x: 544, startPoint y: 150, endPoint x: 480, endPoint y: 148, distance: 63.8
click at [480, 148] on div "unit location -select- Ground Rooftop service area -select- Main Level Upstairs…" at bounding box center [479, 177] width 729 height 210
click at [615, 282] on html "Orders New Order Users Clients Feedback Logout Orders New Order Users Clients M…" at bounding box center [422, 141] width 844 height 282
click at [375, 256] on input "120944" at bounding box center [400, 256] width 170 height 16
type input "1209447704"
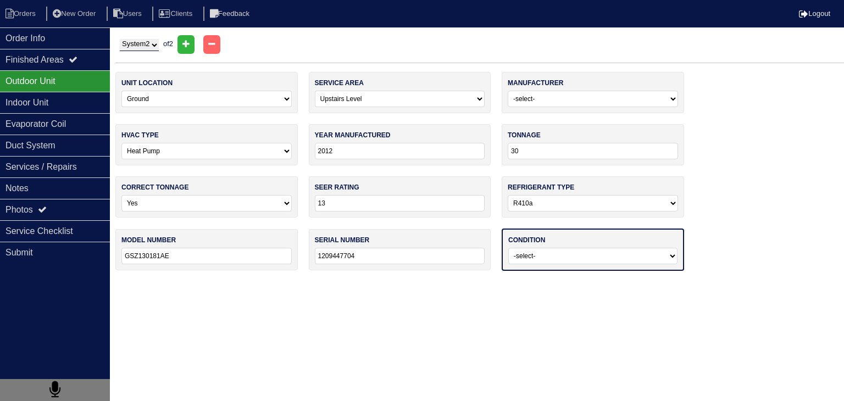
click at [604, 250] on select "-select- Operating Normally Service/Repairs Needed Replacement Needed Missing" at bounding box center [593, 256] width 169 height 16
select select "0"
click at [509, 248] on select "-select- Operating Normally Service/Repairs Needed Replacement Needed Missing" at bounding box center [593, 256] width 169 height 16
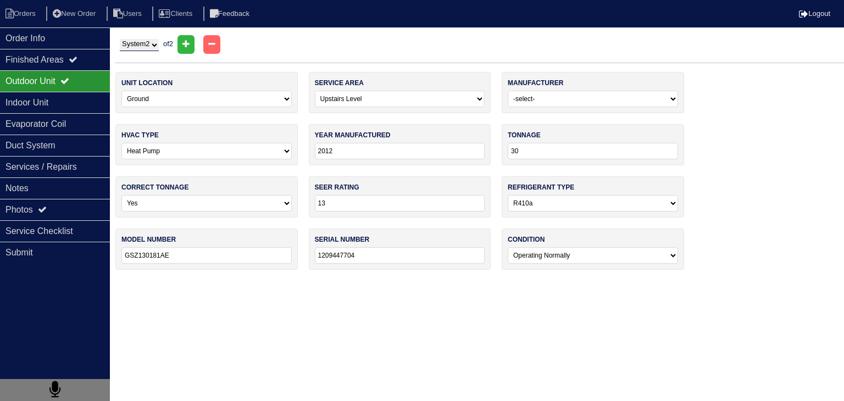
click at [543, 281] on html "Orders New Order Users Clients Feedback Logout Orders New Order Users Clients M…" at bounding box center [422, 140] width 844 height 281
click at [79, 104] on div "Indoor Unit" at bounding box center [55, 102] width 110 height 21
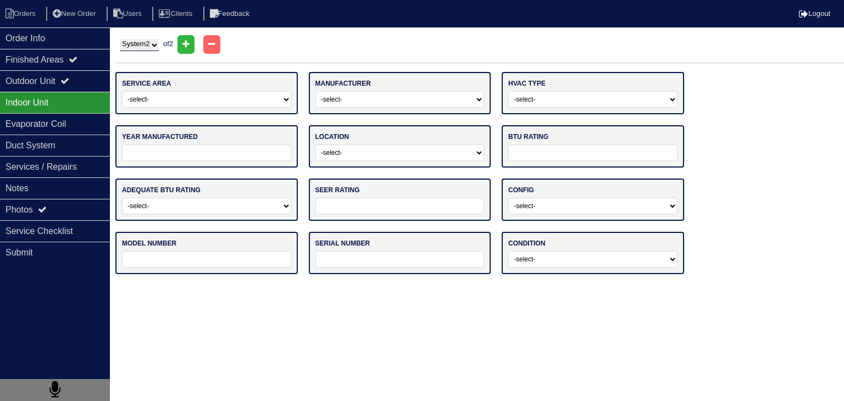
drag, startPoint x: 191, startPoint y: 96, endPoint x: 194, endPoint y: 102, distance: 5.9
click at [191, 97] on select "-select- Main Level Upstairs Level Lower/Basement Level Other" at bounding box center [206, 99] width 169 height 16
click at [122, 91] on select "-select- Main Level Upstairs Level Lower/Basement Level Other" at bounding box center [206, 99] width 169 height 16
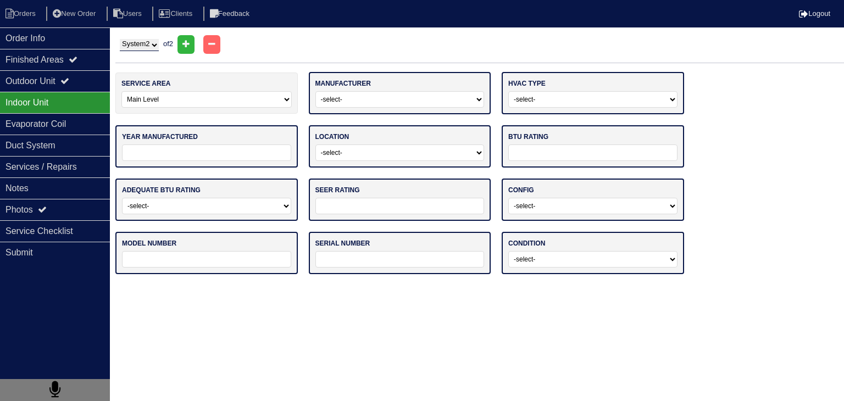
click at [159, 101] on select "-select- Main Level Upstairs Level Lower/Basement Level Other" at bounding box center [206, 99] width 170 height 16
select select "1"
click at [121, 91] on select "-select- Main Level Upstairs Level Lower/Basement Level Other" at bounding box center [206, 99] width 170 height 16
click at [156, 46] on select "System 1 System 2" at bounding box center [139, 45] width 39 height 12
select select "1"
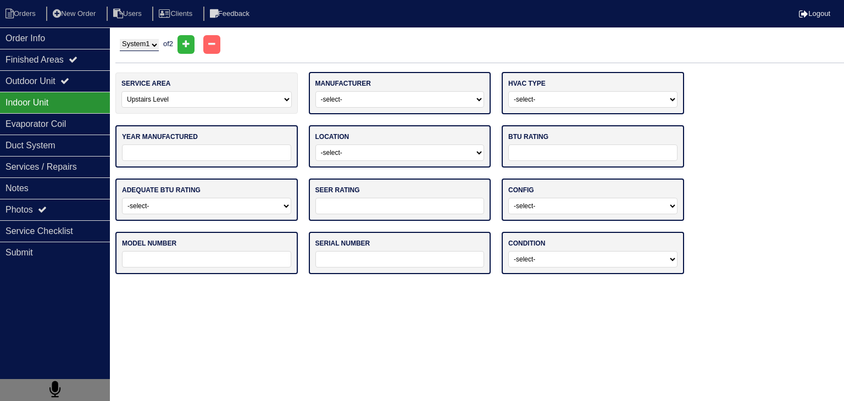
click at [120, 39] on select "System 1 System 2" at bounding box center [139, 45] width 39 height 12
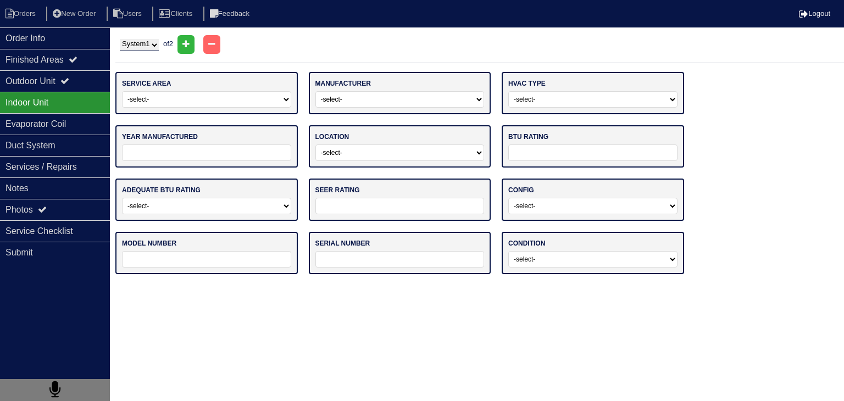
click at [200, 102] on select "-select- Main Level Upstairs Level Lower/Basement Level Other" at bounding box center [206, 99] width 169 height 16
select select "0"
click at [122, 91] on select "-select- Main Level Upstairs Level Lower/Basement Level Other" at bounding box center [206, 99] width 169 height 16
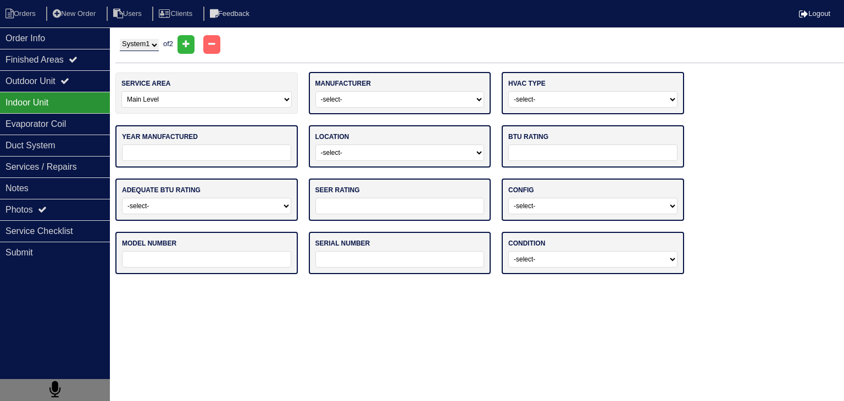
click at [350, 99] on select "-select- ADP Air Quest Air Temp Aire-Flo AirEase Airquest Airtemp Allstyle Aspe…" at bounding box center [400, 99] width 169 height 16
select select "Goodman"
click at [551, 99] on select "-select- Gas Furnace Electric Air Handler Other" at bounding box center [593, 99] width 169 height 16
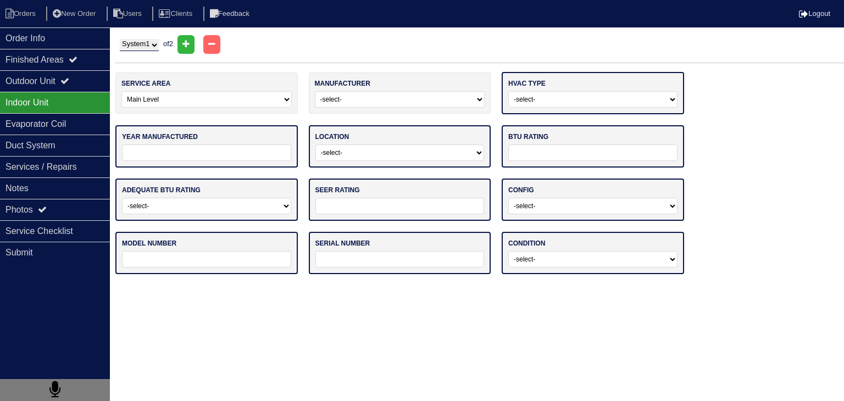
select select "1"
click at [509, 91] on select "-select- Gas Furnace Electric Air Handler Other" at bounding box center [593, 99] width 169 height 16
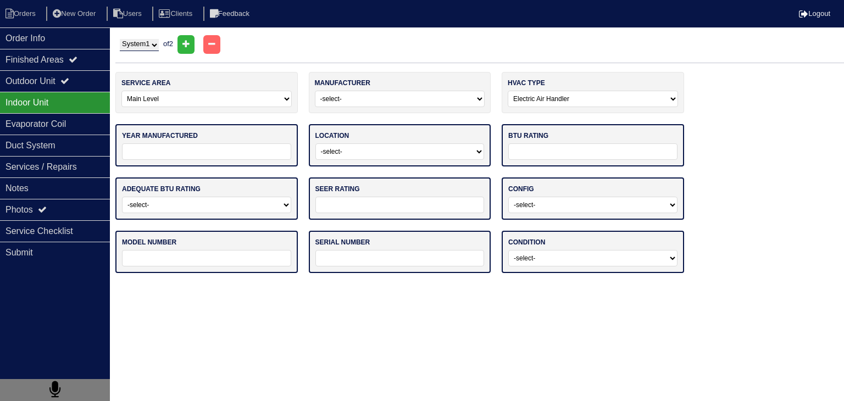
click at [218, 147] on input "tel" at bounding box center [206, 151] width 169 height 16
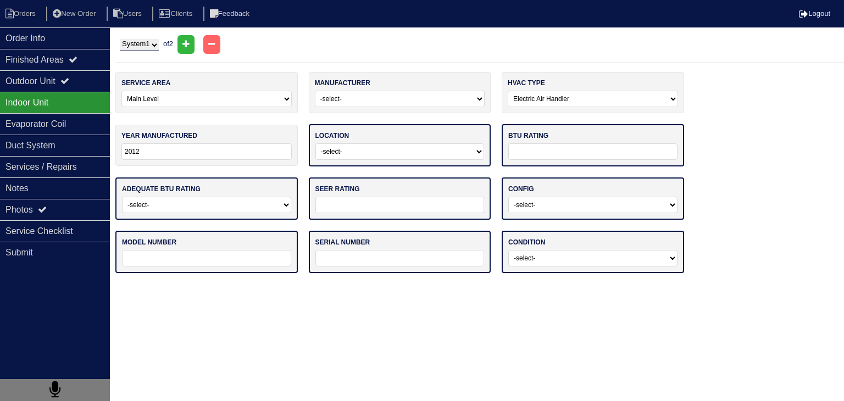
type input "2012"
drag, startPoint x: 347, startPoint y: 147, endPoint x: 355, endPoint y: 158, distance: 13.1
click at [348, 147] on select "-select- Attic Garage Crawl Space Lower Level / Basement Main Closet Upstairs C…" at bounding box center [400, 151] width 169 height 16
select select "2"
click at [316, 143] on select "-select- Attic Garage Crawl Space Lower Level / Basement Main Closet Upstairs C…" at bounding box center [400, 151] width 169 height 16
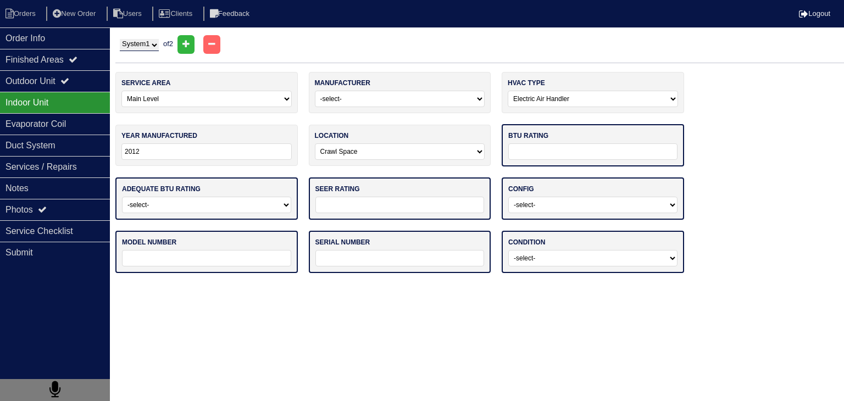
click at [550, 152] on input "text" at bounding box center [593, 151] width 169 height 16
type input "45K"
click at [245, 202] on select "-select- Yes No - Unit Undersized No - Unit Oversized" at bounding box center [206, 204] width 169 height 16
select select "0"
click at [122, 196] on select "-select- Yes No - Unit Undersized No - Unit Oversized" at bounding box center [206, 204] width 169 height 16
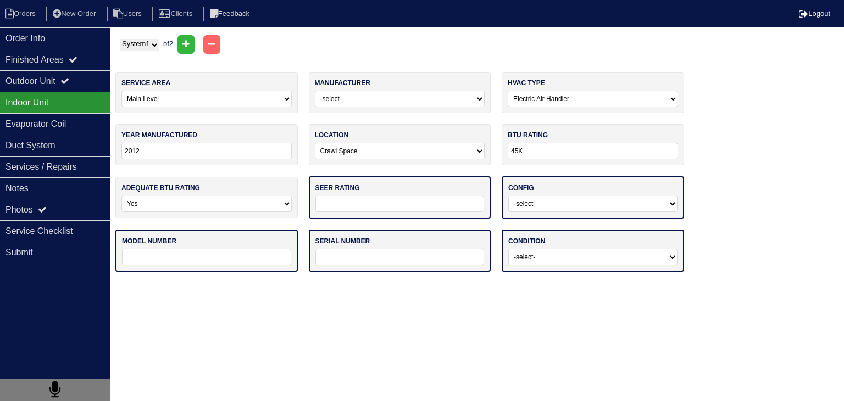
click at [367, 205] on input "text" at bounding box center [400, 204] width 169 height 16
type input "13"
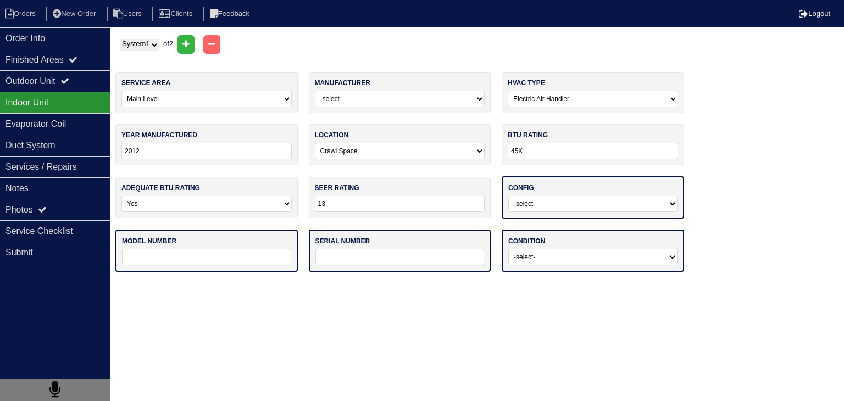
click at [535, 206] on select "-select- Vertical Horizontal" at bounding box center [593, 204] width 169 height 16
select select "1"
click at [509, 196] on select "-select- Vertical Horizontal" at bounding box center [593, 204] width 169 height 16
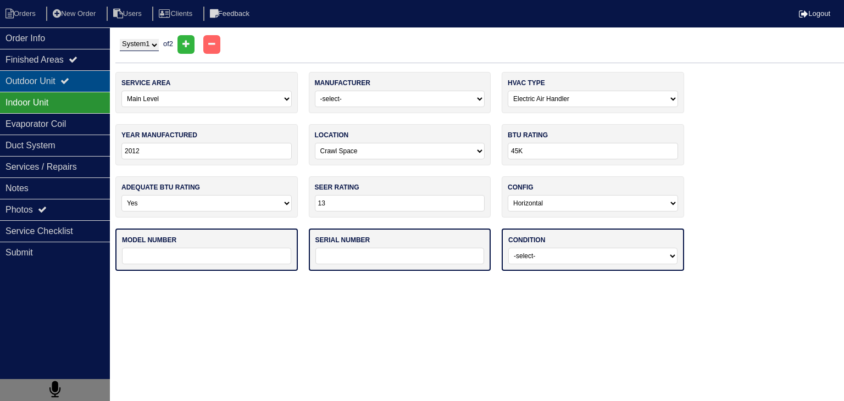
click at [40, 86] on div "Outdoor Unit" at bounding box center [55, 80] width 110 height 21
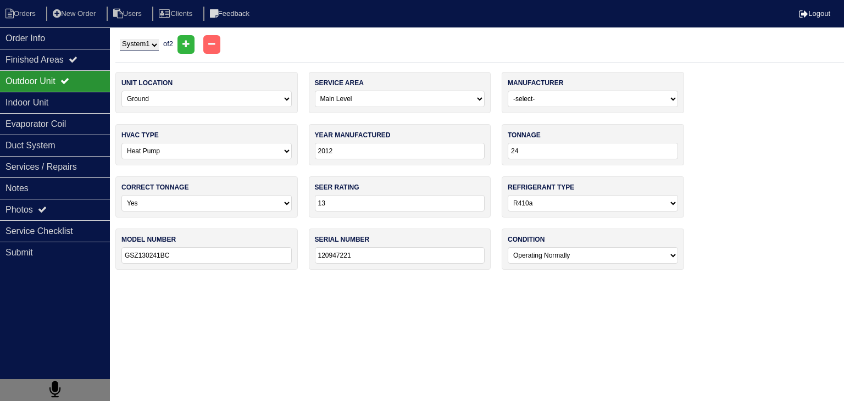
click at [144, 45] on select "System 1 System 2" at bounding box center [139, 45] width 39 height 12
select select "2"
click at [120, 39] on select "System 1 System 2" at bounding box center [139, 45] width 39 height 12
select select "1"
type input "30"
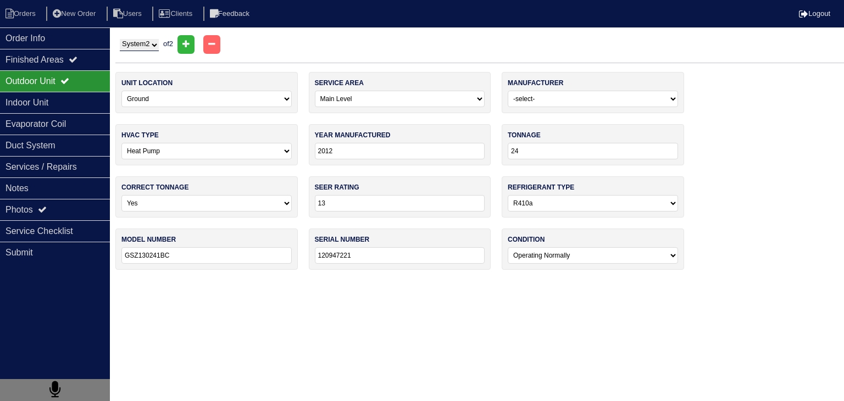
type input "GSZ130181AE"
type input "1209447704"
click at [521, 154] on input "30" at bounding box center [593, 151] width 170 height 16
click at [364, 281] on html "Orders New Order Users Clients Feedback Logout Orders New Order Users Clients M…" at bounding box center [422, 140] width 844 height 281
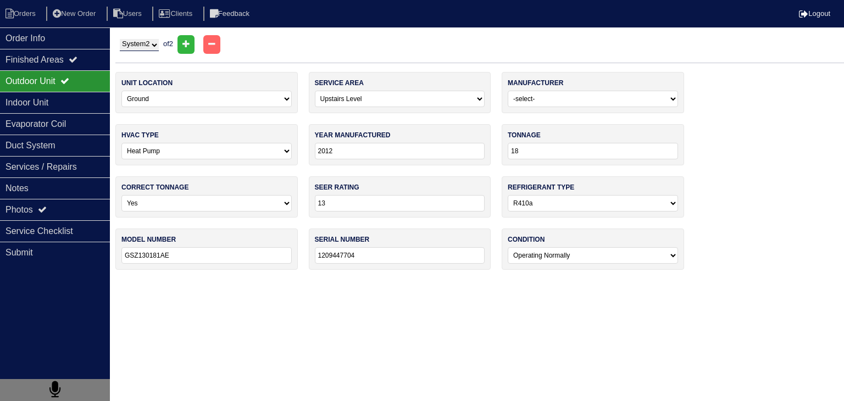
click at [526, 152] on input "18" at bounding box center [593, 151] width 170 height 16
type input "30"
click at [156, 42] on select "System 1 System 2" at bounding box center [139, 45] width 39 height 12
select select "1"
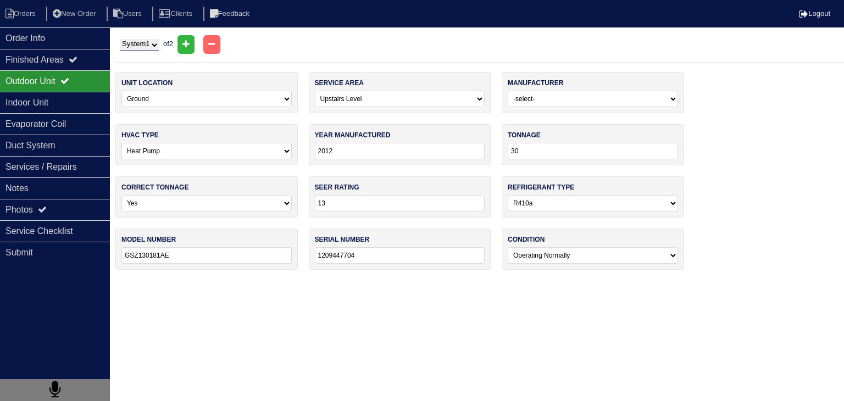
click at [120, 39] on select "System 1 System 2" at bounding box center [139, 45] width 39 height 12
select select "0"
type input "24"
type input "GSZ130241BC"
type input "120947221"
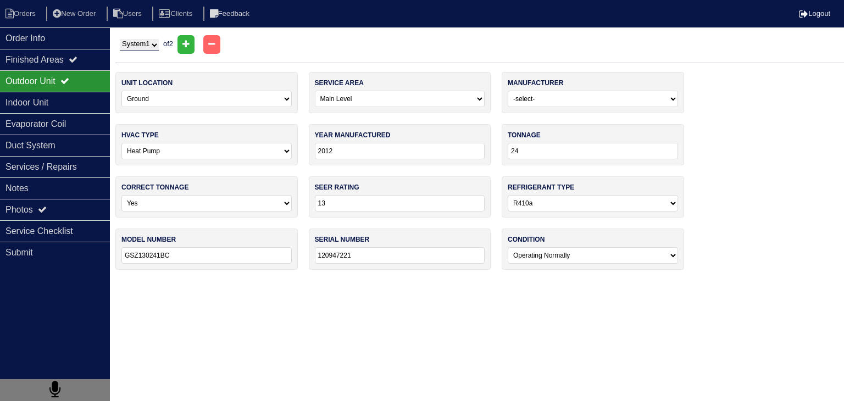
click at [534, 150] on input "24" at bounding box center [593, 151] width 170 height 16
type input "18"
click at [147, 45] on select "System 1 System 2" at bounding box center [139, 45] width 39 height 12
select select "2"
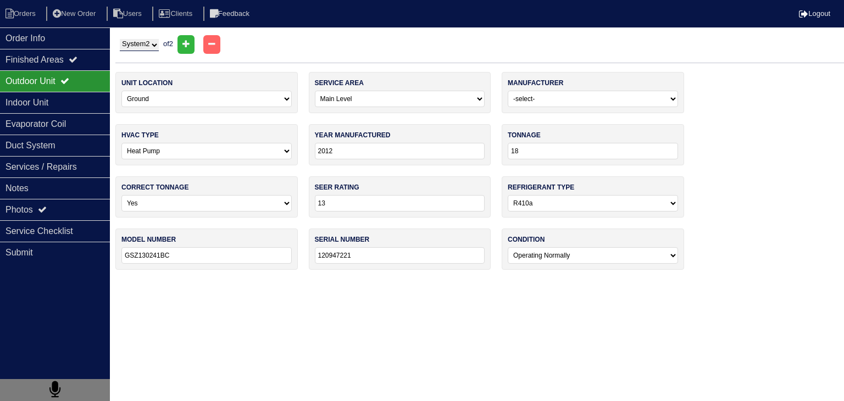
click at [120, 39] on select "System 1 System 2" at bounding box center [139, 45] width 39 height 12
select select "1"
type input "30"
type input "GSZ130181AE"
type input "1209447704"
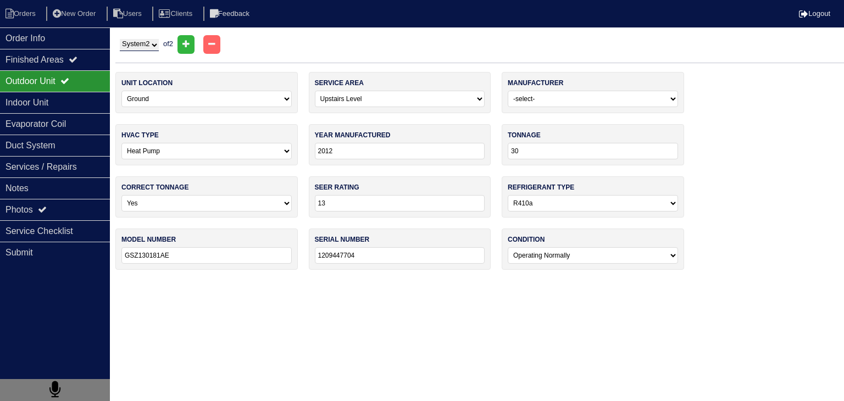
drag, startPoint x: 526, startPoint y: 153, endPoint x: 479, endPoint y: 153, distance: 46.2
click at [479, 153] on div "unit location -select- Ground Rooftop service area -select- Main Level Upstairs…" at bounding box center [479, 176] width 729 height 209
type input "24"
click at [405, 281] on html "Orders New Order Users Clients Feedback Logout Orders New Order Users Clients M…" at bounding box center [422, 140] width 844 height 281
click at [62, 109] on div "Indoor Unit" at bounding box center [55, 102] width 110 height 21
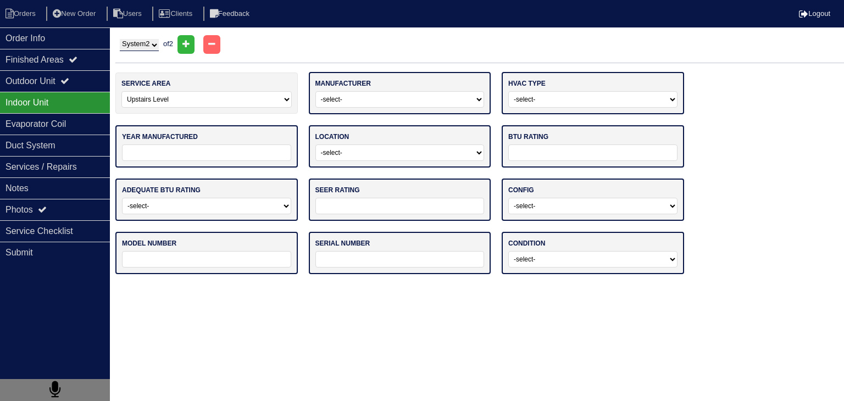
click at [159, 46] on select "System 1 System 2" at bounding box center [139, 45] width 39 height 12
select select "1"
click at [120, 39] on select "System 1 System 2" at bounding box center [139, 45] width 39 height 12
select select "0"
select select "Goodman"
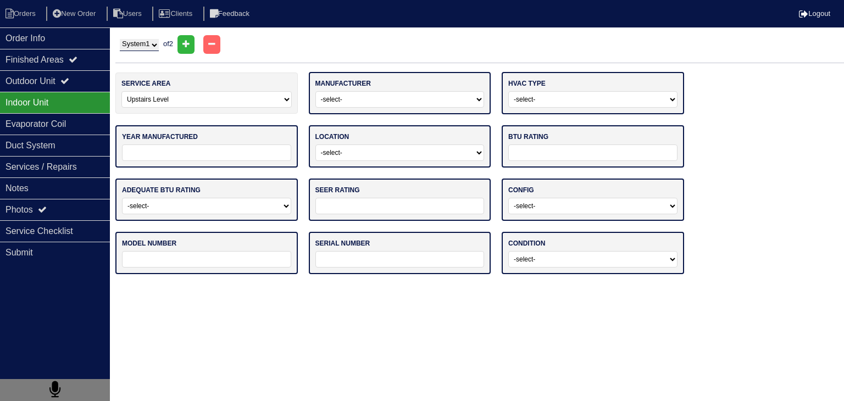
select select "1"
type input "2012"
select select "2"
type input "45K"
select select "0"
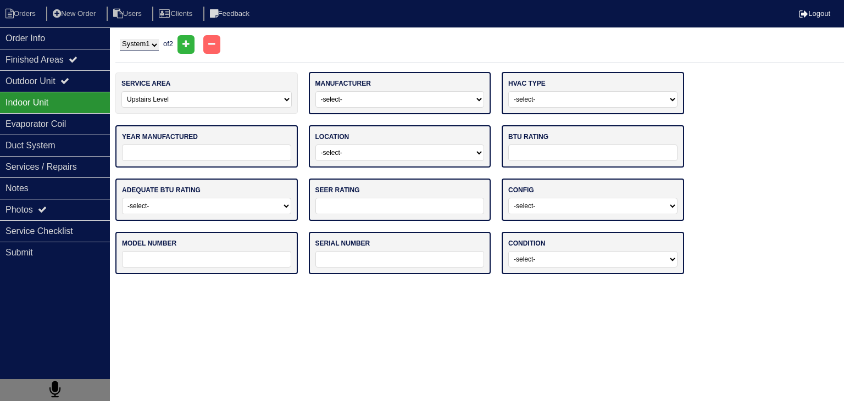
type input "13"
select select "1"
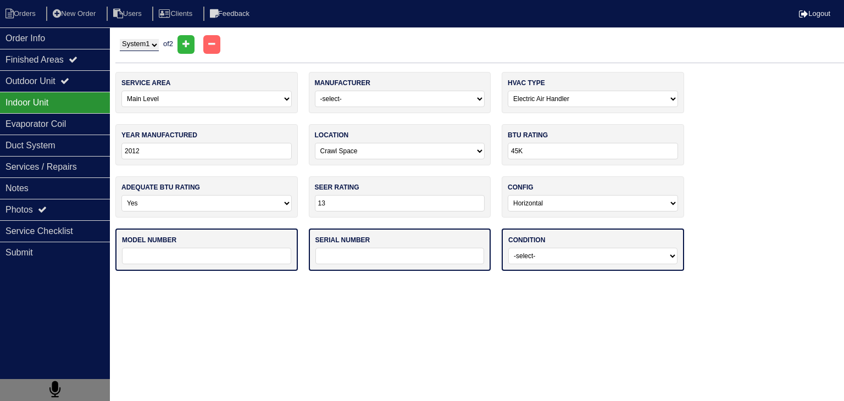
click at [402, 282] on html "Orders New Order Users Clients Feedback Logout Orders New Order Users Clients M…" at bounding box center [422, 141] width 844 height 282
click at [210, 258] on input "text" at bounding box center [206, 256] width 169 height 16
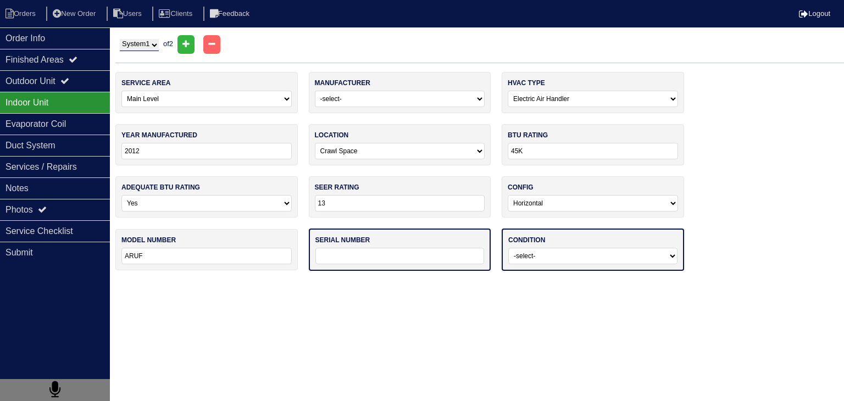
click at [193, 253] on input "ARUF" at bounding box center [206, 256] width 170 height 16
click at [413, 282] on html "Orders New Order Users Clients Feedback Logout Orders New Order Users Clients M…" at bounding box center [422, 141] width 844 height 282
click at [188, 255] on input "ARUF18" at bounding box center [206, 256] width 170 height 16
type input "ARUF18B14AA"
click at [534, 282] on html "Orders New Order Users Clients Feedback Logout Orders New Order Users Clients M…" at bounding box center [422, 141] width 844 height 282
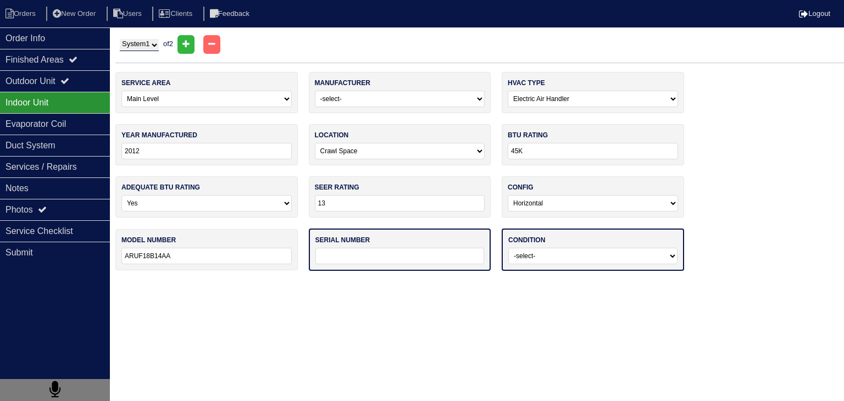
click at [409, 259] on input "text" at bounding box center [400, 256] width 169 height 16
click at [628, 256] on select "-select- Operating Normally Service/Repairs Needed Replacement Needed Missing" at bounding box center [593, 256] width 169 height 16
select select "0"
click at [509, 248] on select "-select- Operating Normally Service/Repairs Needed Replacement Needed Missing" at bounding box center [593, 256] width 169 height 16
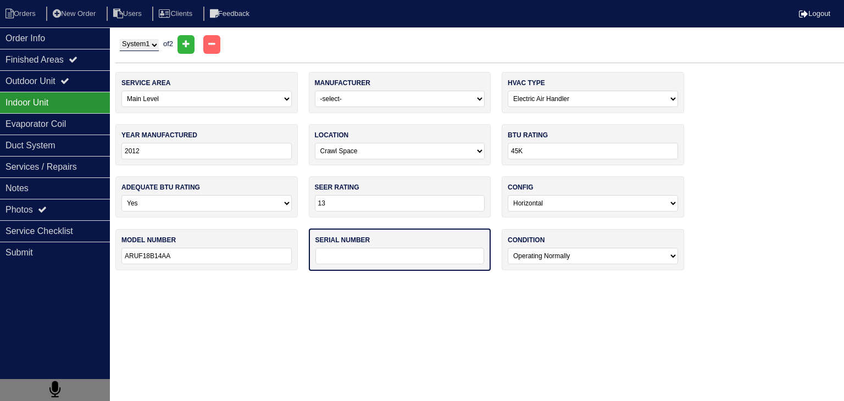
click at [610, 282] on html "Orders New Order Users Clients Feedback Logout Orders New Order Users Clients M…" at bounding box center [422, 141] width 844 height 282
click at [358, 254] on input "text" at bounding box center [400, 256] width 169 height 16
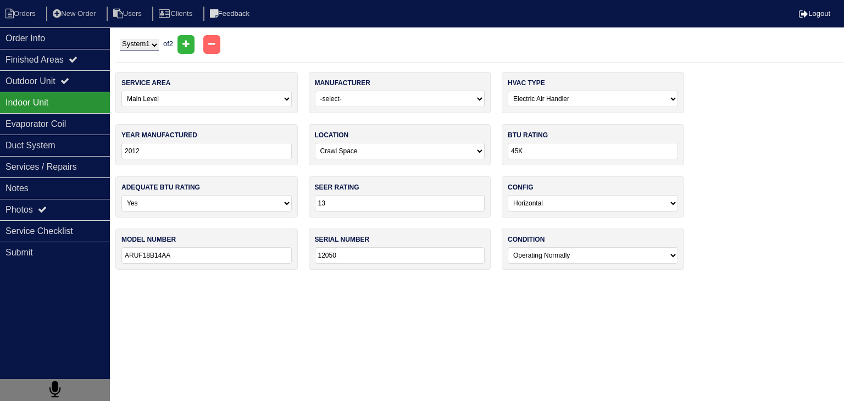
click at [605, 281] on html "Orders New Order Users Clients Feedback Logout Orders New Order Users Clients M…" at bounding box center [422, 140] width 844 height 281
click at [363, 258] on input "12050" at bounding box center [400, 255] width 170 height 16
type input "1205019907"
click at [406, 281] on html "Orders New Order Users Clients Feedback Logout Orders New Order Users Clients M…" at bounding box center [422, 140] width 844 height 281
click at [136, 45] on select "System 1 System 2" at bounding box center [139, 45] width 39 height 12
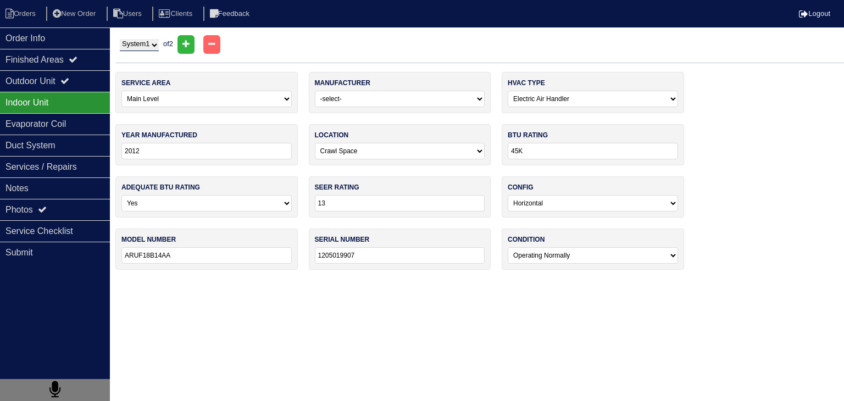
select select "2"
click at [120, 39] on select "System 1 System 2" at bounding box center [139, 45] width 39 height 12
select select "1"
select select
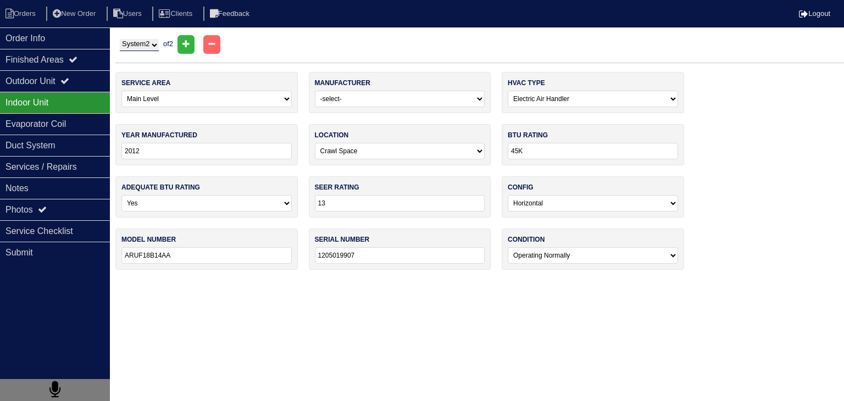
select select
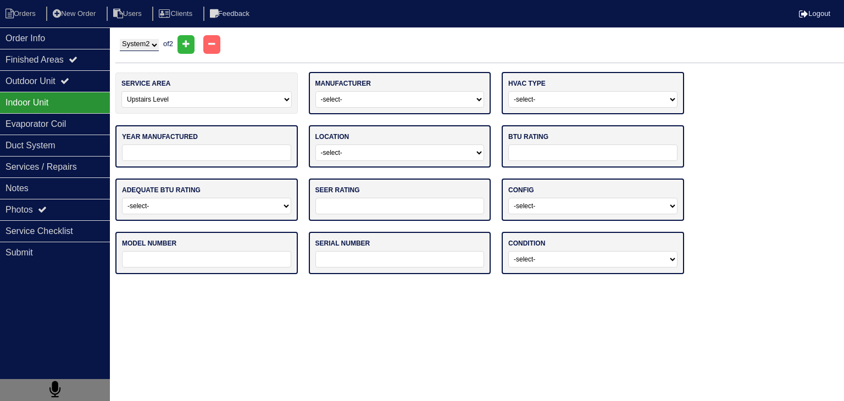
click at [759, 116] on div "service area -select- Main Level Upstairs Level Lower/Basement Level Other manu…" at bounding box center [479, 178] width 729 height 213
click at [174, 258] on input "text" at bounding box center [206, 259] width 169 height 16
type input "ARUF24B14BA"
click at [356, 258] on input "text" at bounding box center [400, 259] width 169 height 16
drag, startPoint x: 628, startPoint y: 351, endPoint x: 637, endPoint y: 357, distance: 10.7
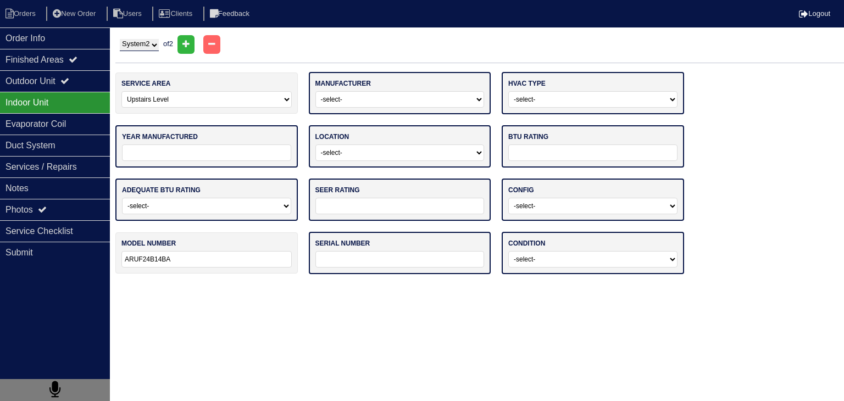
click at [629, 285] on html "Orders New Order Users Clients Feedback Logout Orders New Order Users Clients M…" at bounding box center [422, 142] width 844 height 285
click at [364, 258] on input "text" at bounding box center [400, 259] width 169 height 16
click at [549, 285] on html "Orders New Order Users Clients Feedback Logout Orders New Order Users Clients M…" at bounding box center [422, 142] width 844 height 285
click at [347, 260] on input "120" at bounding box center [400, 259] width 170 height 16
type input "12060868"
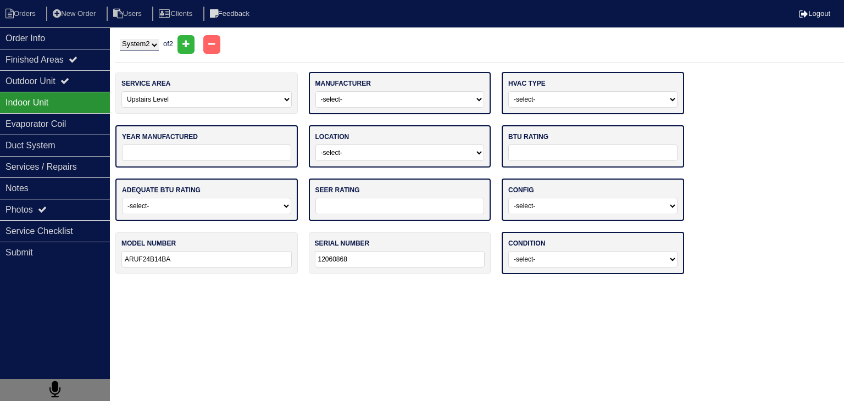
click at [577, 258] on select "-select- Operating Normally Service/Repairs Needed Replacement Needed Missing" at bounding box center [593, 259] width 169 height 16
select select "0"
click at [509, 251] on select "-select- Operating Normally Service/Repairs Needed Replacement Needed Missing" at bounding box center [593, 259] width 169 height 16
click at [592, 210] on select "-select- Vertical Horizontal" at bounding box center [593, 206] width 169 height 16
select select "1"
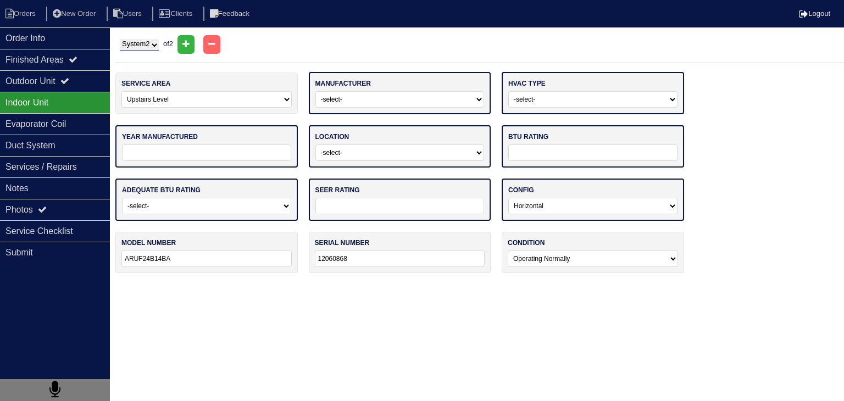
click at [509, 198] on select "-select- Vertical Horizontal" at bounding box center [593, 206] width 169 height 16
click at [423, 205] on input "text" at bounding box center [400, 206] width 169 height 16
type input "13"
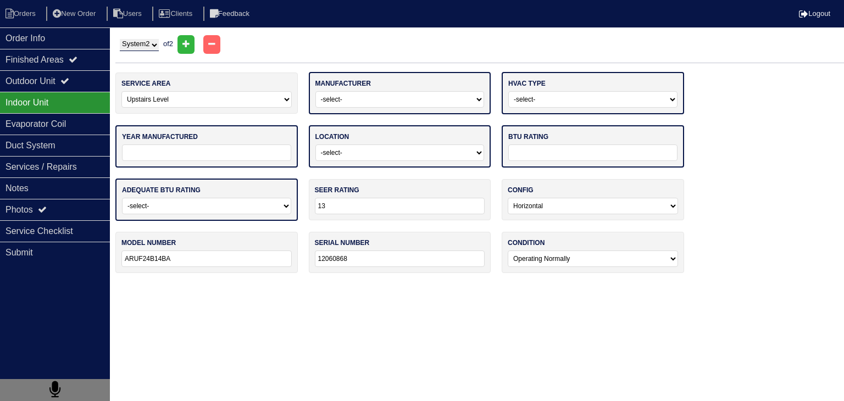
click at [269, 207] on select "-select- Yes No - Unit Undersized No - Unit Oversized" at bounding box center [206, 206] width 169 height 16
select select "0"
click at [122, 198] on select "-select- Yes No - Unit Undersized No - Unit Oversized" at bounding box center [206, 206] width 169 height 16
click at [528, 148] on input "text" at bounding box center [593, 153] width 169 height 16
type input "45K"
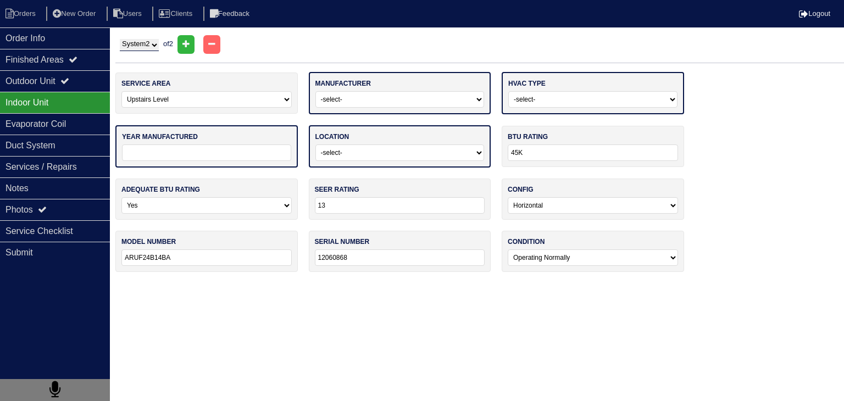
click at [395, 150] on select "-select- Attic Garage Crawl Space Lower Level / Basement Main Closet Upstairs C…" at bounding box center [400, 153] width 169 height 16
select select "0"
click at [316, 145] on select "-select- Attic Garage Crawl Space Lower Level / Basement Main Closet Upstairs C…" at bounding box center [400, 153] width 169 height 16
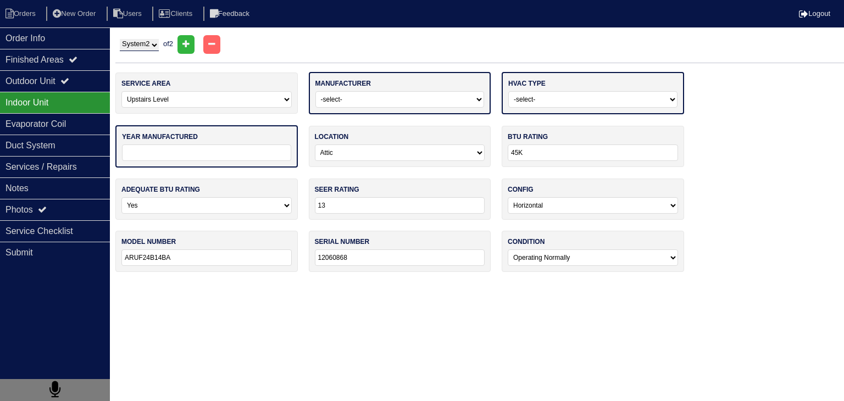
click at [254, 156] on input "tel" at bounding box center [206, 153] width 169 height 16
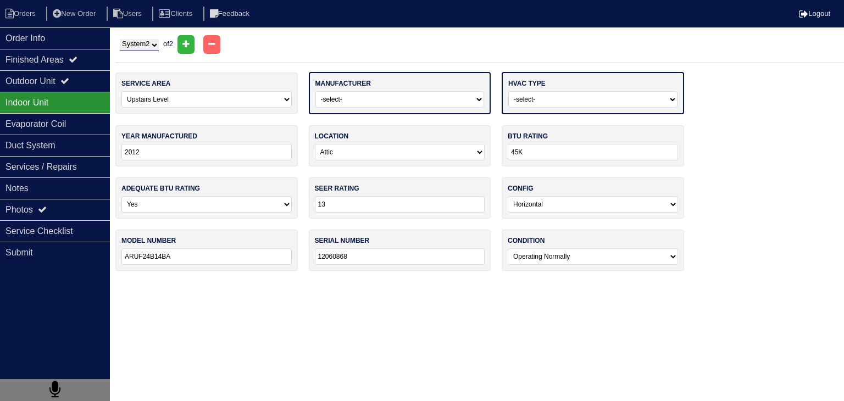
type input "2012"
click at [589, 99] on select "-select- Gas Furnace Electric Air Handler Other" at bounding box center [593, 99] width 169 height 16
select select "1"
click at [509, 91] on select "-select- Gas Furnace Electric Air Handler Other" at bounding box center [593, 99] width 169 height 16
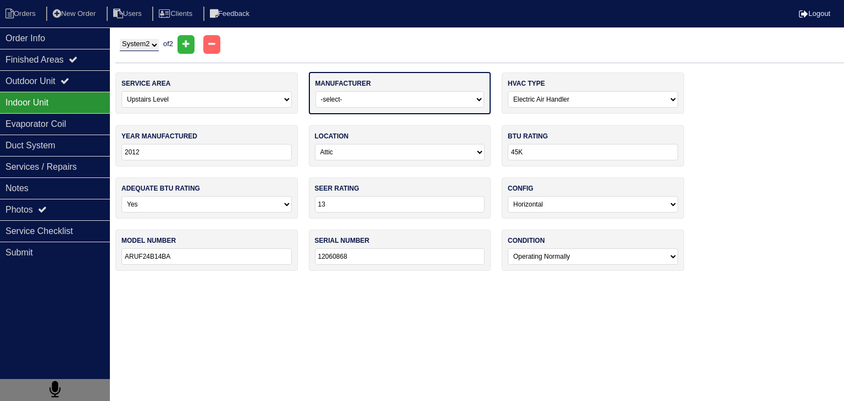
click at [403, 104] on select "-select- ADP Air Quest Air Temp Aire-Flo AirEase Airquest Airtemp Allstyle Aspe…" at bounding box center [400, 99] width 169 height 16
click at [412, 103] on select "-select- ADP Air Quest Air Temp Aire-Flo AirEase Airquest Airtemp Allstyle Aspe…" at bounding box center [400, 99] width 169 height 16
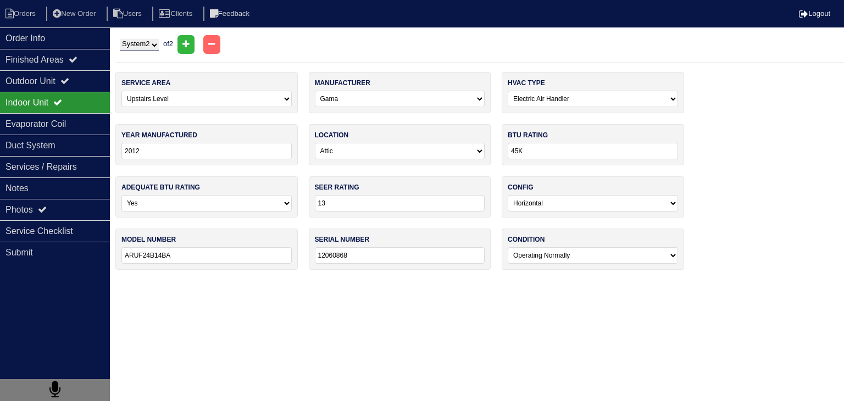
select select "Goodman"
click at [285, 100] on select "-select- Main Level Upstairs Level Lower/Basement Level Other" at bounding box center [206, 99] width 170 height 16
click at [468, 30] on html "Orders New Order Users Clients Feedback Logout Orders New Order Users Clients M…" at bounding box center [422, 140] width 844 height 281
click at [79, 124] on div "Evaporator Coil" at bounding box center [55, 123] width 110 height 21
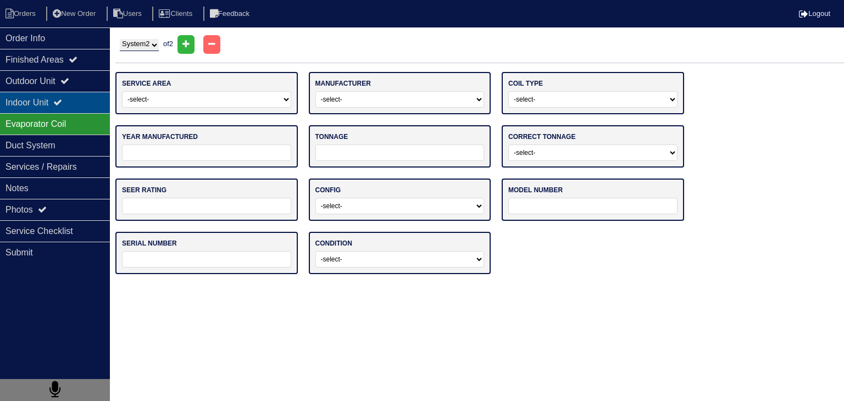
click at [54, 102] on div "Indoor Unit" at bounding box center [55, 102] width 110 height 21
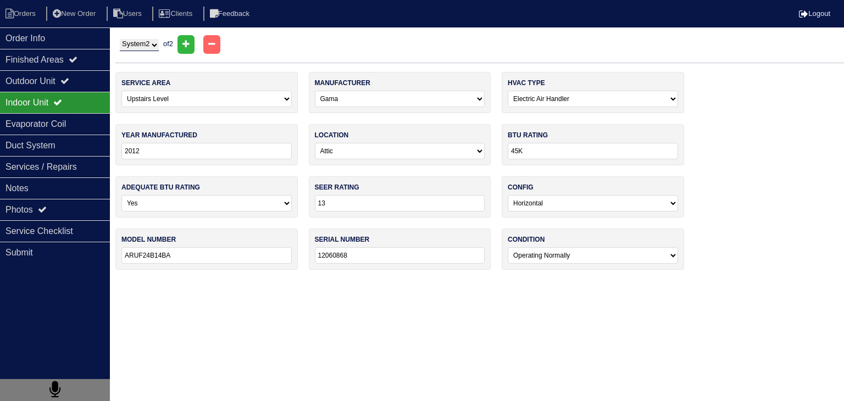
click at [195, 261] on input "ARUF24B14BA" at bounding box center [206, 255] width 170 height 16
click at [33, 123] on div "Evaporator Coil" at bounding box center [55, 123] width 110 height 21
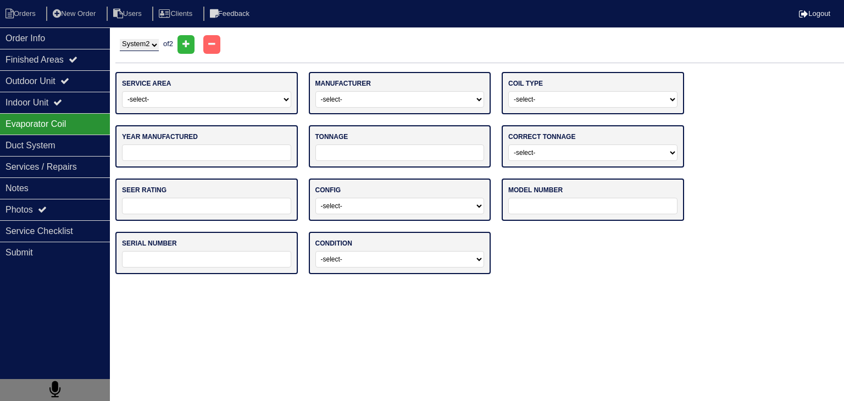
click at [548, 204] on input "text" at bounding box center [593, 206] width 169 height 16
paste input "ARUF24B14BA"
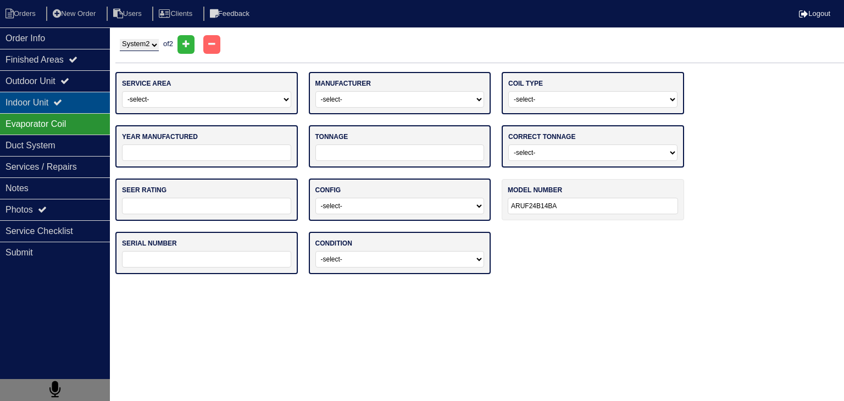
type input "ARUF24B14BA"
click at [85, 107] on div "Indoor Unit" at bounding box center [55, 102] width 110 height 21
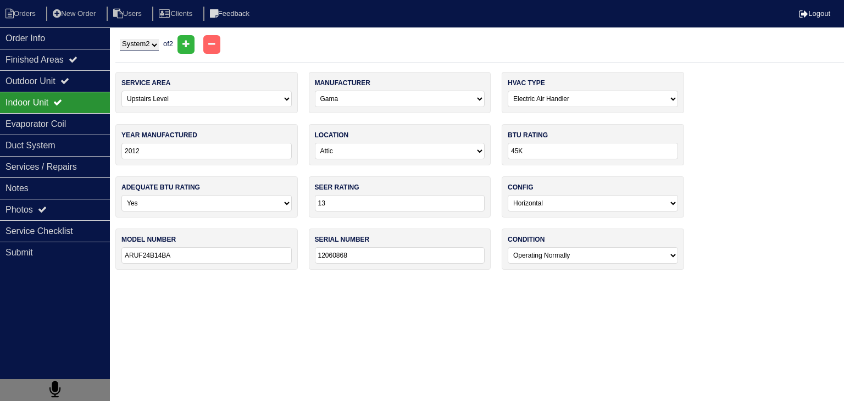
click at [367, 259] on input "12060868" at bounding box center [400, 255] width 170 height 16
drag, startPoint x: 53, startPoint y: 124, endPoint x: 66, endPoint y: 126, distance: 13.3
click at [53, 124] on div "Evaporator Coil" at bounding box center [55, 123] width 110 height 21
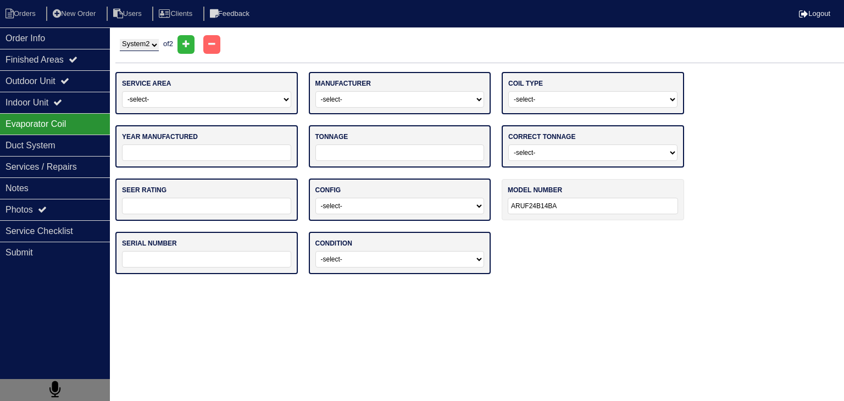
click at [203, 255] on input "text" at bounding box center [206, 259] width 169 height 16
paste input "12060868"
type input "12060868"
click at [378, 255] on select "-select- Operating Normally Service/Repairs Needed Replacement Needed Missing" at bounding box center [400, 259] width 169 height 16
select select "0"
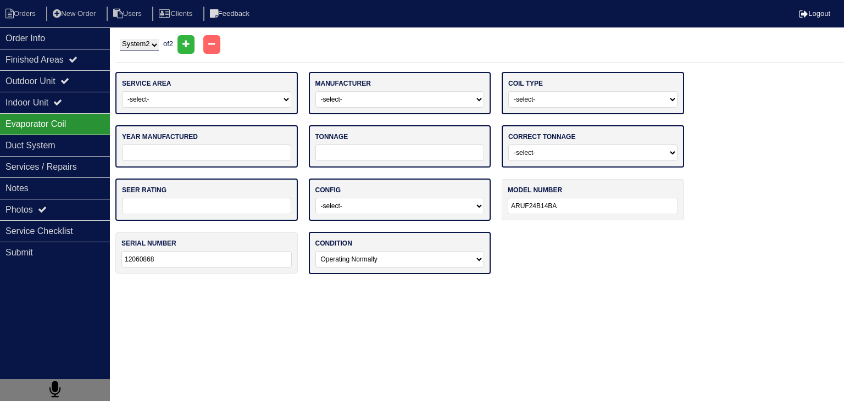
click at [316, 251] on select "-select- Operating Normally Service/Repairs Needed Replacement Needed Missing" at bounding box center [400, 259] width 169 height 16
click at [358, 209] on select "-select- Vertical Horizontal" at bounding box center [400, 206] width 169 height 16
select select "1"
click at [316, 198] on select "-select- Vertical Horizontal" at bounding box center [400, 206] width 169 height 16
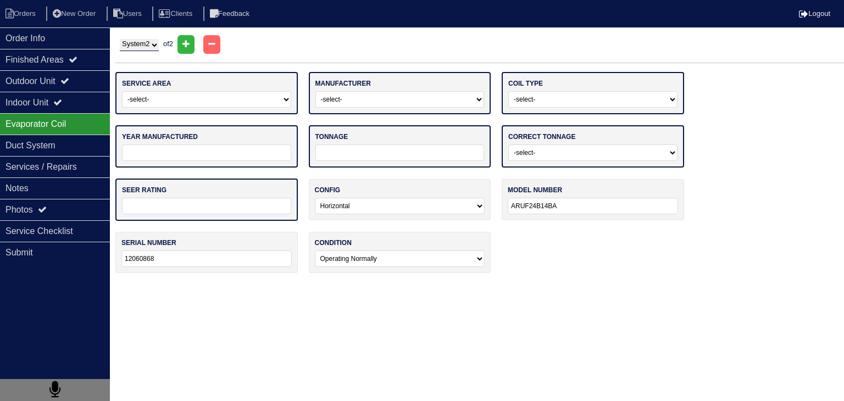
click at [266, 211] on input "text" at bounding box center [206, 206] width 169 height 16
type input "13"
click at [360, 156] on input "tel" at bounding box center [400, 153] width 169 height 16
type input "24"
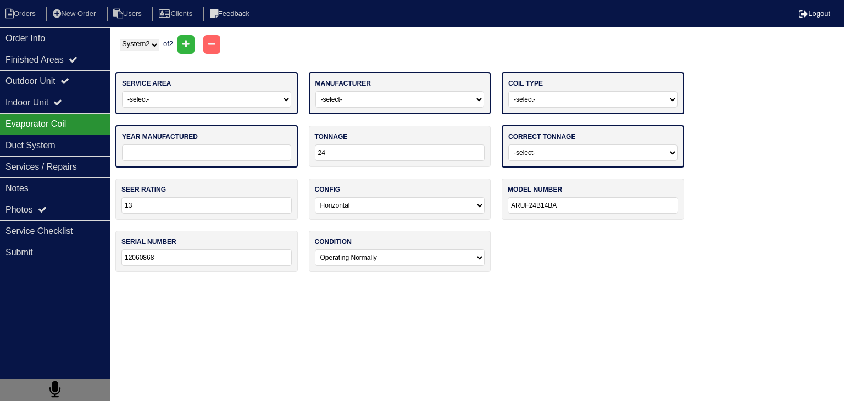
click at [532, 149] on select "-select- Yes No - Unit Undersized No - Unit Oversized" at bounding box center [593, 153] width 169 height 16
select select "0"
click at [509, 145] on select "-select- Yes No - Unit Undersized No - Unit Oversized" at bounding box center [593, 153] width 169 height 16
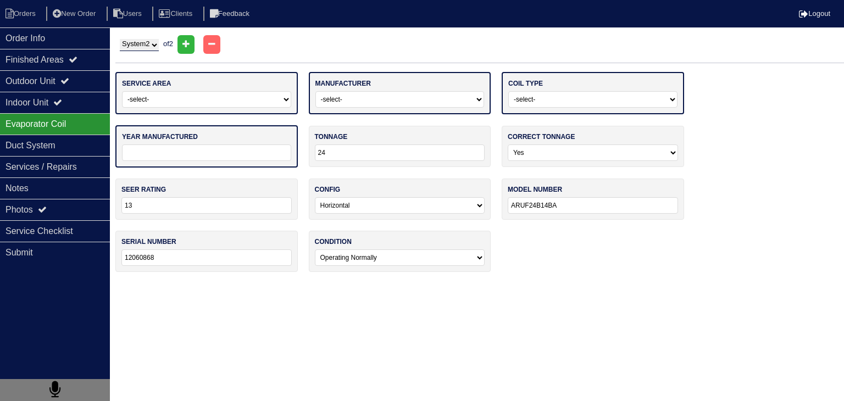
click at [246, 156] on input "tel" at bounding box center [206, 153] width 169 height 16
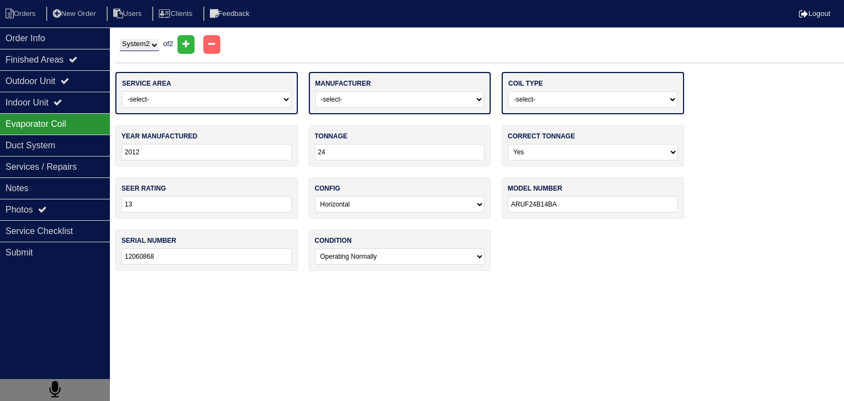
type input "2012"
drag, startPoint x: 550, startPoint y: 96, endPoint x: 551, endPoint y: 104, distance: 7.8
click at [550, 98] on select "-select- Straight Cool Air Handler Other" at bounding box center [593, 99] width 169 height 16
select select "1"
click at [509, 91] on select "-select- Straight Cool Air Handler Other" at bounding box center [593, 99] width 169 height 16
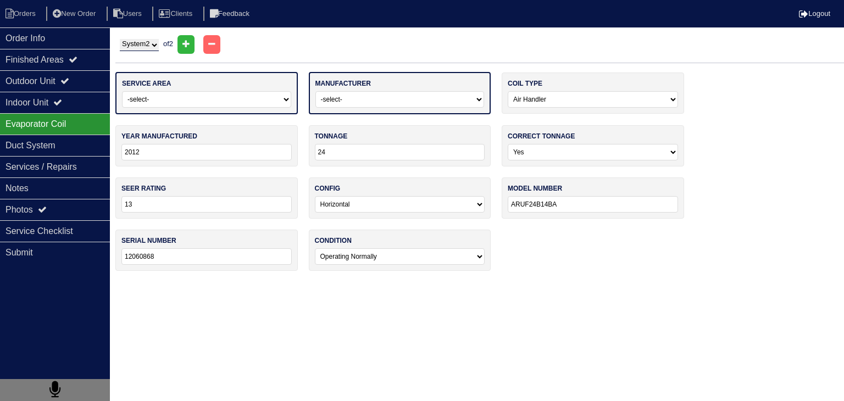
click at [410, 100] on select "-select- ADP Air Quest Air Temp Aire-Flo AirEase Airquest Airtemp Allstyle Aspe…" at bounding box center [400, 99] width 169 height 16
select select "Goodman"
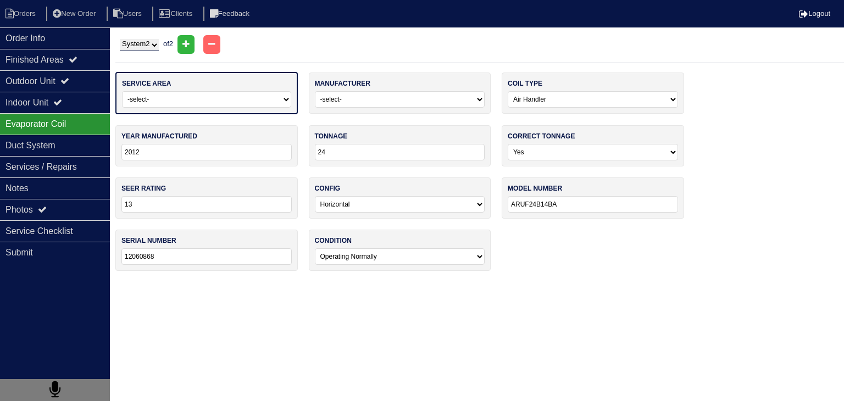
click at [212, 100] on select "-select- Main Level Upstairs Level Lower/Basement Level Other" at bounding box center [206, 99] width 169 height 16
select select "1"
click at [122, 91] on select "-select- Main Level Upstairs Level Lower/Basement Level Other" at bounding box center [206, 99] width 169 height 16
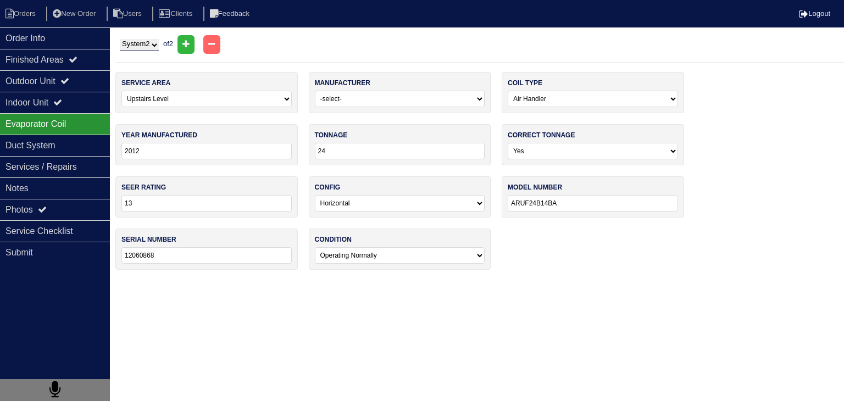
drag, startPoint x: 152, startPoint y: 41, endPoint x: 154, endPoint y: 46, distance: 5.7
click at [152, 42] on select "System 1 System 2" at bounding box center [139, 45] width 39 height 12
select select "1"
click at [120, 39] on select "System 1 System 2" at bounding box center [139, 45] width 39 height 12
select select "0"
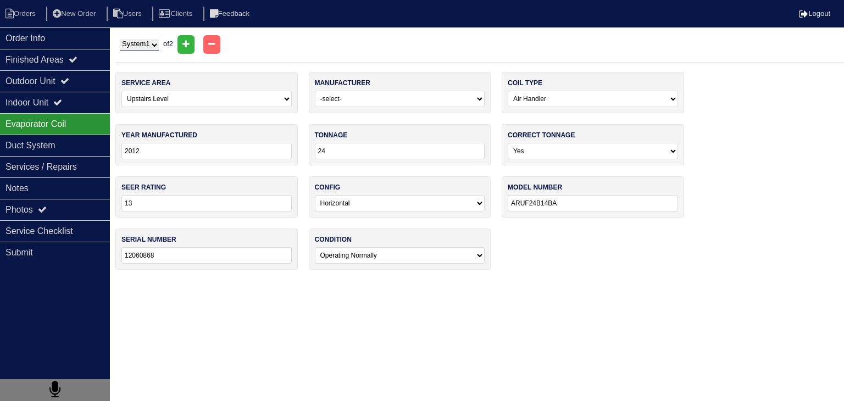
select select "2"
type input "ARUF18B14AA"
type input "1205019907"
select select
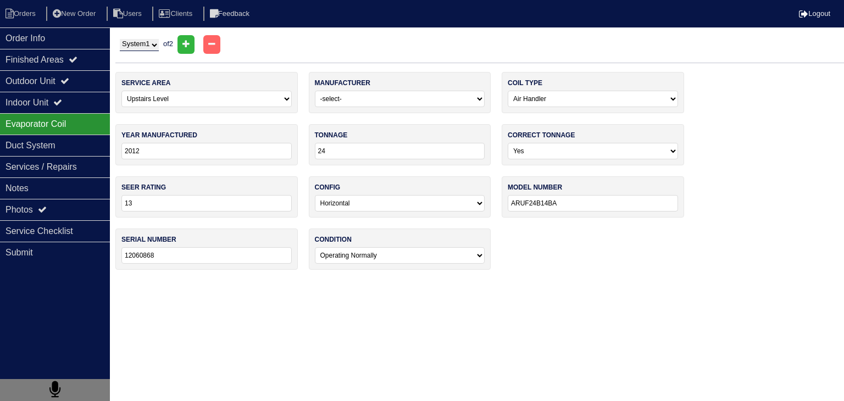
select select
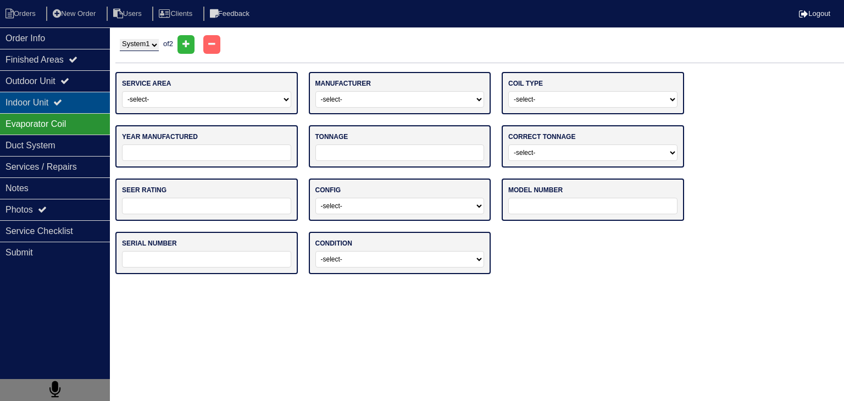
click at [62, 103] on icon at bounding box center [57, 102] width 9 height 9
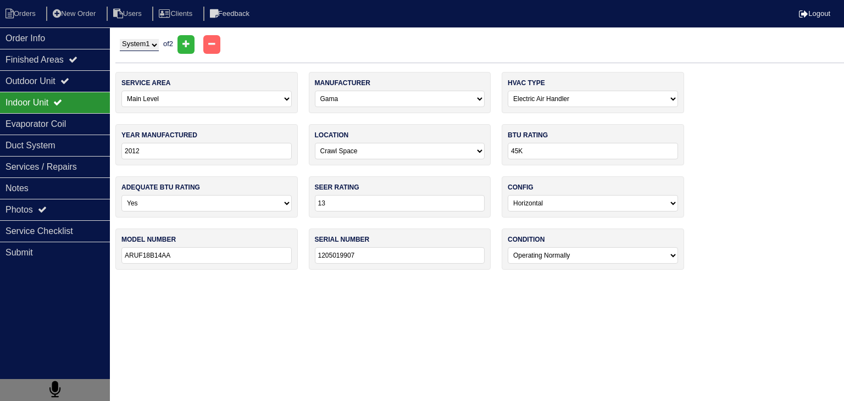
click at [214, 258] on input "ARUF18B14AA" at bounding box center [206, 255] width 170 height 16
click at [22, 131] on div "Evaporator Coil" at bounding box center [55, 123] width 110 height 21
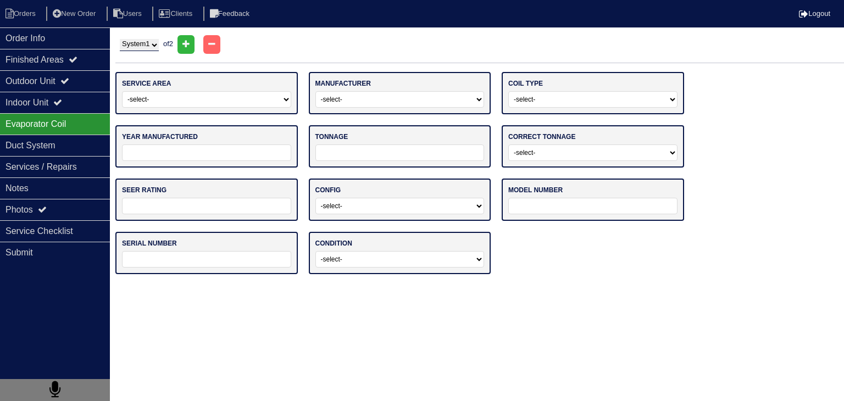
click at [546, 206] on input "text" at bounding box center [593, 206] width 169 height 16
paste input "ARUF18B14AA"
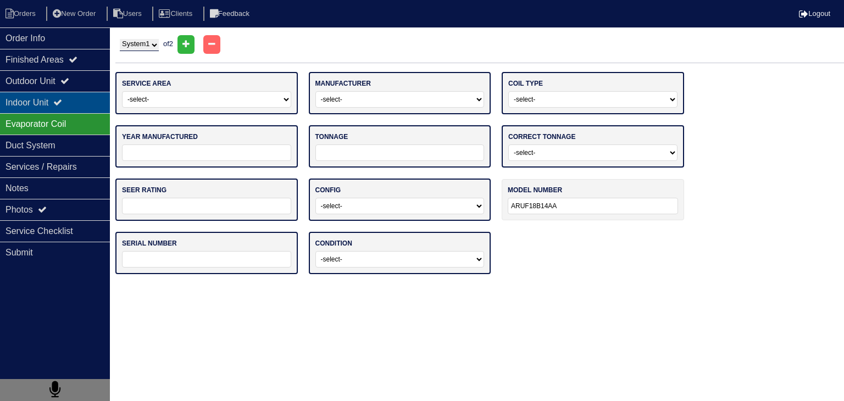
type input "ARUF18B14AA"
click at [34, 106] on div "Indoor Unit" at bounding box center [55, 102] width 110 height 21
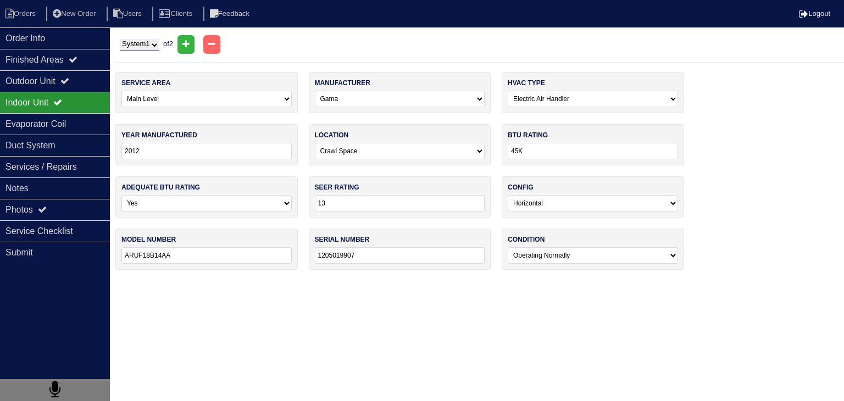
click at [390, 263] on div "serial number 1205019907" at bounding box center [400, 249] width 183 height 41
click at [390, 262] on input "1205019907" at bounding box center [400, 255] width 170 height 16
click at [390, 261] on input "1205019907" at bounding box center [400, 255] width 170 height 16
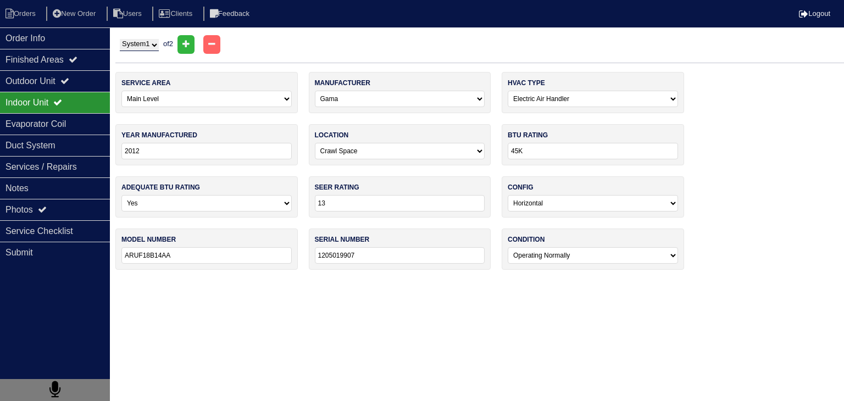
click at [390, 261] on input "1205019907" at bounding box center [400, 255] width 170 height 16
click at [70, 128] on div "Evaporator Coil" at bounding box center [55, 123] width 110 height 21
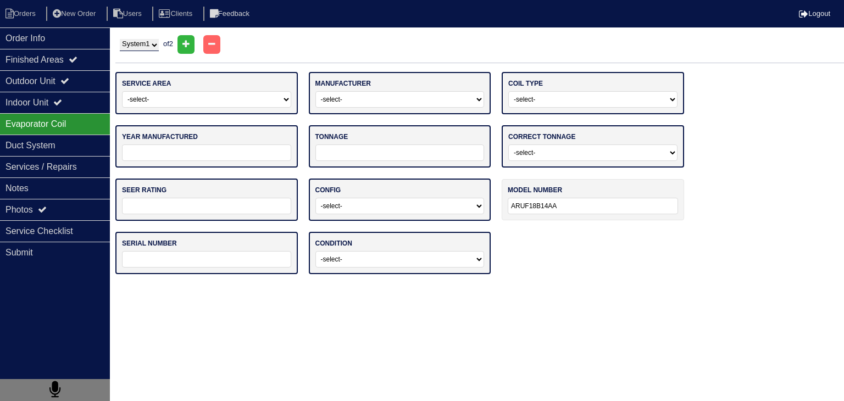
click at [196, 257] on input "text" at bounding box center [206, 259] width 169 height 16
paste input "1205019907"
type input "1205019907"
click at [375, 262] on select "-select- Operating Normally Service/Repairs Needed Replacement Needed Missing" at bounding box center [400, 259] width 169 height 16
select select "0"
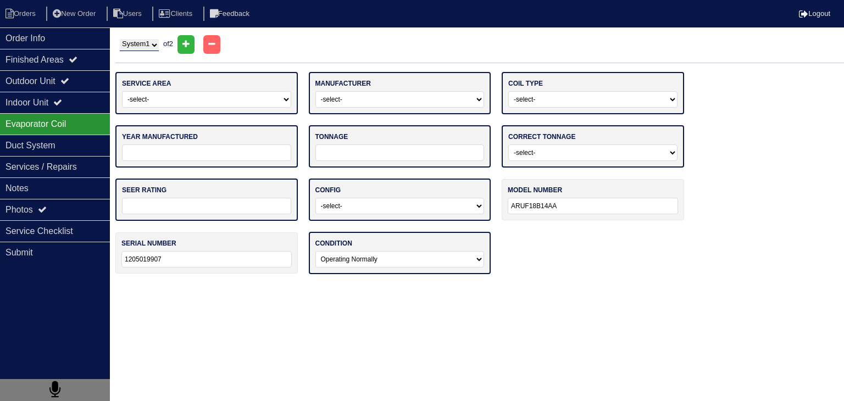
click at [316, 251] on select "-select- Operating Normally Service/Repairs Needed Replacement Needed Missing" at bounding box center [400, 259] width 169 height 16
click at [367, 207] on select "-select- Vertical Horizontal" at bounding box center [400, 206] width 169 height 16
select select "1"
click at [316, 198] on select "-select- Vertical Horizontal" at bounding box center [400, 206] width 169 height 16
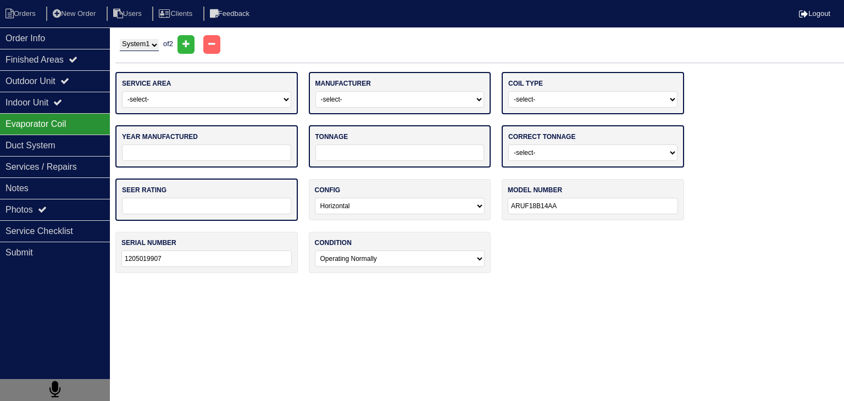
click at [264, 205] on input "text" at bounding box center [206, 206] width 169 height 16
type input "13"
click at [361, 152] on input "tel" at bounding box center [400, 153] width 169 height 16
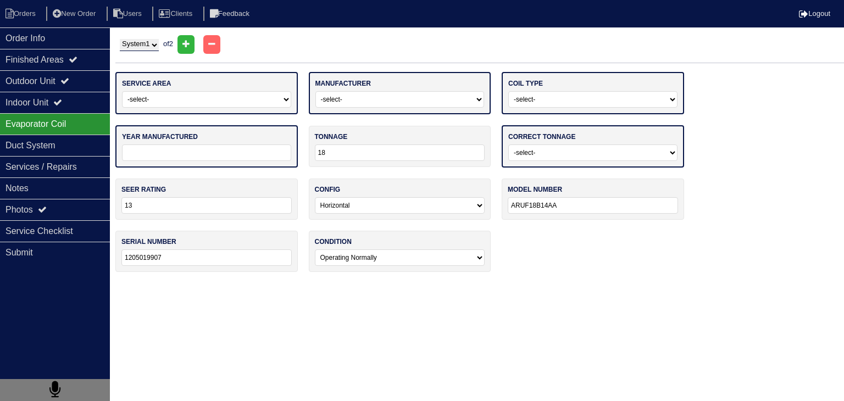
type input "18"
click at [221, 152] on input "tel" at bounding box center [206, 153] width 169 height 16
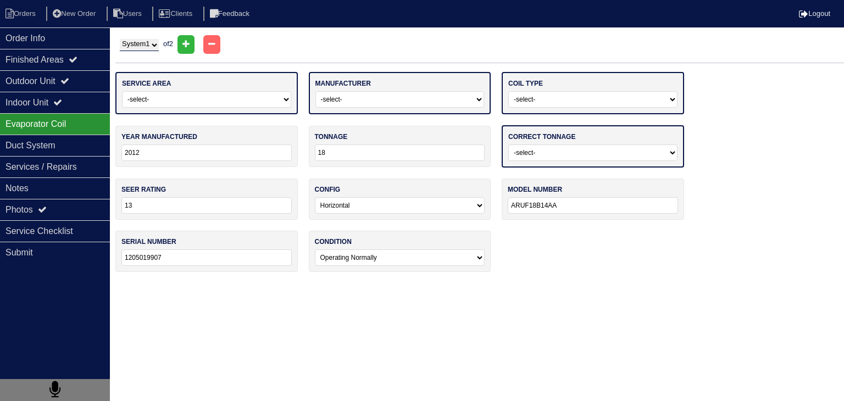
type input "2012"
click at [566, 95] on select "-select- Straight Cool Air Handler Other" at bounding box center [593, 99] width 169 height 16
select select "1"
click at [509, 91] on select "-select- Straight Cool Air Handler Other" at bounding box center [593, 99] width 169 height 16
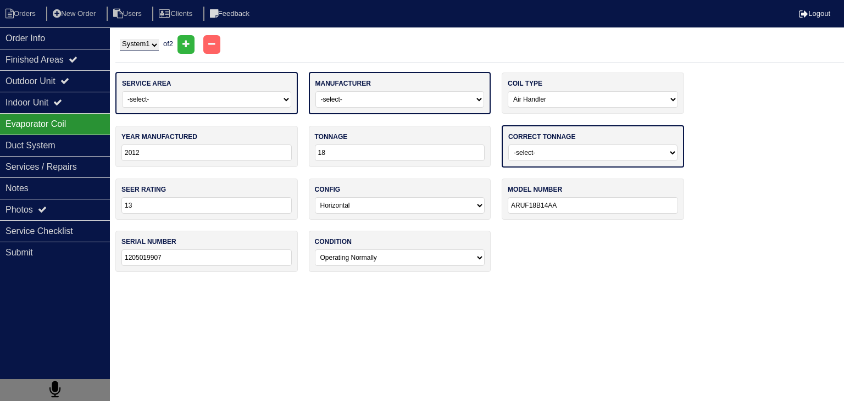
click at [415, 99] on select "-select- ADP Air Quest Air Temp Aire-Flo AirEase Airquest Airtemp Allstyle Aspe…" at bounding box center [400, 99] width 169 height 16
click at [316, 91] on select "-select- ADP Air Quest Air Temp Aire-Flo AirEase Airquest Airtemp Allstyle Aspe…" at bounding box center [400, 99] width 169 height 16
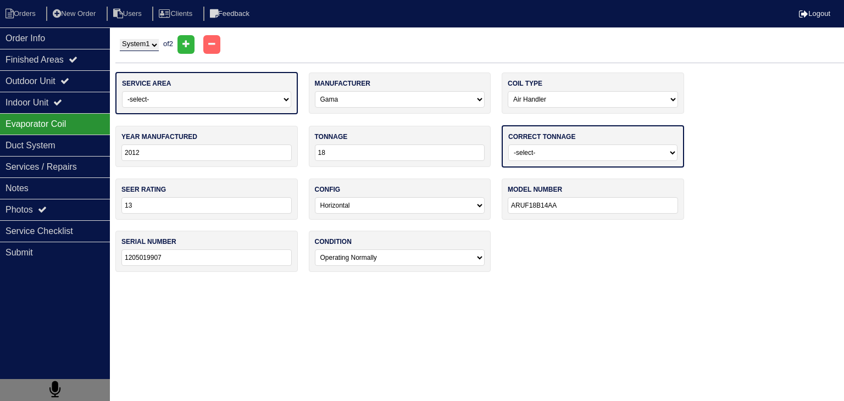
select select "Goodman"
click at [246, 102] on select "-select- Main Level Upstairs Level Lower/Basement Level Other" at bounding box center [206, 99] width 169 height 16
select select "0"
click at [122, 91] on select "-select- Main Level Upstairs Level Lower/Basement Level Other" at bounding box center [206, 99] width 169 height 16
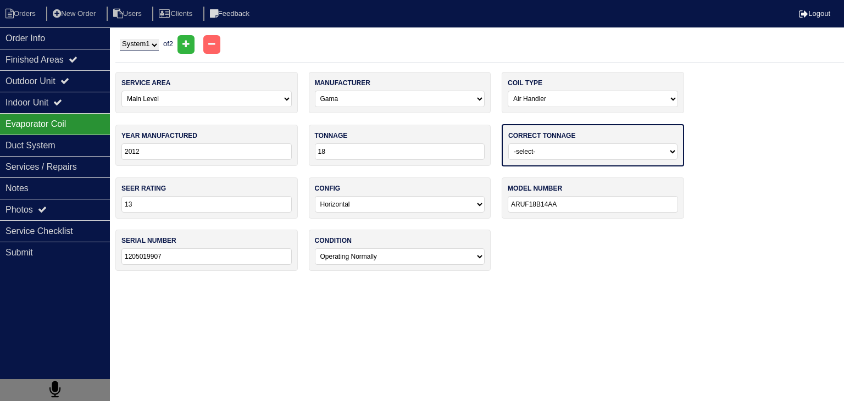
click at [285, 282] on html "Orders New Order Users Clients Feedback Logout Orders New Order Users Clients M…" at bounding box center [422, 141] width 844 height 282
click at [548, 152] on select "-select- Yes No - Unit Undersized No - Unit Oversized" at bounding box center [593, 151] width 169 height 16
select select "0"
click at [509, 143] on select "-select- Yes No - Unit Undersized No - Unit Oversized" at bounding box center [593, 151] width 169 height 16
drag, startPoint x: 405, startPoint y: 363, endPoint x: 313, endPoint y: 333, distance: 97.4
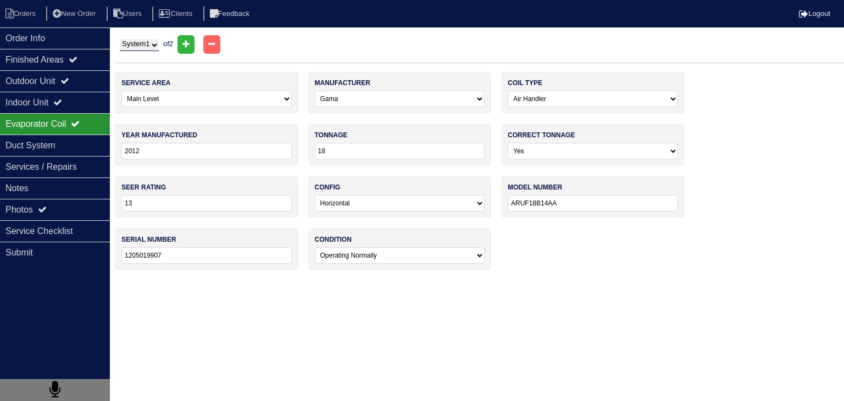
click at [405, 281] on html "Orders New Order Users Clients Feedback Logout Orders New Order Users Clients M…" at bounding box center [422, 140] width 844 height 281
click at [69, 148] on div "Duct System" at bounding box center [55, 145] width 110 height 21
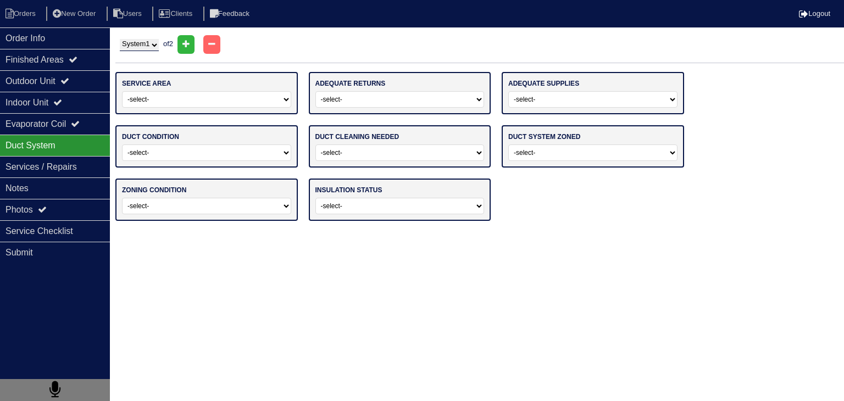
click at [173, 99] on select "-select- Main Level Upstairs Level Lower/Basement Level Main Level + Upstairs L…" at bounding box center [206, 99] width 169 height 16
select select "0"
click at [122, 91] on select "-select- Main Level Upstairs Level Lower/Basement Level Main Level + Upstairs L…" at bounding box center [206, 99] width 169 height 16
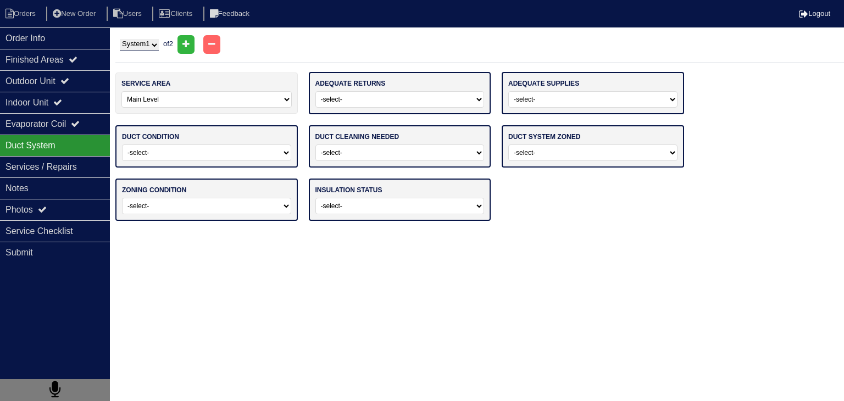
click at [345, 97] on select "-select- Yes No" at bounding box center [400, 99] width 169 height 16
select select "0"
click at [316, 91] on select "-select- Yes No" at bounding box center [400, 99] width 169 height 16
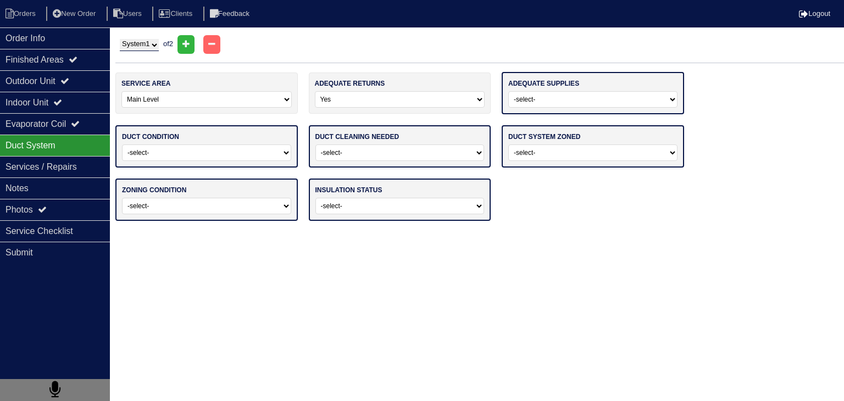
click at [565, 97] on select "-select- Yes No" at bounding box center [593, 99] width 169 height 16
select select "0"
click at [509, 91] on select "-select- Yes No" at bounding box center [593, 99] width 169 height 16
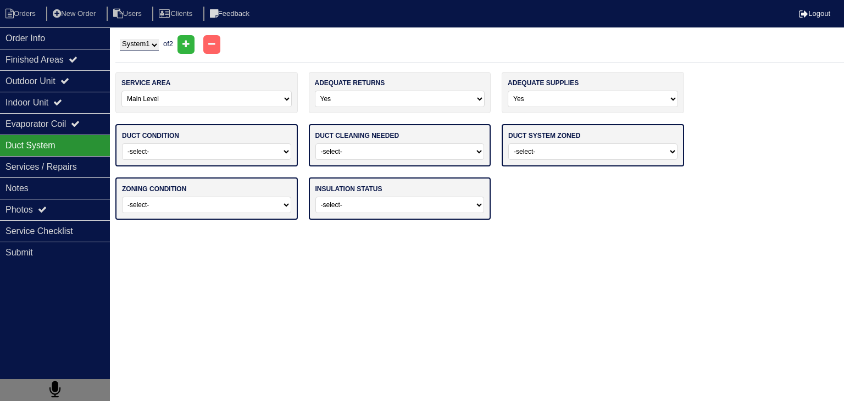
click at [255, 150] on select "-select- Adequate For System Tonnage Not Adequate - Modifications Needed Repair…" at bounding box center [206, 151] width 169 height 16
select select "0"
click at [122, 143] on select "-select- Adequate For System Tonnage Not Adequate - Modifications Needed Repair…" at bounding box center [206, 151] width 169 height 16
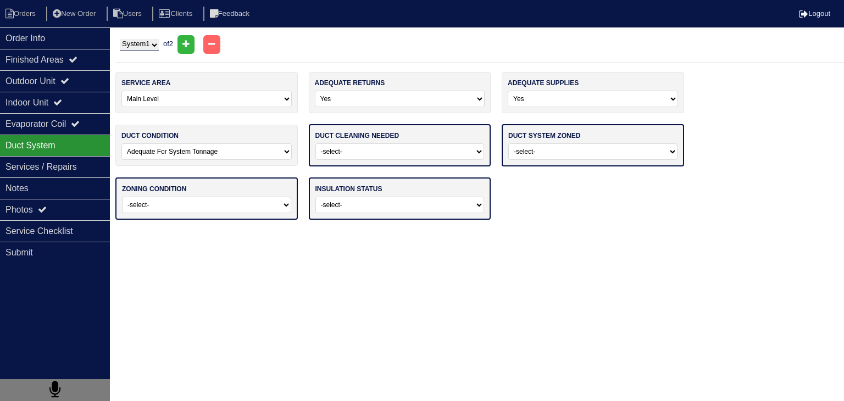
click at [412, 150] on select "-select- No Yes - Recommended But Not Required Yes - Highly Recommended" at bounding box center [400, 151] width 169 height 16
select select "0"
click at [316, 143] on select "-select- No Yes - Recommended But Not Required Yes - Highly Recommended" at bounding box center [400, 151] width 169 height 16
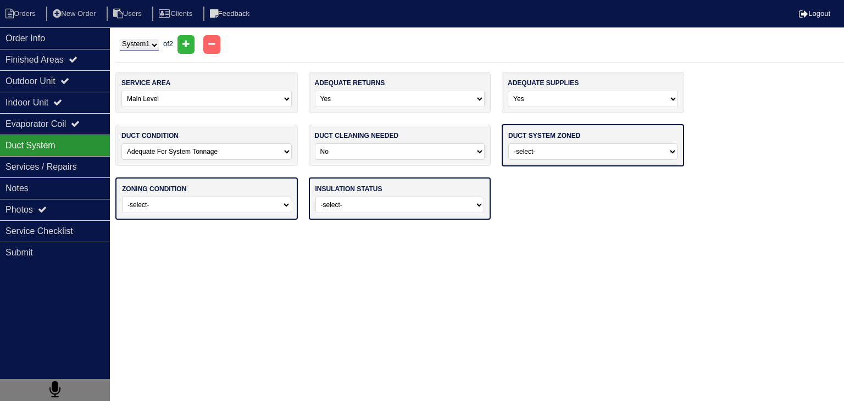
click at [521, 151] on select "-select- Yes No - Not Needed No - Zoning Needed No - Zoning Needed (ducts Not C…" at bounding box center [593, 151] width 169 height 16
select select "1"
click at [509, 143] on select "-select- Yes No - Not Needed No - Zoning Needed No - Zoning Needed (ducts Not C…" at bounding box center [593, 151] width 169 height 16
click at [252, 203] on select "-select- Operating Normally Repairs Needed Full Zoning Needed" at bounding box center [206, 204] width 169 height 16
select select "0"
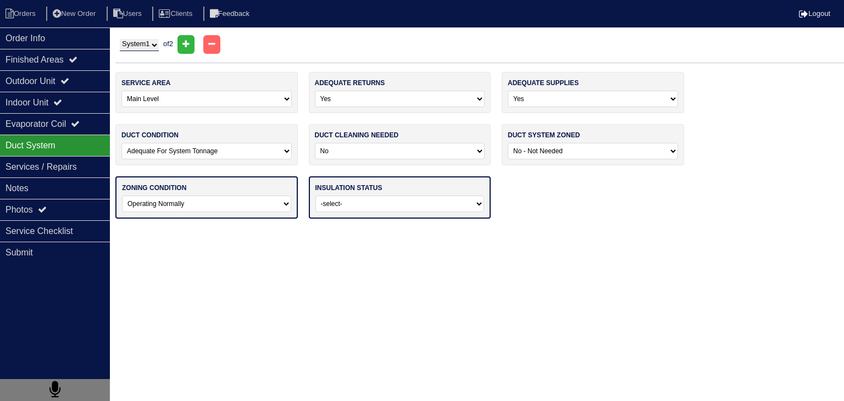
click at [122, 196] on select "-select- Operating Normally Repairs Needed Full Zoning Needed" at bounding box center [206, 204] width 169 height 16
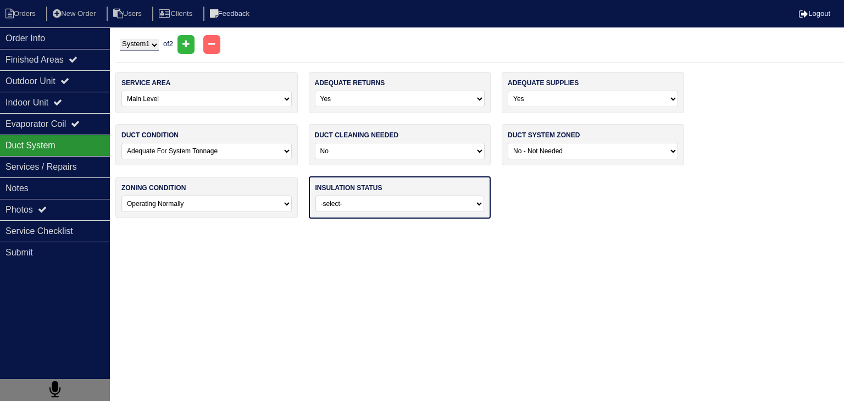
click at [363, 196] on select "-select- Adequate For Property Additional Insualtion Needed Insulation Missing …" at bounding box center [400, 204] width 169 height 16
select select "0"
click at [316, 196] on select "-select- Adequate For Property Additional Insualtion Needed Insulation Missing …" at bounding box center [400, 204] width 169 height 16
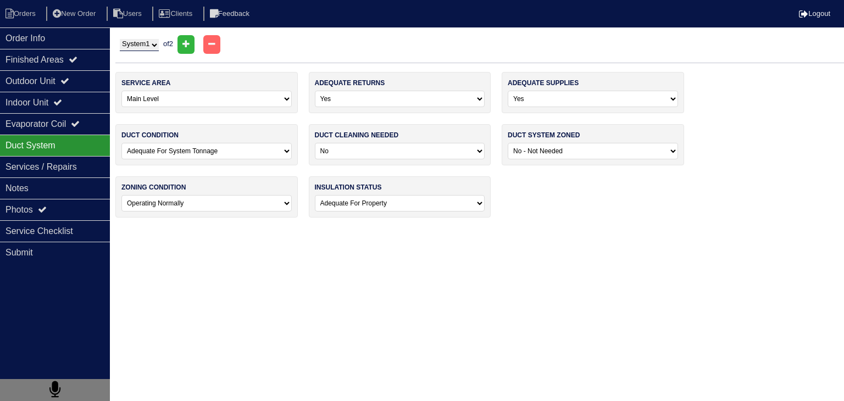
click at [151, 45] on select "System 1 System 2" at bounding box center [139, 45] width 39 height 12
select select "2"
click at [120, 39] on select "System 1 System 2" at bounding box center [139, 45] width 39 height 12
select select
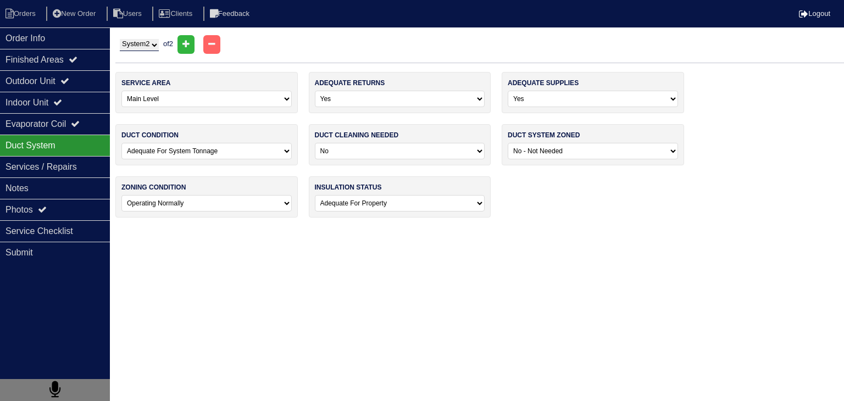
select select
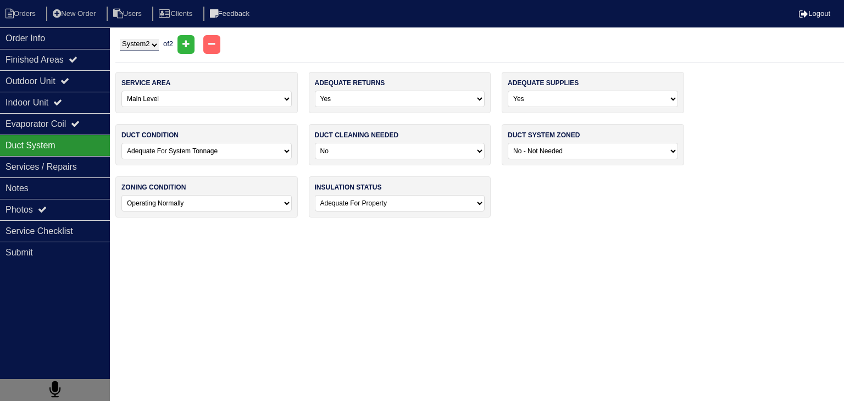
select select
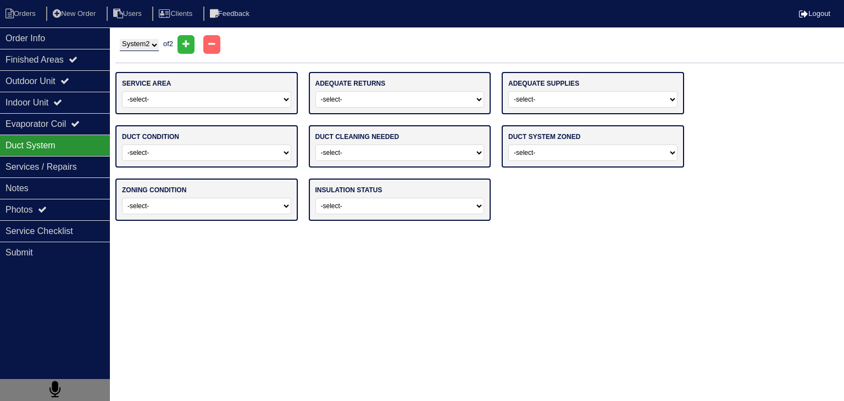
click at [186, 104] on select "-select- Main Level Upstairs Level Lower/Basement Level Main Level + Upstairs L…" at bounding box center [206, 99] width 169 height 16
select select "1"
click at [122, 91] on select "-select- Main Level Upstairs Level Lower/Basement Level Main Level + Upstairs L…" at bounding box center [206, 99] width 169 height 16
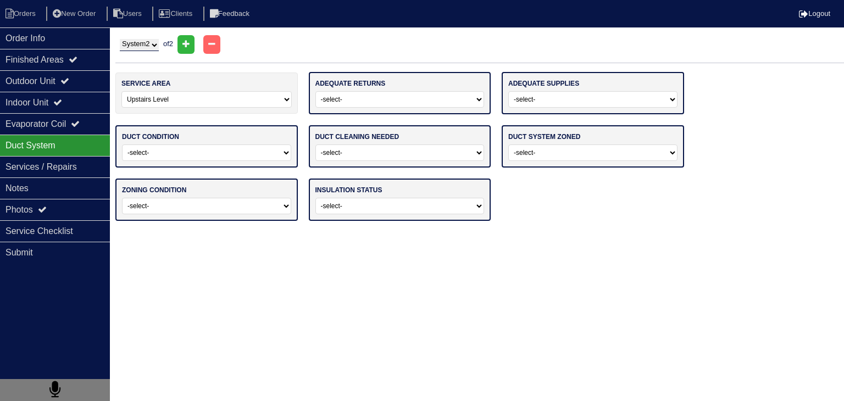
click at [365, 101] on select "-select- Yes No" at bounding box center [400, 99] width 169 height 16
select select "0"
click at [316, 91] on select "-select- Yes No" at bounding box center [400, 99] width 169 height 16
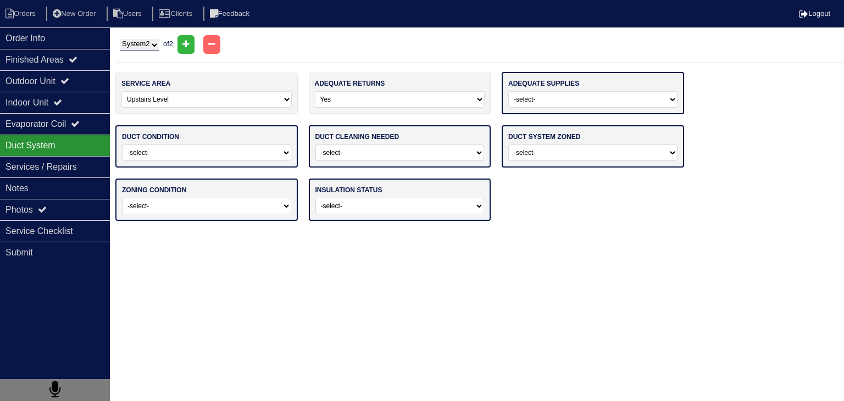
click at [531, 101] on select "-select- Yes No" at bounding box center [593, 99] width 169 height 16
select select "0"
click at [509, 91] on select "-select- Yes No" at bounding box center [593, 99] width 169 height 16
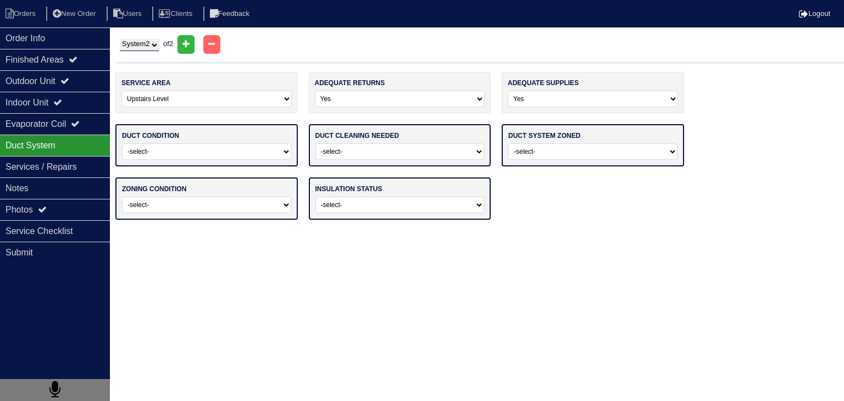
click at [202, 158] on div "duct condition -select- Adequate For System Tonnage Not Adequate - Modification…" at bounding box center [206, 145] width 183 height 42
click at [203, 152] on select "-select- Adequate For System Tonnage Not Adequate - Modifications Needed Repair…" at bounding box center [206, 151] width 169 height 16
select select "0"
click at [122, 143] on select "-select- Adequate For System Tonnage Not Adequate - Modifications Needed Repair…" at bounding box center [206, 151] width 169 height 16
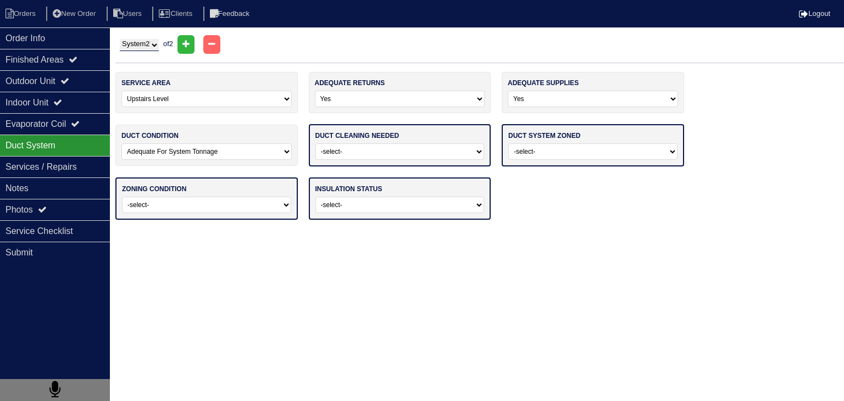
drag, startPoint x: 324, startPoint y: 150, endPoint x: 332, endPoint y: 152, distance: 7.9
click at [325, 150] on select "-select- No Yes - Recommended But Not Required Yes - Highly Recommended" at bounding box center [400, 151] width 169 height 16
select select "0"
click at [316, 143] on select "-select- No Yes - Recommended But Not Required Yes - Highly Recommended" at bounding box center [400, 151] width 169 height 16
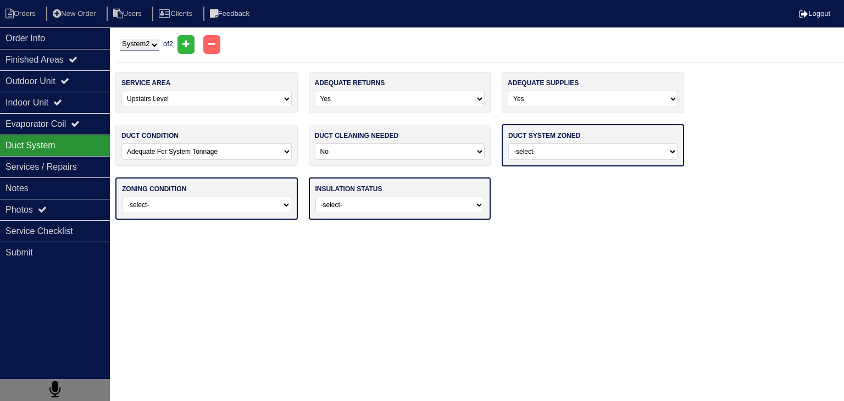
click at [555, 153] on select "-select- Yes No - Not Needed No - Zoning Needed No - Zoning Needed (ducts Not C…" at bounding box center [593, 151] width 169 height 16
select select "1"
click at [509, 143] on select "-select- Yes No - Not Needed No - Zoning Needed No - Zoning Needed (ducts Not C…" at bounding box center [593, 151] width 169 height 16
click at [210, 206] on select "-select- Operating Normally Repairs Needed Full Zoning Needed" at bounding box center [206, 204] width 169 height 16
select select "0"
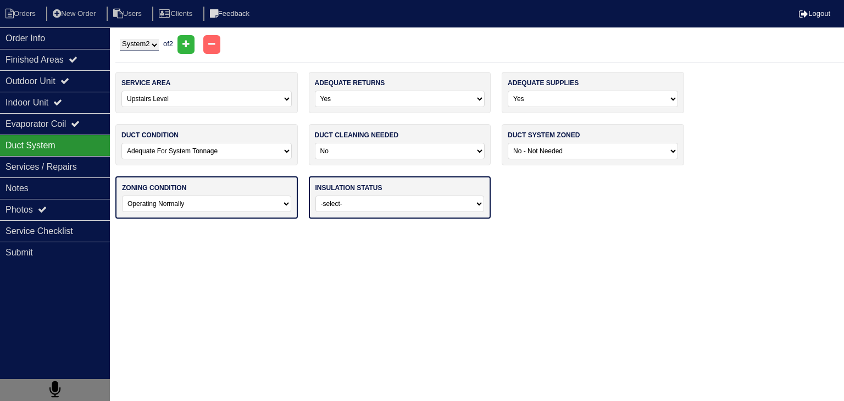
click at [122, 196] on select "-select- Operating Normally Repairs Needed Full Zoning Needed" at bounding box center [206, 204] width 169 height 16
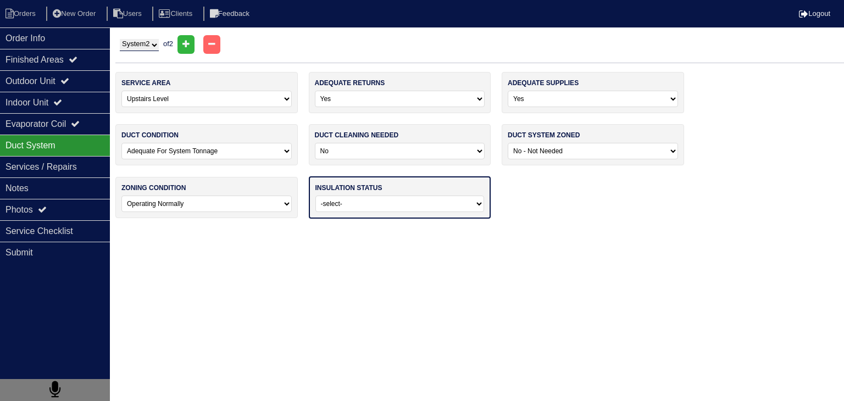
click at [382, 204] on select "-select- Adequate For Property Additional Insualtion Needed Insulation Missing …" at bounding box center [400, 204] width 169 height 16
select select "0"
click at [316, 196] on select "-select- Adequate For Property Additional Insualtion Needed Insulation Missing …" at bounding box center [400, 204] width 169 height 16
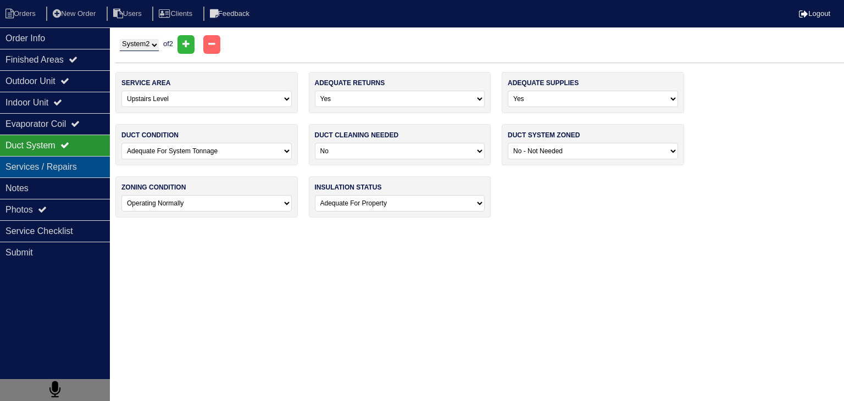
click at [68, 165] on div "Services / Repairs" at bounding box center [55, 166] width 110 height 21
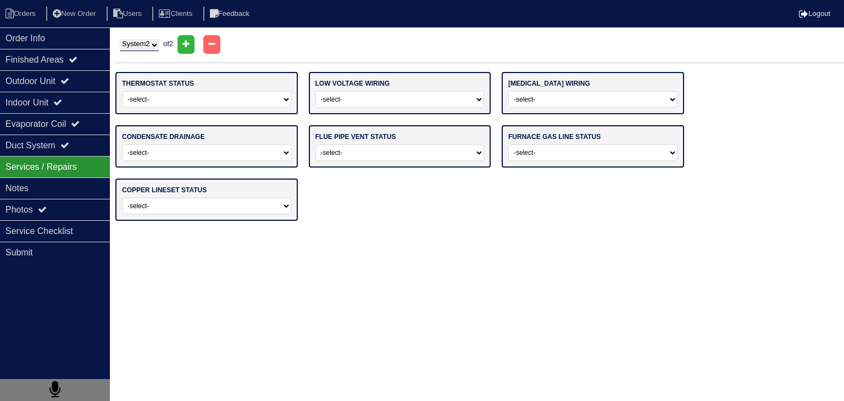
click at [212, 102] on select "-select- Operating Normally Repairs Needed Replaced - Programmable Replaced - M…" at bounding box center [206, 99] width 169 height 16
click at [148, 47] on select "System 1 System 2" at bounding box center [139, 45] width 39 height 12
select select "1"
click at [120, 39] on select "System 1 System 2" at bounding box center [139, 45] width 39 height 12
click at [165, 96] on select "-select- Operating Normally Repairs Needed Replaced - Programmable Replaced - M…" at bounding box center [206, 99] width 169 height 16
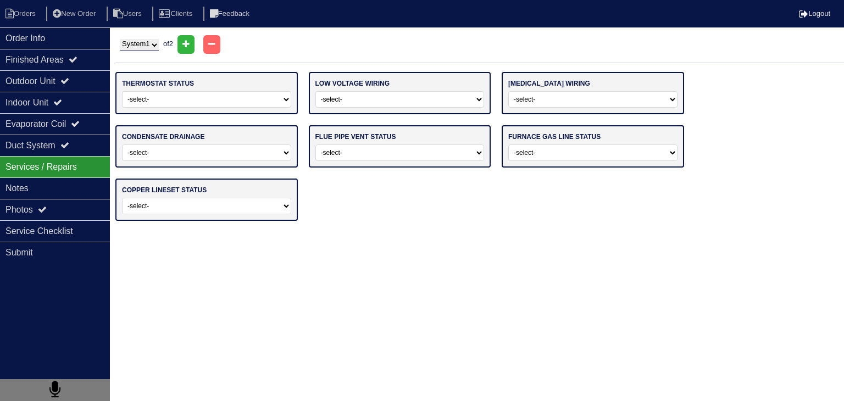
select select "0"
click at [122, 91] on select "-select- Operating Normally Repairs Needed Replaced - Programmable Replaced - M…" at bounding box center [206, 99] width 169 height 16
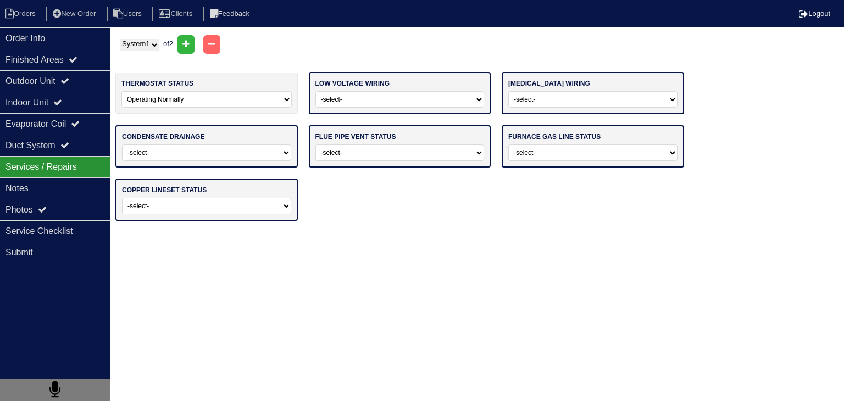
click at [394, 100] on select "-select- Operating Normally Repairs Needed Missing" at bounding box center [400, 99] width 169 height 16
select select "0"
click at [316, 91] on select "-select- Operating Normally Repairs Needed Missing" at bounding box center [400, 99] width 169 height 16
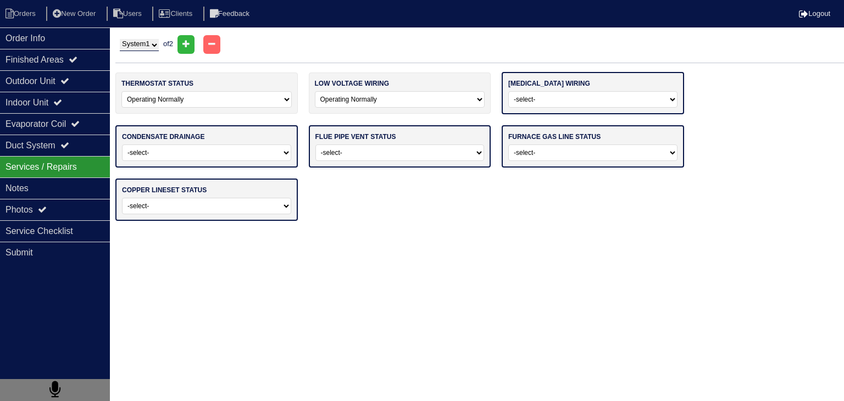
click at [567, 102] on select "-select- Operating Normally Repairs Needed Missing Electrician Needed" at bounding box center [593, 99] width 169 height 16
select select "0"
click at [509, 91] on select "-select- Operating Normally Repairs Needed Missing Electrician Needed" at bounding box center [593, 99] width 169 height 16
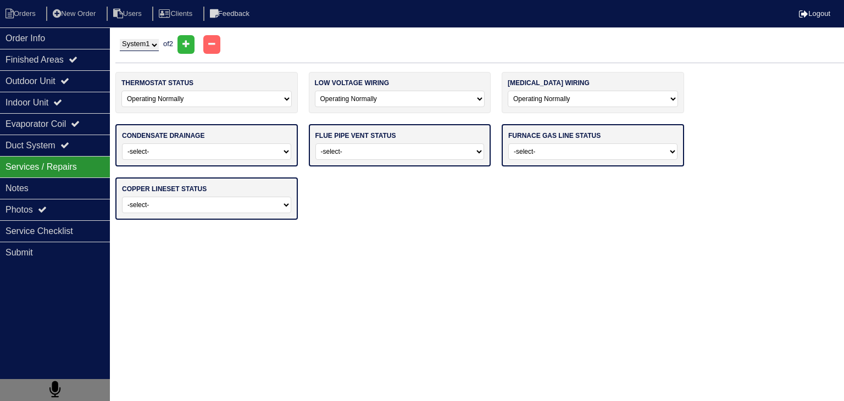
click at [154, 154] on select "-select- Normal Service/Repairs Needed Condensate Line Replacement Needed" at bounding box center [206, 151] width 169 height 16
select select "0"
click at [122, 143] on select "-select- Normal Service/Repairs Needed Condensate Line Replacement Needed" at bounding box center [206, 151] width 169 height 16
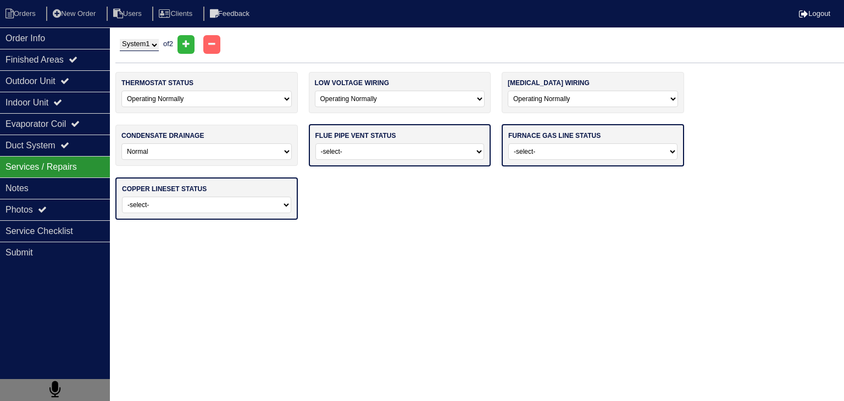
click at [395, 148] on select "-select- Average For Age Service / Repairs Needed Replacement Needed" at bounding box center [400, 151] width 169 height 16
select select "0"
click at [316, 143] on select "-select- Average For Age Service / Repairs Needed Replacement Needed" at bounding box center [400, 151] width 169 height 16
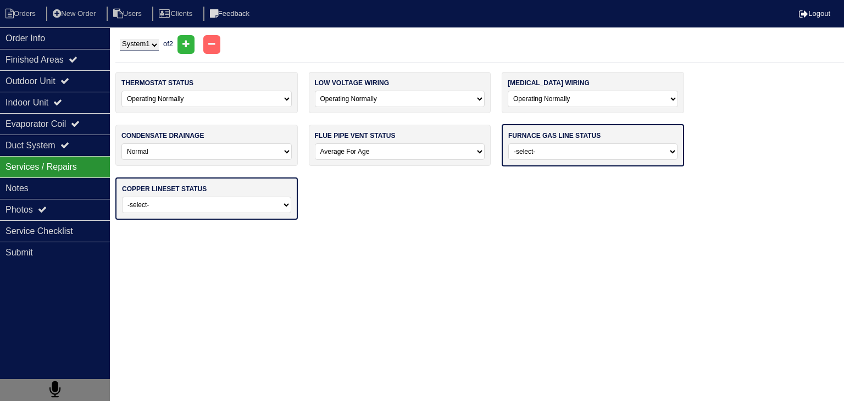
click at [561, 154] on select "-select- Normal - To Code Not Code - Service Needed Not Code - Gas Company Need…" at bounding box center [593, 151] width 169 height 16
select select "0"
click at [509, 143] on select "-select- Normal - To Code Not Code - Service Needed Not Code - Gas Company Need…" at bounding box center [593, 151] width 169 height 16
click at [240, 194] on div "copper lineset status -select- Normal Repairs / Service Needed Missing" at bounding box center [206, 197] width 183 height 42
click at [239, 200] on select "-select- Normal Repairs / Service Needed Missing" at bounding box center [206, 204] width 169 height 16
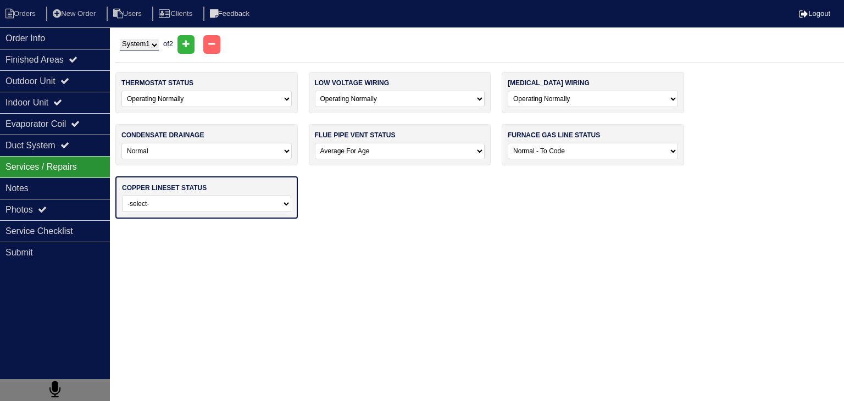
select select "0"
click at [122, 196] on select "-select- Normal Repairs / Service Needed Missing" at bounding box center [206, 204] width 169 height 16
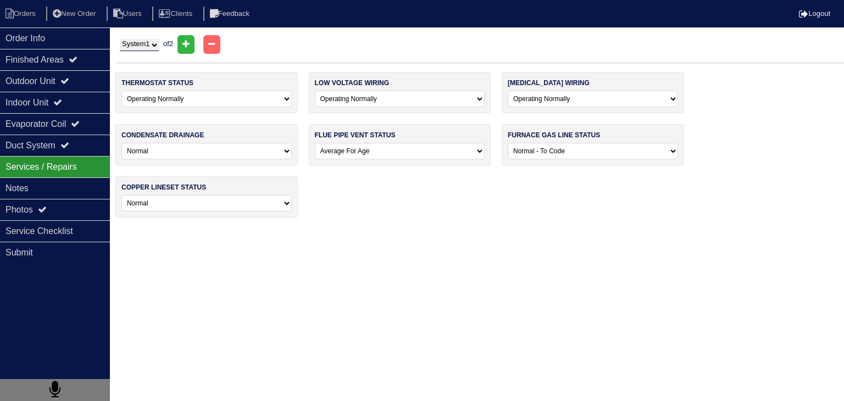
click at [589, 153] on select "-select- Normal - To Code Not Code - Service Needed Not Code - Gas Company Need…" at bounding box center [593, 151] width 170 height 16
select select "3"
click at [508, 143] on select "-select- Normal - To Code Not Code - Service Needed Not Code - Gas Company Need…" at bounding box center [593, 151] width 170 height 16
click at [497, 229] on html "Orders New Order Users Clients Feedback Logout Orders New Order Users Clients M…" at bounding box center [422, 114] width 844 height 229
click at [143, 45] on select "System 1 System 2" at bounding box center [139, 45] width 39 height 12
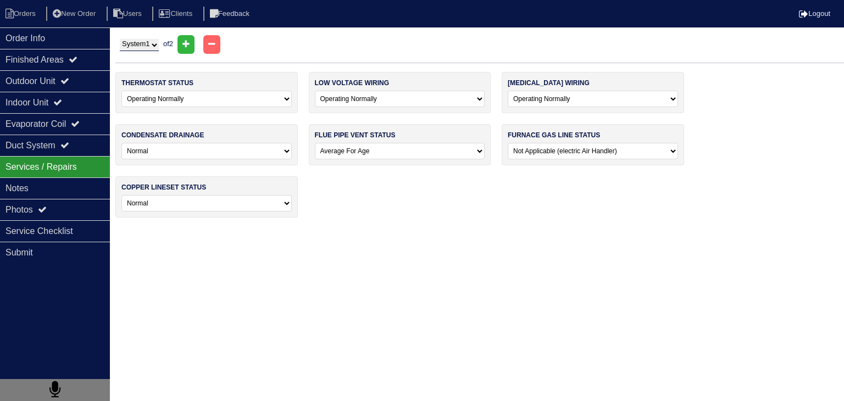
select select "2"
click at [120, 39] on select "System 1 System 2" at bounding box center [139, 45] width 39 height 12
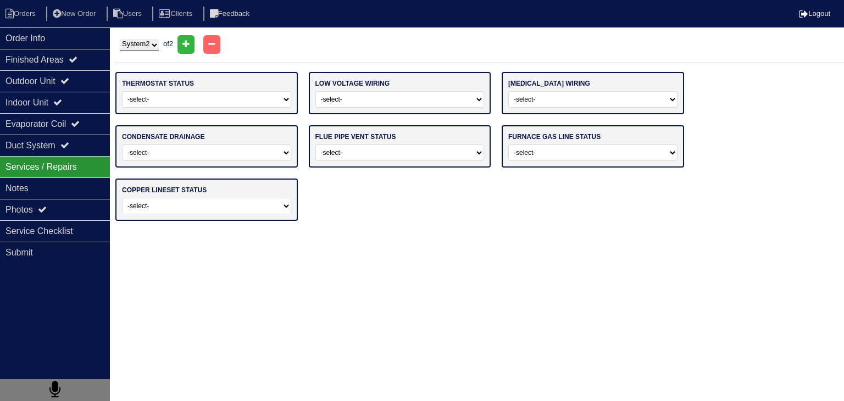
click at [217, 107] on div "thermostat status -select- Operating Normally Repairs Needed Replaced - Program…" at bounding box center [206, 93] width 183 height 42
click at [217, 108] on div "thermostat status -select- Operating Normally Repairs Needed Replaced - Program…" at bounding box center [206, 93] width 183 height 42
click at [217, 102] on select "-select- Operating Normally Repairs Needed Replaced - Programmable Replaced - M…" at bounding box center [206, 99] width 169 height 16
click at [122, 91] on select "-select- Operating Normally Repairs Needed Replaced - Programmable Replaced - M…" at bounding box center [206, 99] width 169 height 16
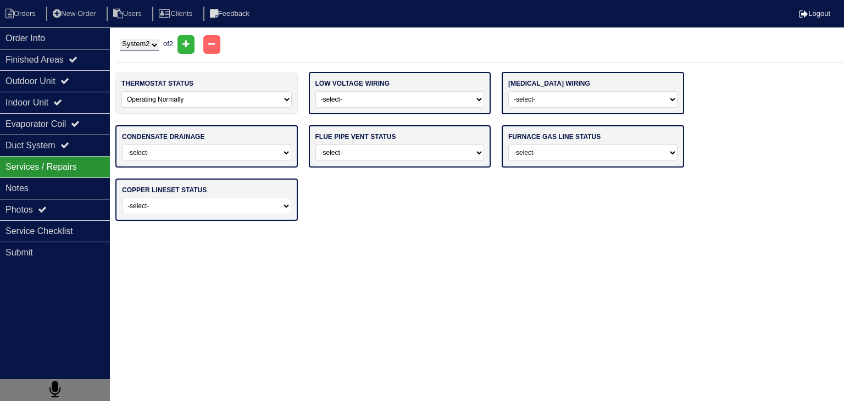
click at [407, 106] on select "-select- Operating Normally Repairs Needed Missing" at bounding box center [400, 99] width 169 height 16
click at [316, 91] on select "-select- Operating Normally Repairs Needed Missing" at bounding box center [400, 99] width 169 height 16
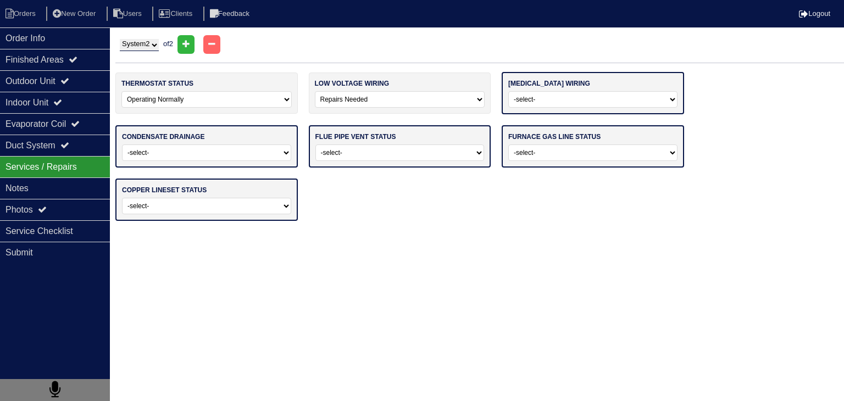
click at [398, 97] on select "-select- Operating Normally Repairs Needed Missing" at bounding box center [400, 99] width 170 height 16
click at [315, 91] on select "-select- Operating Normally Repairs Needed Missing" at bounding box center [400, 99] width 170 height 16
click at [554, 102] on select "-select- Operating Normally Repairs Needed Missing Electrician Needed" at bounding box center [593, 99] width 169 height 16
click at [509, 91] on select "-select- Operating Normally Repairs Needed Missing Electrician Needed" at bounding box center [593, 99] width 169 height 16
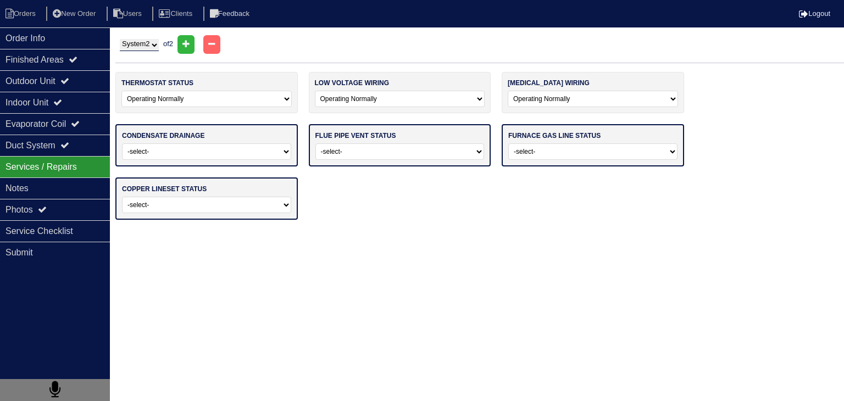
click at [213, 148] on select "-select- Normal Service/Repairs Needed Condensate Line Replacement Needed" at bounding box center [206, 151] width 169 height 16
click at [122, 143] on select "-select- Normal Service/Repairs Needed Condensate Line Replacement Needed" at bounding box center [206, 151] width 169 height 16
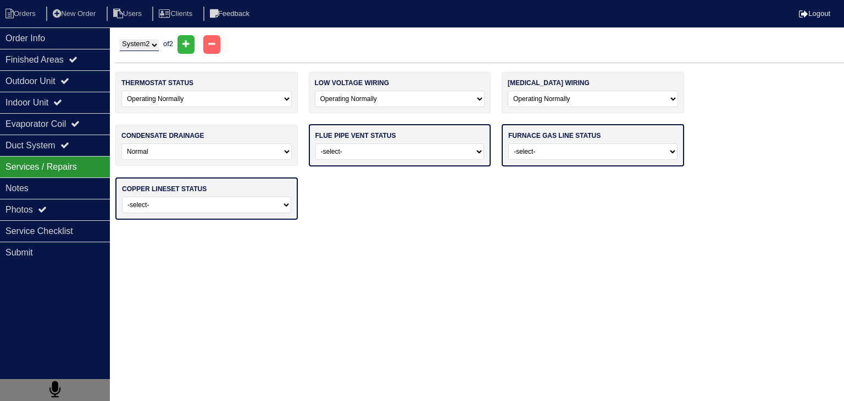
click at [394, 151] on select "-select- Average For Age Service / Repairs Needed Replacement Needed" at bounding box center [400, 151] width 169 height 16
click at [316, 143] on select "-select- Average For Age Service / Repairs Needed Replacement Needed" at bounding box center [400, 151] width 169 height 16
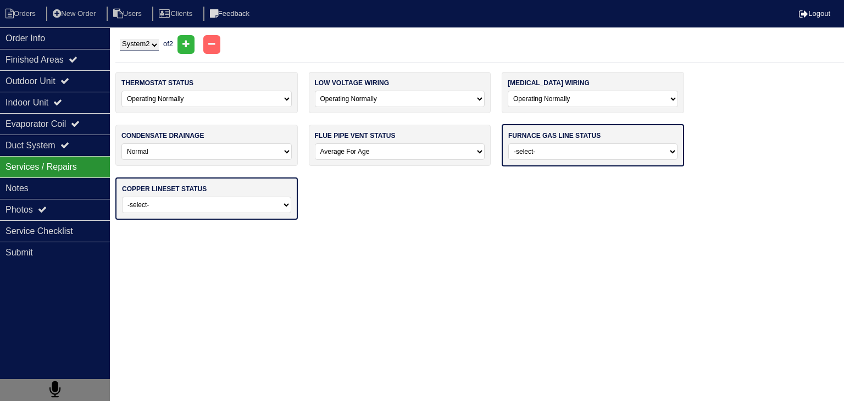
click at [637, 151] on select "-select- Normal - To Code Not Code - Service Needed Not Code - Gas Company Need…" at bounding box center [593, 151] width 169 height 16
click at [509, 143] on select "-select- Normal - To Code Not Code - Service Needed Not Code - Gas Company Need…" at bounding box center [593, 151] width 169 height 16
click at [636, 145] on select "-select- Normal - To Code Not Code - Service Needed Not Code - Gas Company Need…" at bounding box center [593, 151] width 170 height 16
click at [508, 143] on select "-select- Normal - To Code Not Code - Service Needed Not Code - Gas Company Need…" at bounding box center [593, 151] width 170 height 16
click at [229, 200] on select "-select- Normal Repairs / Service Needed Missing" at bounding box center [206, 204] width 169 height 16
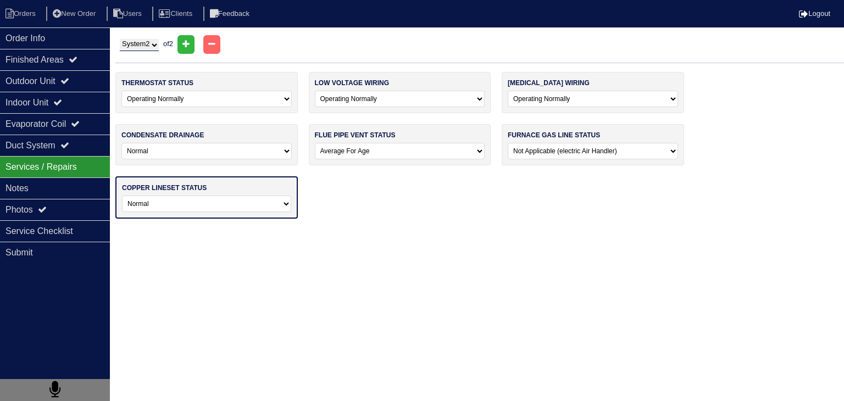
click at [122, 196] on select "-select- Normal Repairs / Service Needed Missing" at bounding box center [206, 204] width 169 height 16
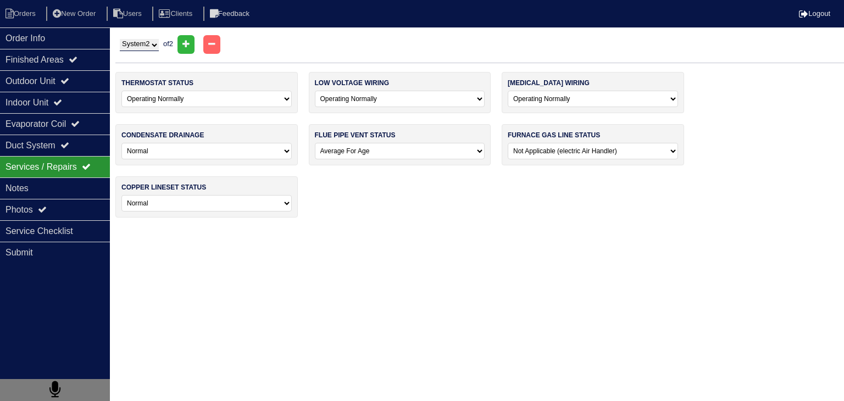
click at [203, 229] on html "Orders New Order Users Clients Feedback Logout Orders New Order Users Clients M…" at bounding box center [422, 114] width 844 height 229
click at [48, 188] on div "Notes" at bounding box center [55, 188] width 110 height 21
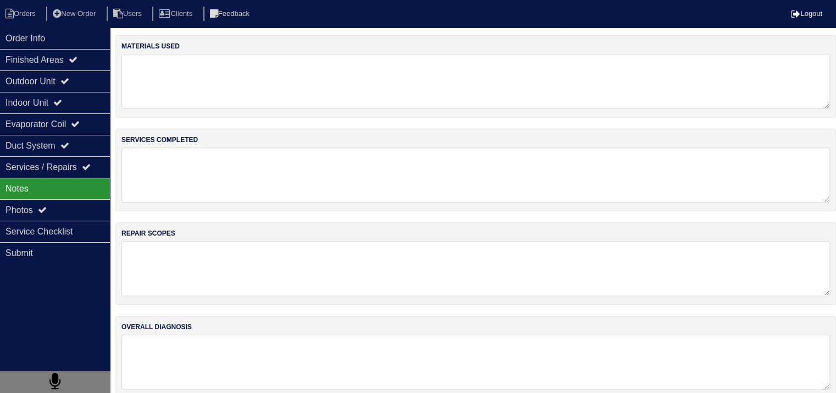
click at [201, 76] on textarea at bounding box center [475, 81] width 709 height 55
click at [208, 150] on textarea at bounding box center [475, 174] width 709 height 54
paste textarea "BASIC SERVICE"
click at [163, 244] on textarea at bounding box center [475, 268] width 709 height 54
paste textarea "BASIC SERVICE"
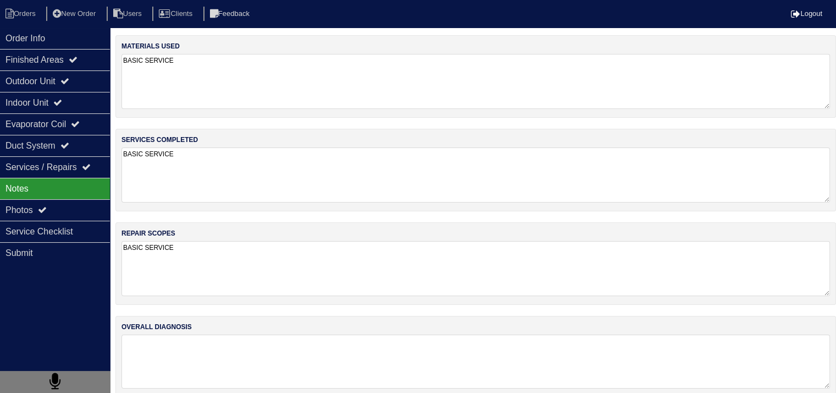
click at [167, 353] on textarea at bounding box center [475, 361] width 709 height 54
paste textarea "BASIC SERVICE"
click at [68, 326] on div "Order Info Finished Areas Outdoor Unit Indoor Unit Evaporator Coil Duct System …" at bounding box center [55, 223] width 110 height 393
click at [71, 234] on div "Service Checklist" at bounding box center [55, 230] width 110 height 21
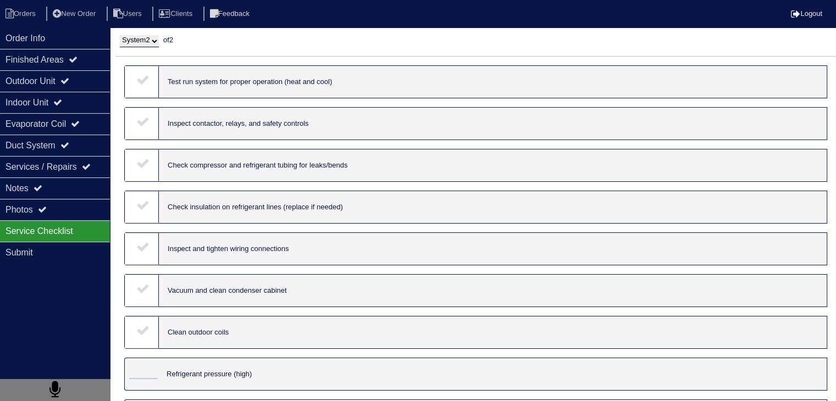
click at [148, 82] on icon at bounding box center [142, 79] width 13 height 13
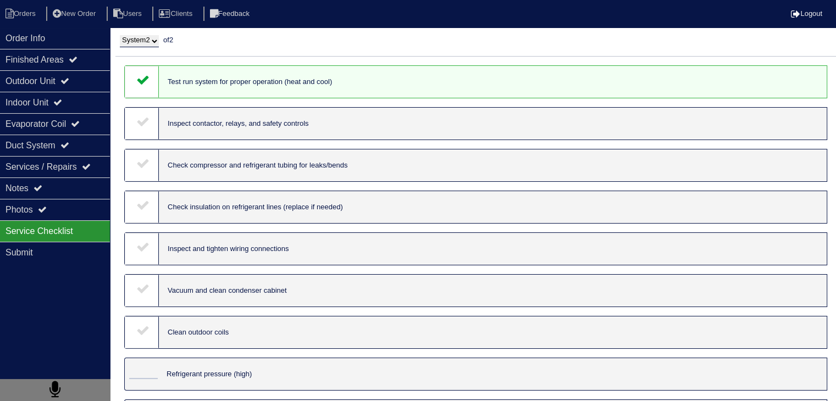
drag, startPoint x: 142, startPoint y: 135, endPoint x: 146, endPoint y: 142, distance: 8.6
click at [142, 135] on div at bounding box center [142, 124] width 34 height 32
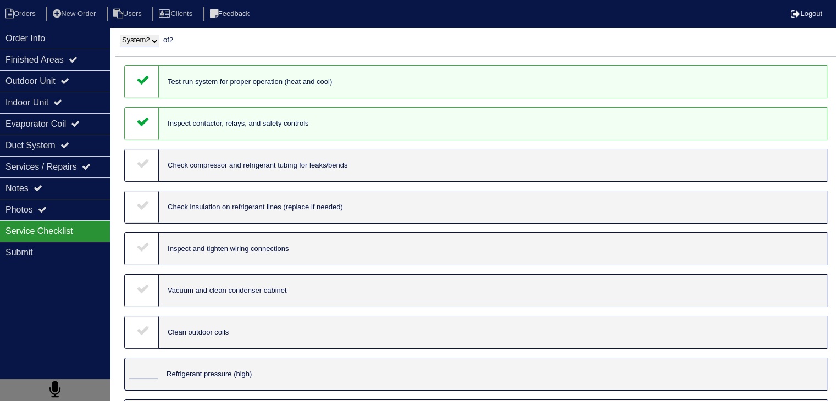
drag, startPoint x: 147, startPoint y: 175, endPoint x: 146, endPoint y: 209, distance: 34.1
click at [146, 178] on div at bounding box center [142, 166] width 34 height 32
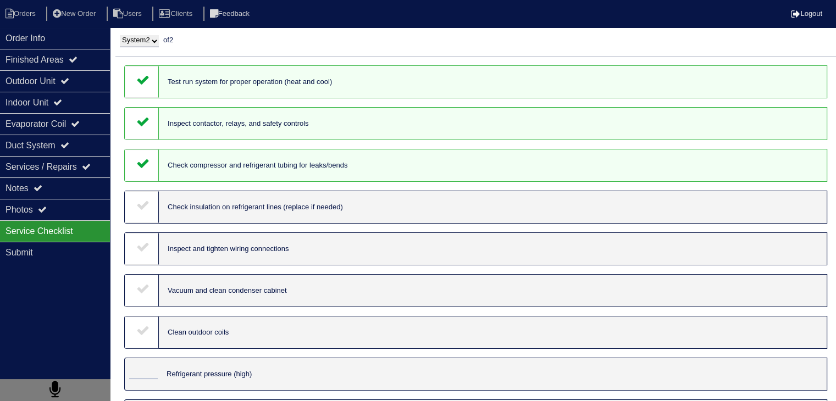
drag, startPoint x: 145, startPoint y: 214, endPoint x: 147, endPoint y: 242, distance: 28.1
click at [145, 216] on div at bounding box center [142, 207] width 34 height 32
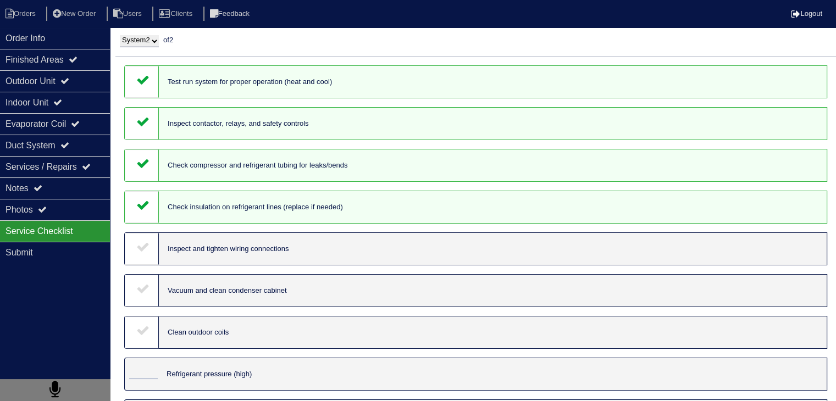
click at [146, 247] on icon at bounding box center [142, 246] width 13 height 13
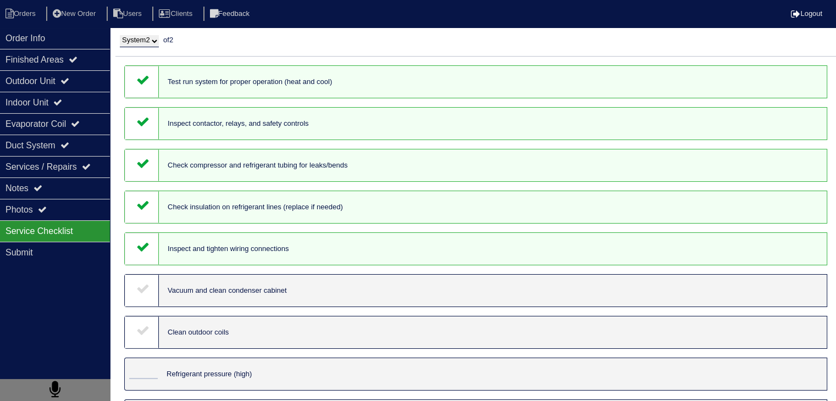
click at [141, 295] on icon at bounding box center [142, 288] width 13 height 13
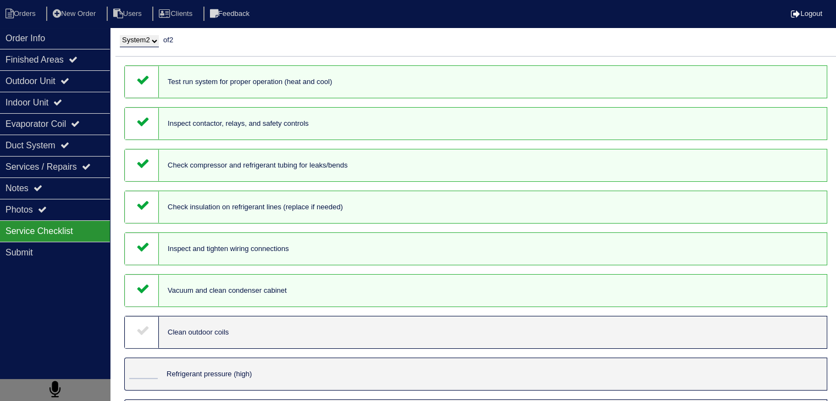
click at [147, 333] on icon at bounding box center [142, 330] width 13 height 13
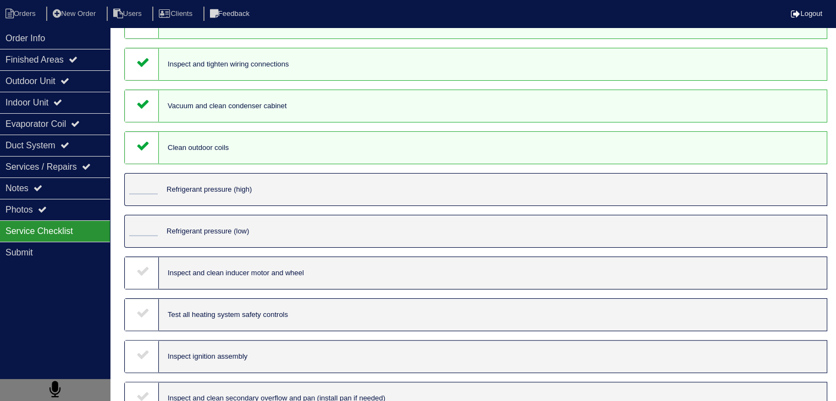
scroll to position [220, 0]
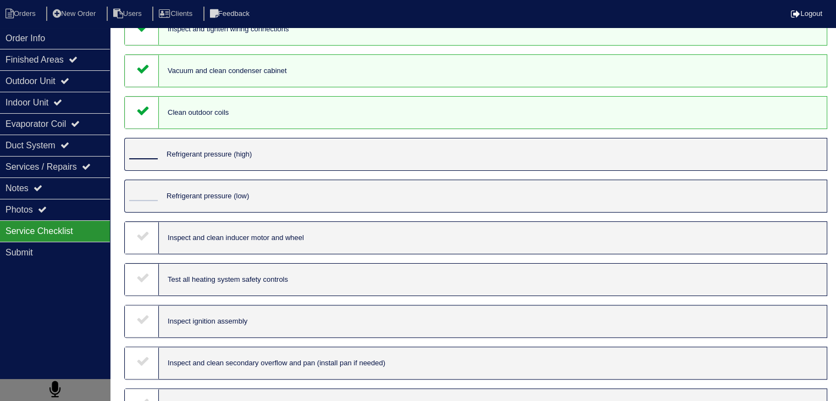
click at [144, 159] on input "tel" at bounding box center [143, 153] width 29 height 12
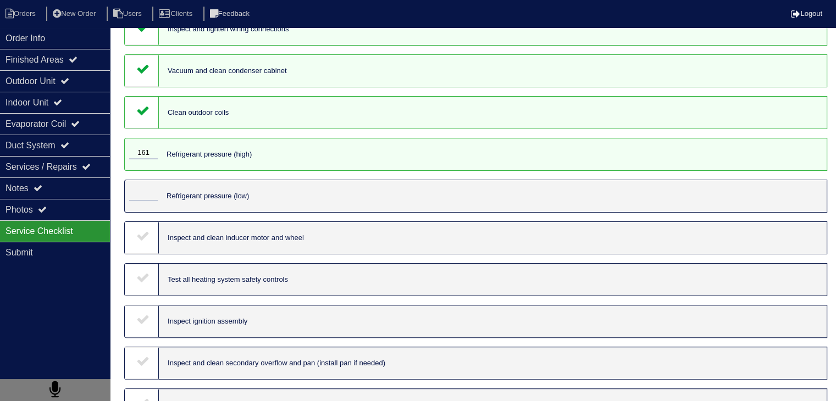
click at [144, 186] on div at bounding box center [141, 196] width 33 height 32
click at [149, 195] on input "tel" at bounding box center [143, 195] width 29 height 12
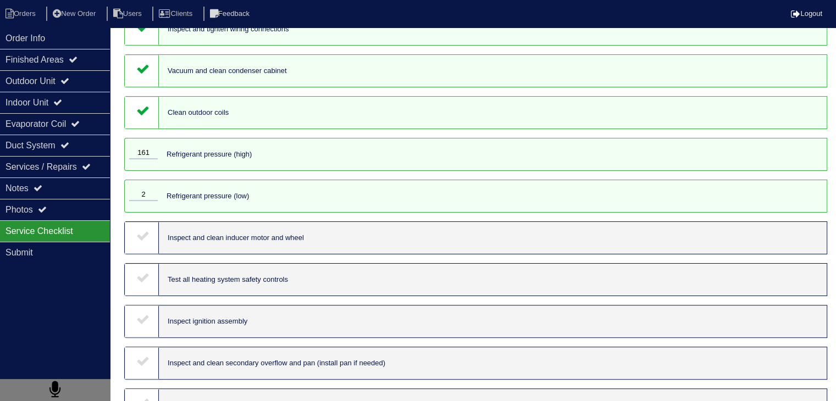
click at [287, 332] on div "Inspect ignition assembly" at bounding box center [475, 321] width 703 height 33
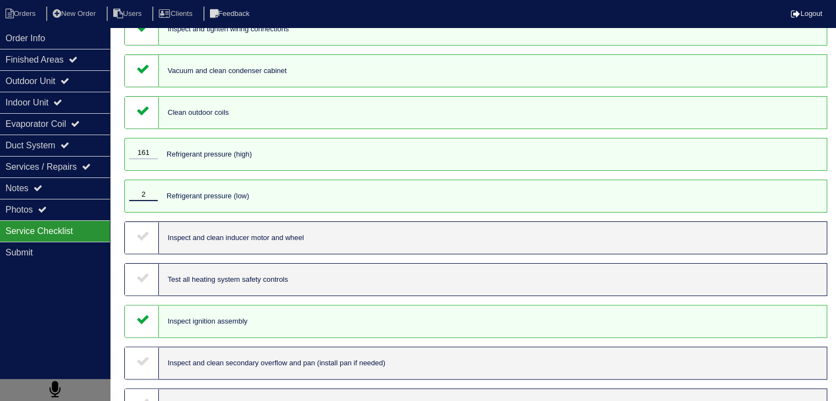
click at [147, 195] on input "2" at bounding box center [143, 195] width 29 height 12
click at [142, 242] on icon at bounding box center [142, 235] width 13 height 13
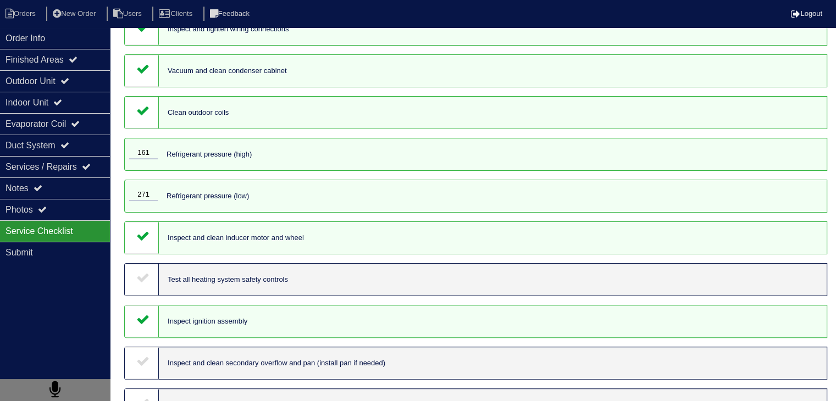
drag, startPoint x: 135, startPoint y: 280, endPoint x: 138, endPoint y: 288, distance: 8.9
click at [135, 280] on div at bounding box center [142, 280] width 34 height 32
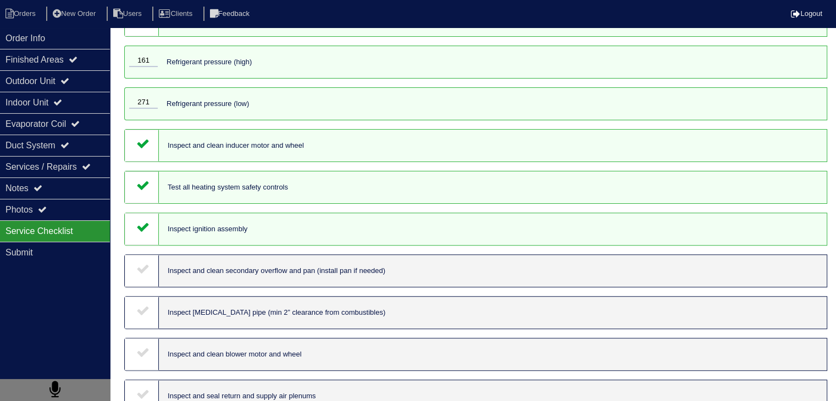
scroll to position [330, 0]
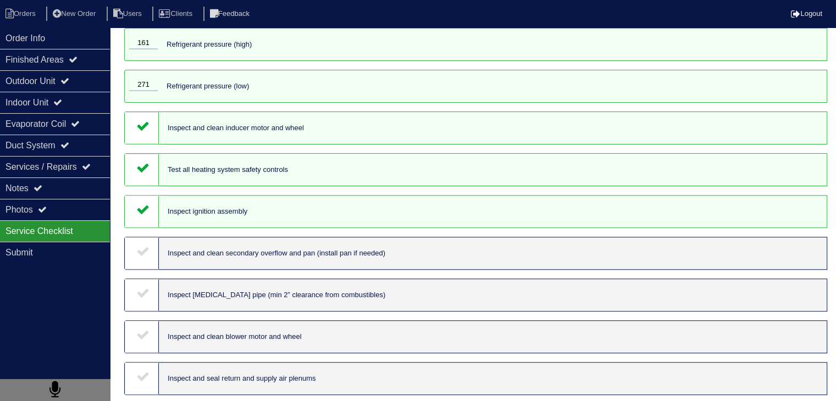
drag, startPoint x: 136, startPoint y: 262, endPoint x: 137, endPoint y: 289, distance: 27.0
click at [136, 258] on icon at bounding box center [142, 251] width 13 height 13
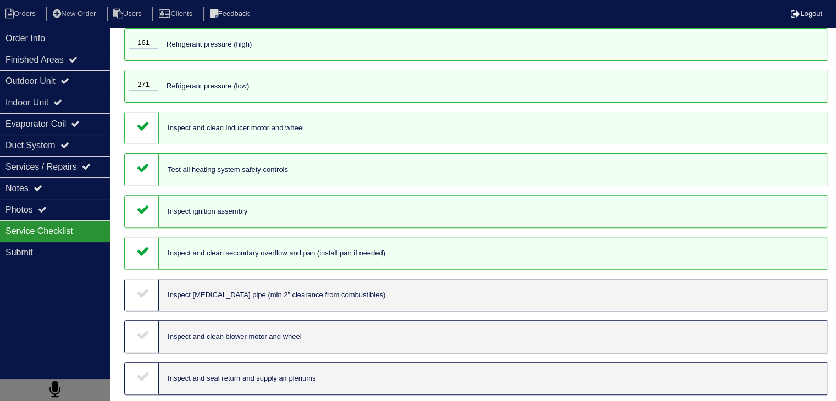
drag, startPoint x: 137, startPoint y: 305, endPoint x: 141, endPoint y: 343, distance: 38.6
click at [137, 300] on icon at bounding box center [142, 292] width 13 height 13
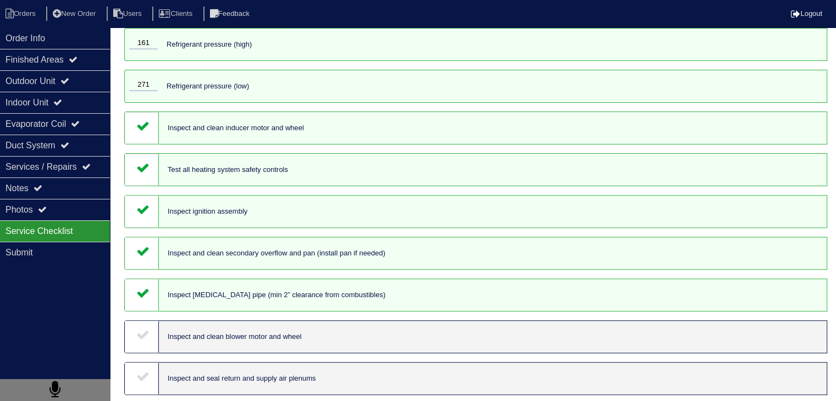
click at [140, 341] on icon at bounding box center [142, 334] width 13 height 13
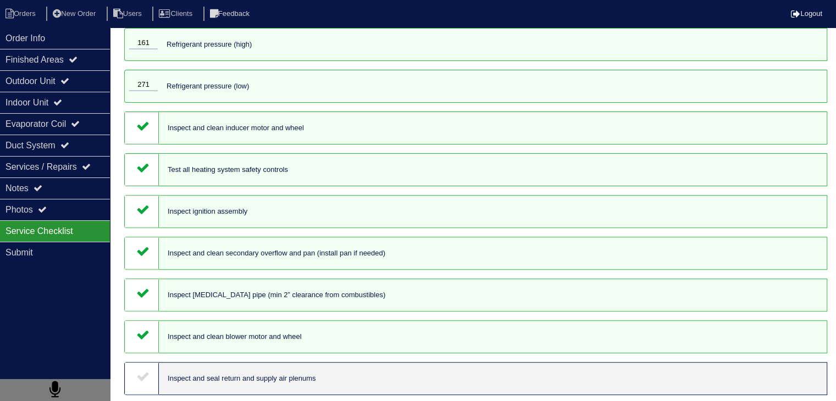
click at [145, 394] on div at bounding box center [142, 379] width 34 height 32
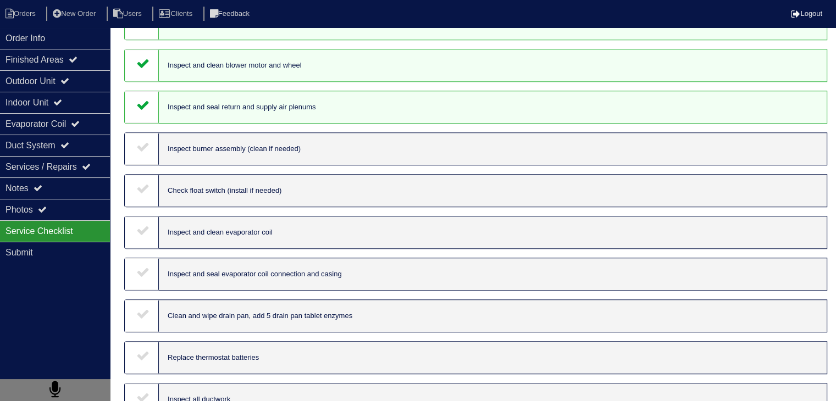
scroll to position [605, 0]
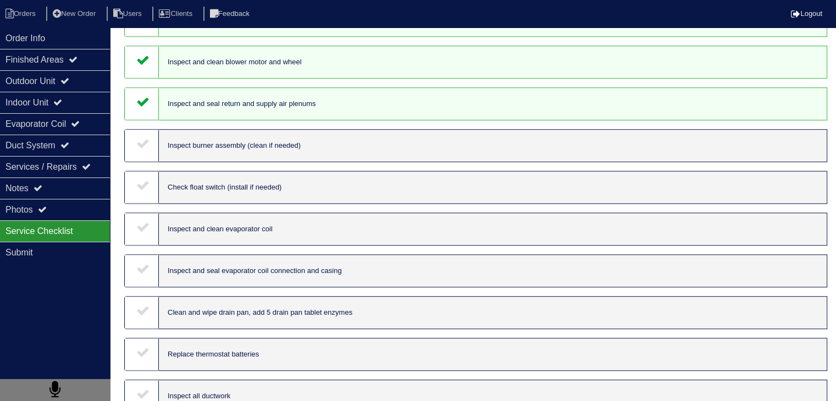
drag, startPoint x: 145, startPoint y: 157, endPoint x: 142, endPoint y: 178, distance: 21.6
click at [144, 150] on icon at bounding box center [142, 143] width 13 height 13
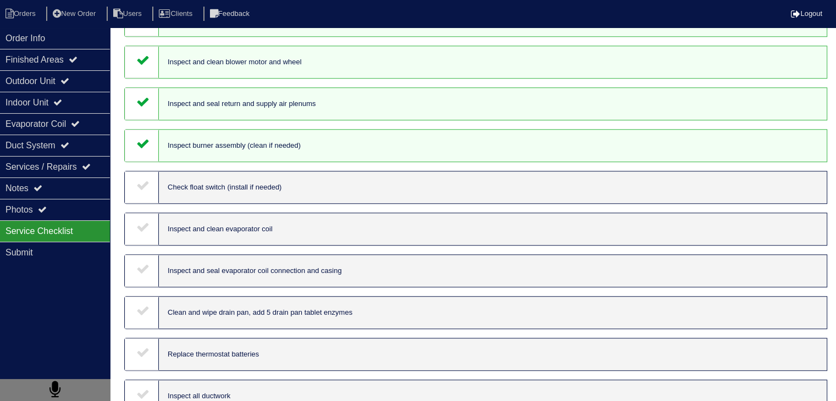
drag, startPoint x: 140, startPoint y: 200, endPoint x: 140, endPoint y: 255, distance: 55.0
click at [140, 192] on icon at bounding box center [142, 185] width 13 height 13
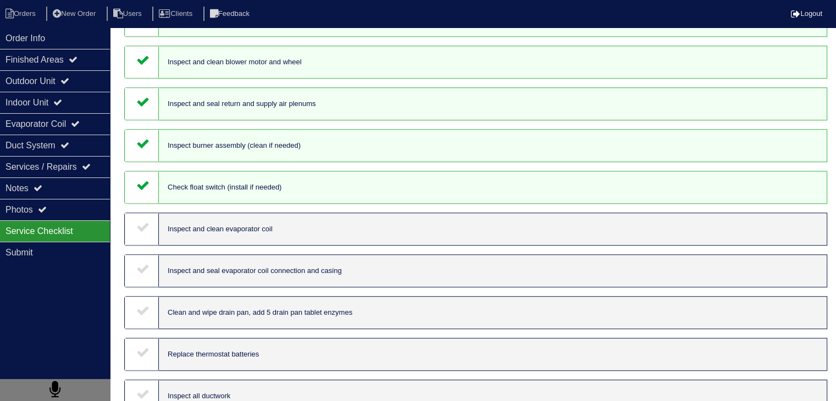
click at [139, 258] on div "Test run system for proper operation (heat and cool) Inspect contactor, relays,…" at bounding box center [475, 125] width 721 height 1328
click at [139, 245] on div at bounding box center [142, 229] width 34 height 32
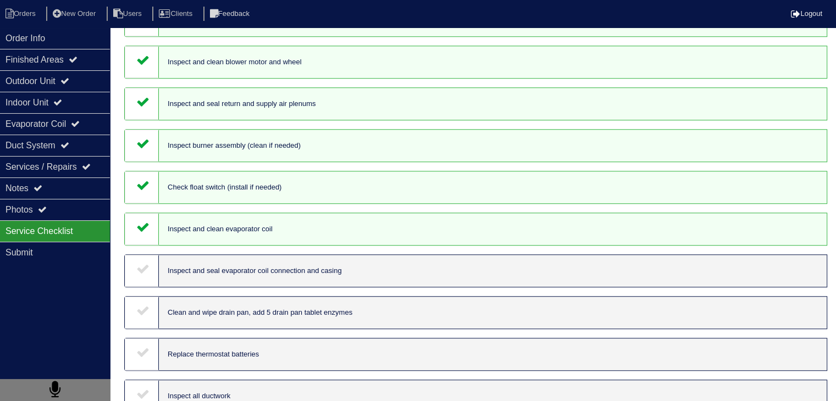
drag, startPoint x: 139, startPoint y: 284, endPoint x: 146, endPoint y: 303, distance: 20.3
click at [140, 275] on icon at bounding box center [142, 268] width 13 height 13
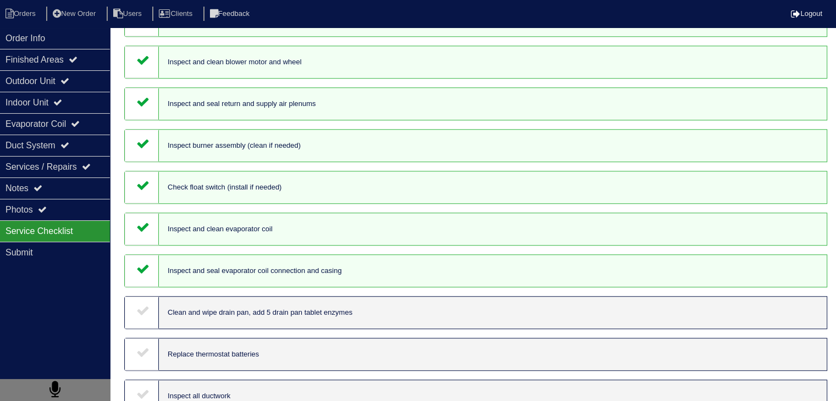
click at [145, 329] on div at bounding box center [142, 313] width 34 height 32
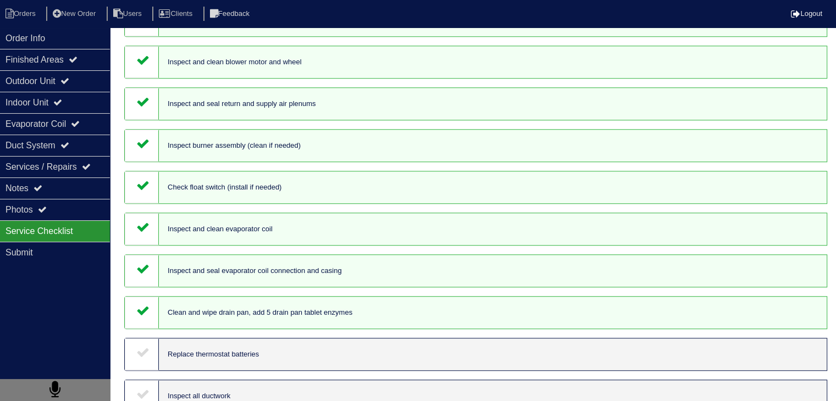
click at [146, 357] on div at bounding box center [142, 355] width 34 height 32
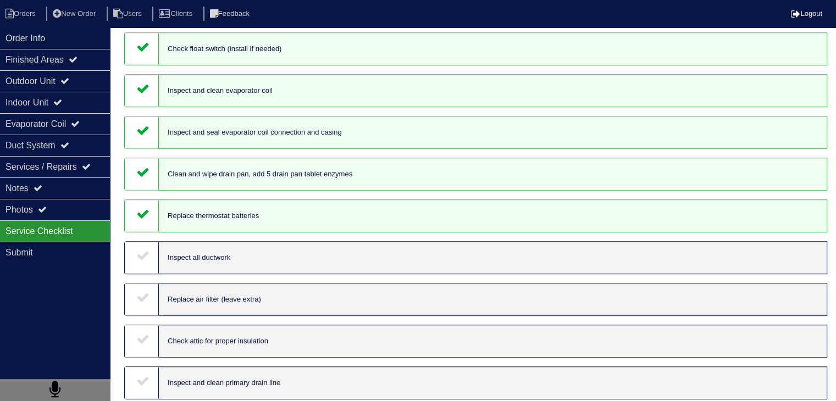
scroll to position [770, 0]
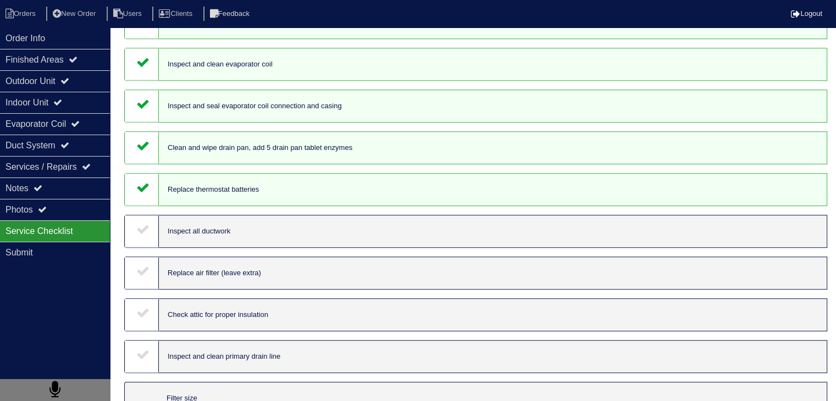
click at [134, 245] on div at bounding box center [142, 232] width 34 height 32
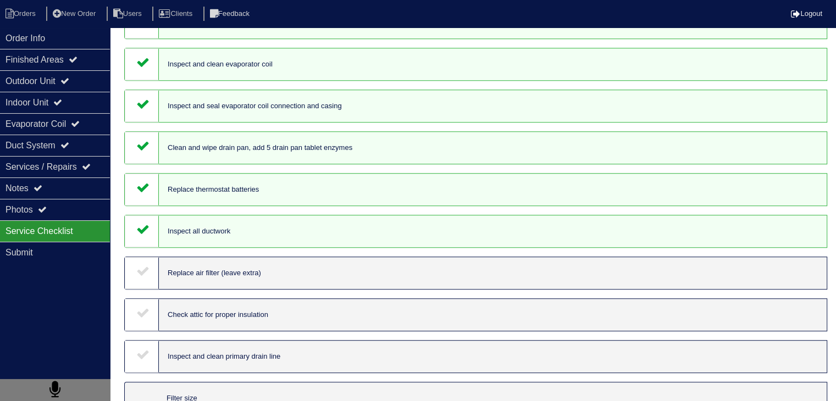
click at [140, 278] on icon at bounding box center [142, 270] width 13 height 13
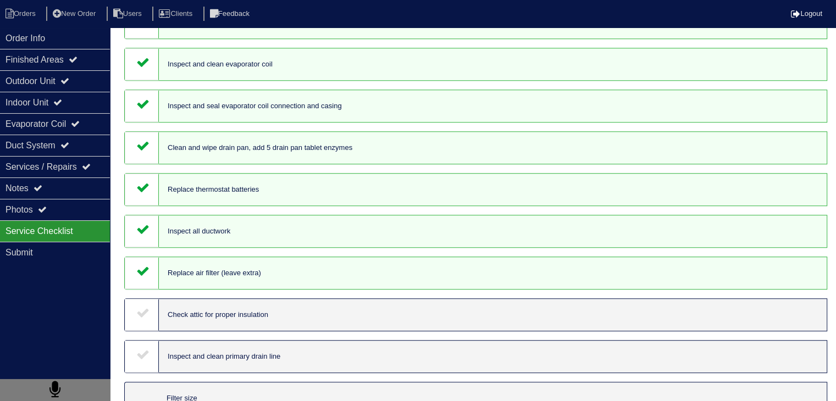
click at [145, 319] on icon at bounding box center [142, 312] width 13 height 13
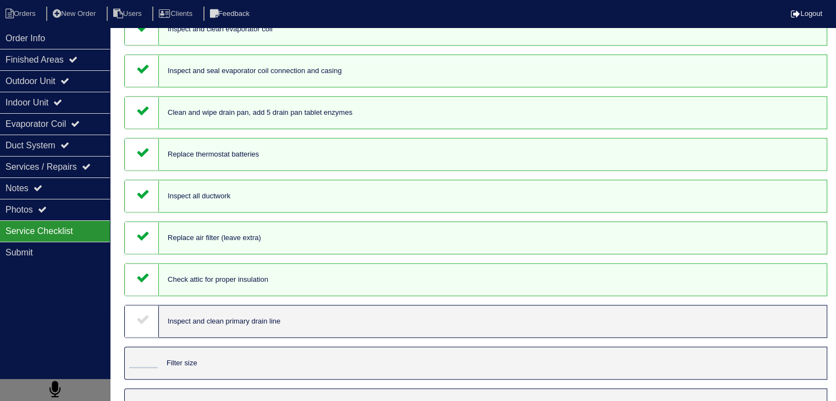
scroll to position [825, 0]
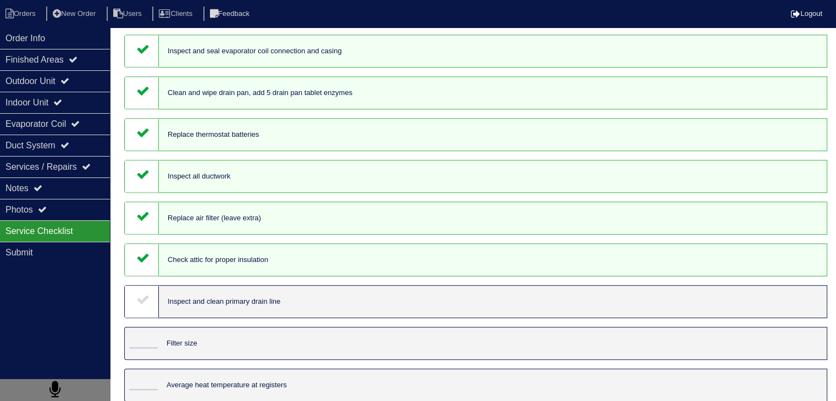
click at [145, 318] on div at bounding box center [142, 302] width 34 height 32
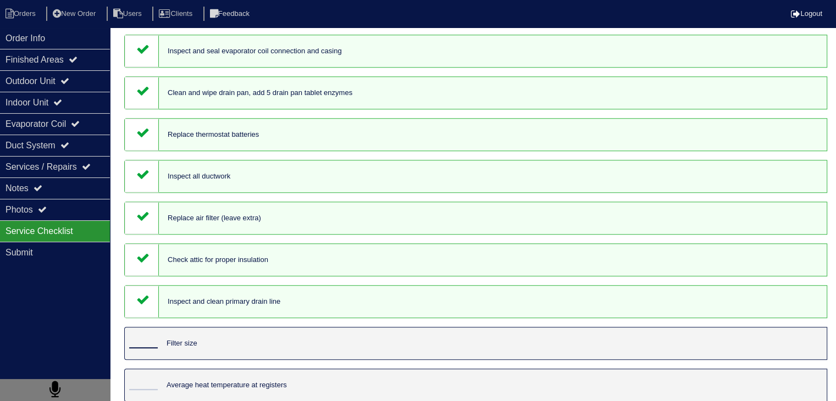
click at [137, 349] on input "tel" at bounding box center [143, 342] width 29 height 12
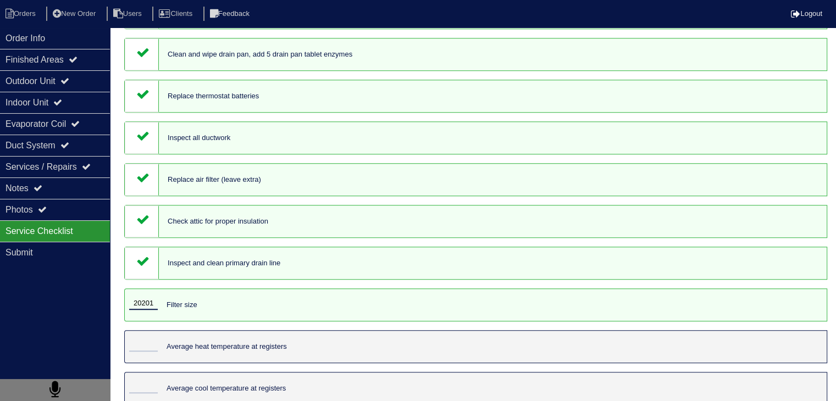
scroll to position [935, 0]
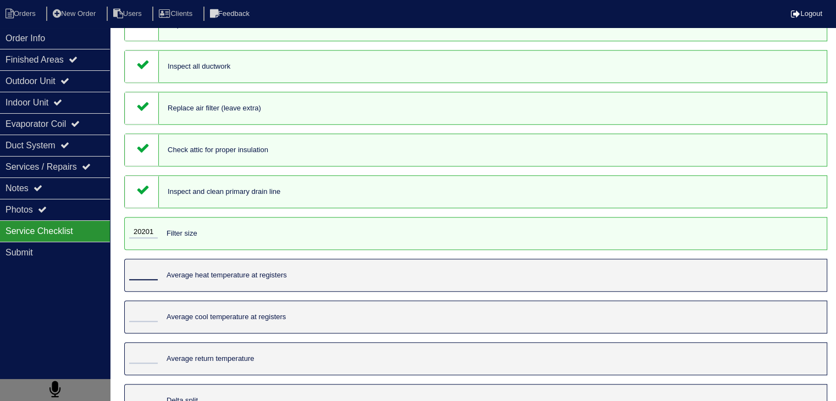
click at [154, 280] on input "tel" at bounding box center [143, 274] width 29 height 12
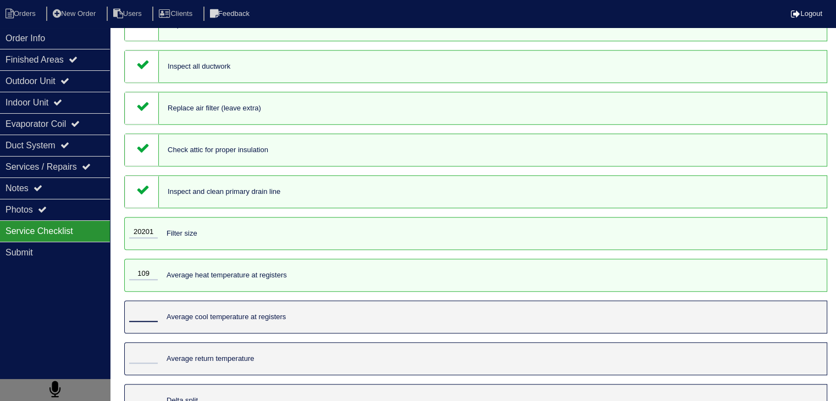
click at [141, 322] on input "tel" at bounding box center [143, 316] width 29 height 12
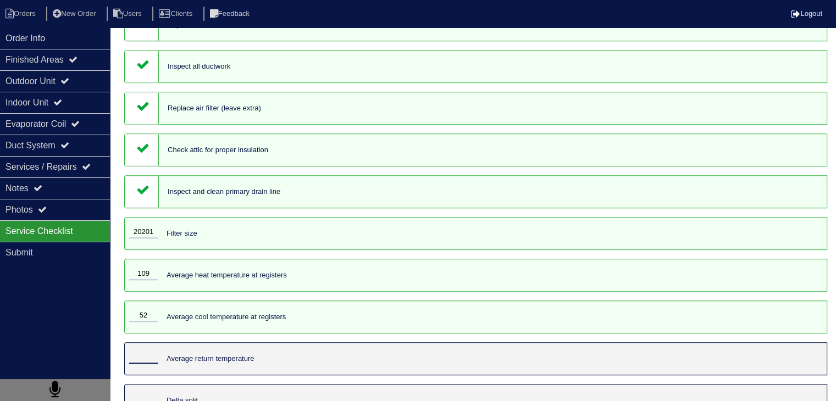
click at [136, 364] on input "tel" at bounding box center [143, 358] width 29 height 12
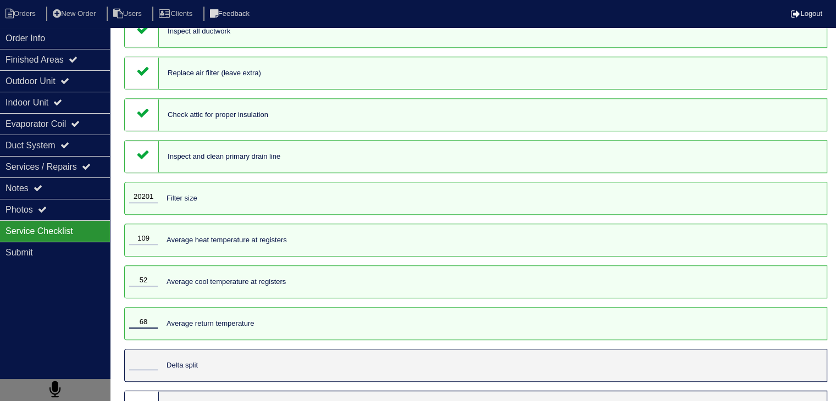
scroll to position [990, 0]
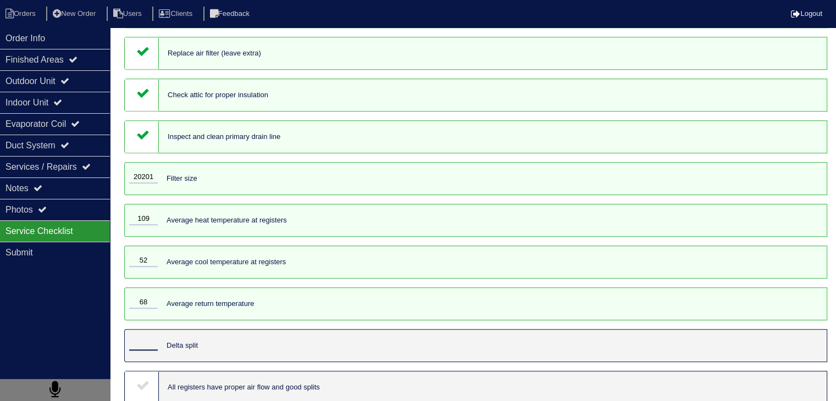
click at [141, 351] on input "tel" at bounding box center [143, 345] width 29 height 12
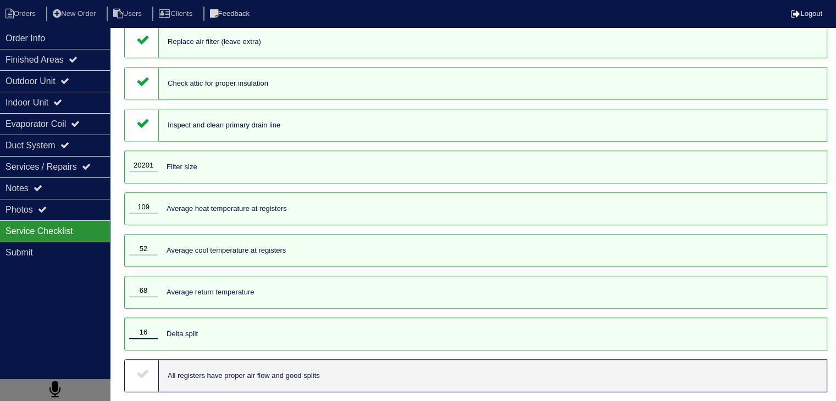
scroll to position [1022, 0]
click at [139, 377] on icon at bounding box center [142, 373] width 13 height 13
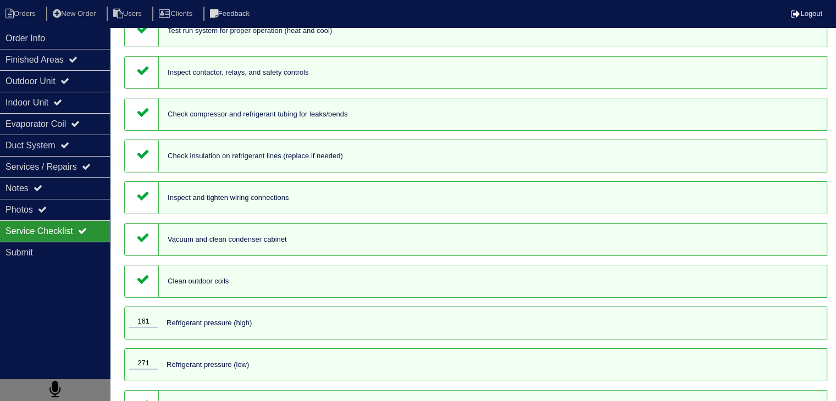
scroll to position [0, 0]
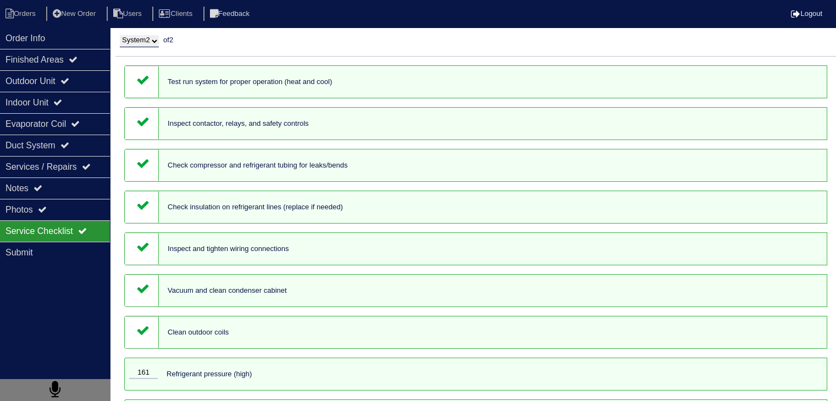
click at [139, 46] on select "System 1 System 2" at bounding box center [139, 41] width 39 height 12
click at [120, 35] on select "System 1 System 2" at bounding box center [139, 41] width 39 height 12
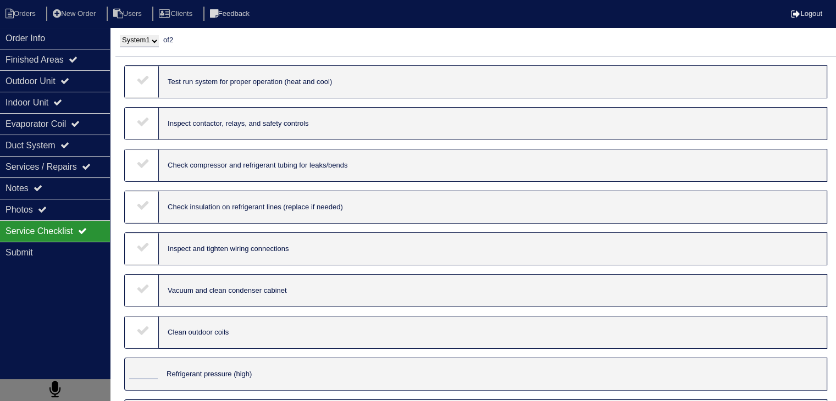
click at [141, 87] on div at bounding box center [142, 82] width 34 height 32
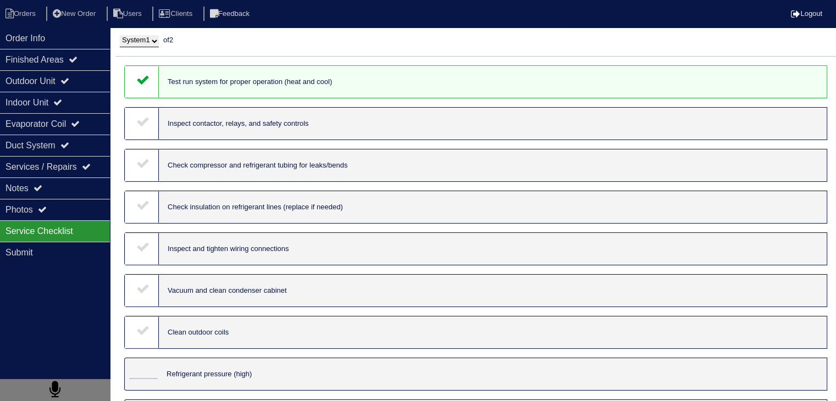
drag, startPoint x: 146, startPoint y: 117, endPoint x: 150, endPoint y: 135, distance: 18.5
click at [146, 117] on icon at bounding box center [142, 121] width 13 height 13
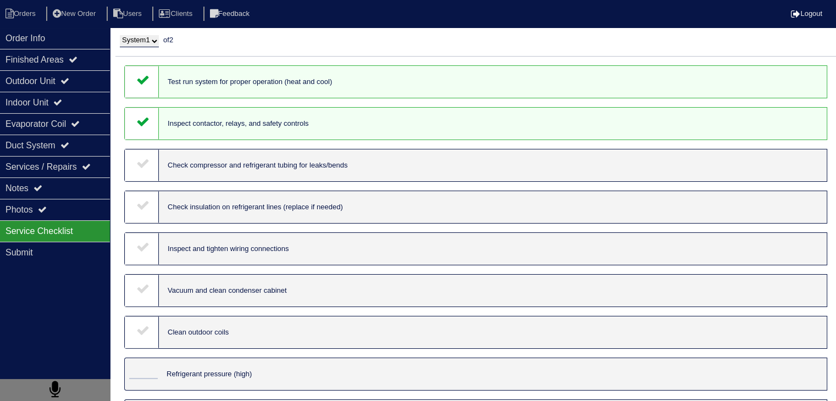
click at [142, 174] on div at bounding box center [142, 166] width 34 height 32
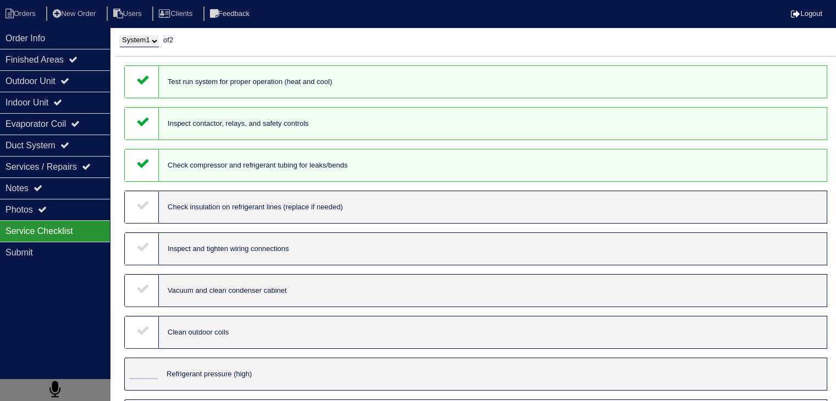
click at [143, 212] on icon at bounding box center [142, 204] width 13 height 13
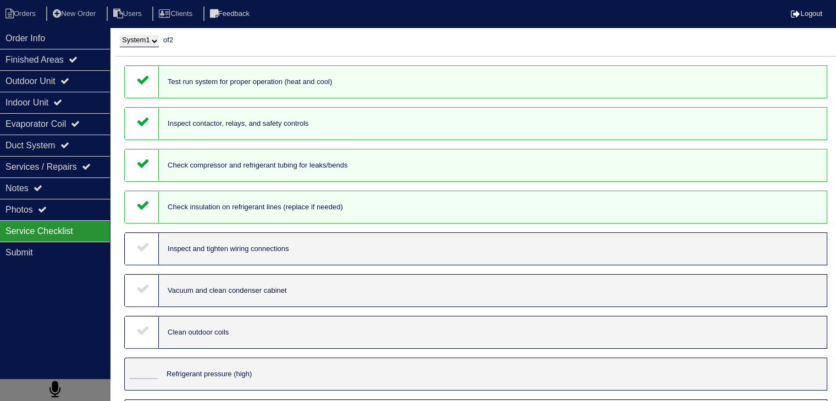
click at [143, 248] on icon at bounding box center [142, 246] width 13 height 13
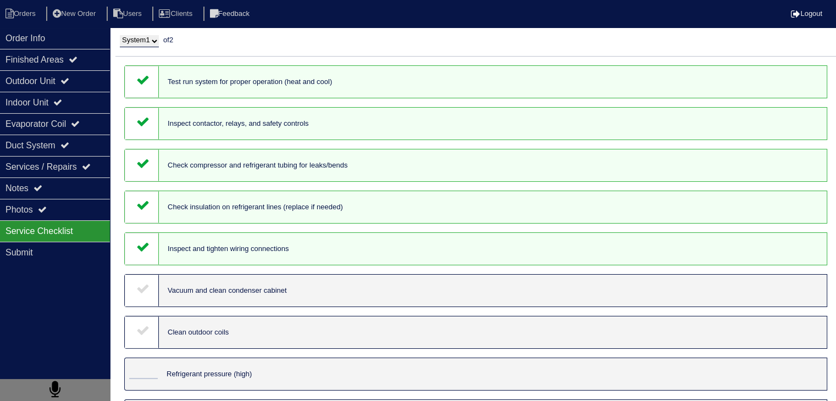
drag, startPoint x: 141, startPoint y: 293, endPoint x: 142, endPoint y: 317, distance: 24.2
click at [141, 295] on icon at bounding box center [142, 288] width 13 height 13
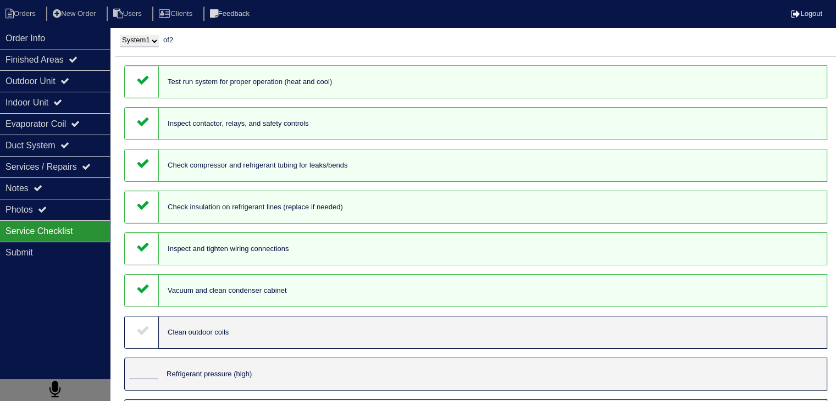
click at [139, 332] on icon at bounding box center [142, 330] width 13 height 13
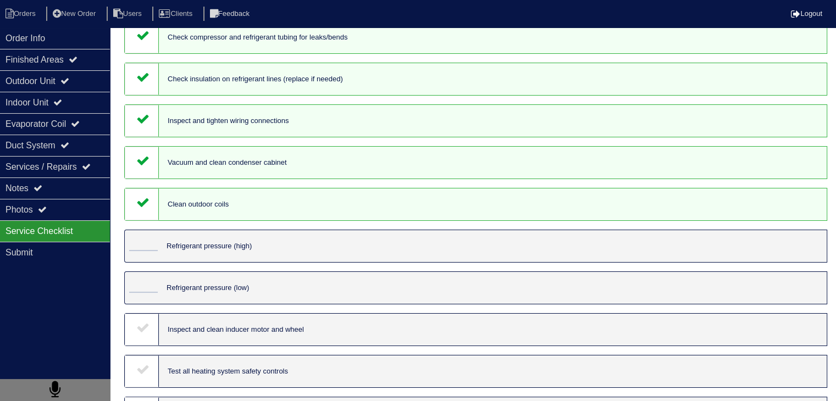
scroll to position [165, 0]
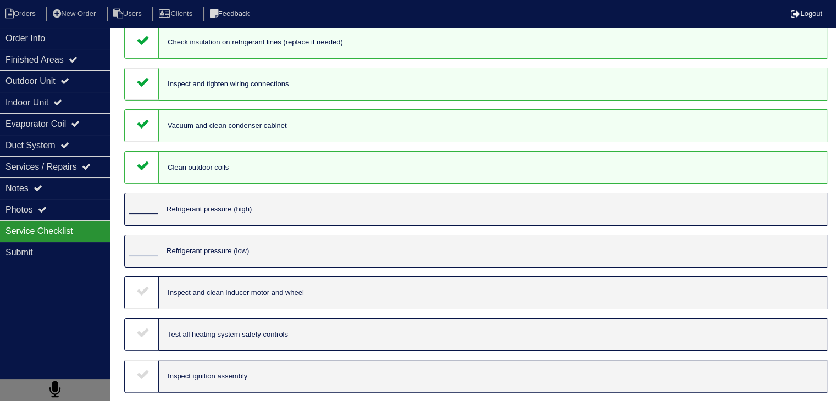
click at [146, 214] on input "tel" at bounding box center [143, 208] width 29 height 12
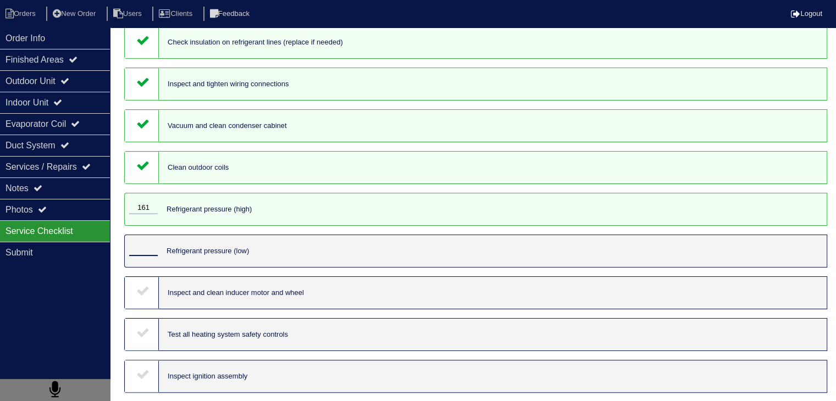
click at [145, 256] on input "tel" at bounding box center [143, 250] width 29 height 12
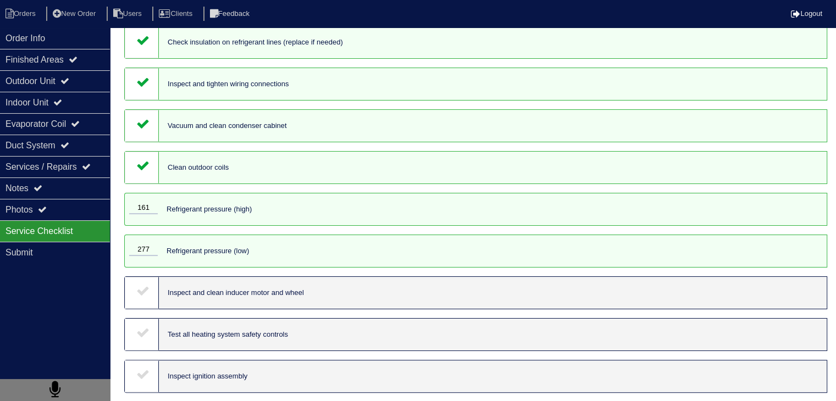
click at [146, 307] on div at bounding box center [142, 293] width 34 height 32
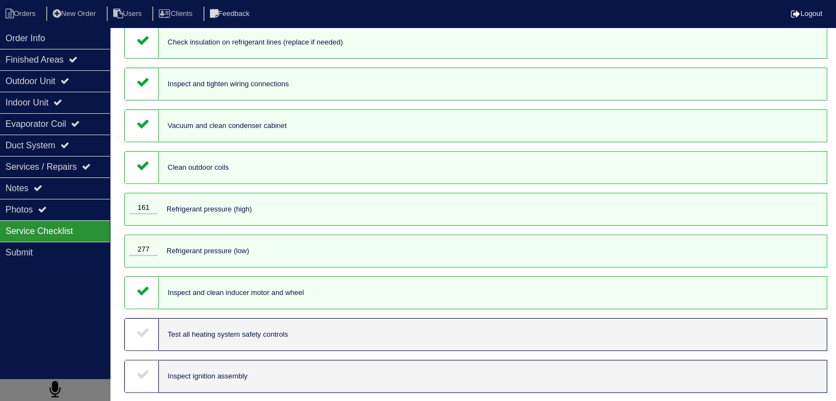
click at [140, 351] on div at bounding box center [142, 335] width 34 height 32
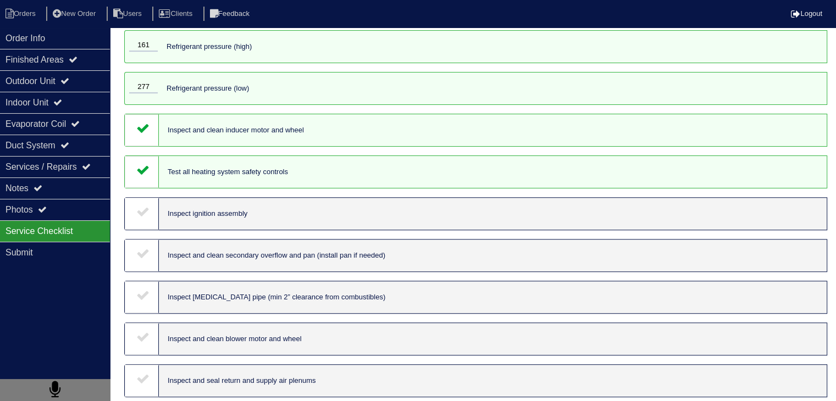
scroll to position [330, 0]
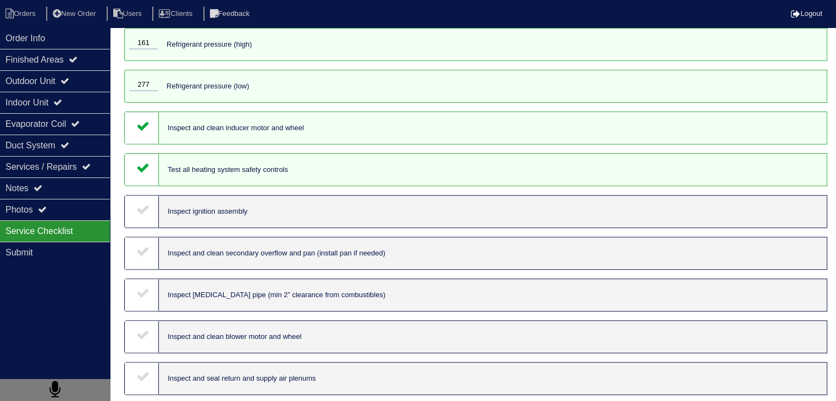
click at [134, 214] on div at bounding box center [142, 212] width 34 height 32
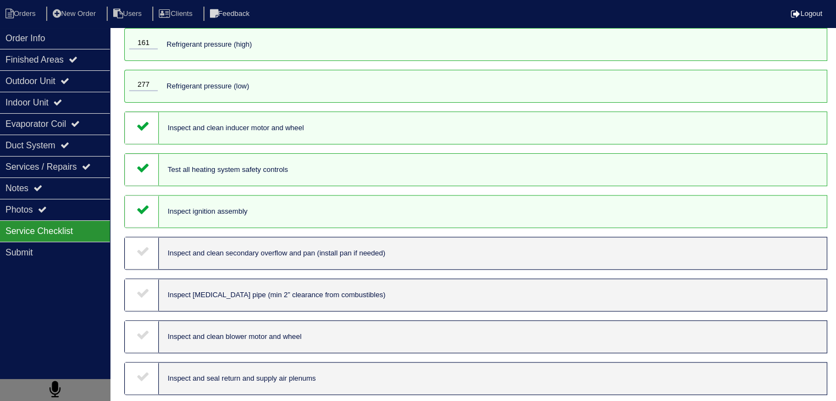
click at [141, 266] on div at bounding box center [142, 253] width 34 height 32
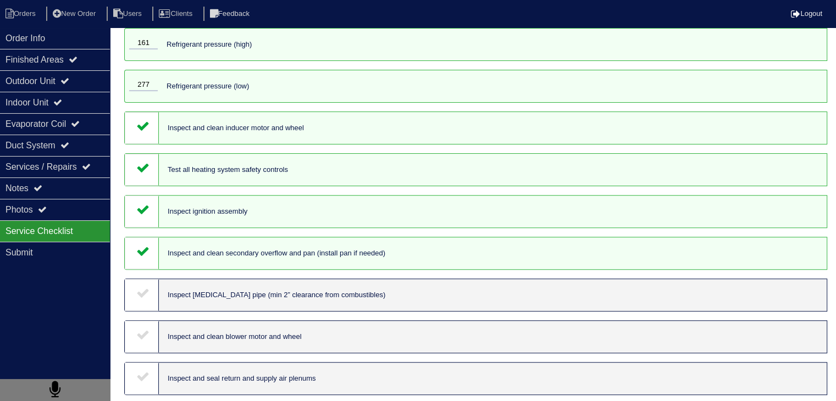
click at [141, 300] on icon at bounding box center [142, 292] width 13 height 13
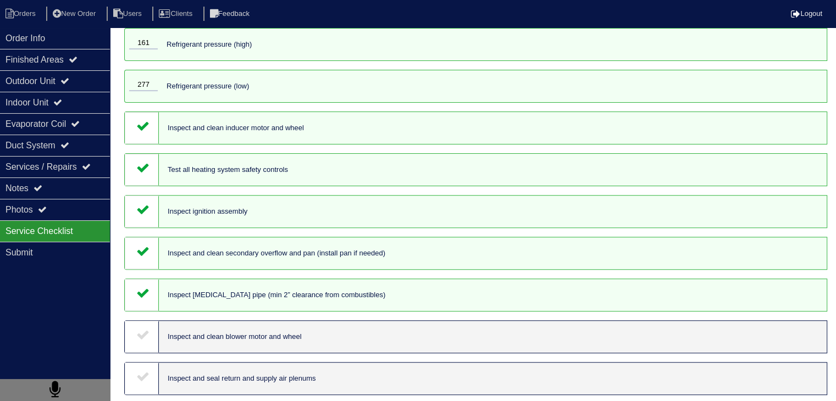
click at [146, 341] on icon at bounding box center [142, 334] width 13 height 13
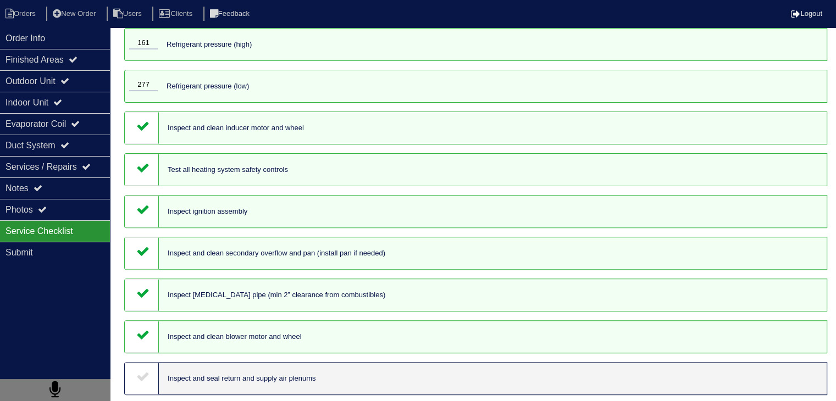
click at [161, 367] on div "Test run system for proper operation (heat and cool) Inspect contactor, relays,…" at bounding box center [475, 400] width 721 height 1328
click at [135, 391] on div at bounding box center [142, 379] width 34 height 32
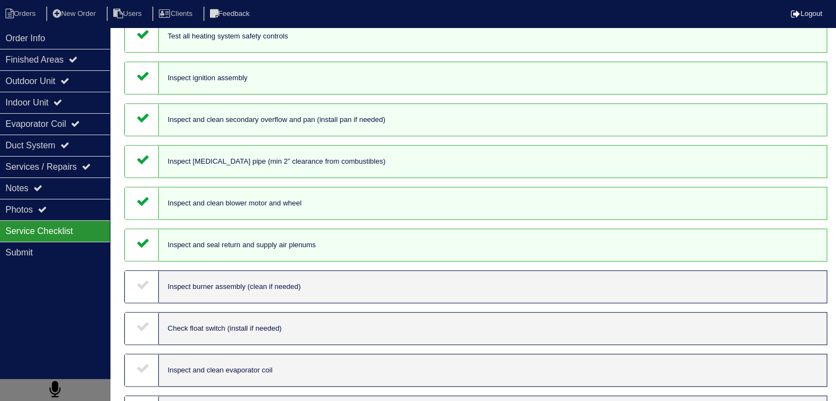
scroll to position [495, 0]
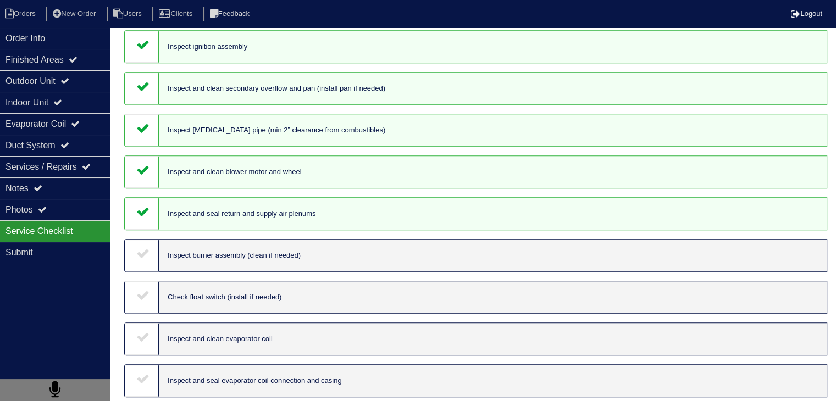
click at [149, 272] on div at bounding box center [142, 256] width 34 height 32
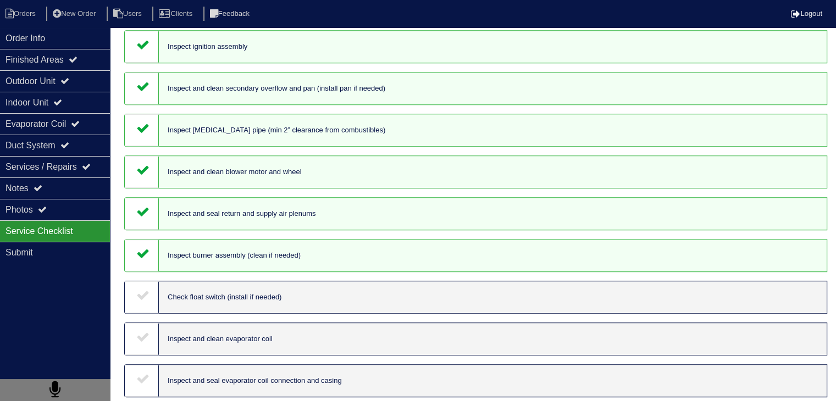
drag, startPoint x: 148, startPoint y: 300, endPoint x: 149, endPoint y: 329, distance: 29.1
click at [148, 300] on icon at bounding box center [142, 295] width 13 height 13
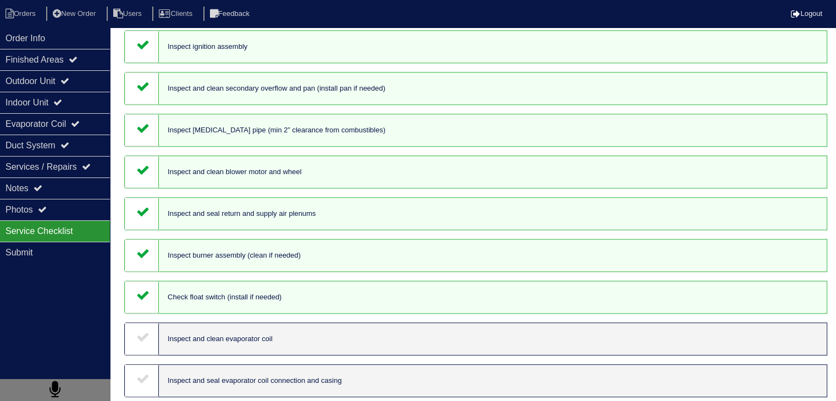
drag, startPoint x: 143, startPoint y: 347, endPoint x: 151, endPoint y: 377, distance: 30.7
click at [143, 344] on icon at bounding box center [142, 336] width 13 height 13
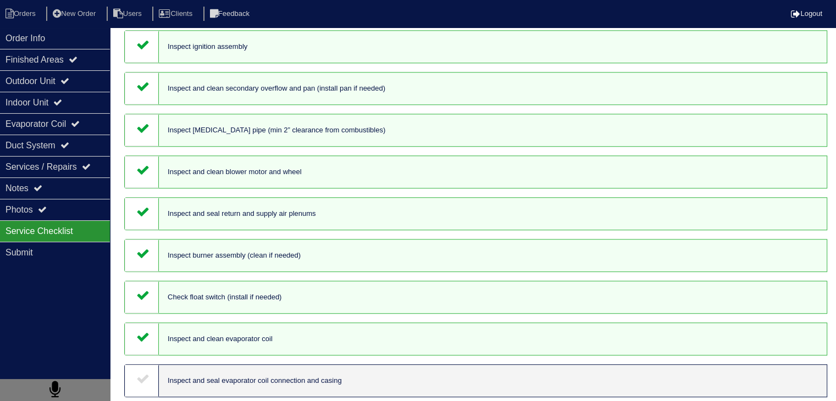
click at [150, 380] on div at bounding box center [142, 381] width 34 height 32
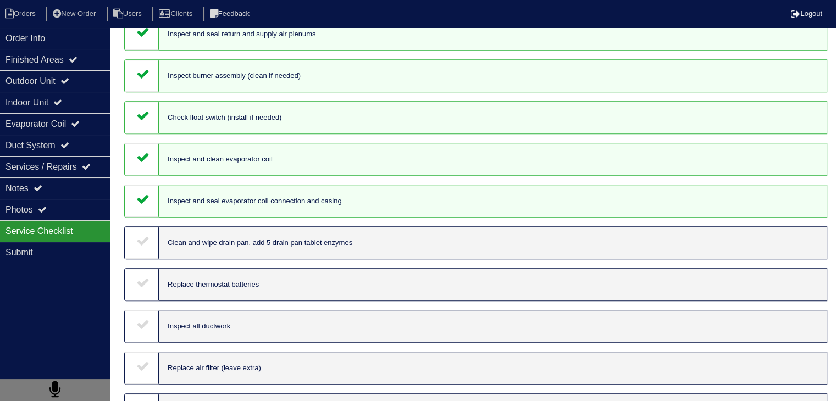
scroll to position [715, 0]
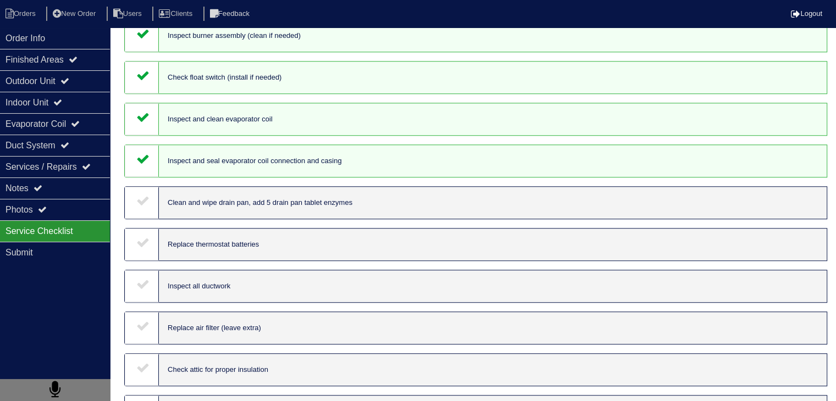
click at [142, 219] on div at bounding box center [142, 203] width 34 height 32
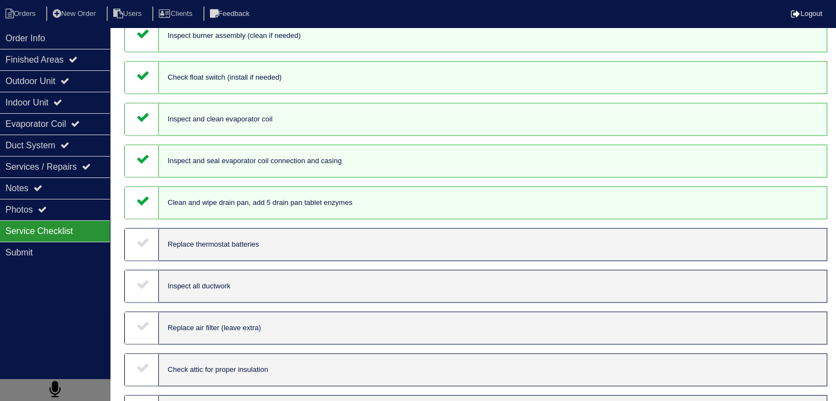
click at [139, 261] on div at bounding box center [142, 245] width 34 height 32
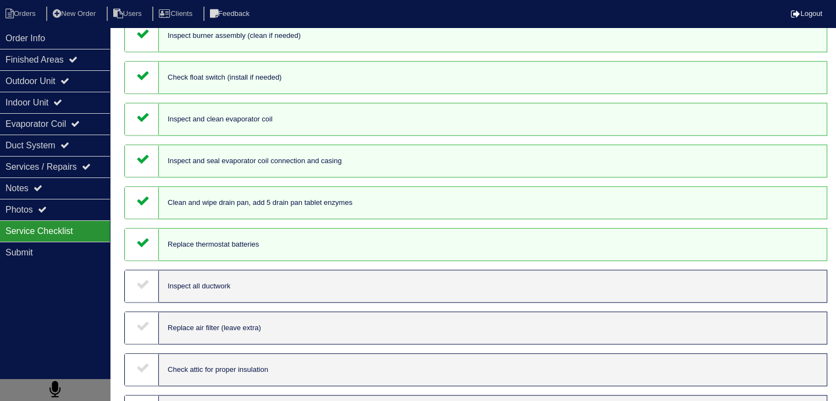
click at [145, 302] on div at bounding box center [142, 286] width 34 height 32
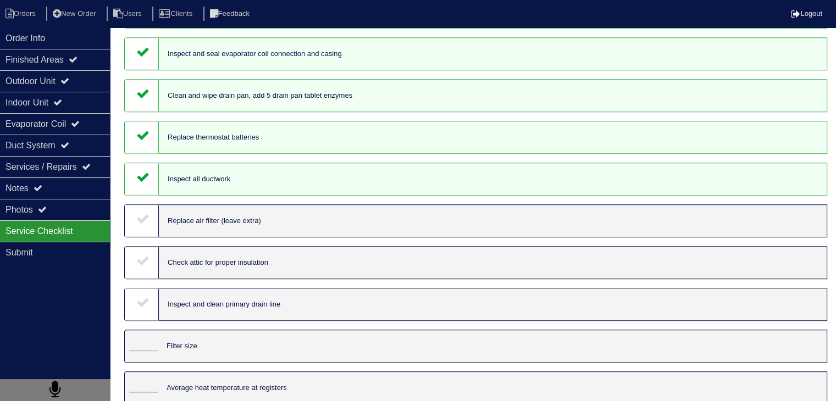
scroll to position [825, 0]
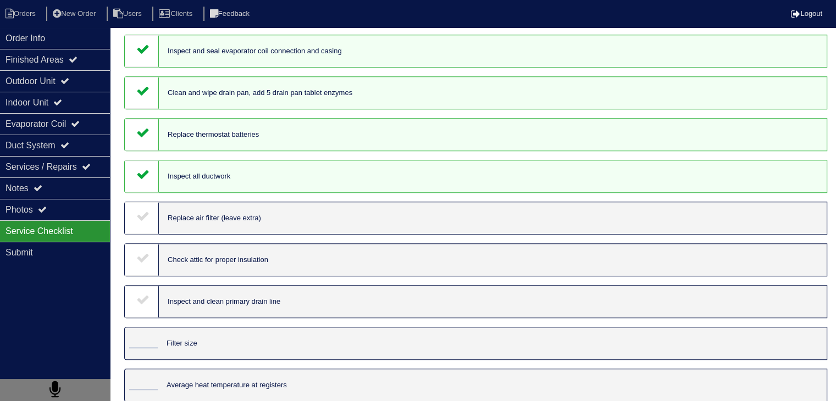
click at [141, 223] on icon at bounding box center [142, 215] width 13 height 13
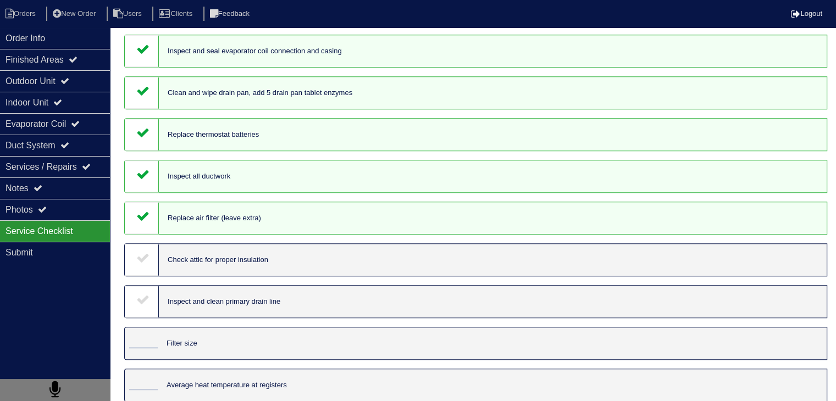
click at [137, 276] on div at bounding box center [142, 260] width 34 height 32
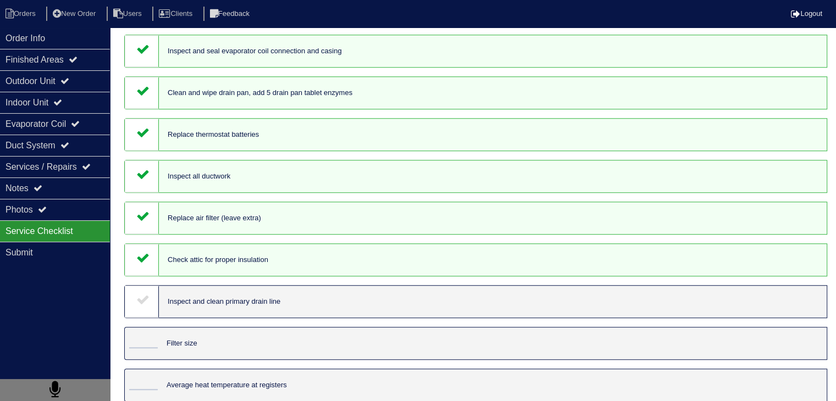
click at [148, 318] on div at bounding box center [142, 302] width 34 height 32
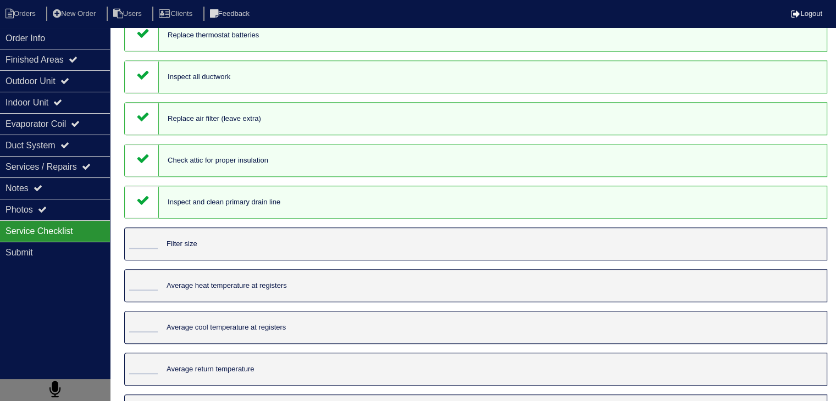
scroll to position [935, 0]
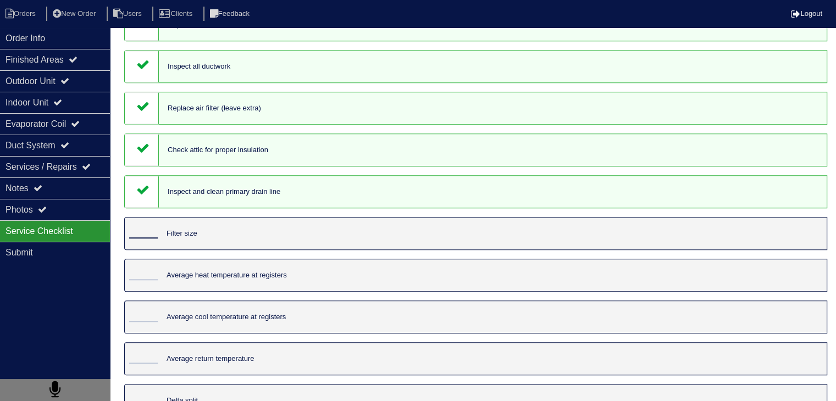
click at [148, 239] on input "tel" at bounding box center [143, 233] width 29 height 12
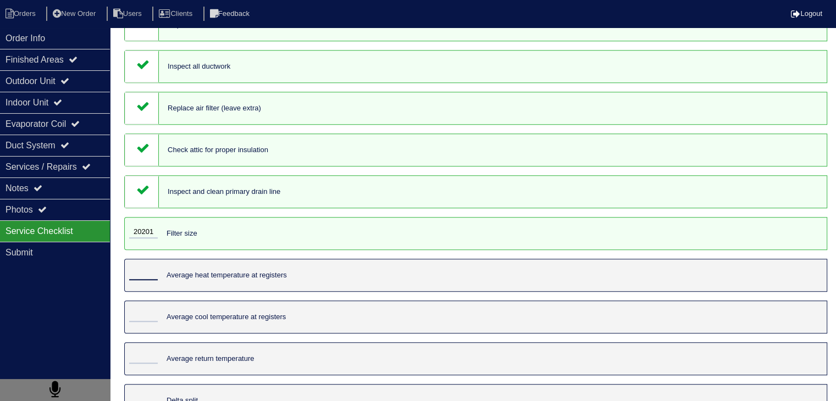
click at [141, 280] on input "tel" at bounding box center [143, 274] width 29 height 12
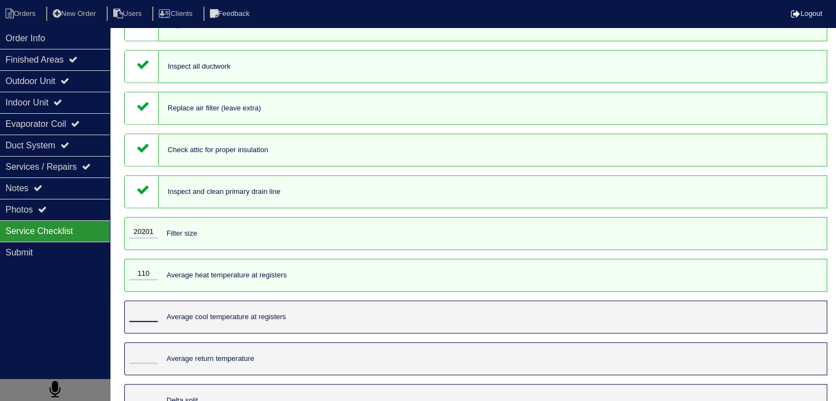
click at [147, 322] on input "tel" at bounding box center [143, 316] width 29 height 12
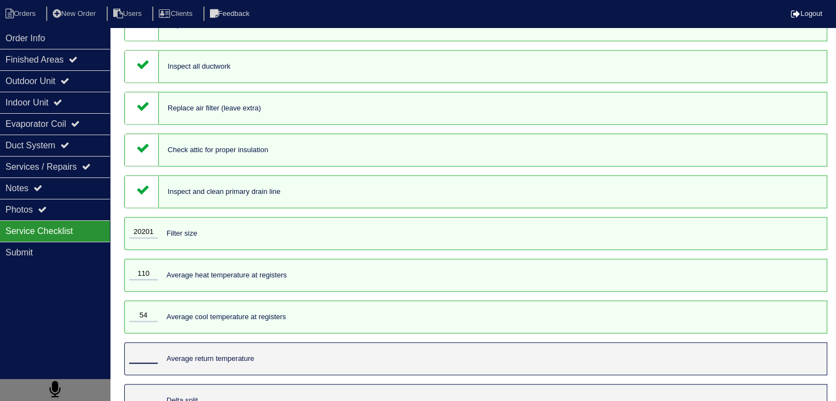
click at [143, 364] on input "tel" at bounding box center [143, 358] width 29 height 12
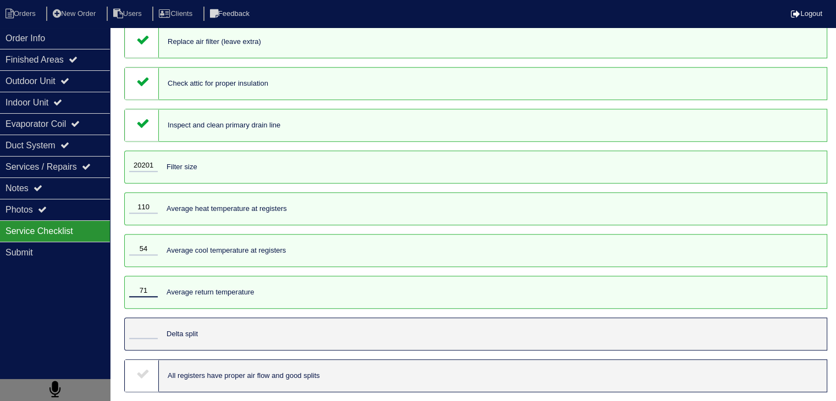
scroll to position [1022, 0]
click at [151, 328] on input "tel" at bounding box center [143, 333] width 29 height 12
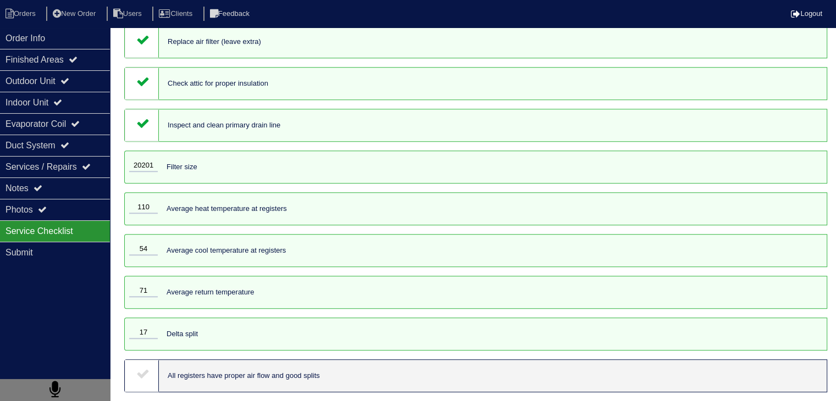
click at [145, 369] on icon at bounding box center [142, 373] width 13 height 13
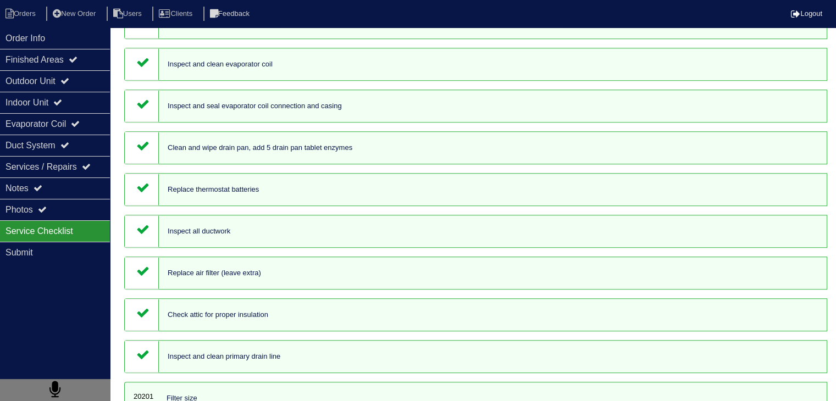
scroll to position [747, 0]
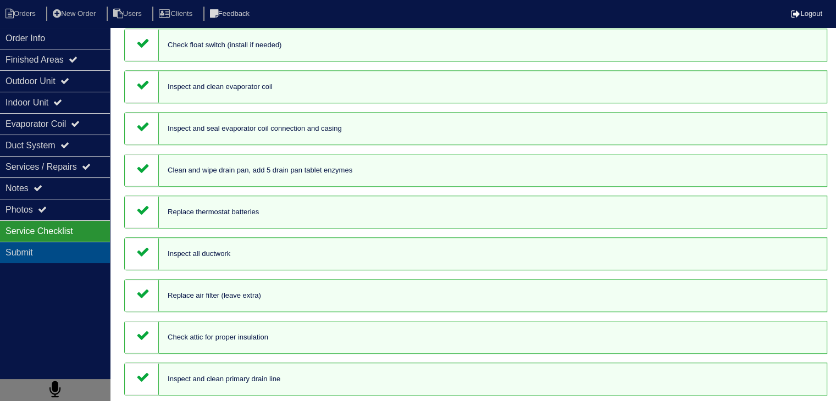
click at [41, 251] on div "Submit" at bounding box center [55, 252] width 110 height 21
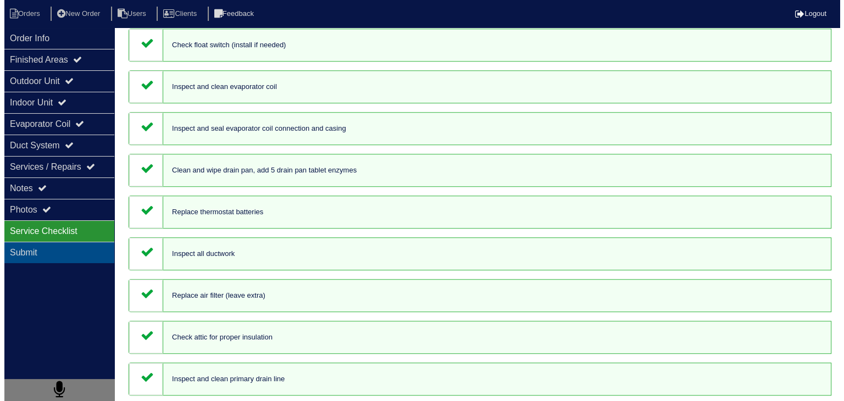
scroll to position [0, 0]
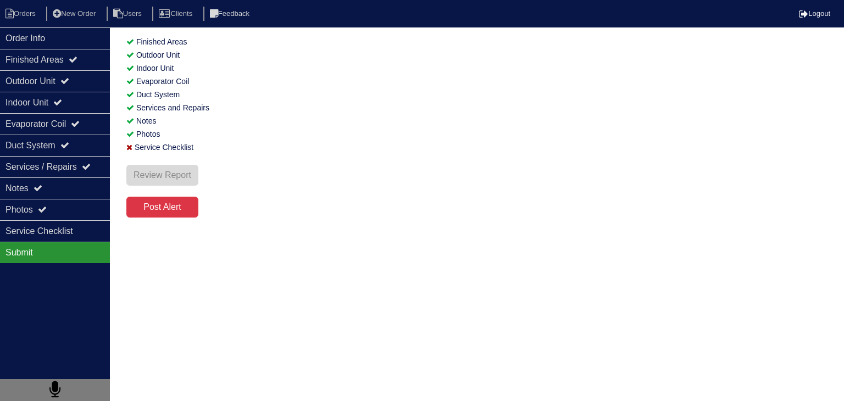
click at [81, 311] on div "Order Info Finished Areas Outdoor Unit Indoor Unit Evaporator Coil Duct System …" at bounding box center [55, 227] width 110 height 401
click at [30, 16] on li "Orders" at bounding box center [22, 14] width 45 height 15
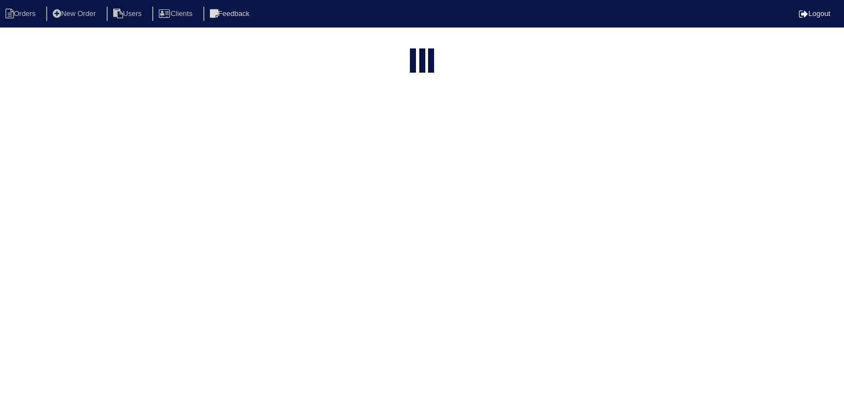
select select "15"
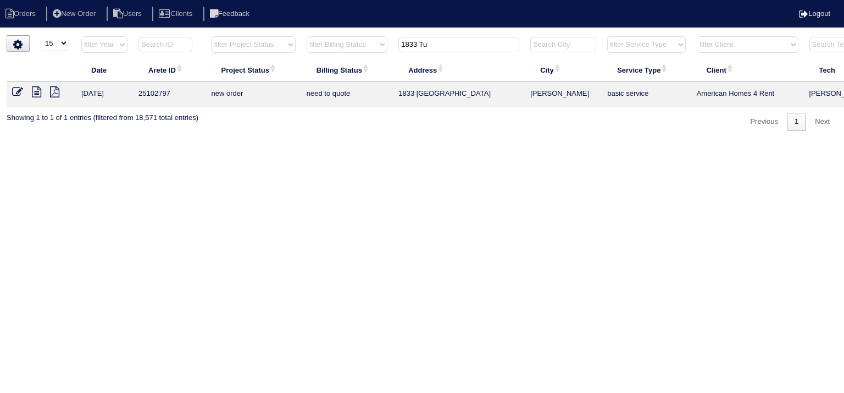
click at [53, 93] on icon at bounding box center [54, 91] width 9 height 11
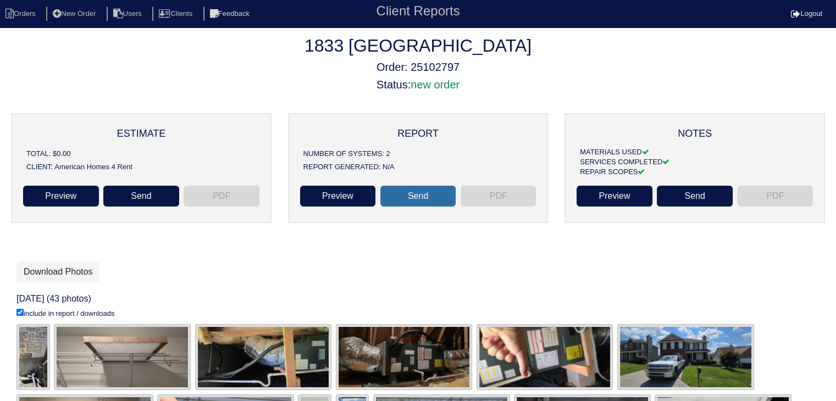
click at [427, 198] on link "Send" at bounding box center [418, 196] width 76 height 21
